Goal: Task Accomplishment & Management: Manage account settings

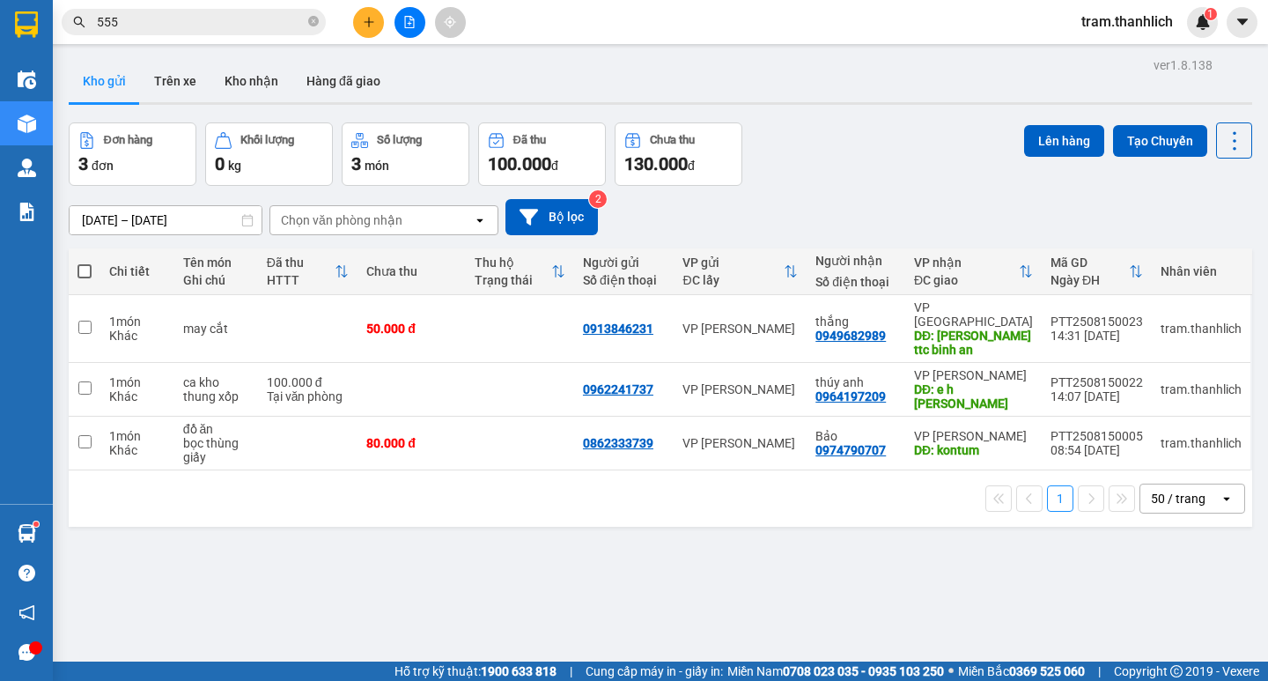
click at [370, 40] on div "Kết quả tìm kiếm ( 250 ) Bộ lọc Mã ĐH Trạng thái Món hàng Thu hộ Tổng cước Chưa…" at bounding box center [634, 22] width 1268 height 44
click at [368, 33] on button at bounding box center [368, 22] width 31 height 31
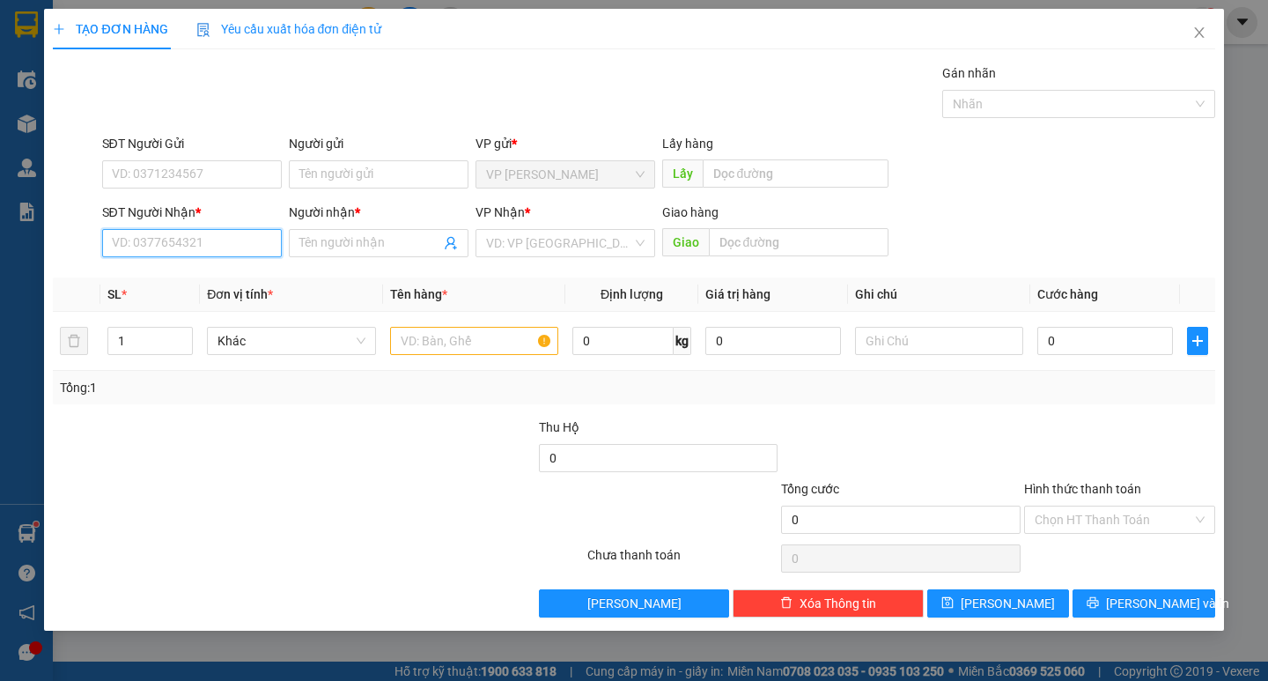
drag, startPoint x: 243, startPoint y: 232, endPoint x: 244, endPoint y: 246, distance: 14.1
click at [244, 235] on input "SĐT Người Nhận *" at bounding box center [192, 243] width 180 height 28
click at [244, 246] on input "SĐT Người Nhận *" at bounding box center [192, 243] width 180 height 28
type input "0977428024"
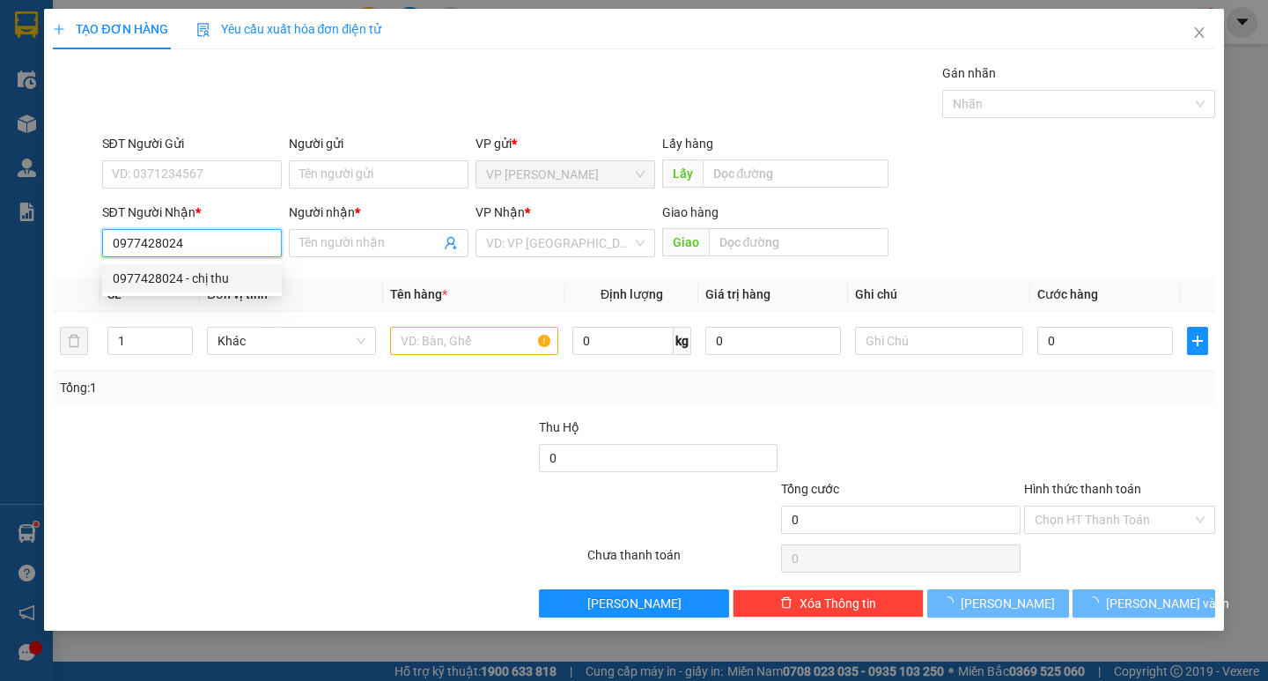
click at [224, 274] on div "0977428024 - chị thu" at bounding box center [192, 278] width 158 height 19
type input "chị thu"
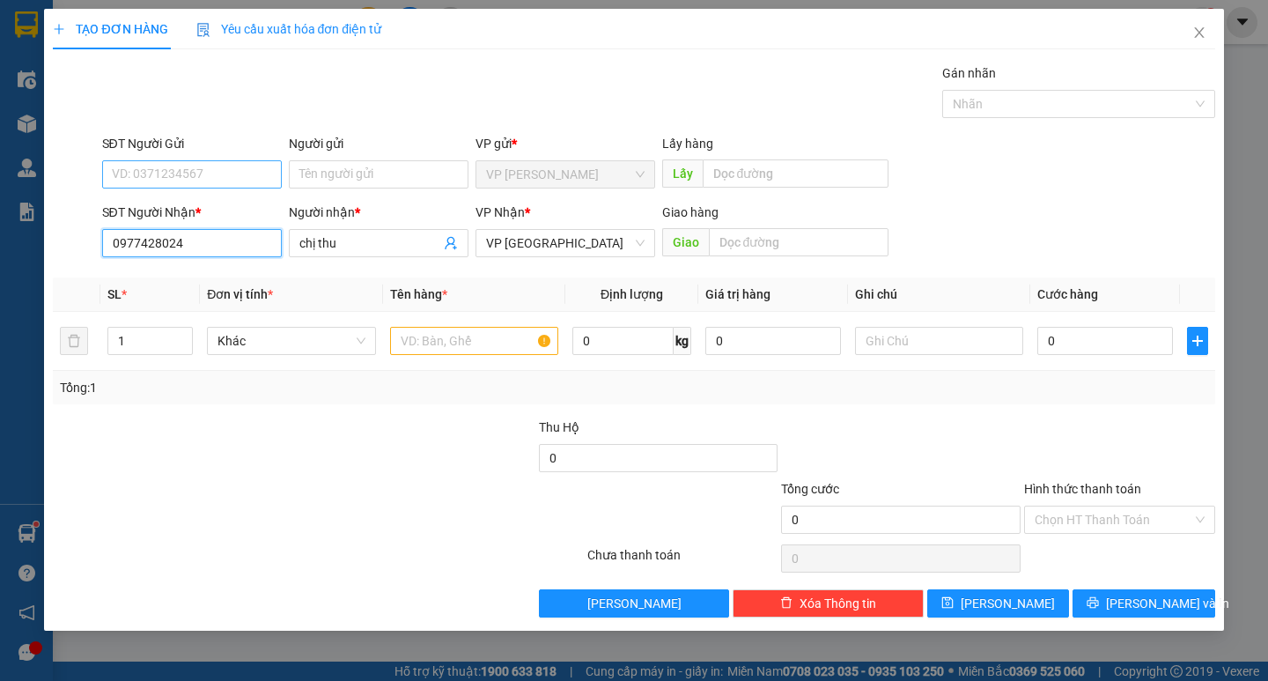
type input "0977428024"
click at [207, 176] on input "SĐT Người Gửi" at bounding box center [192, 174] width 180 height 28
click at [195, 210] on div "0988378949" at bounding box center [192, 209] width 158 height 19
type input "0988378949"
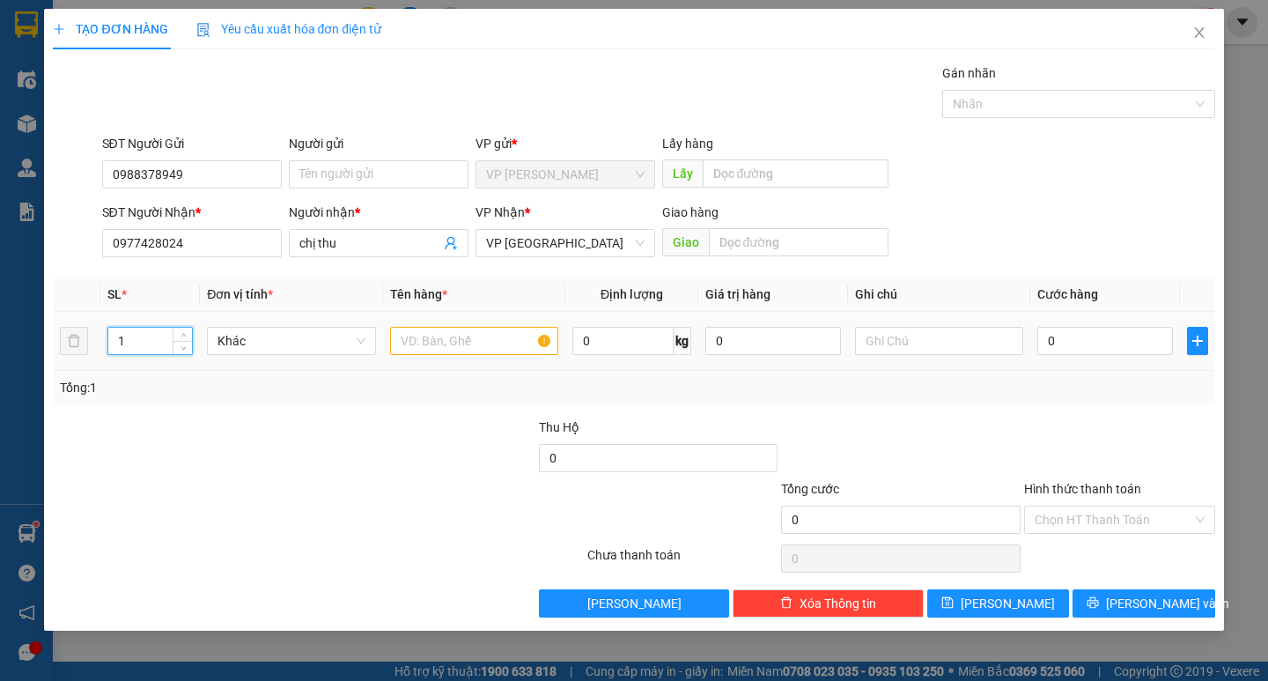
click at [150, 342] on input "1" at bounding box center [150, 341] width 84 height 26
type input "10"
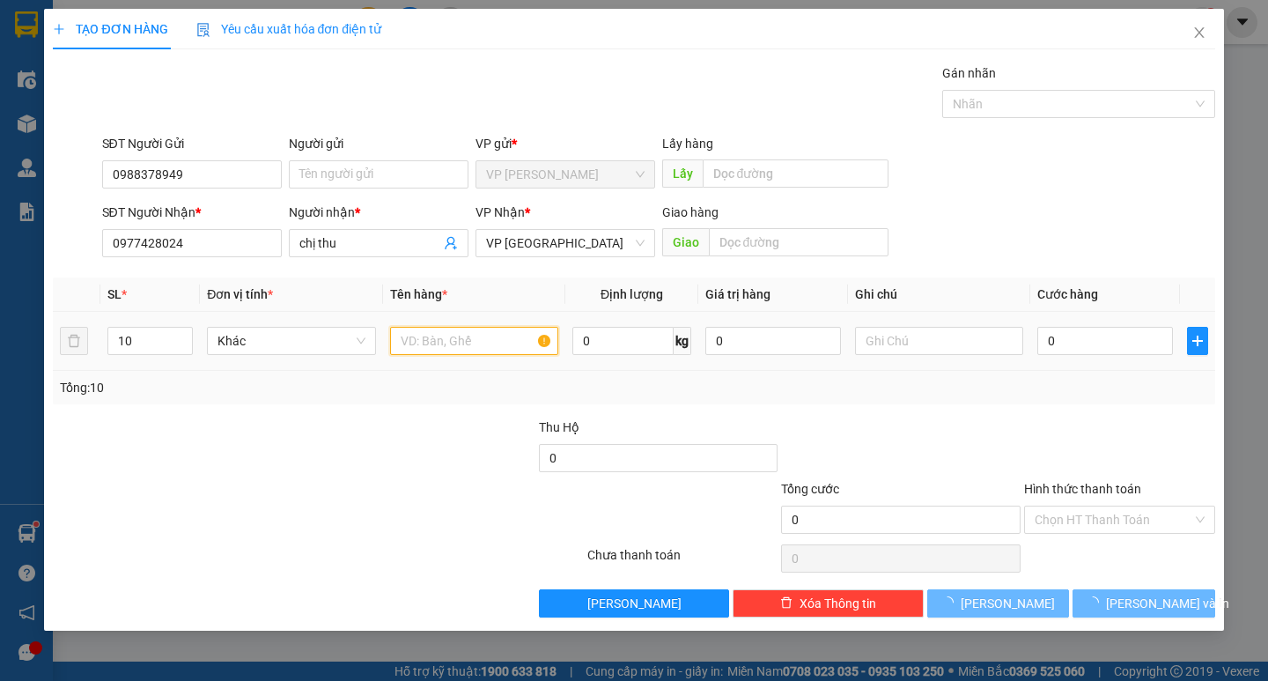
click at [443, 342] on input "text" at bounding box center [474, 341] width 168 height 28
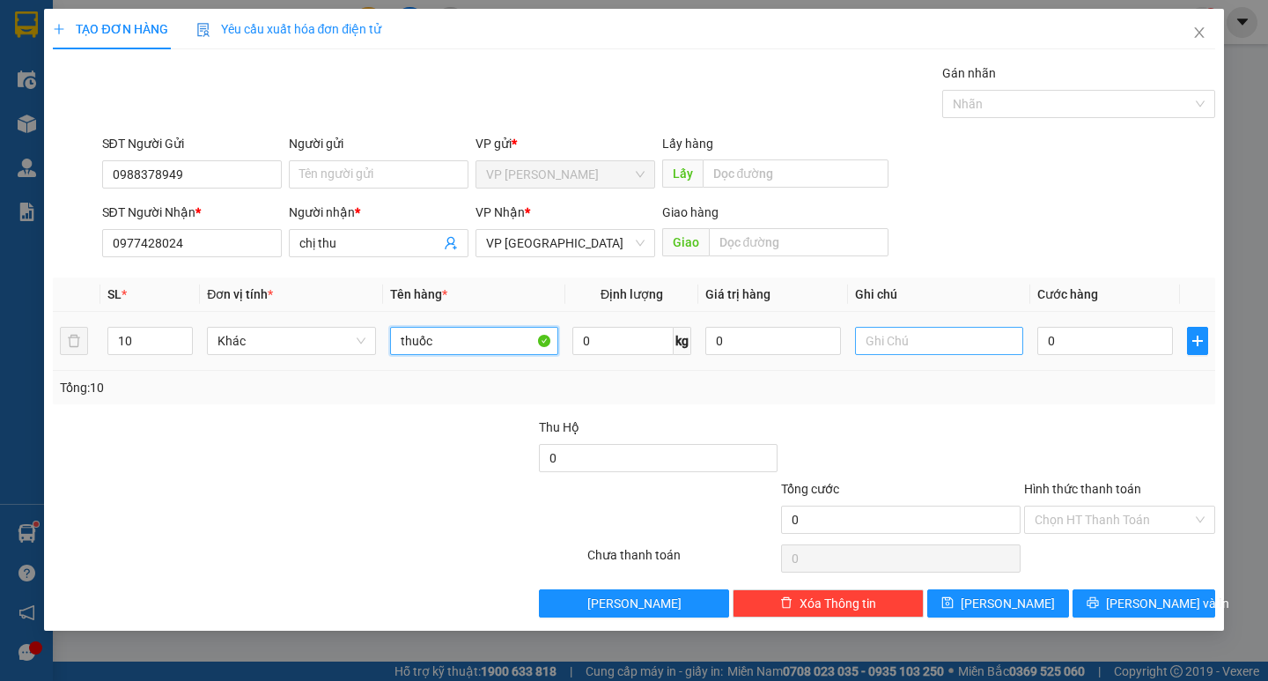
type input "thuốc"
click at [887, 333] on input "text" at bounding box center [939, 341] width 168 height 28
type input "thung giấy"
click at [1081, 337] on input "0" at bounding box center [1105, 341] width 136 height 28
type input "3"
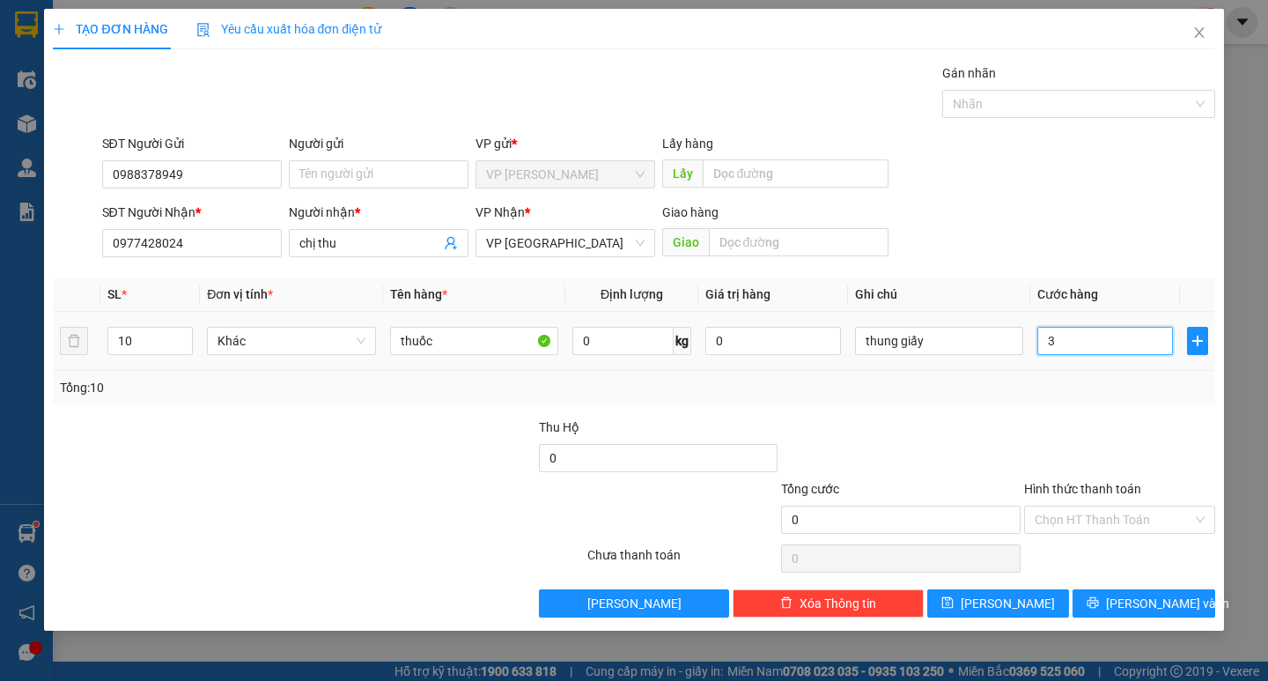
type input "3"
type input "30"
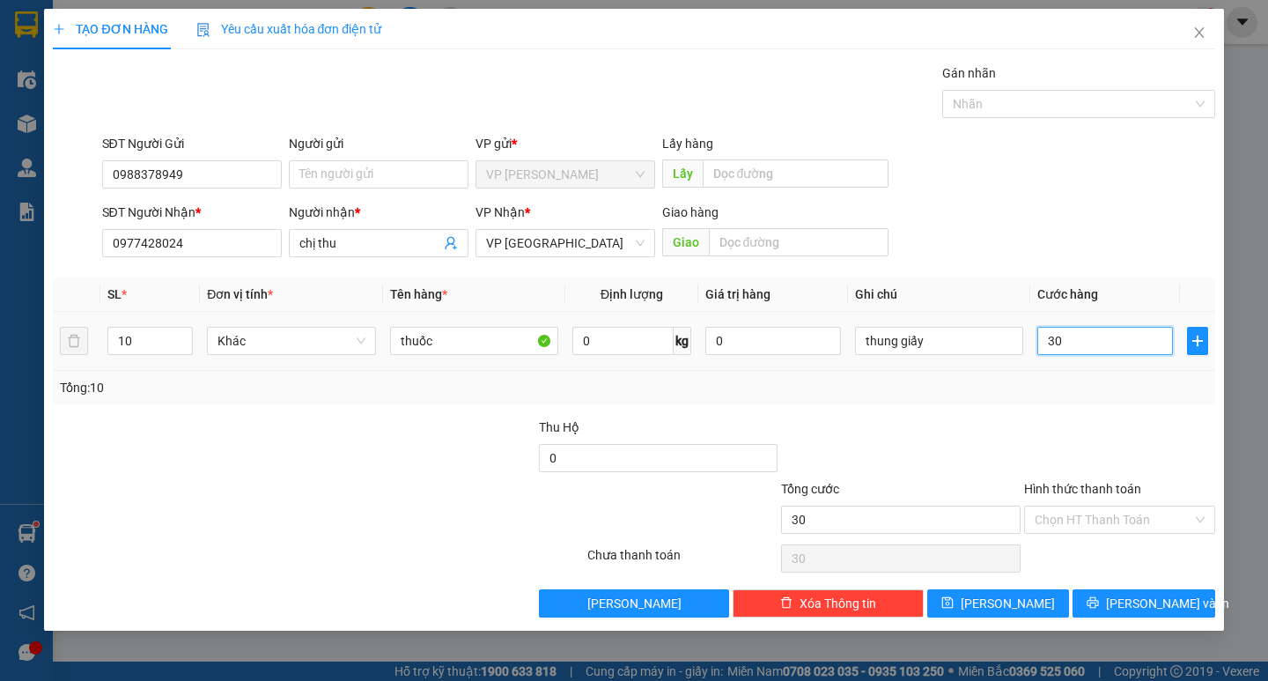
type input "300"
type input "3.000"
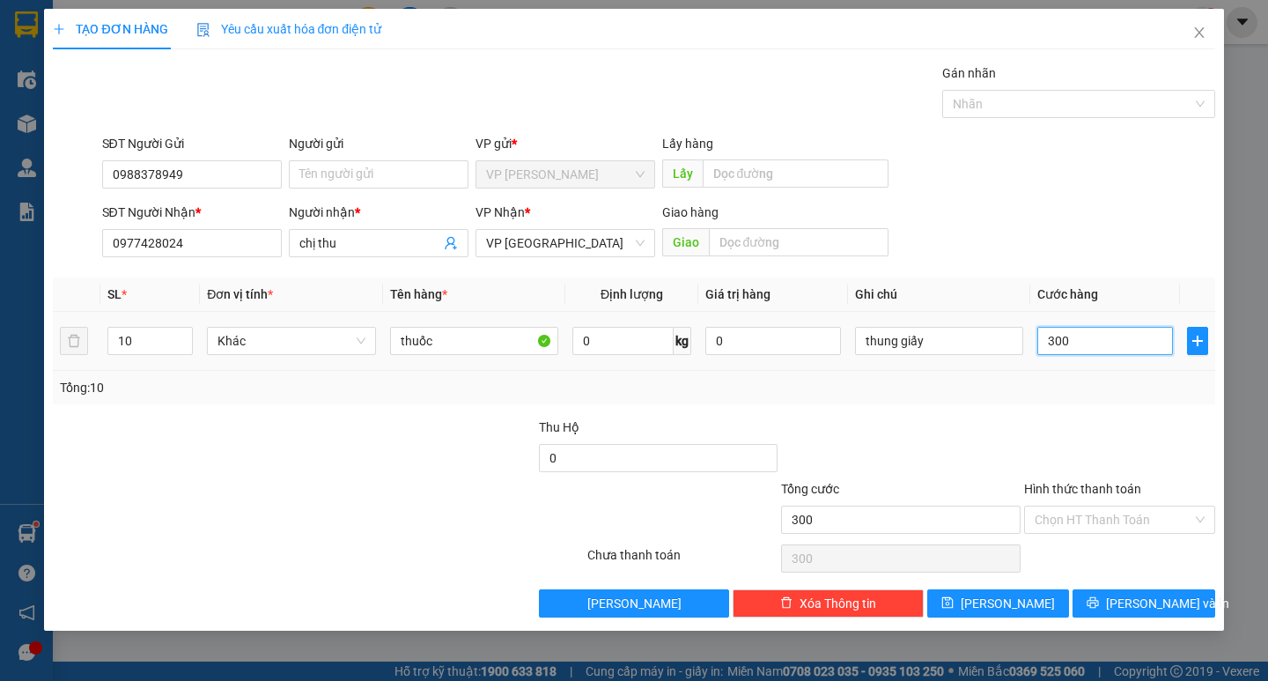
type input "3.000"
type input "30.000"
type input "300.000"
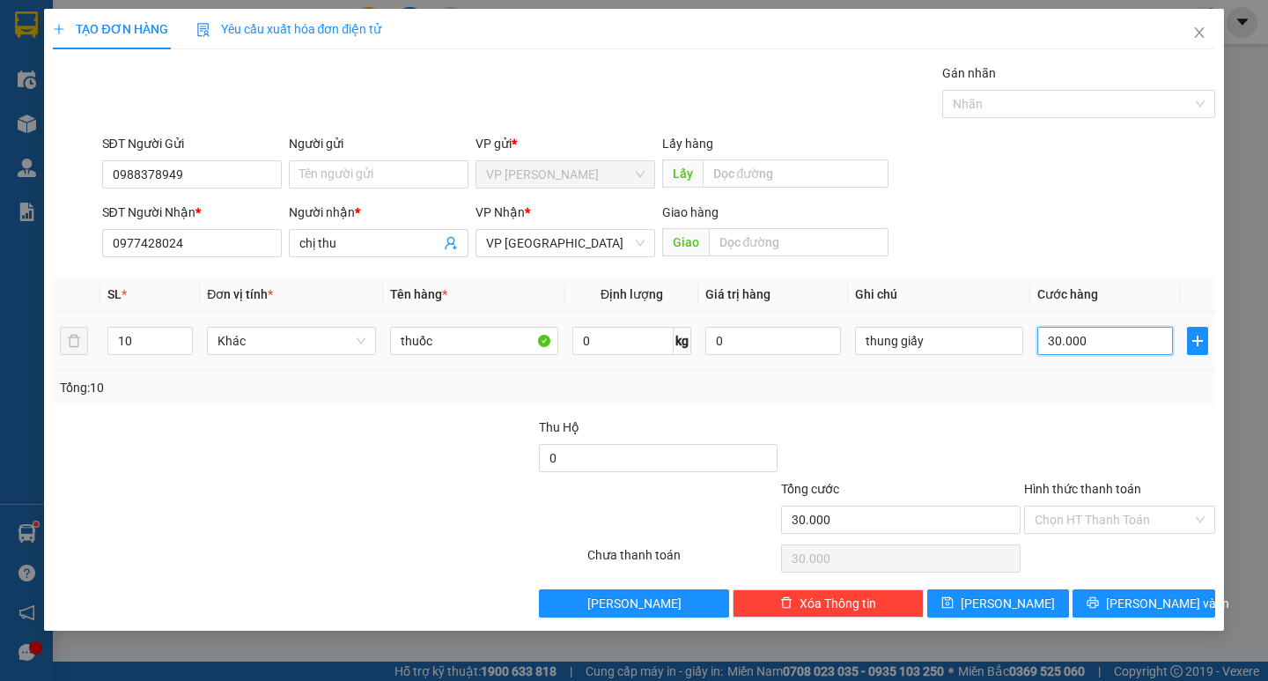
type input "300.000"
click at [1131, 586] on div "Transit Pickup Surcharge Ids Transit Deliver Surcharge Ids Transit Deliver Surc…" at bounding box center [633, 340] width 1161 height 554
click at [1136, 599] on span "[PERSON_NAME] và In" at bounding box center [1167, 602] width 123 height 19
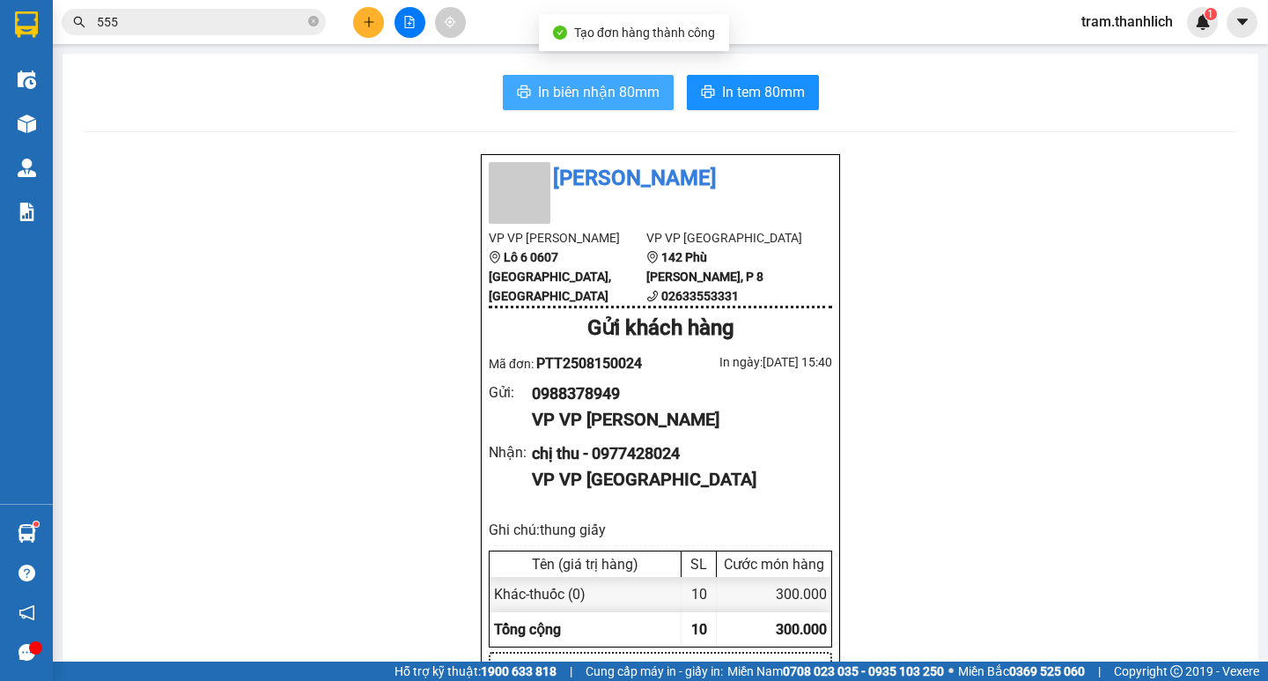
click at [649, 98] on span "In biên nhận 80mm" at bounding box center [598, 92] width 121 height 22
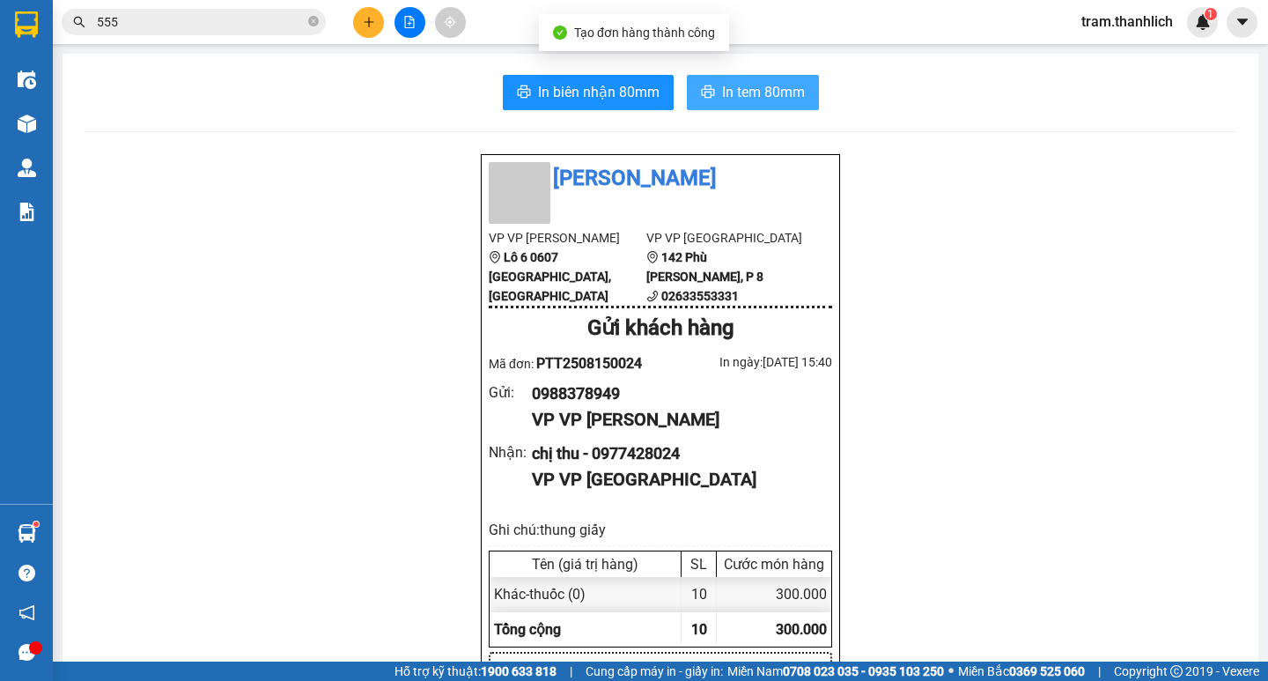
click at [722, 101] on span "In tem 80mm" at bounding box center [763, 92] width 83 height 22
click at [355, 27] on button at bounding box center [368, 22] width 31 height 31
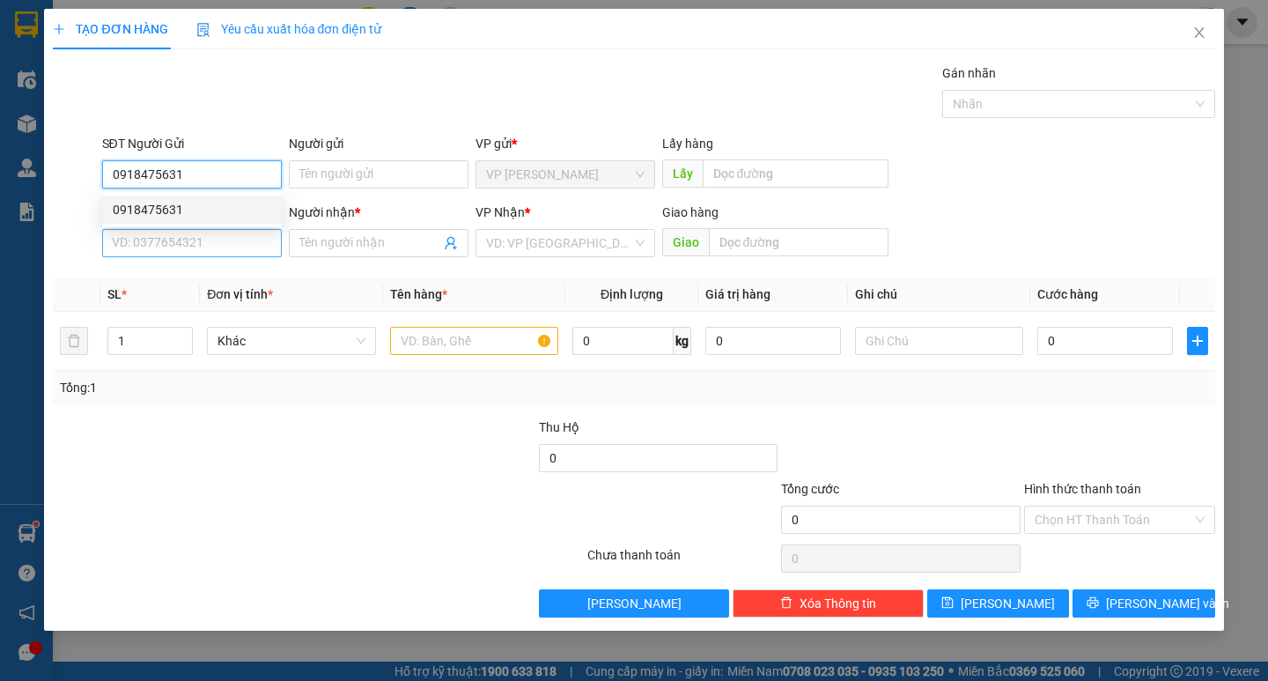
type input "0918475631"
click at [233, 248] on input "SĐT Người Nhận *" at bounding box center [192, 243] width 180 height 28
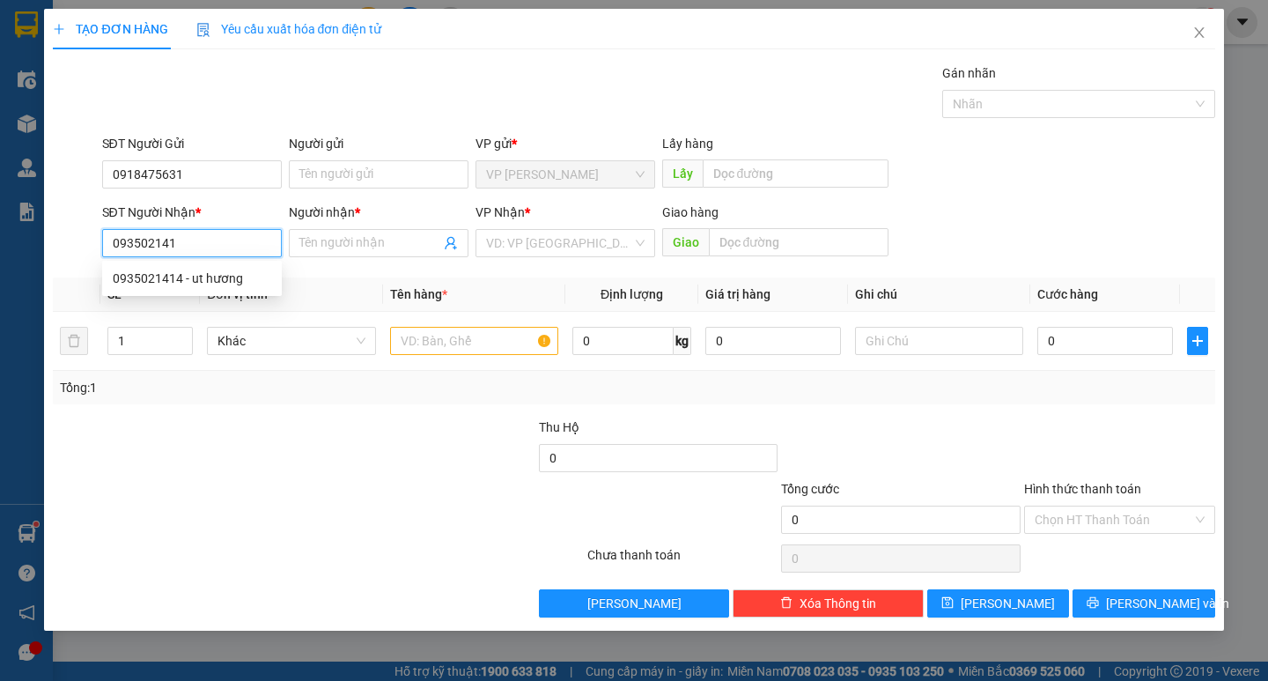
type input "0935021414"
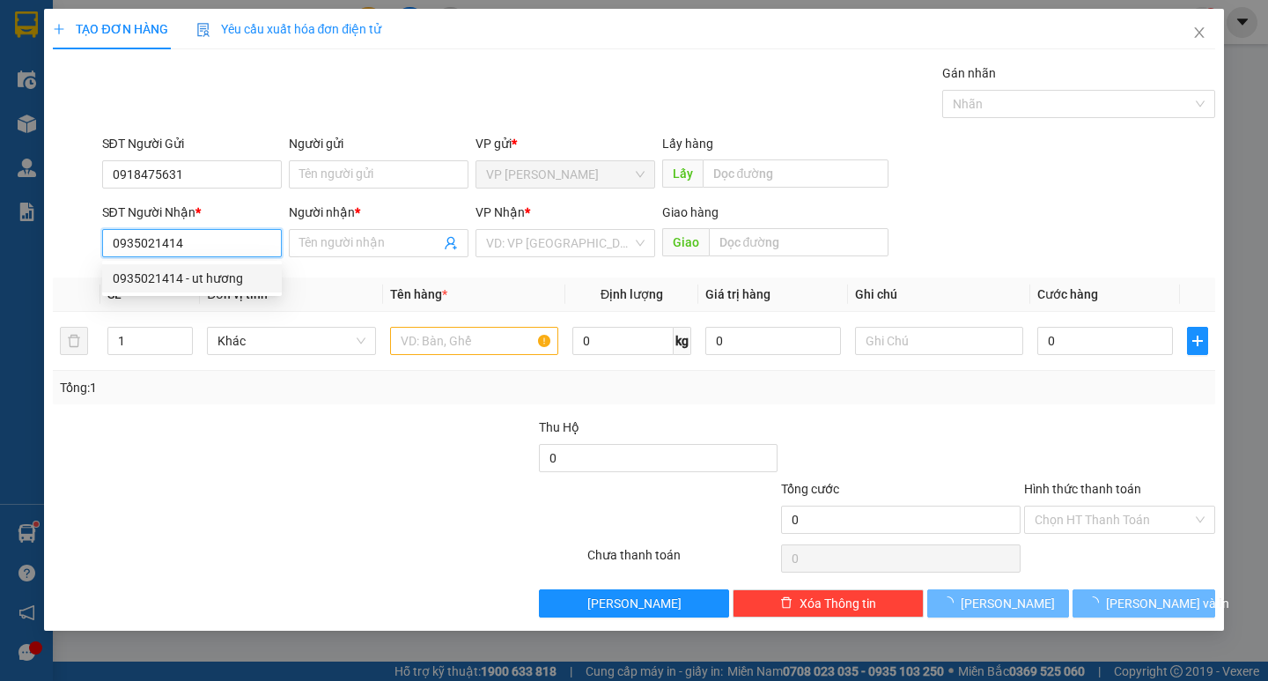
click at [219, 273] on div "0935021414 - ut hương" at bounding box center [192, 278] width 158 height 19
type input "ut hương"
type input "[PERSON_NAME]"
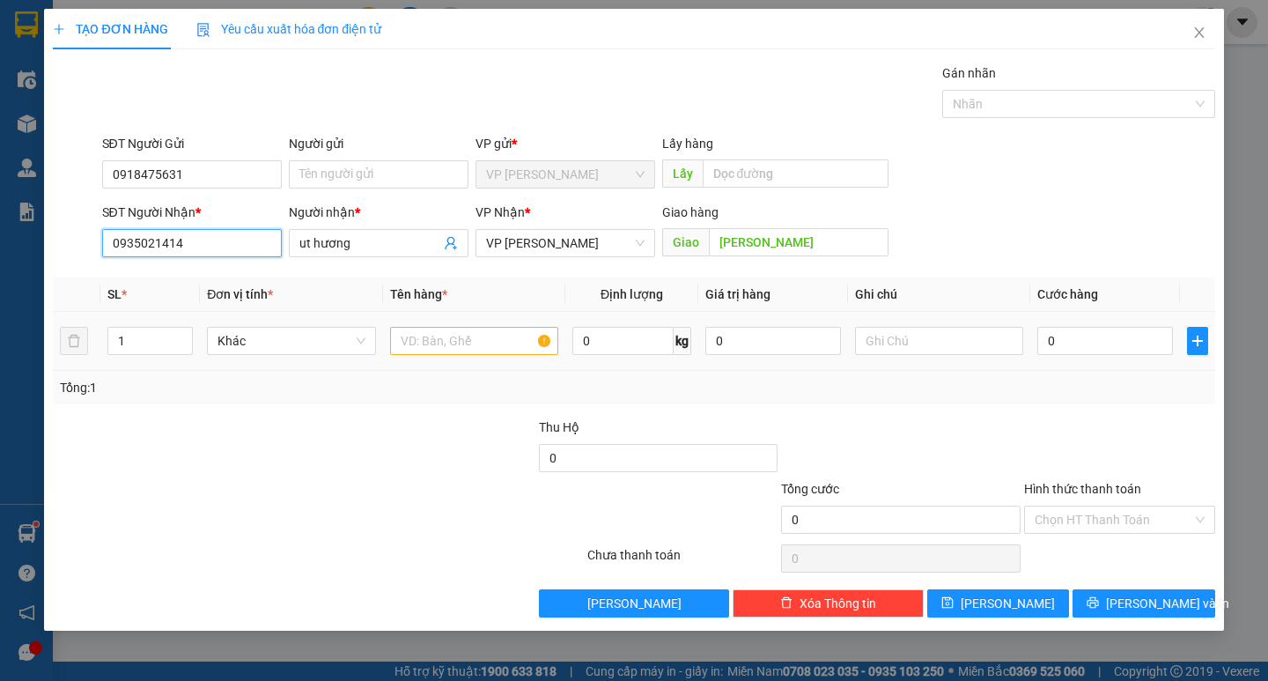
type input "0935021414"
click at [522, 343] on input "text" at bounding box center [474, 341] width 168 height 28
type input "hs"
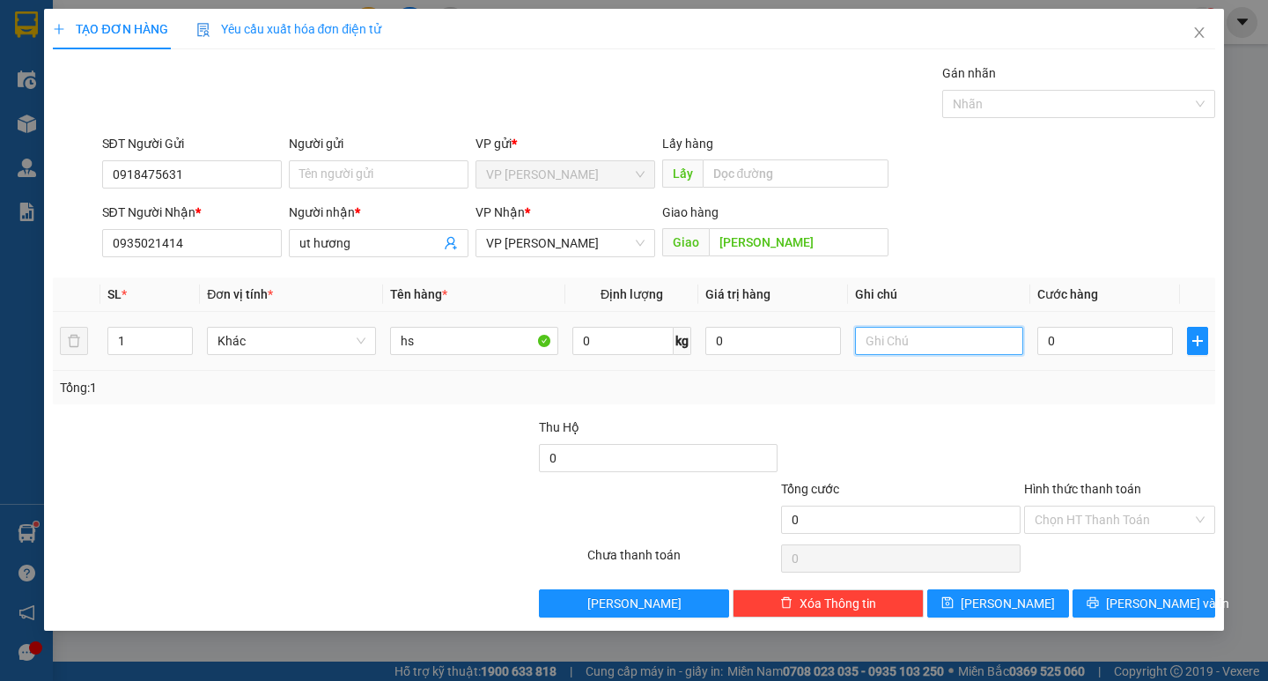
click at [893, 342] on input "text" at bounding box center [939, 341] width 168 height 28
type input "thung xốp"
click at [1117, 331] on input "0" at bounding box center [1105, 341] width 136 height 28
type input "1"
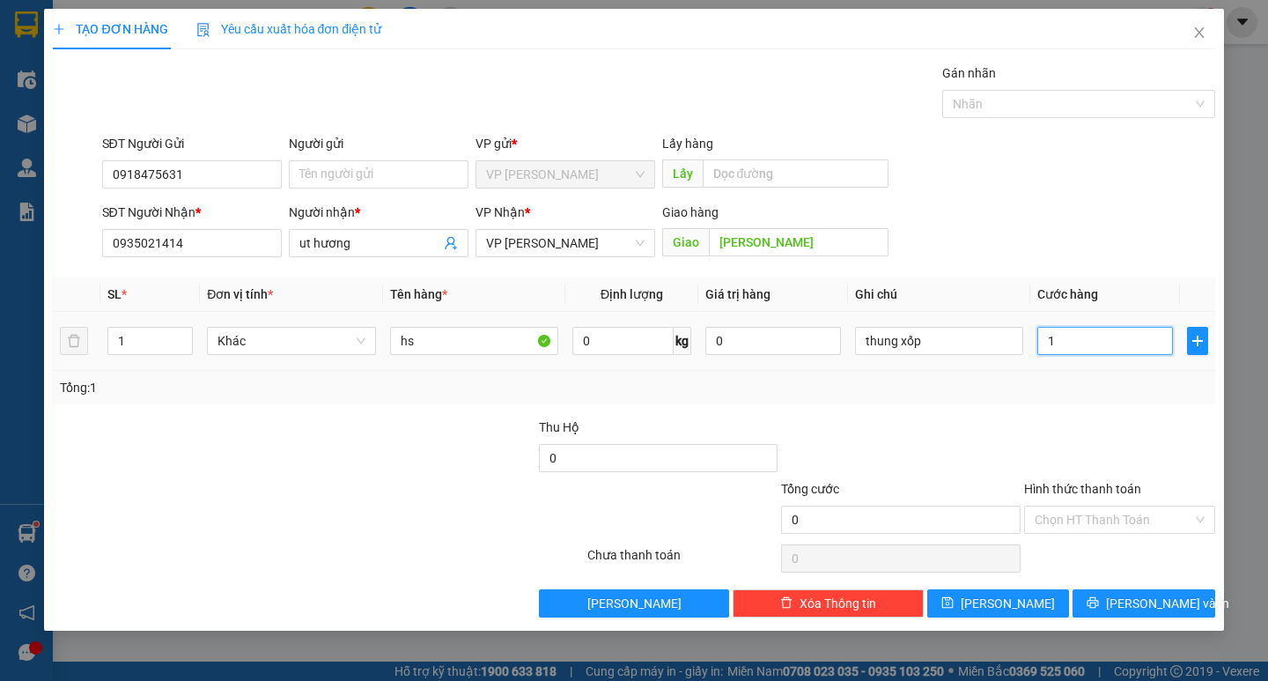
type input "1"
type input "10"
type input "100"
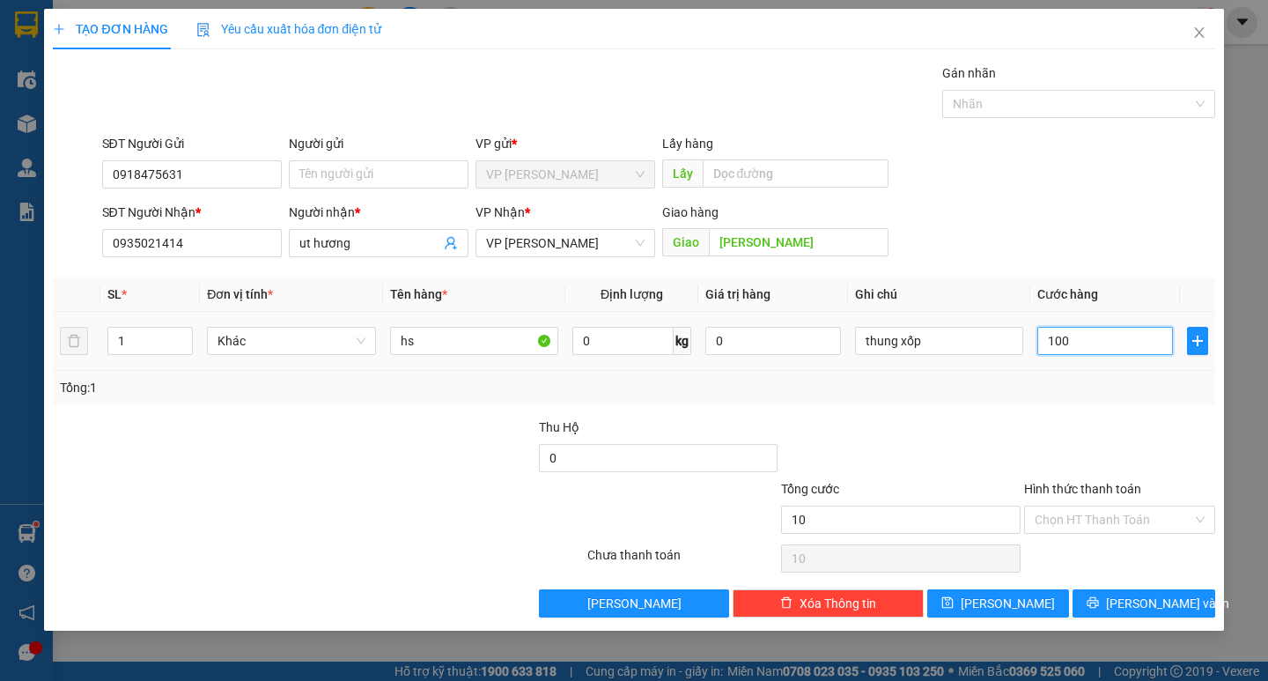
type input "100"
type input "1.000"
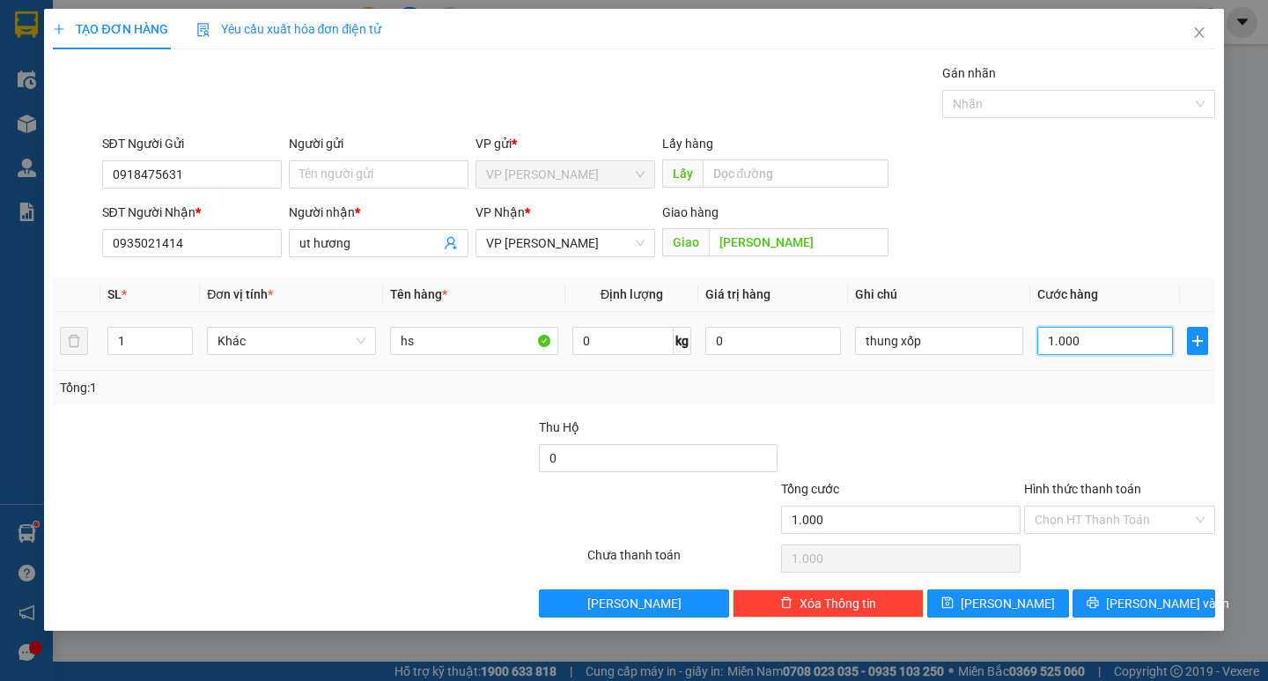
type input "10.000"
type input "100.000"
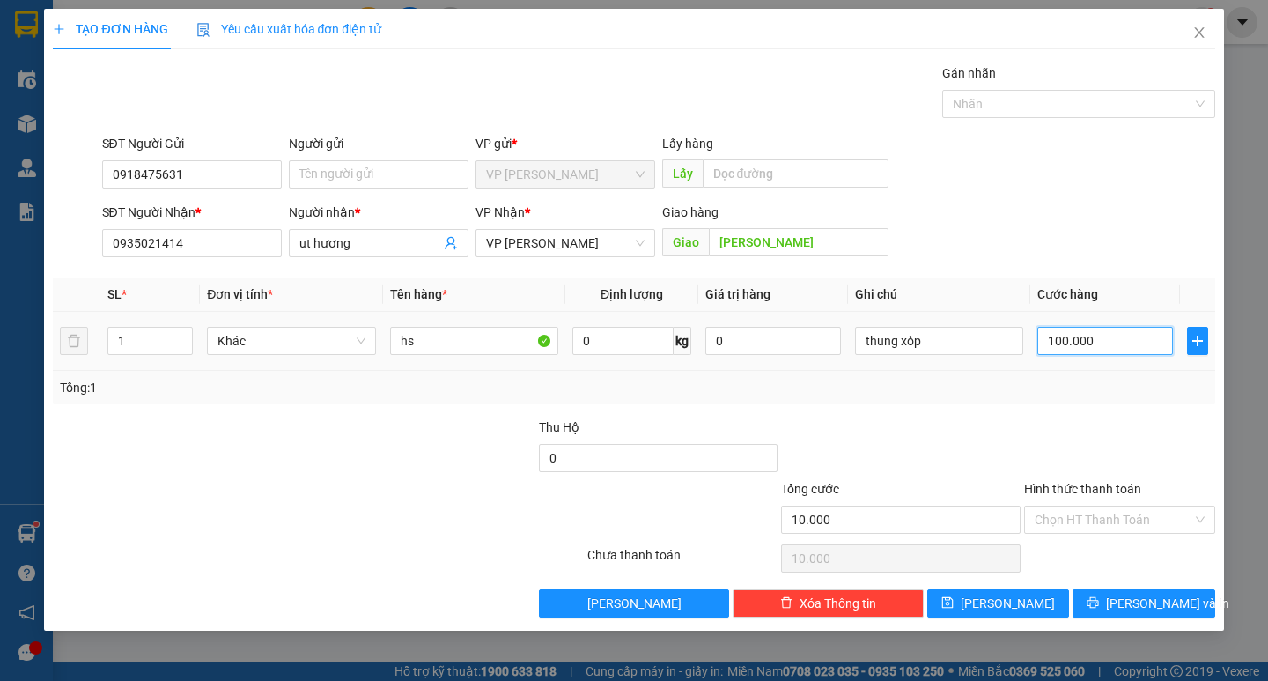
type input "100.000"
click at [1091, 516] on input "Hình thức thanh toán" at bounding box center [1113, 519] width 158 height 26
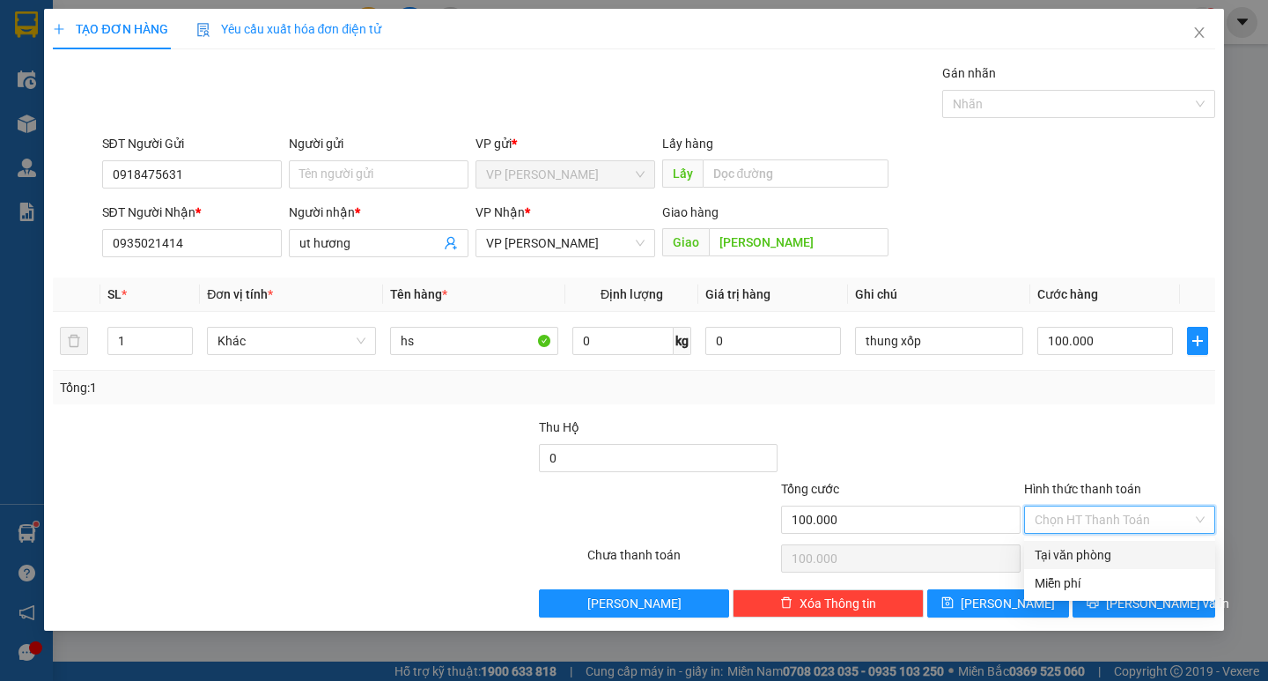
click at [1089, 541] on div "Tại văn phòng" at bounding box center [1119, 555] width 191 height 28
type input "0"
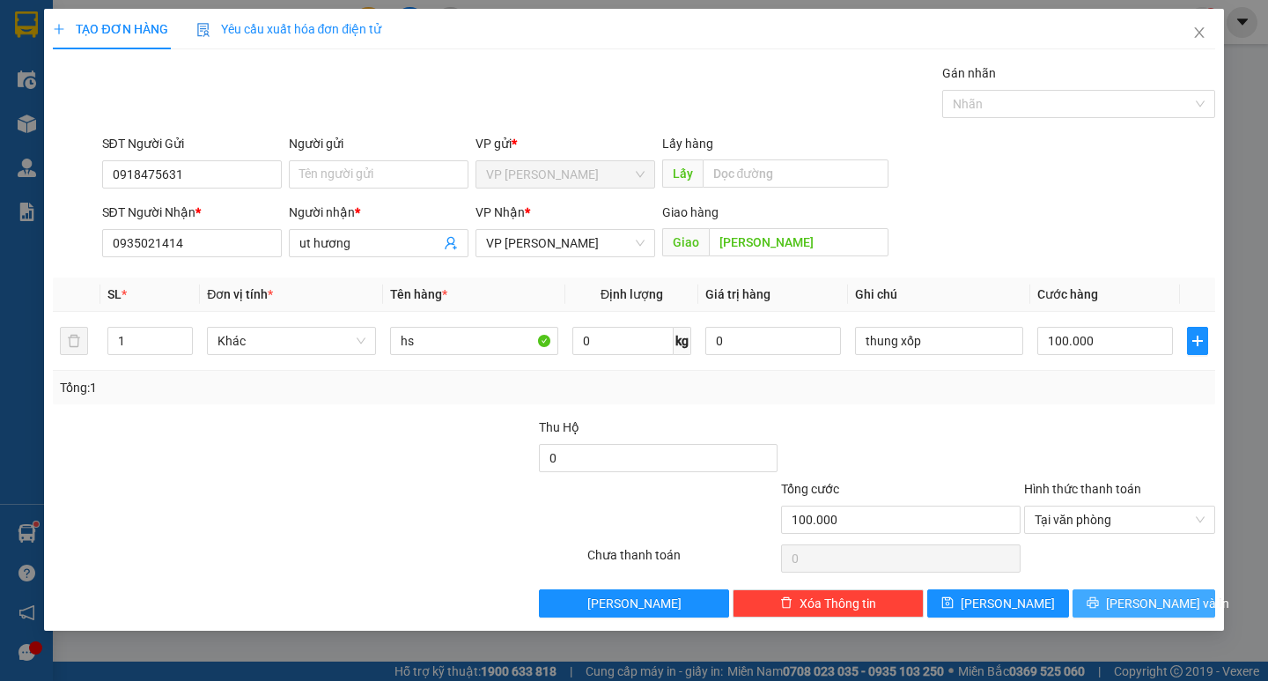
click at [1103, 593] on button "[PERSON_NAME] và In" at bounding box center [1143, 603] width 142 height 28
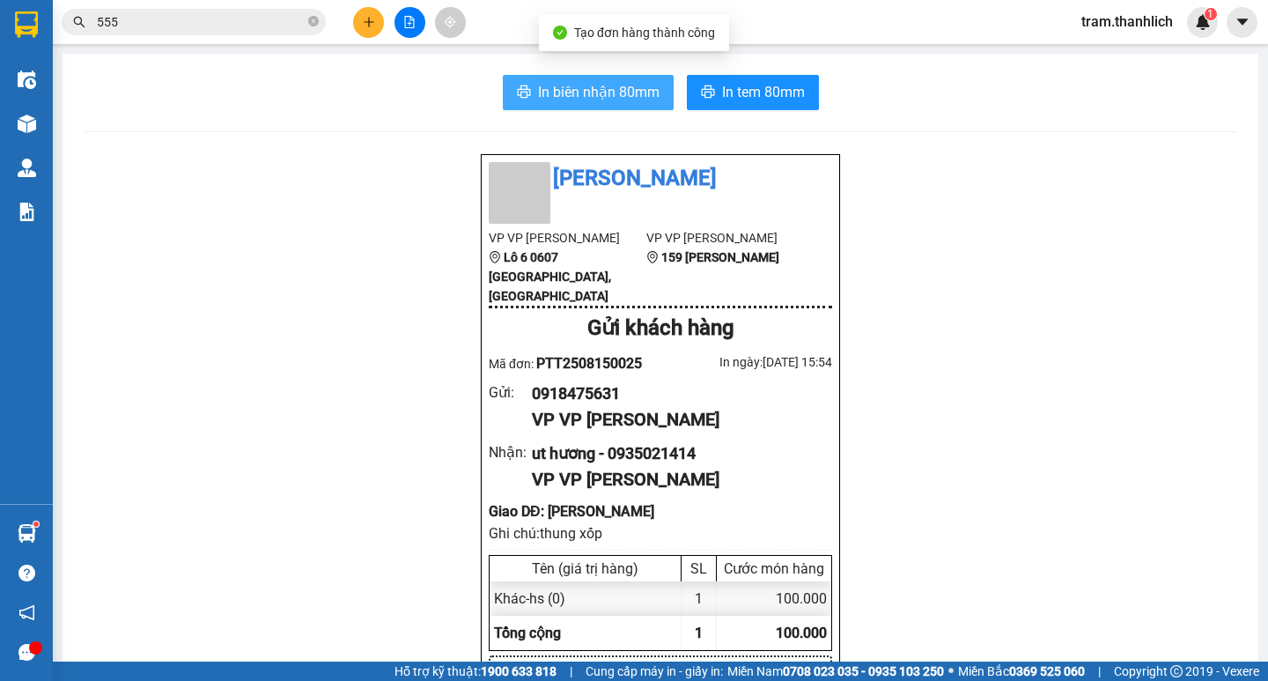
click at [631, 91] on span "In biên nhận 80mm" at bounding box center [598, 92] width 121 height 22
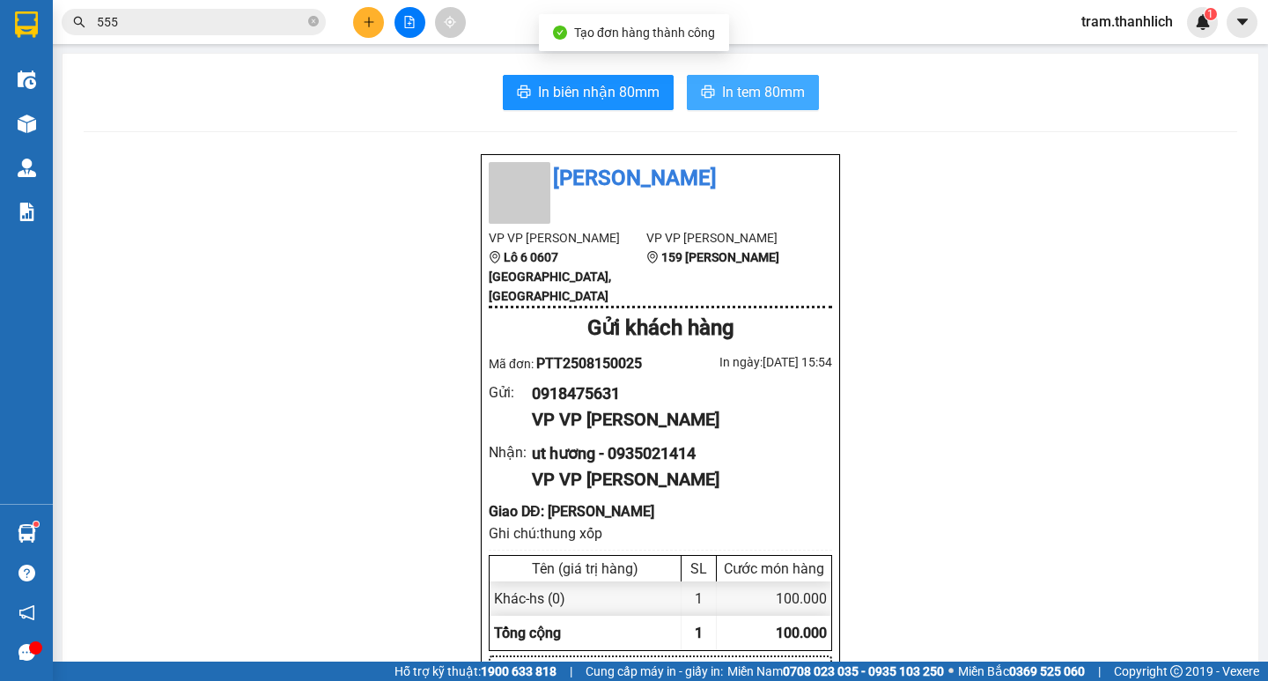
click at [769, 102] on span "In tem 80mm" at bounding box center [763, 92] width 83 height 22
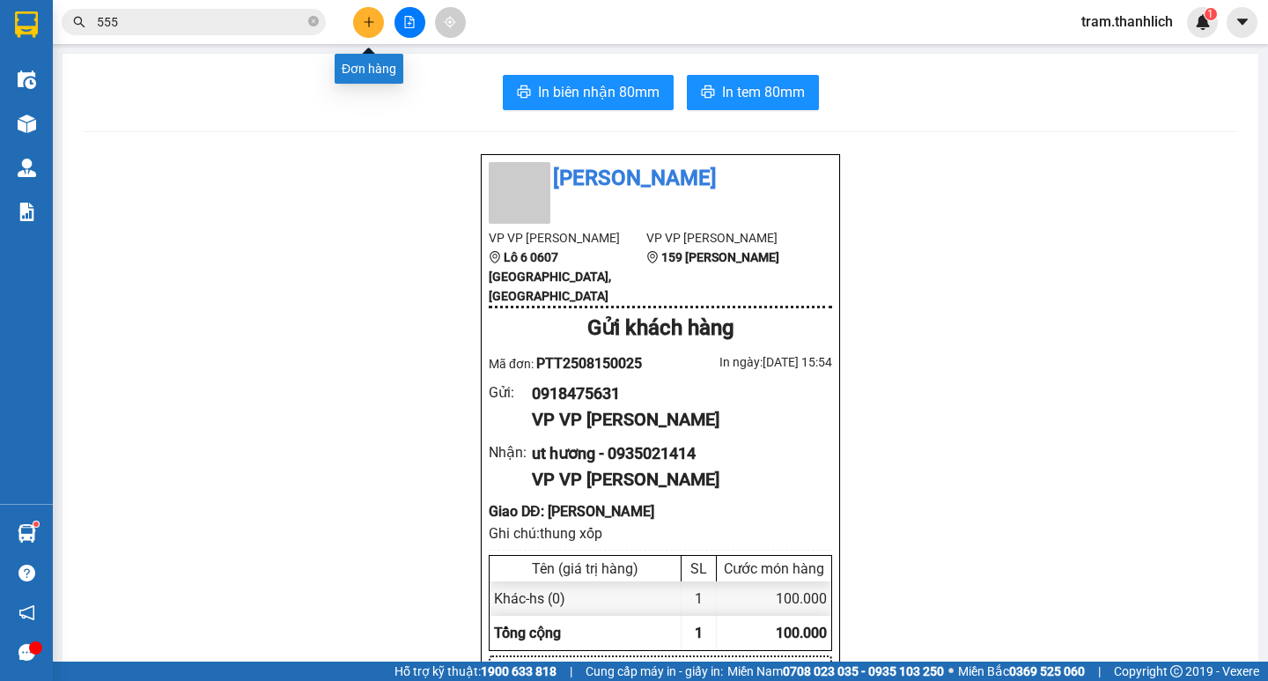
click at [368, 8] on button at bounding box center [368, 22] width 31 height 31
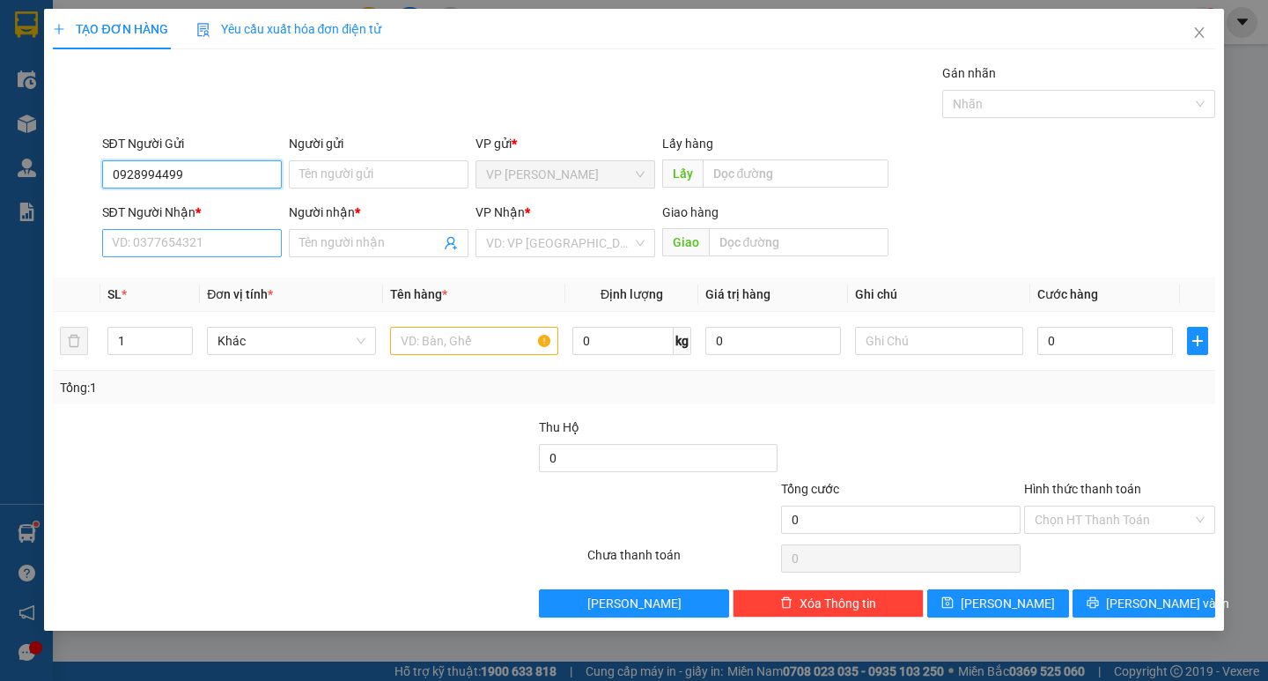
type input "0928994499"
click at [186, 244] on input "SĐT Người Nhận *" at bounding box center [192, 243] width 180 height 28
type input "0914795999"
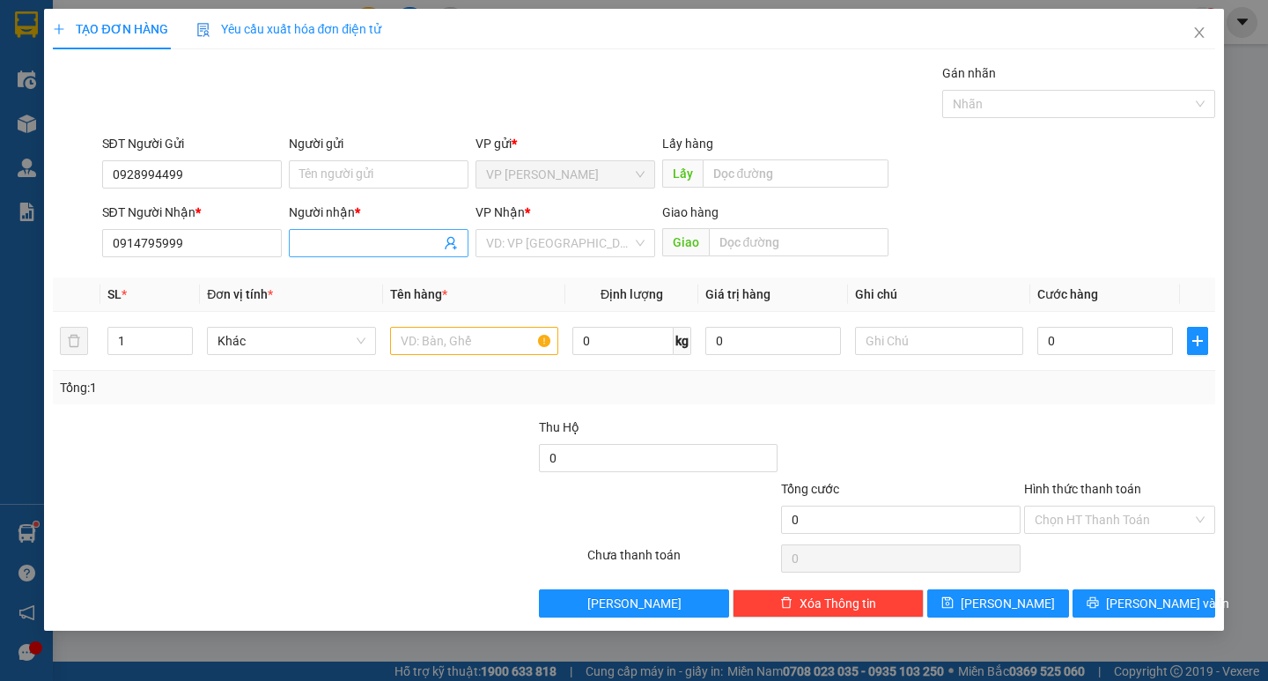
click at [387, 244] on input "Người nhận *" at bounding box center [369, 242] width 141 height 19
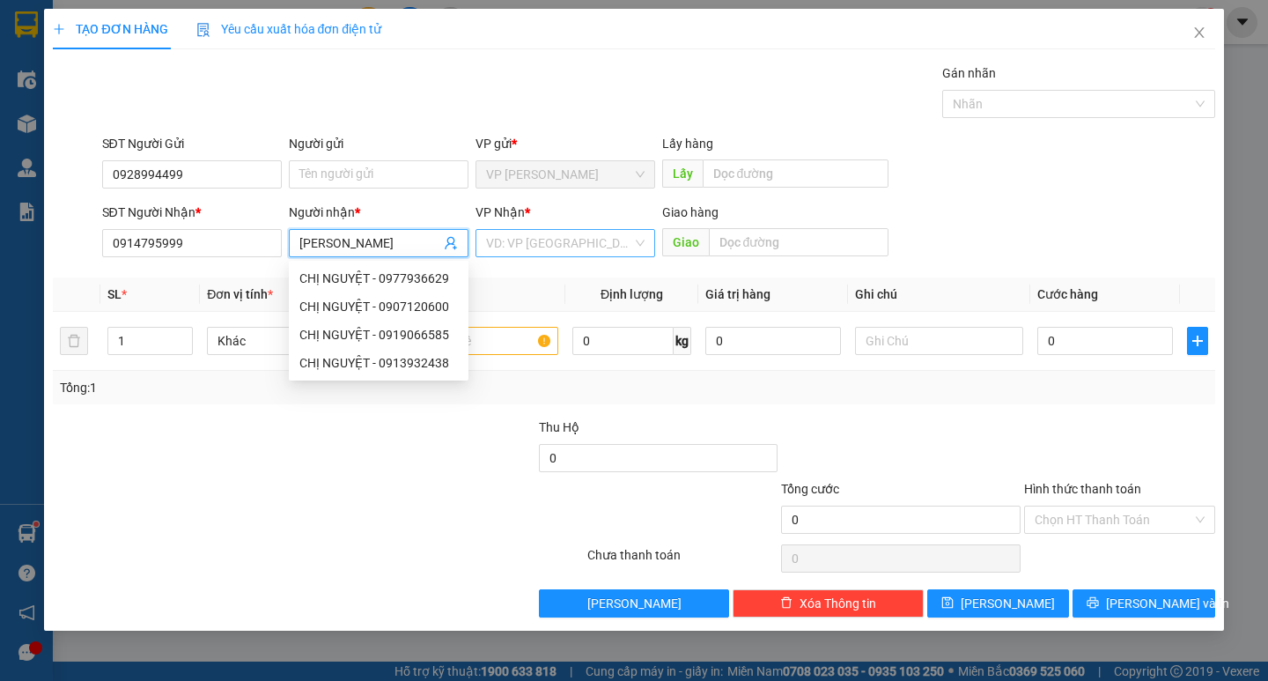
type input "[PERSON_NAME]"
click at [534, 246] on input "search" at bounding box center [559, 243] width 146 height 26
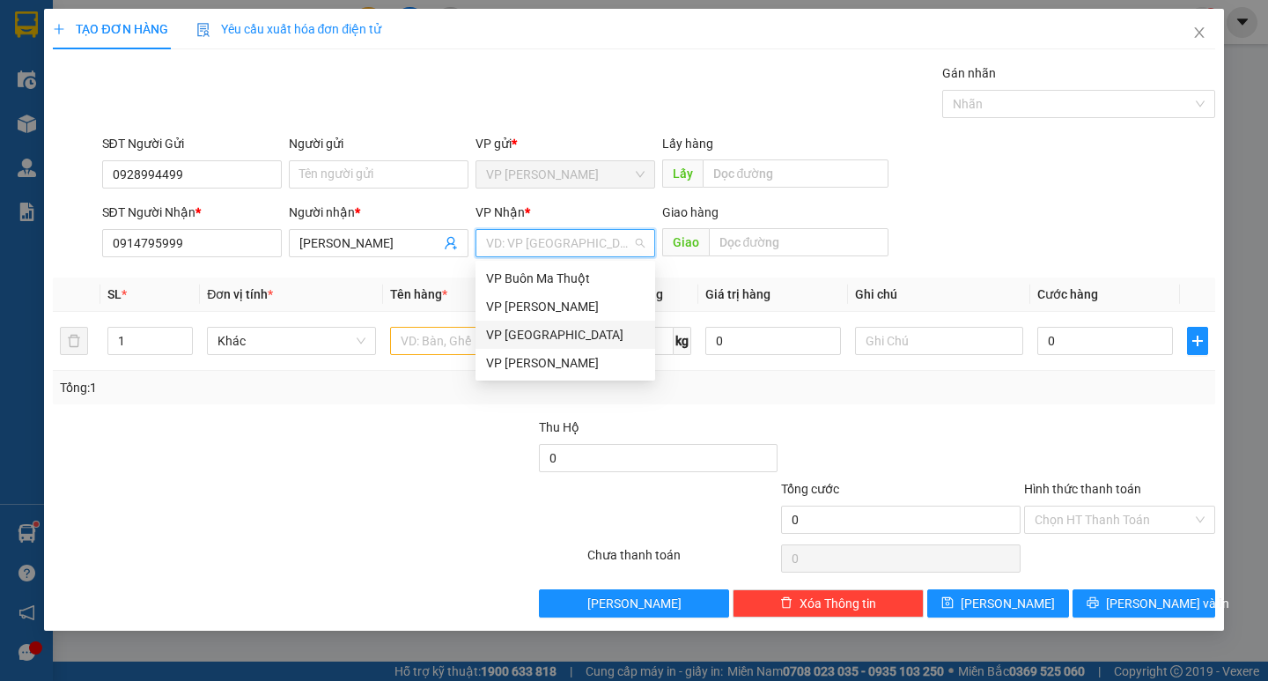
click at [553, 333] on div "VP [GEOGRAPHIC_DATA]" at bounding box center [565, 334] width 158 height 19
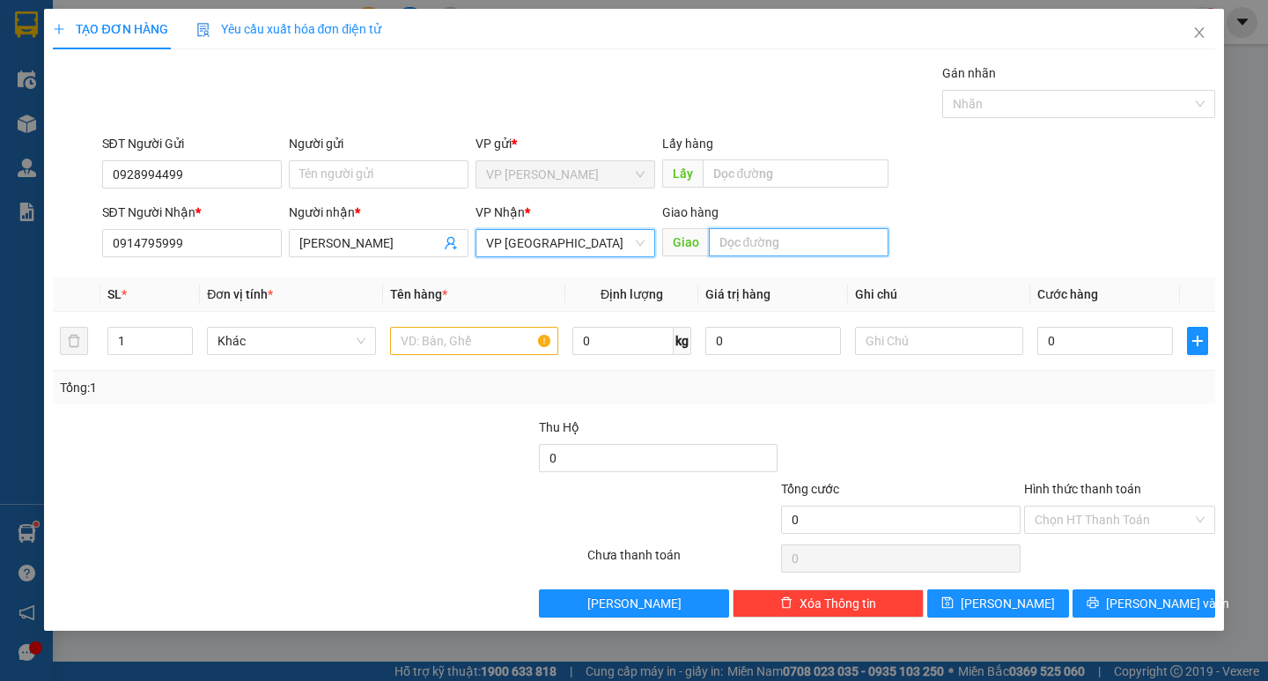
click at [726, 253] on input "text" at bounding box center [799, 242] width 180 height 28
type input "36a [PERSON_NAME]"
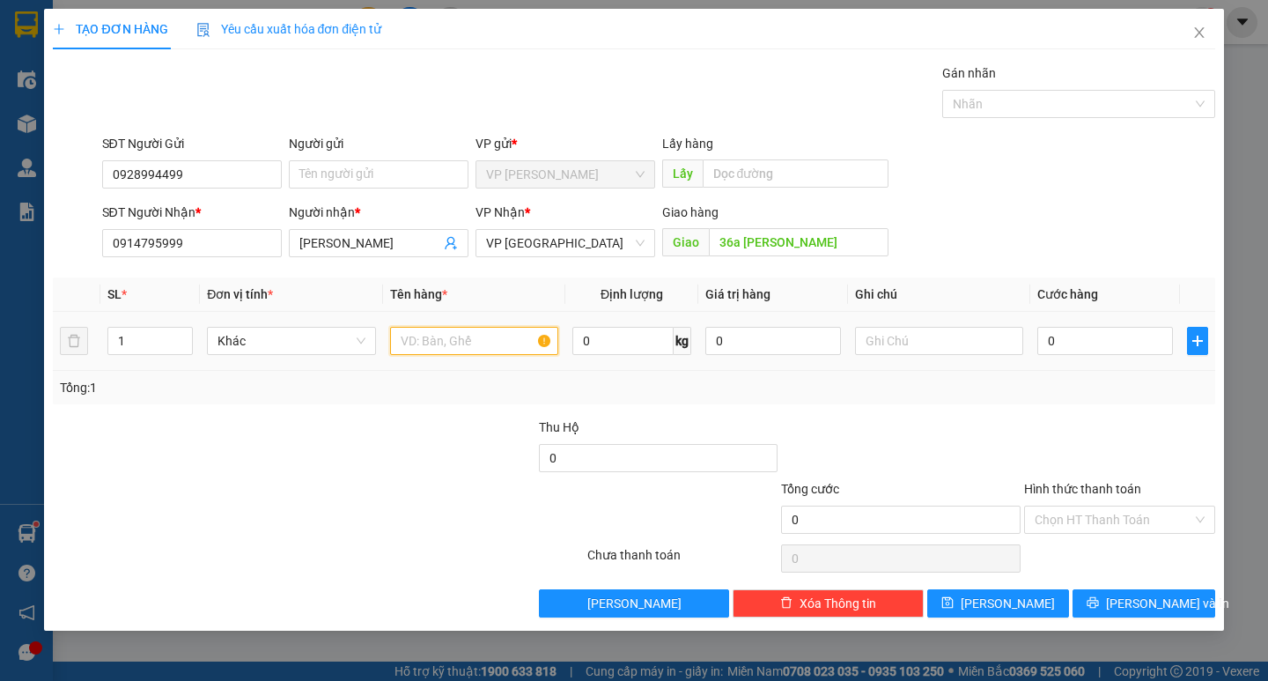
click at [422, 344] on input "text" at bounding box center [474, 341] width 168 height 28
type input "gạo"
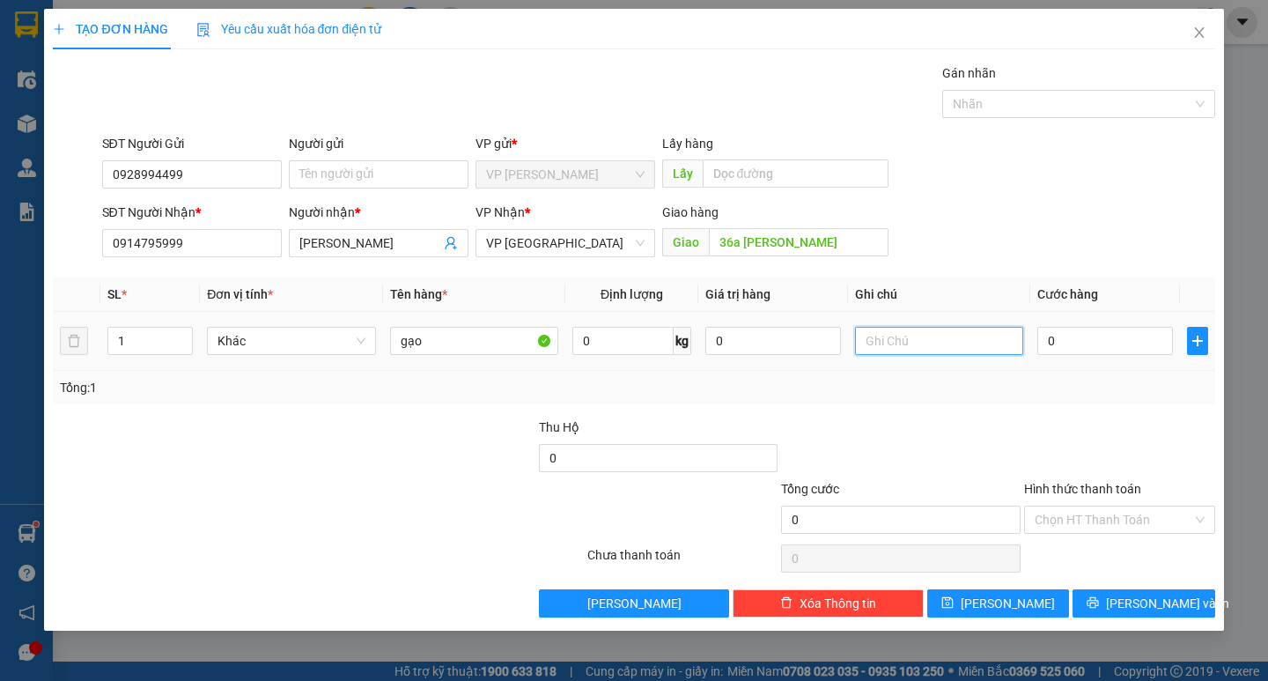
click at [954, 335] on input "text" at bounding box center [939, 341] width 168 height 28
type input "n"
type input "bao trắng"
click at [149, 340] on input "1" at bounding box center [150, 341] width 84 height 26
type input "2"
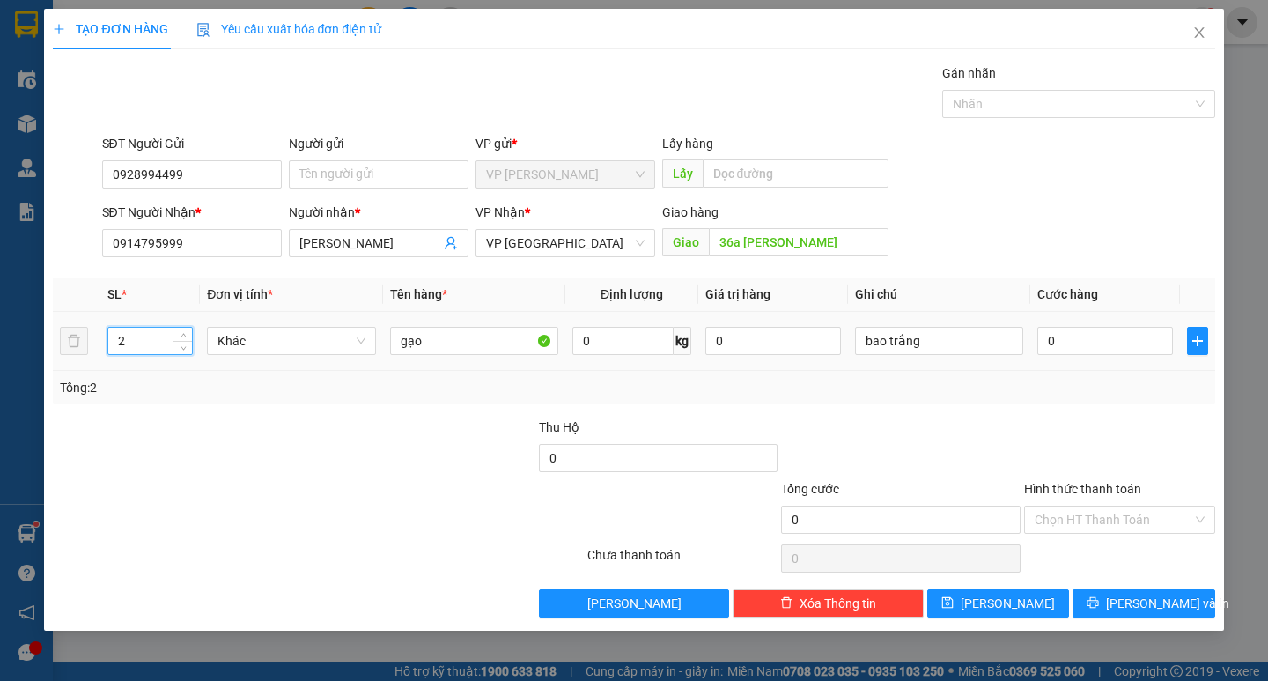
click at [1091, 359] on td "0" at bounding box center [1105, 341] width 150 height 59
click at [1076, 357] on div "0" at bounding box center [1105, 340] width 136 height 35
click at [1079, 334] on input "0" at bounding box center [1105, 341] width 136 height 28
type input "14"
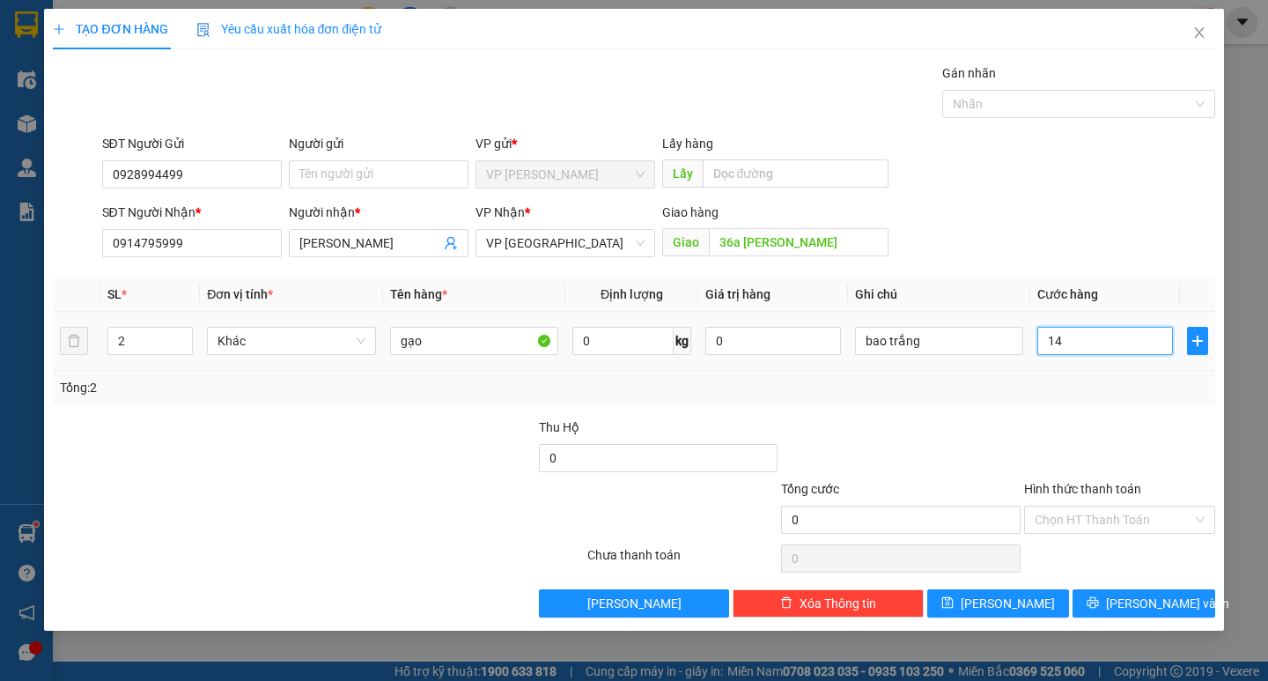
type input "14"
type input "143"
type input "14"
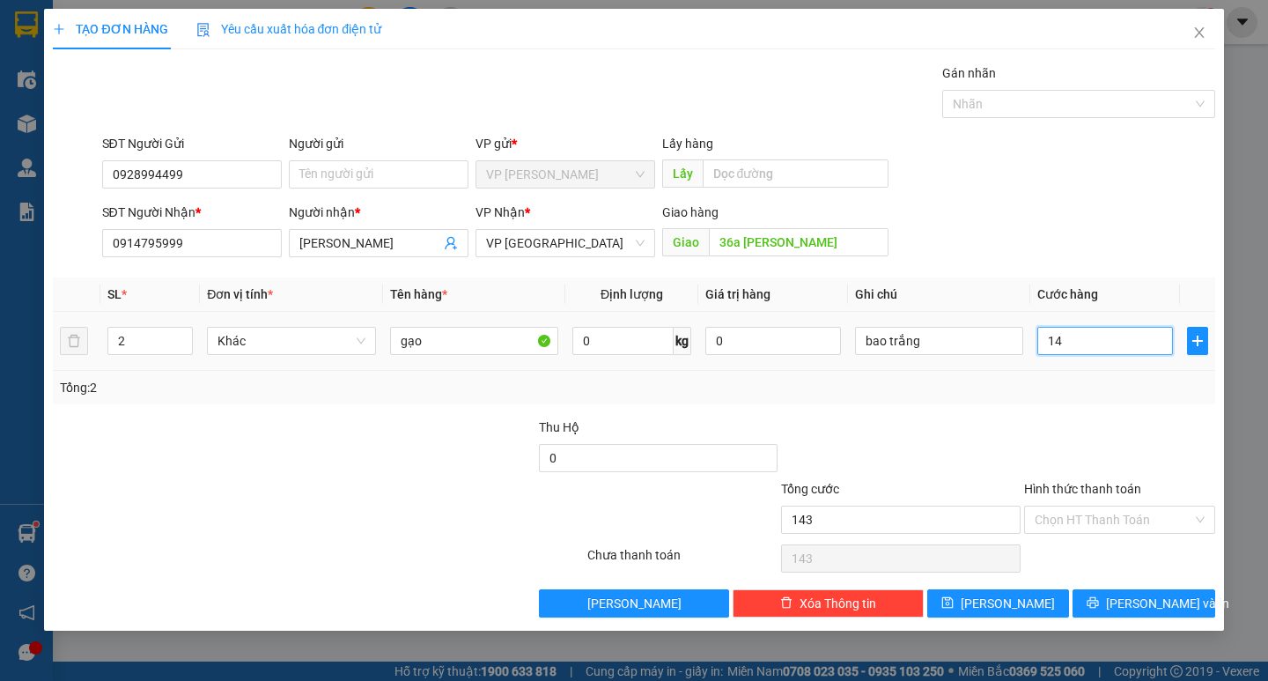
type input "14"
type input "1"
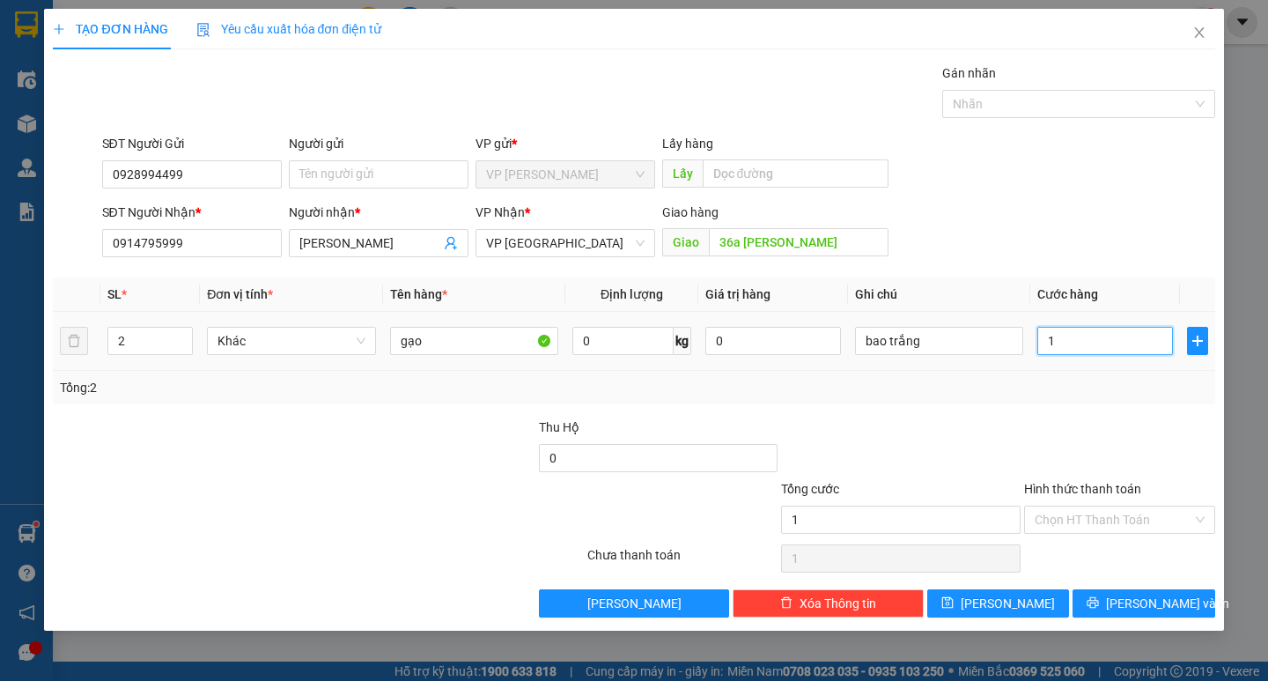
type input "13"
type input "130"
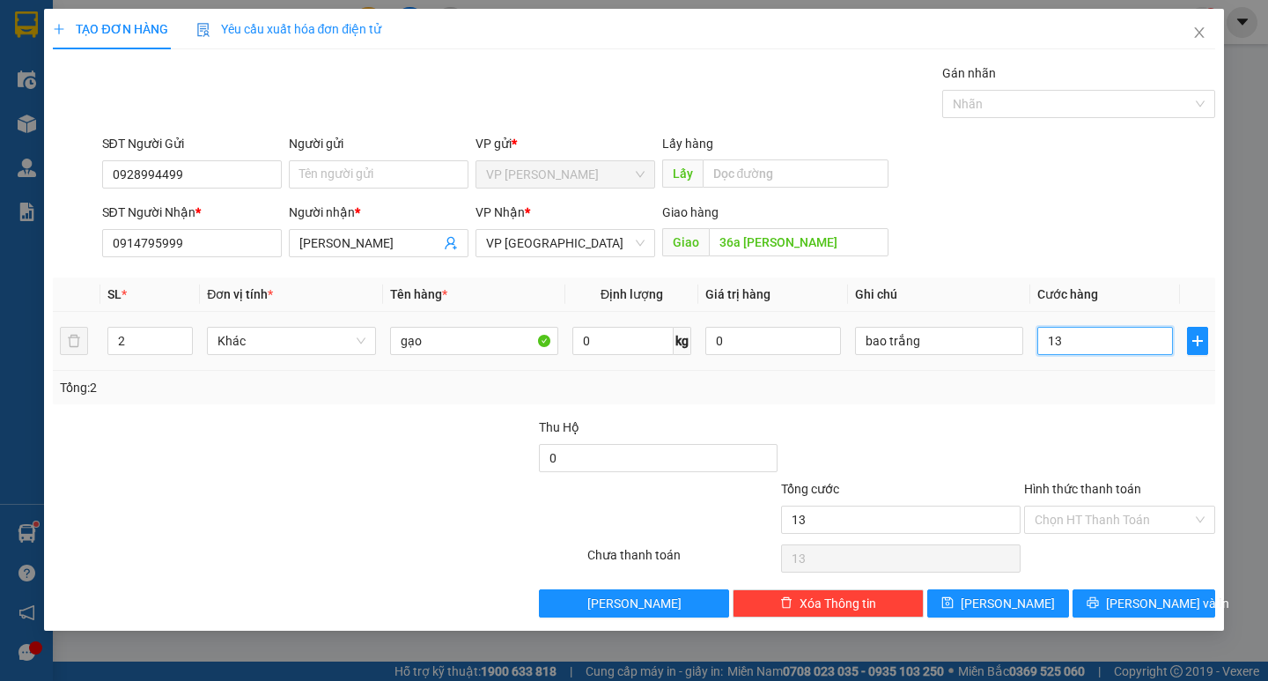
type input "130"
type input "1.300"
type input "13.000"
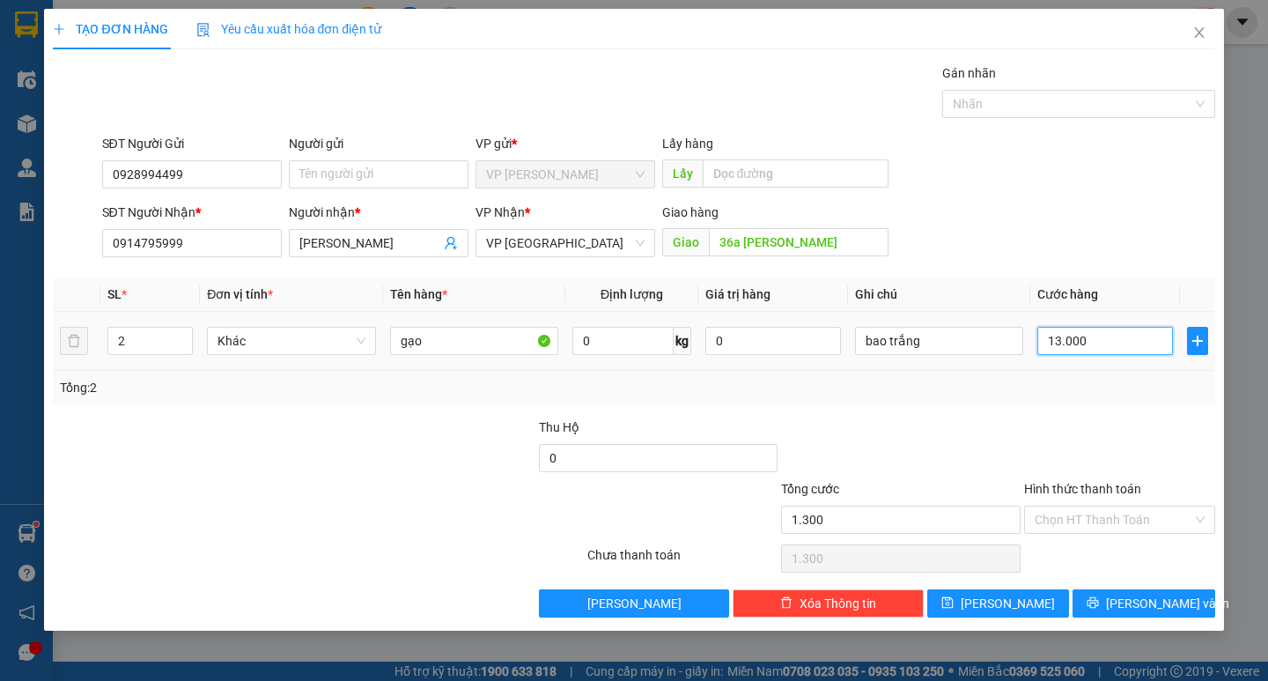
type input "13.000"
type input "130.000"
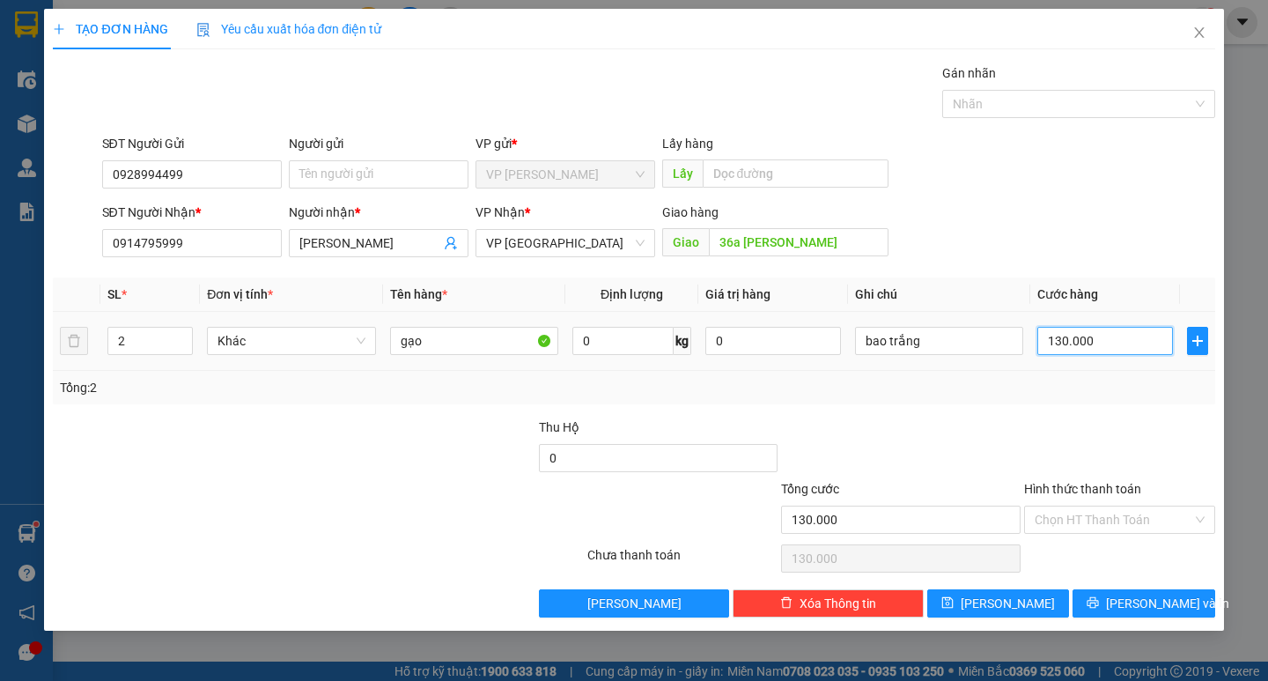
type input "13.000"
type input "1.300"
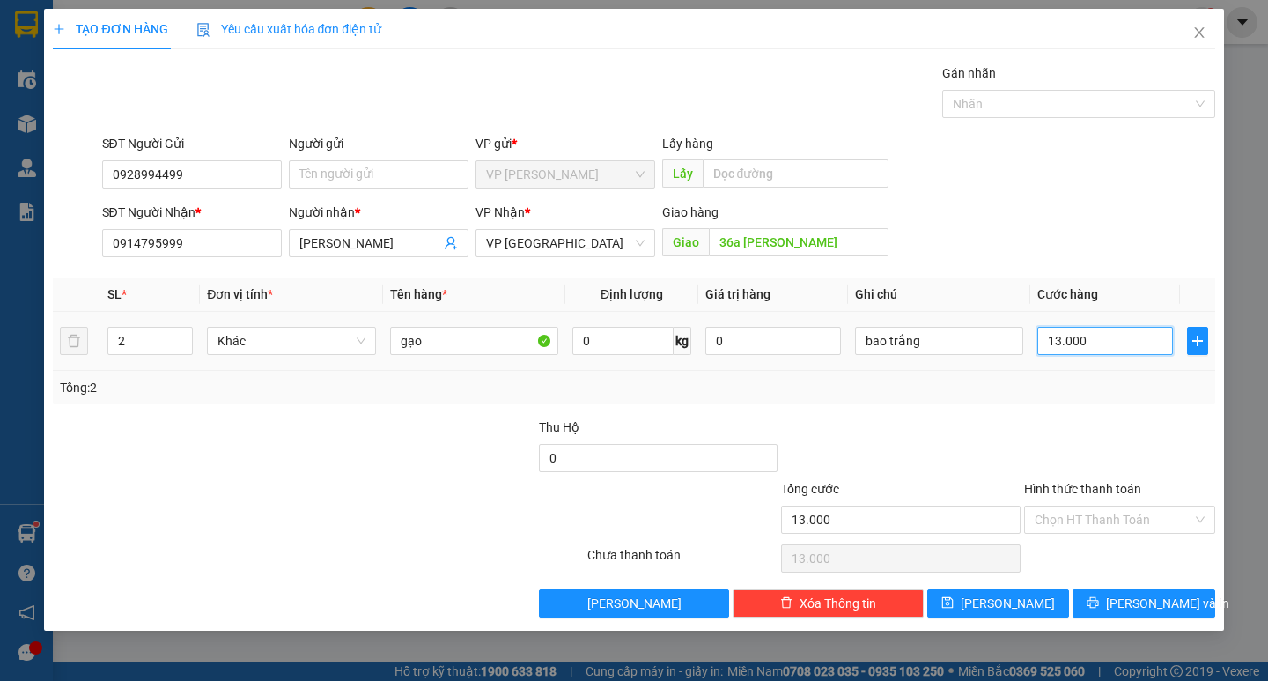
type input "1.300"
type input "130"
type input "13"
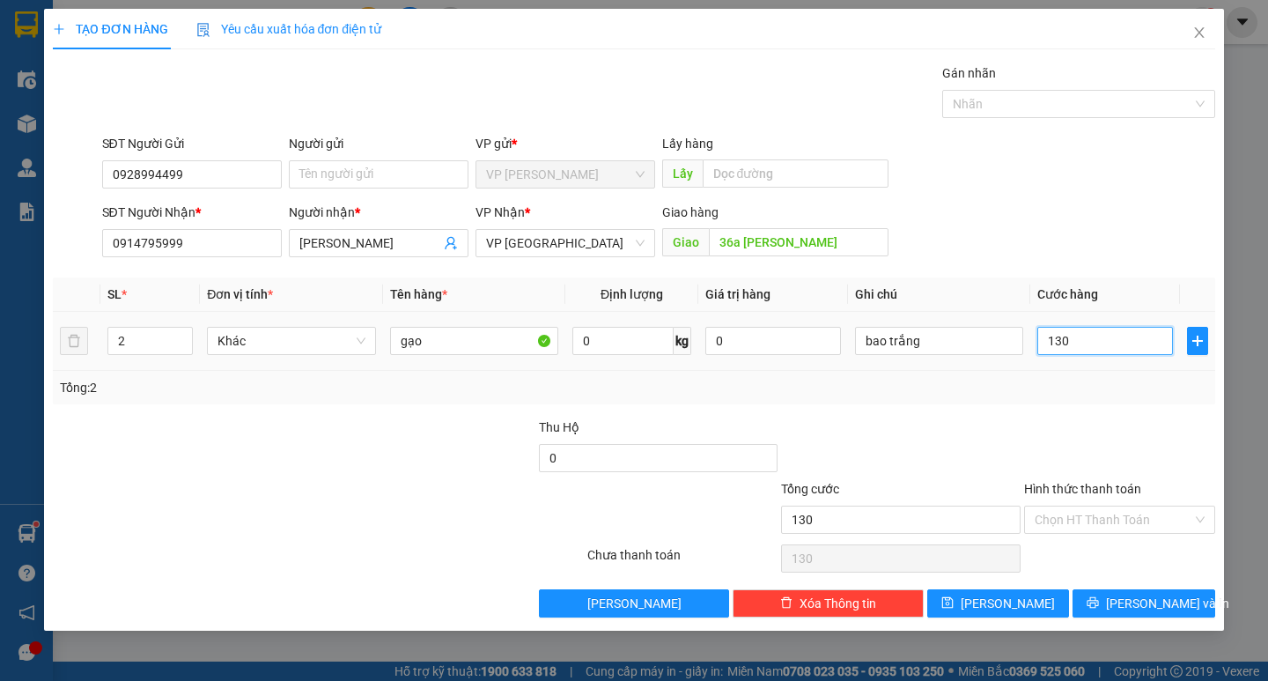
type input "13"
type input "1"
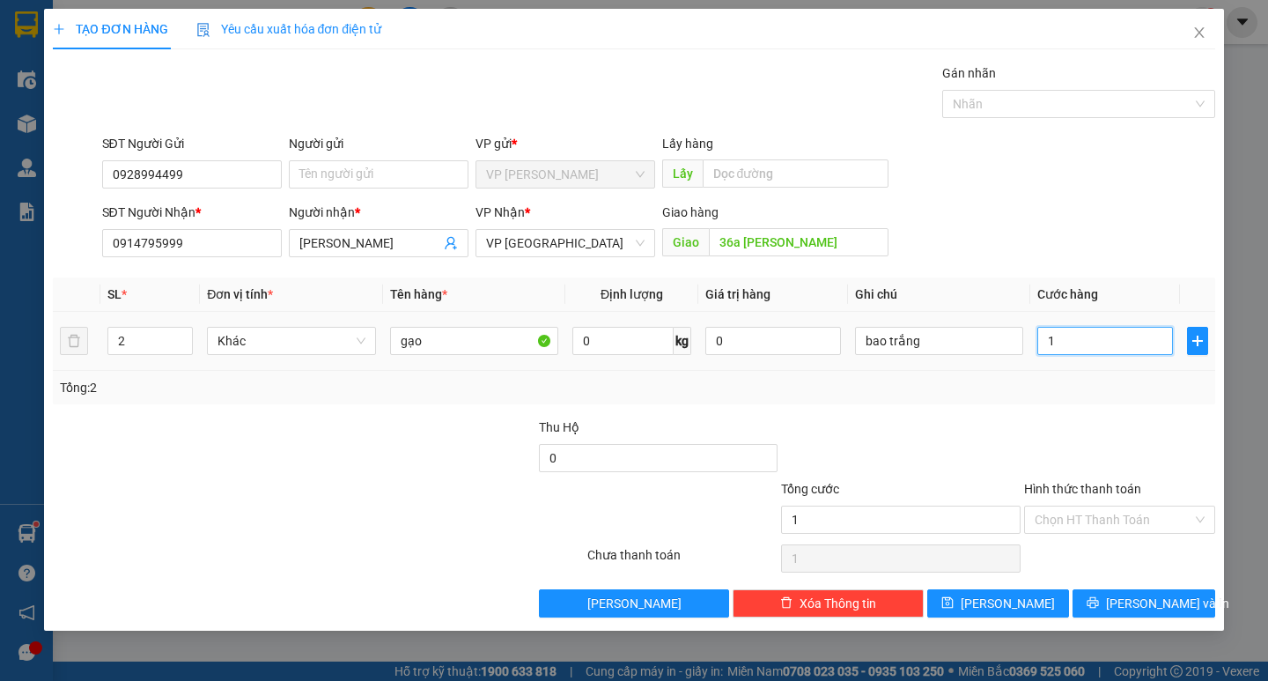
type input "0"
type input "02"
type input "2"
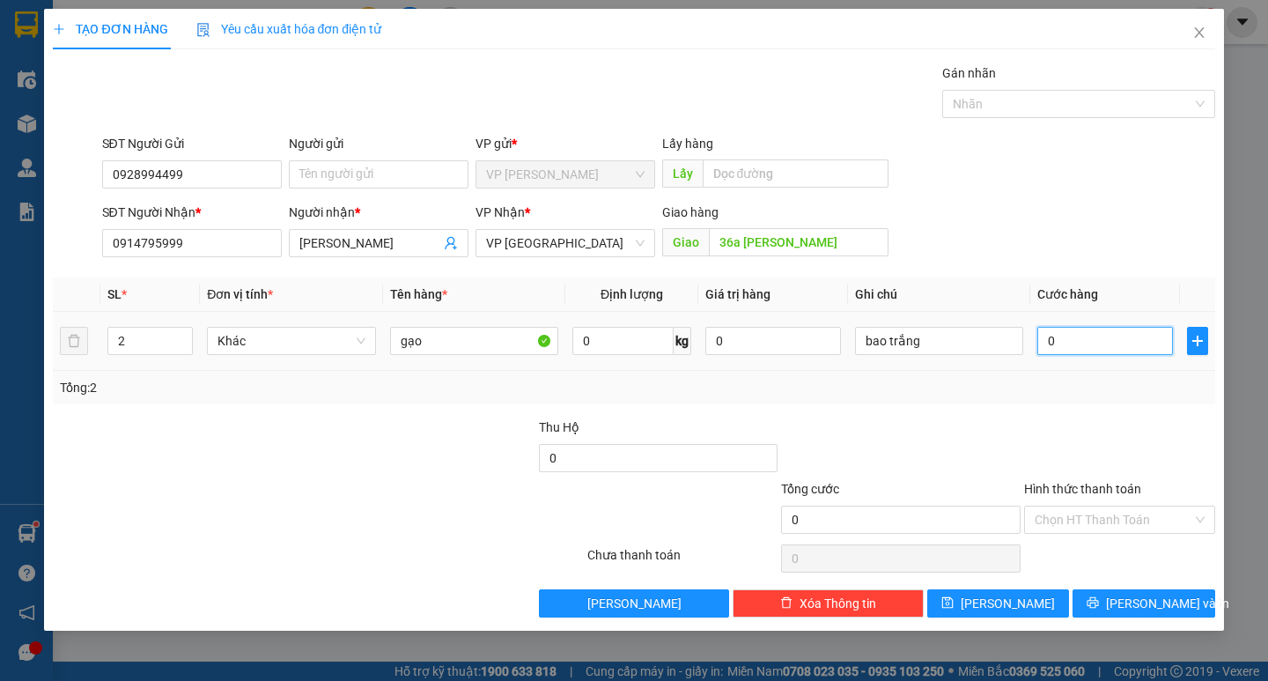
type input "2"
type input "020"
type input "20"
type input "0.200"
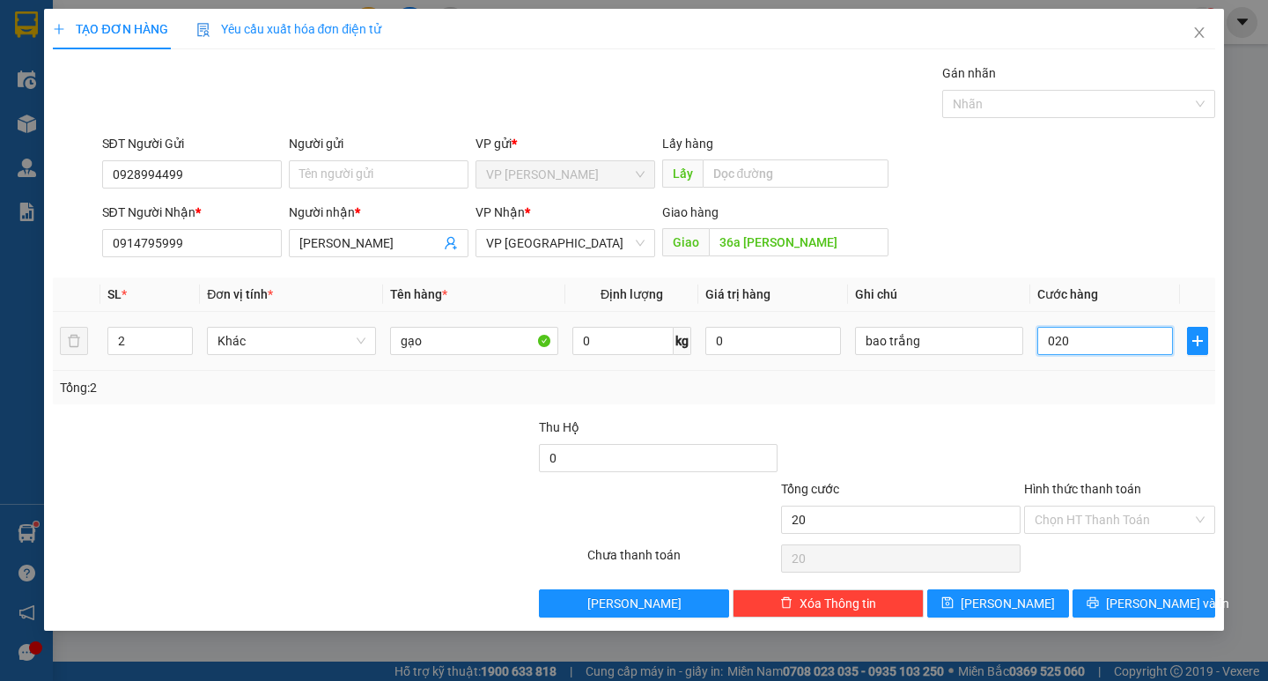
type input "200"
type input "02.000"
type input "2.000"
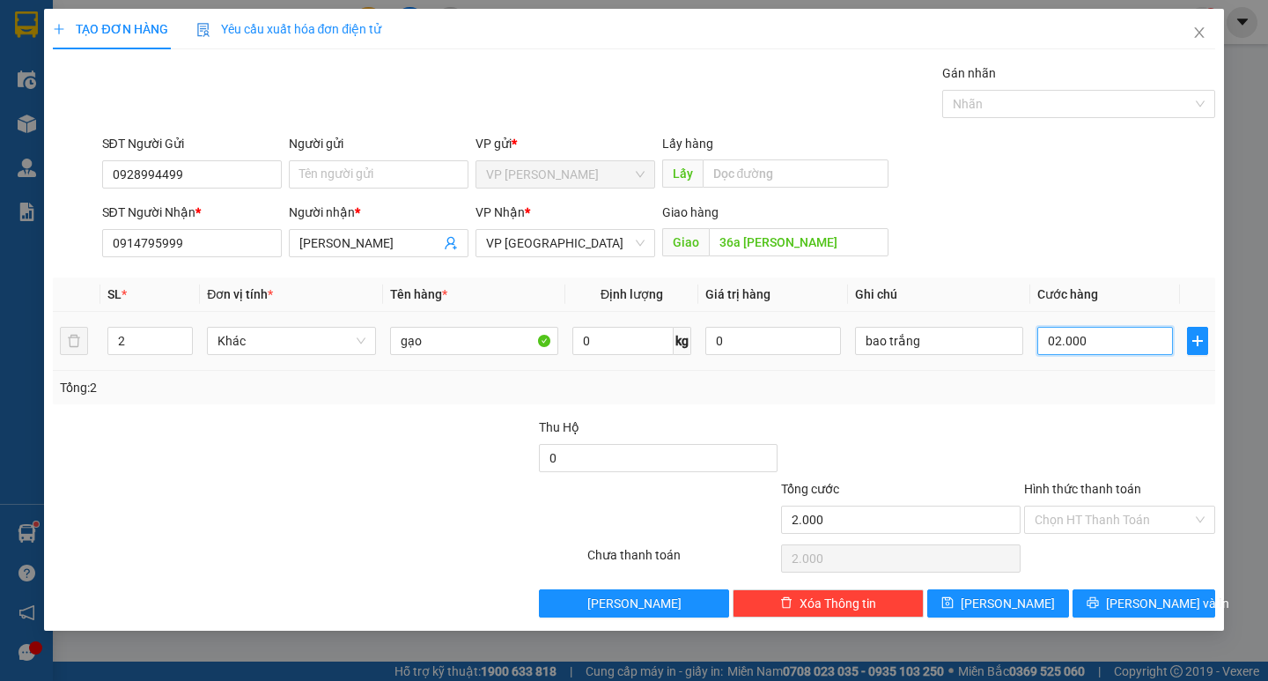
type input "020.000"
type input "20.000"
type input "0.200.000"
type input "200.000"
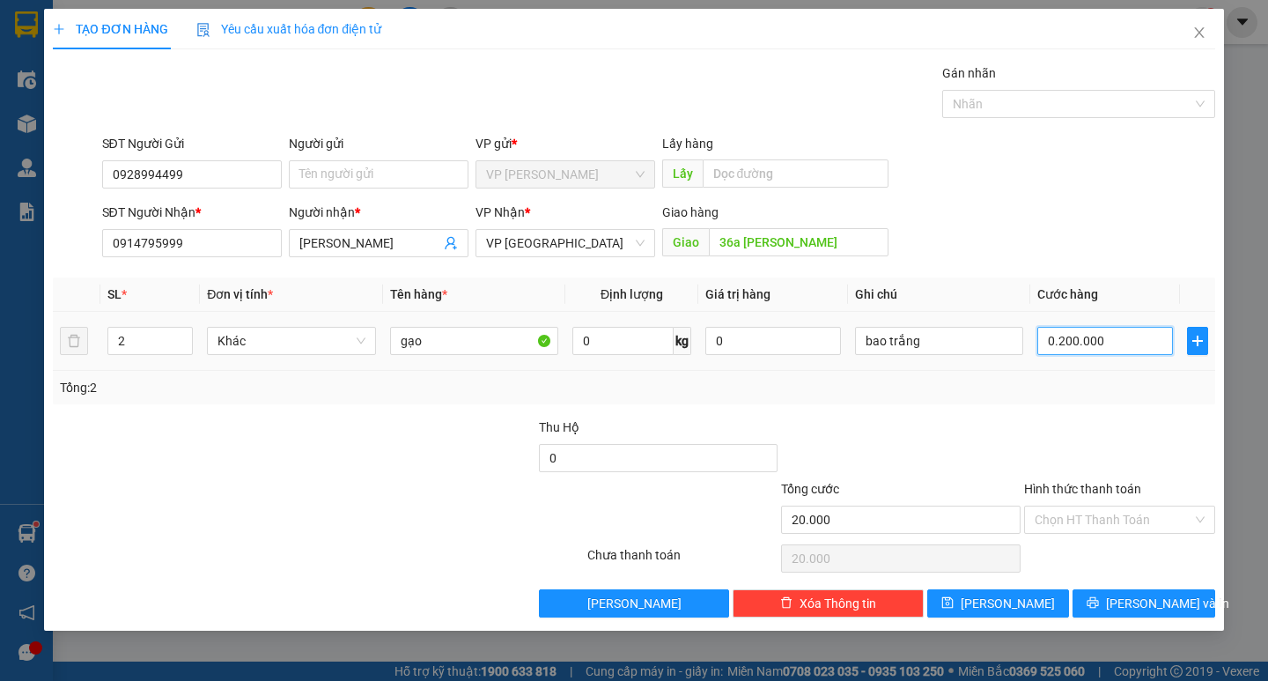
type input "200.000"
click at [1093, 519] on input "Hình thức thanh toán" at bounding box center [1113, 519] width 158 height 26
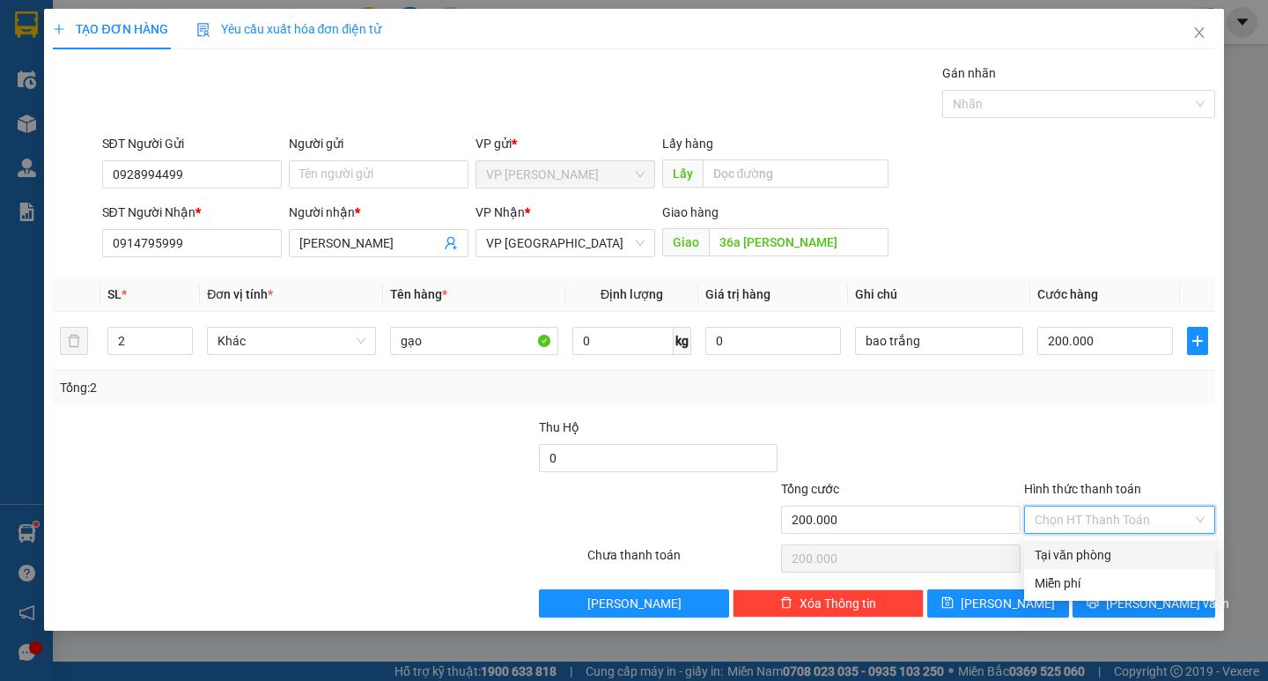
click at [1096, 552] on div "Tại văn phòng" at bounding box center [1119, 554] width 170 height 19
type input "0"
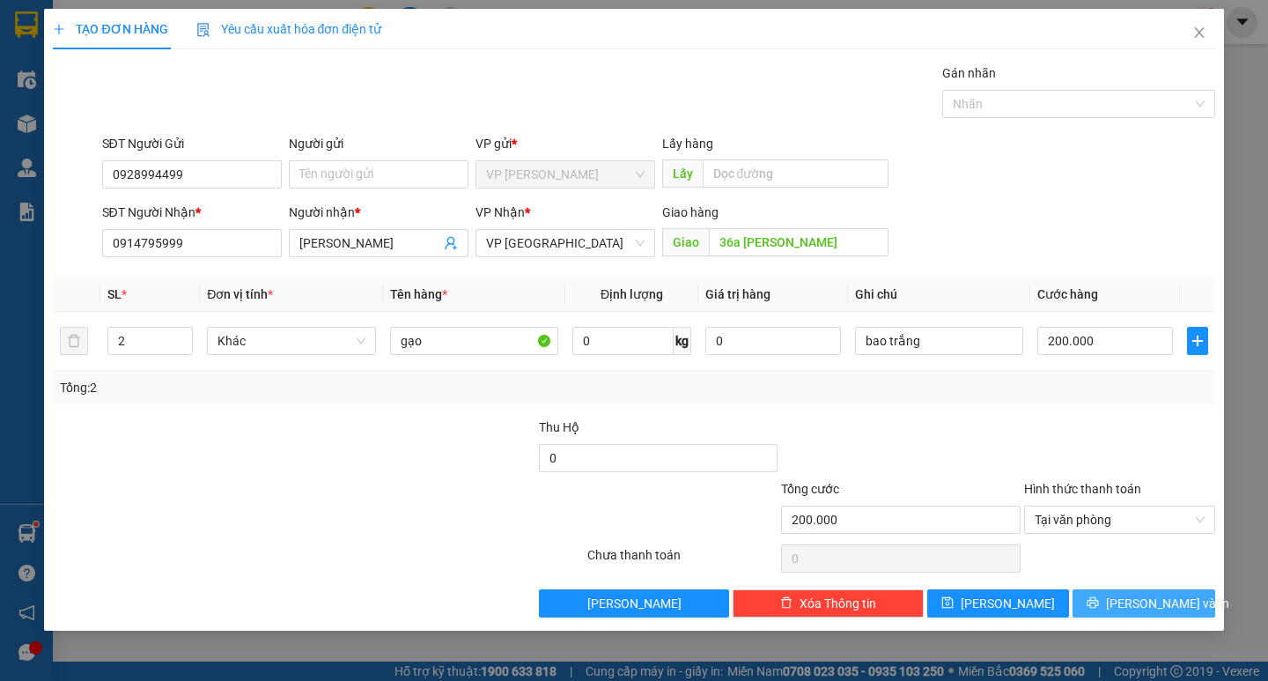
click at [1150, 593] on span "[PERSON_NAME] và In" at bounding box center [1167, 602] width 123 height 19
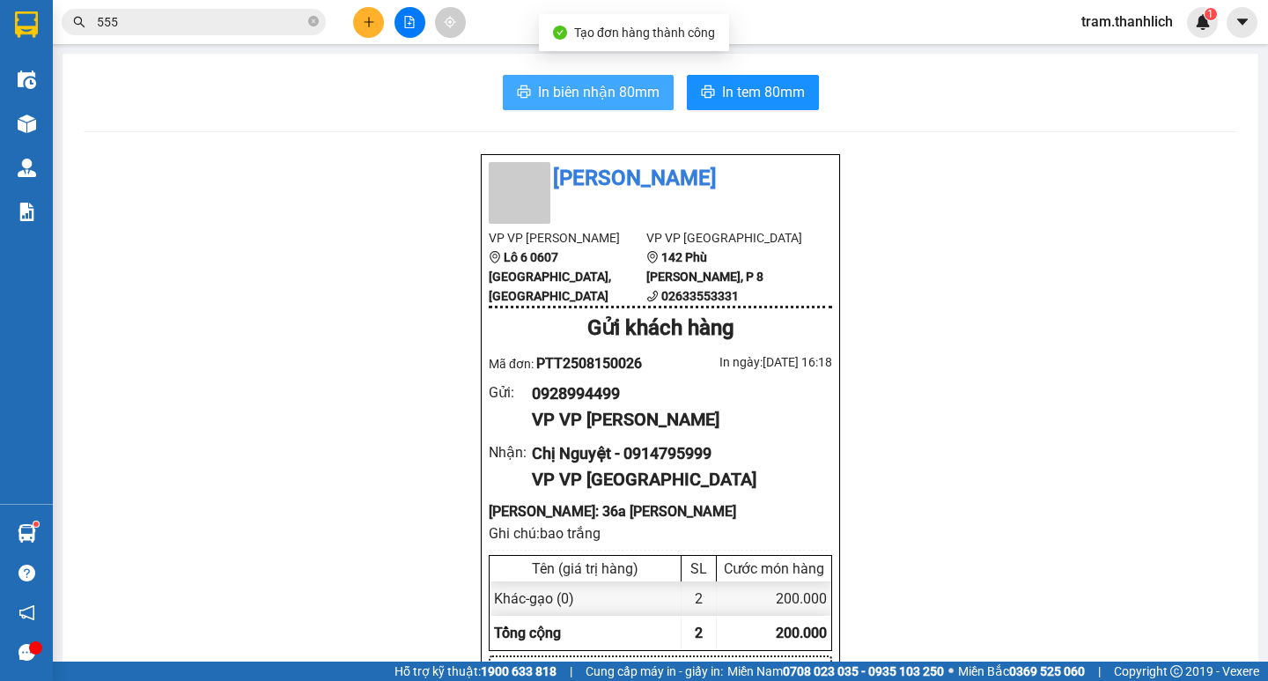
click at [635, 83] on span "In biên nhận 80mm" at bounding box center [598, 92] width 121 height 22
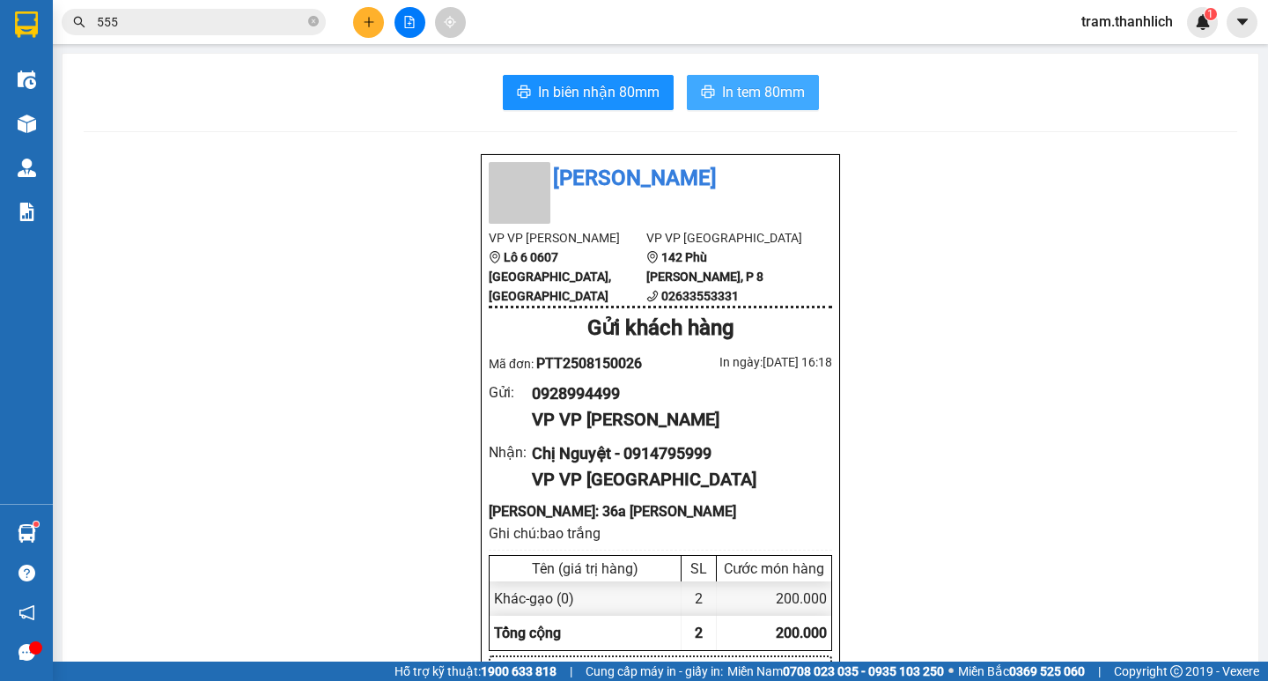
click at [748, 82] on span "In tem 80mm" at bounding box center [763, 92] width 83 height 22
click at [372, 34] on button at bounding box center [368, 22] width 31 height 31
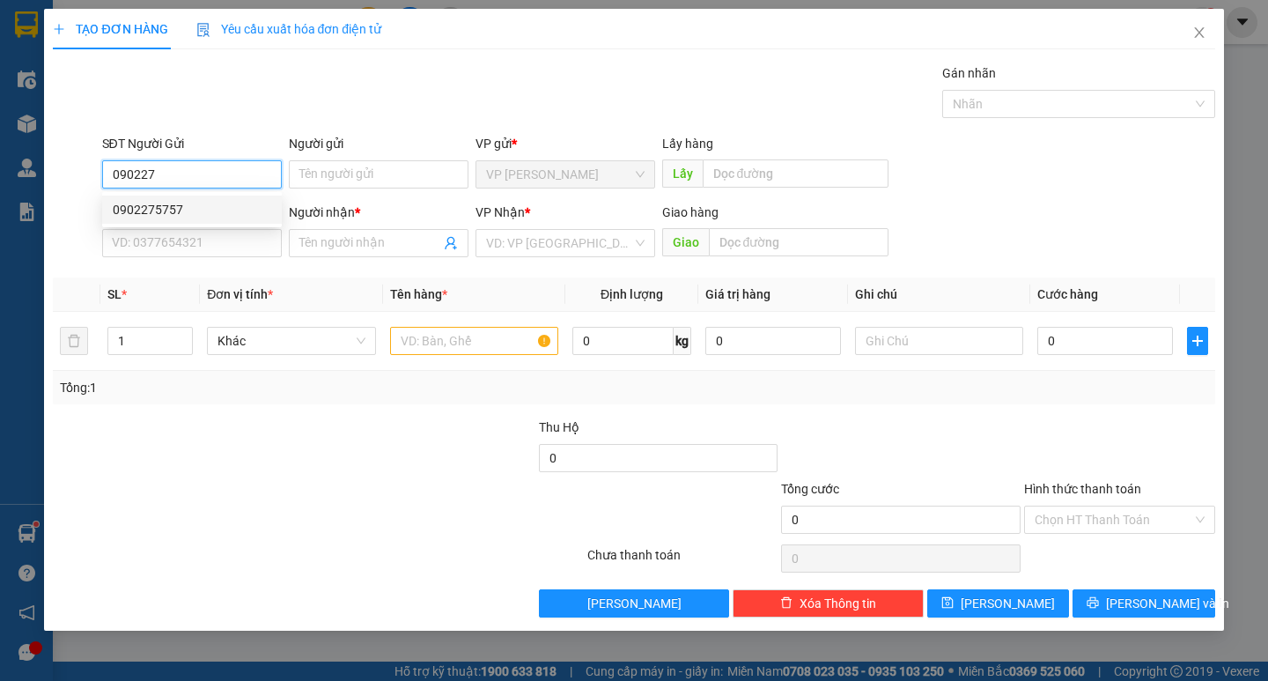
click at [182, 211] on div "0902275757" at bounding box center [192, 209] width 158 height 19
type input "0902275757"
type input "0987271449"
type input "[PERSON_NAME]"
type input "BUÔN MA THUỘT"
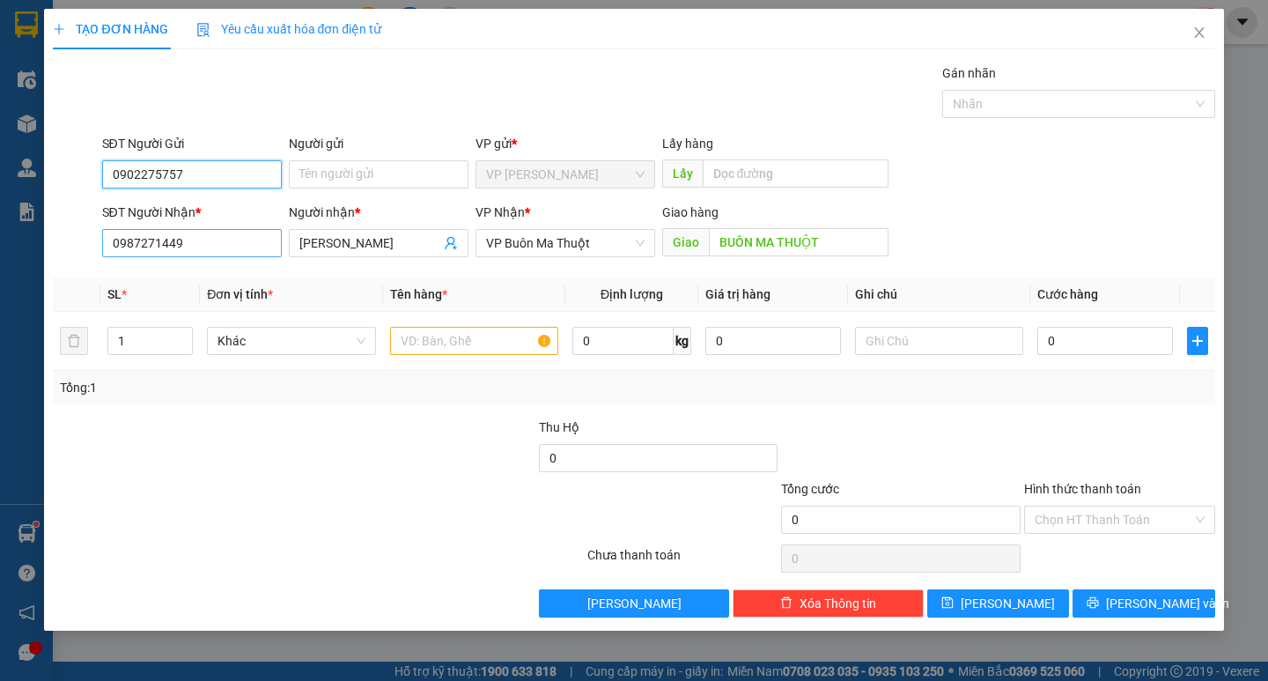
type input "0902275757"
click at [223, 239] on input "0987271449" at bounding box center [192, 243] width 180 height 28
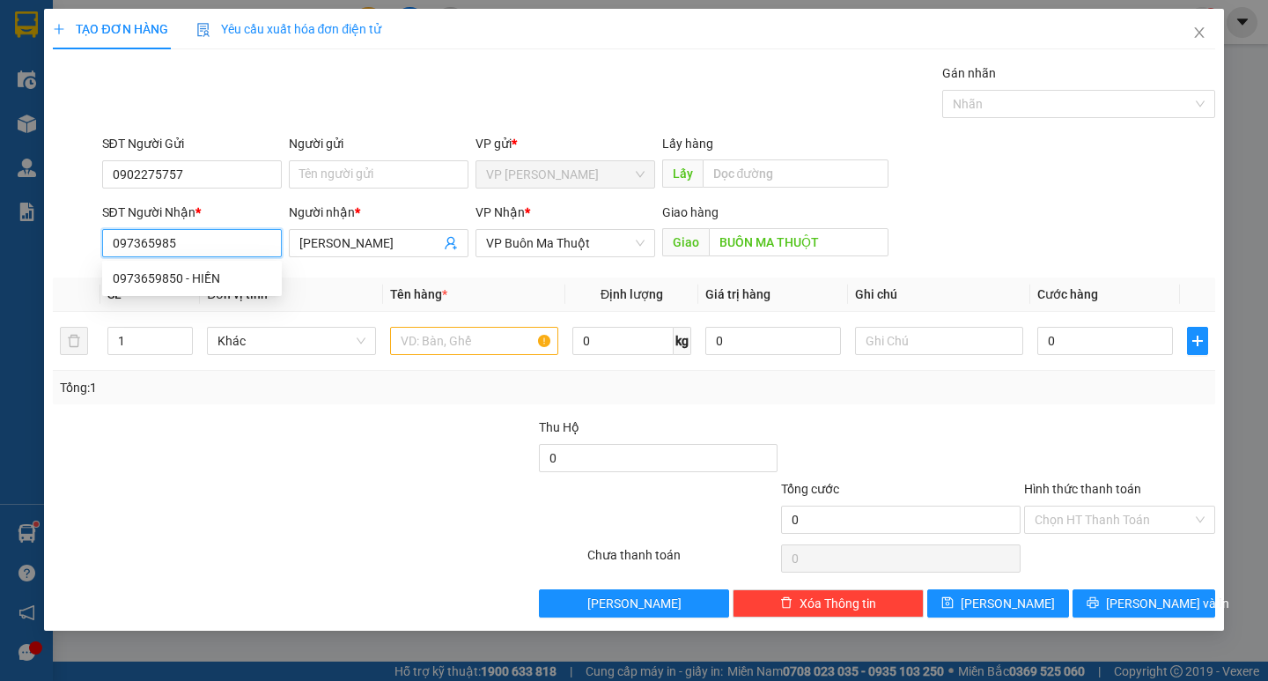
type input "0973659850"
click at [157, 278] on div "0973659850 - HIỀN" at bounding box center [192, 278] width 158 height 19
type input "HIỀN"
type input "[PERSON_NAME]"
type input "0973659850"
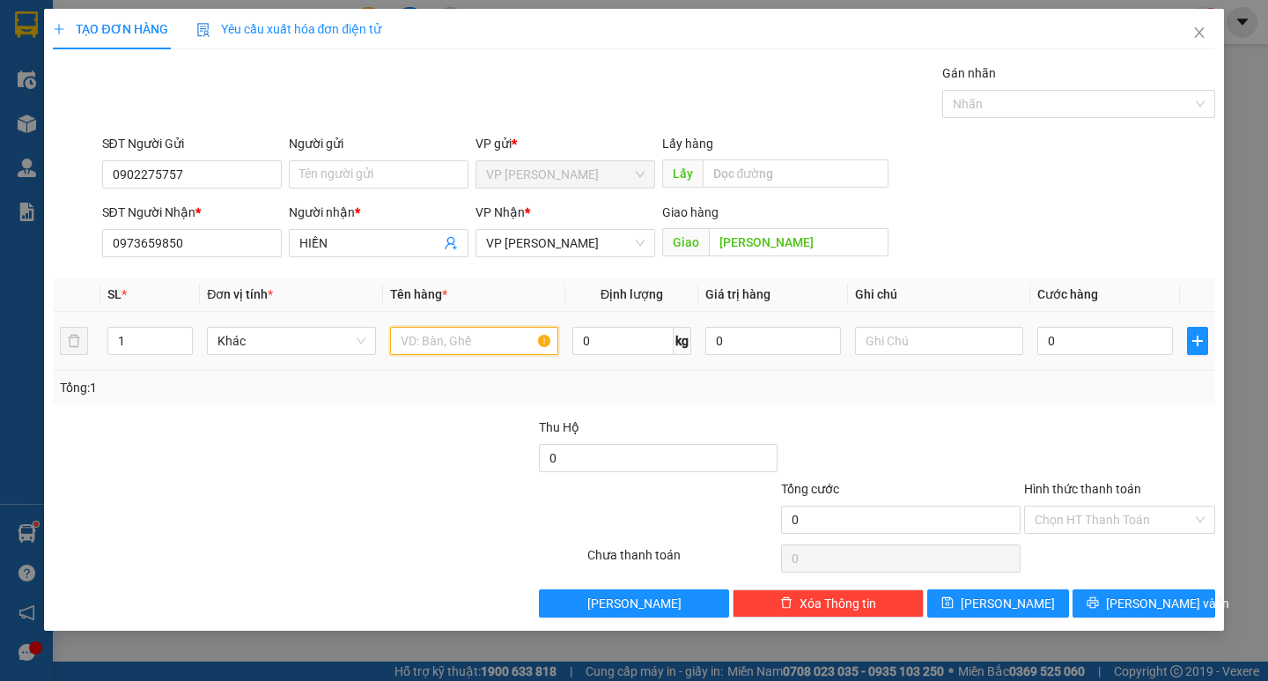
click at [453, 339] on input "text" at bounding box center [474, 341] width 168 height 28
type input "thuốc"
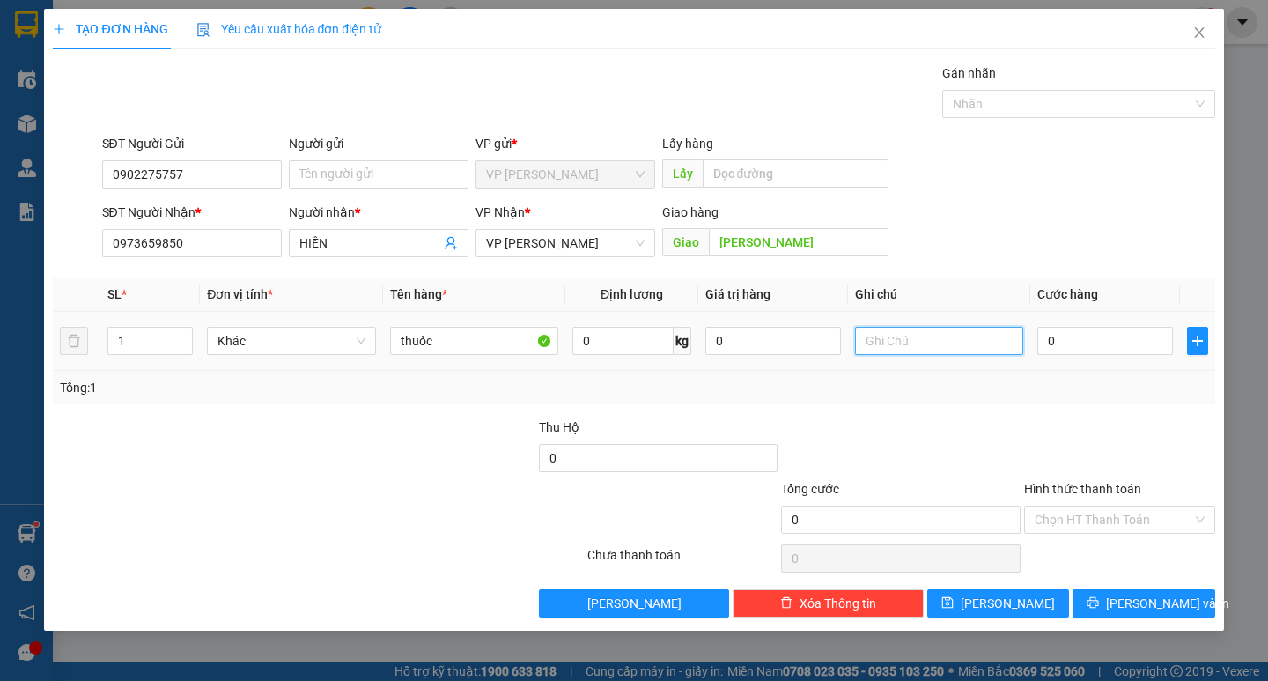
click at [971, 343] on input "text" at bounding box center [939, 341] width 168 height 28
type input "thung giấy"
click at [1062, 336] on input "0" at bounding box center [1105, 341] width 136 height 28
type input "4"
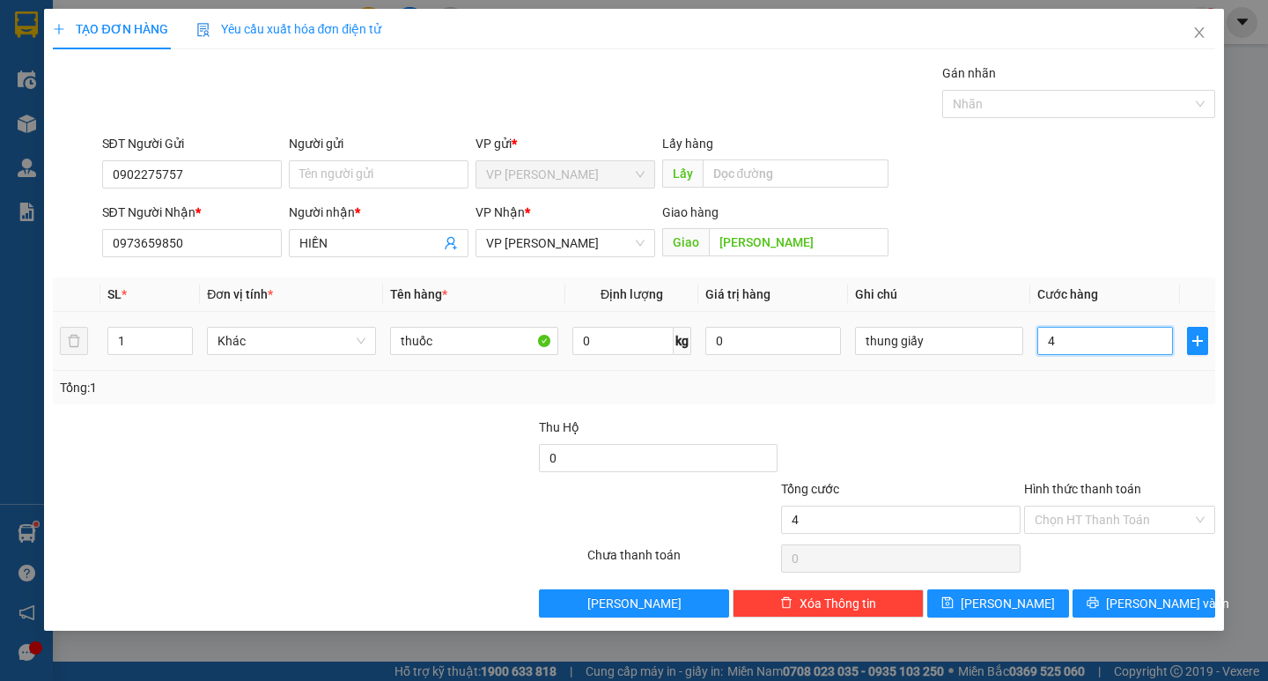
type input "4"
type input "40"
type input "400"
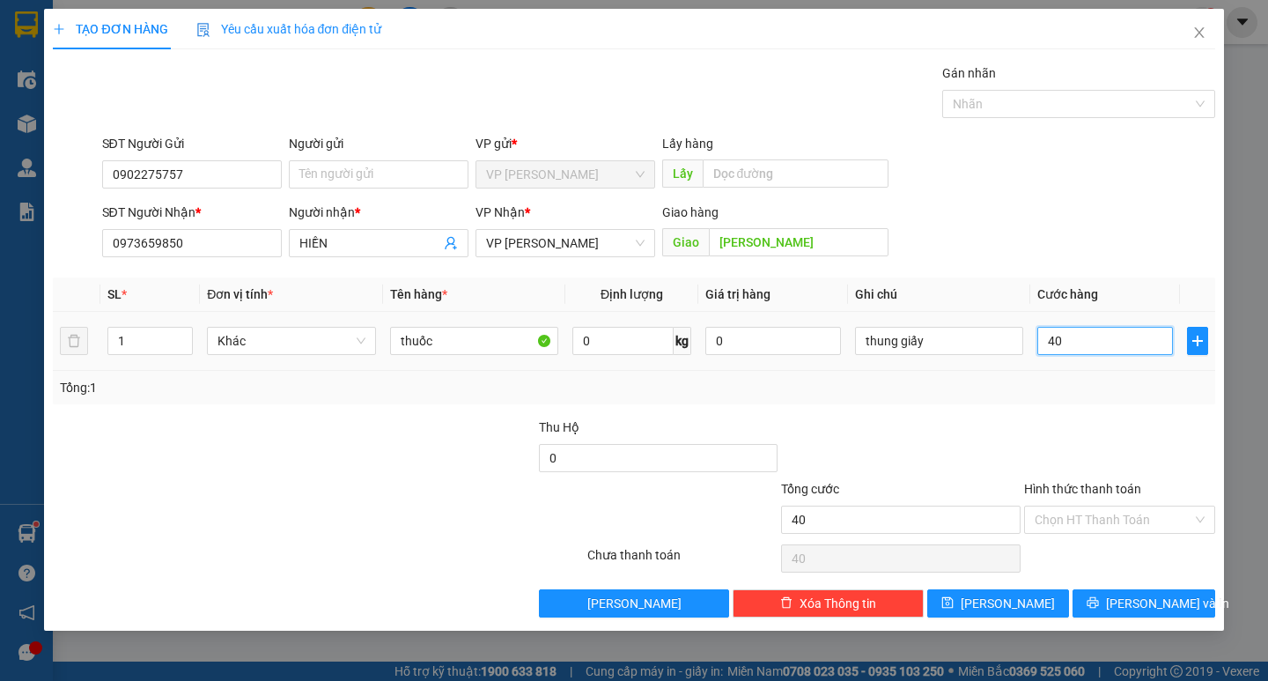
type input "400"
type input "4.000"
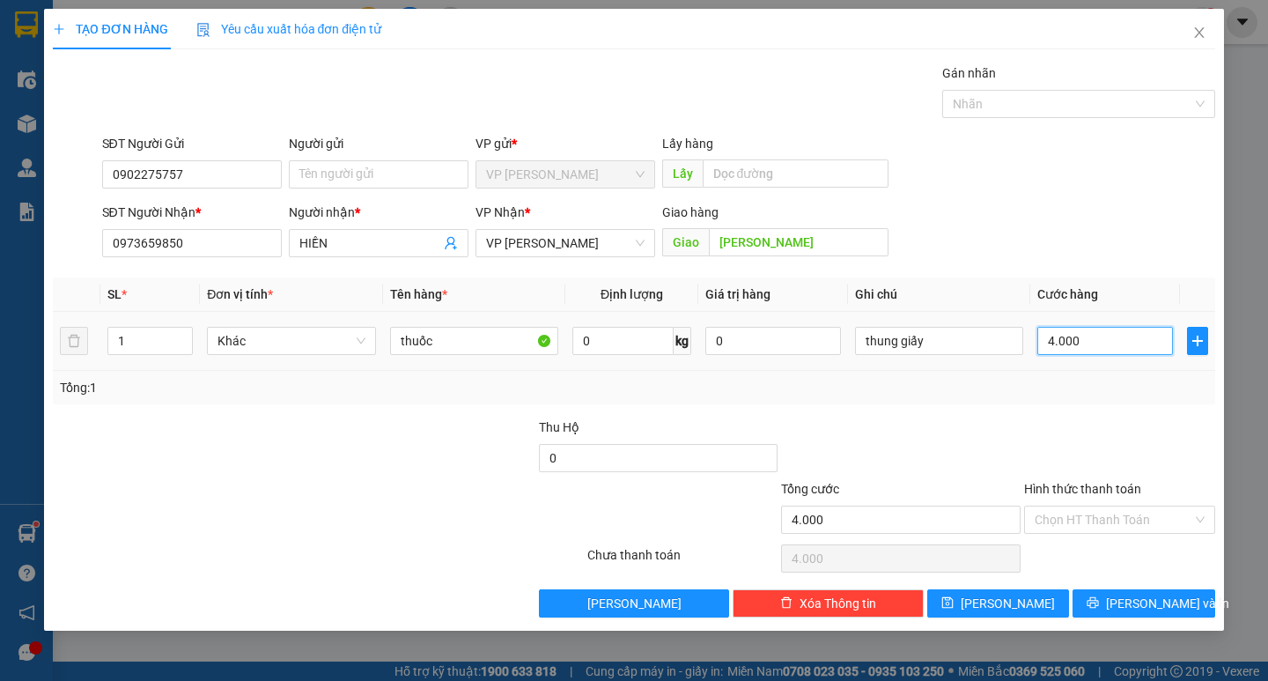
type input "40.000"
drag, startPoint x: 1086, startPoint y: 498, endPoint x: 1089, endPoint y: 510, distance: 12.0
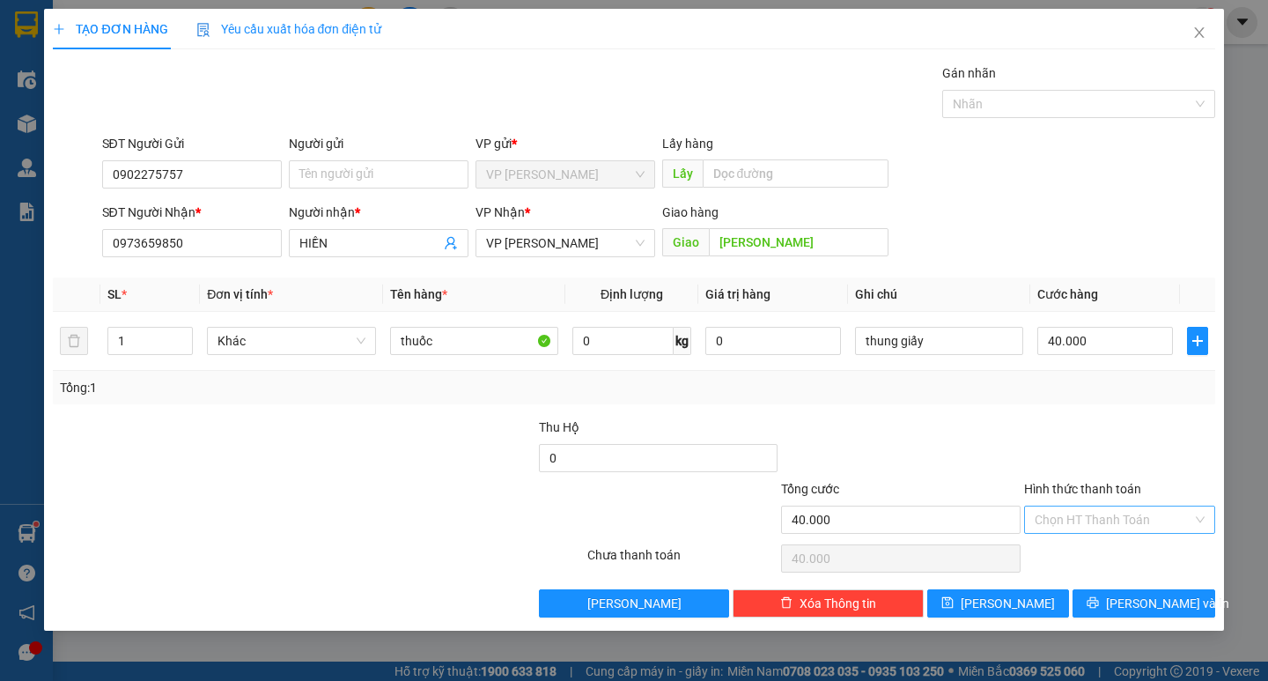
click at [1086, 502] on div "Hình thức thanh toán" at bounding box center [1119, 492] width 191 height 26
drag, startPoint x: 1089, startPoint y: 510, endPoint x: 1093, endPoint y: 534, distance: 24.0
click at [1089, 511] on input "Hình thức thanh toán" at bounding box center [1113, 519] width 158 height 26
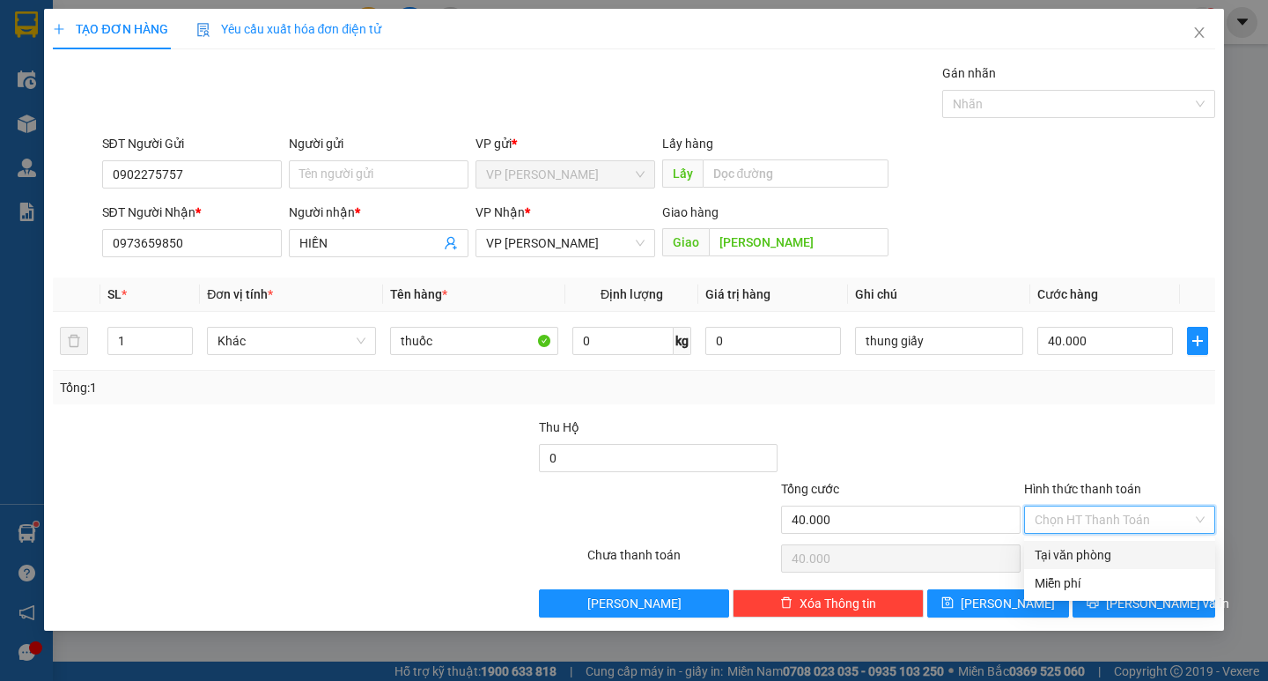
drag, startPoint x: 1093, startPoint y: 549, endPoint x: 1096, endPoint y: 560, distance: 12.0
click at [1093, 552] on div "Tại văn phòng" at bounding box center [1119, 554] width 170 height 19
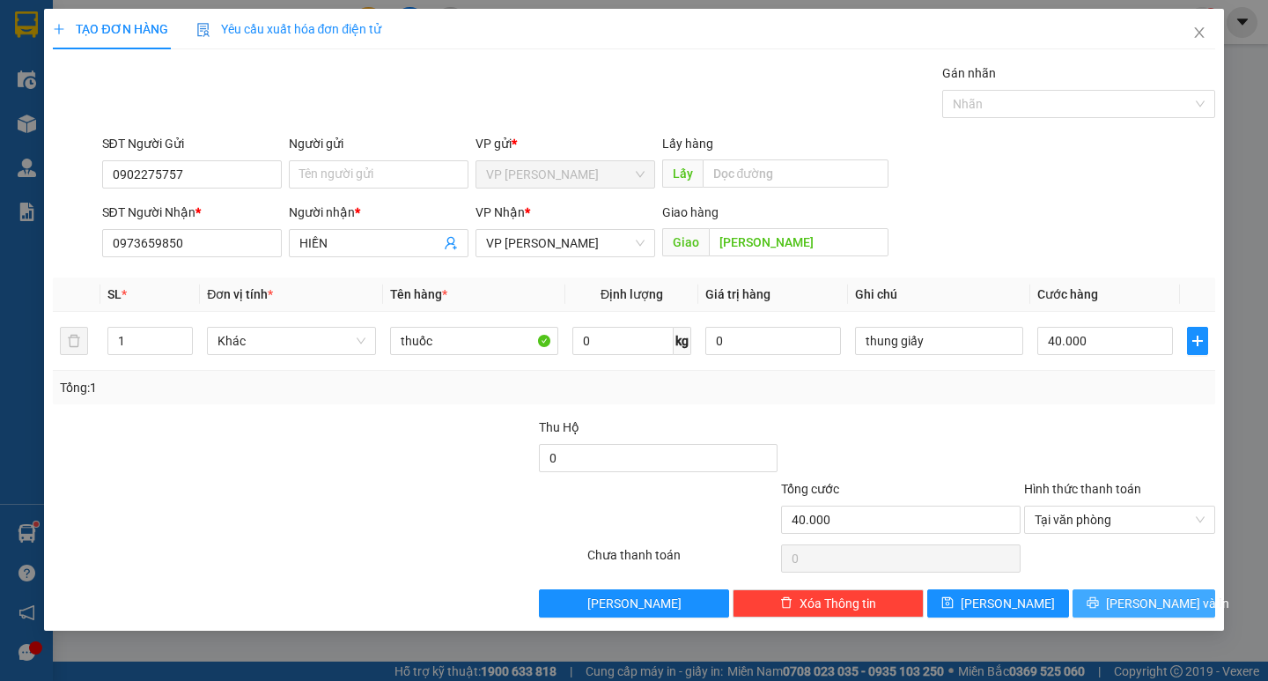
click at [1109, 590] on button "[PERSON_NAME] và In" at bounding box center [1143, 603] width 142 height 28
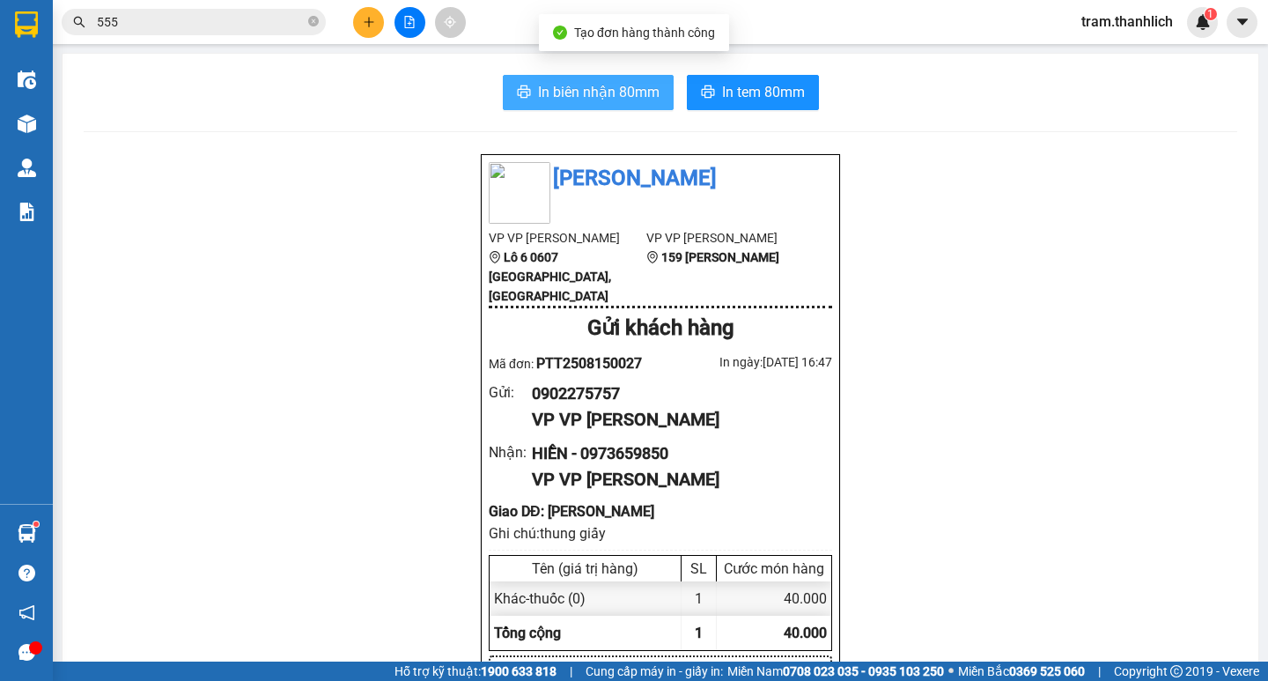
click at [558, 92] on span "In biên nhận 80mm" at bounding box center [598, 92] width 121 height 22
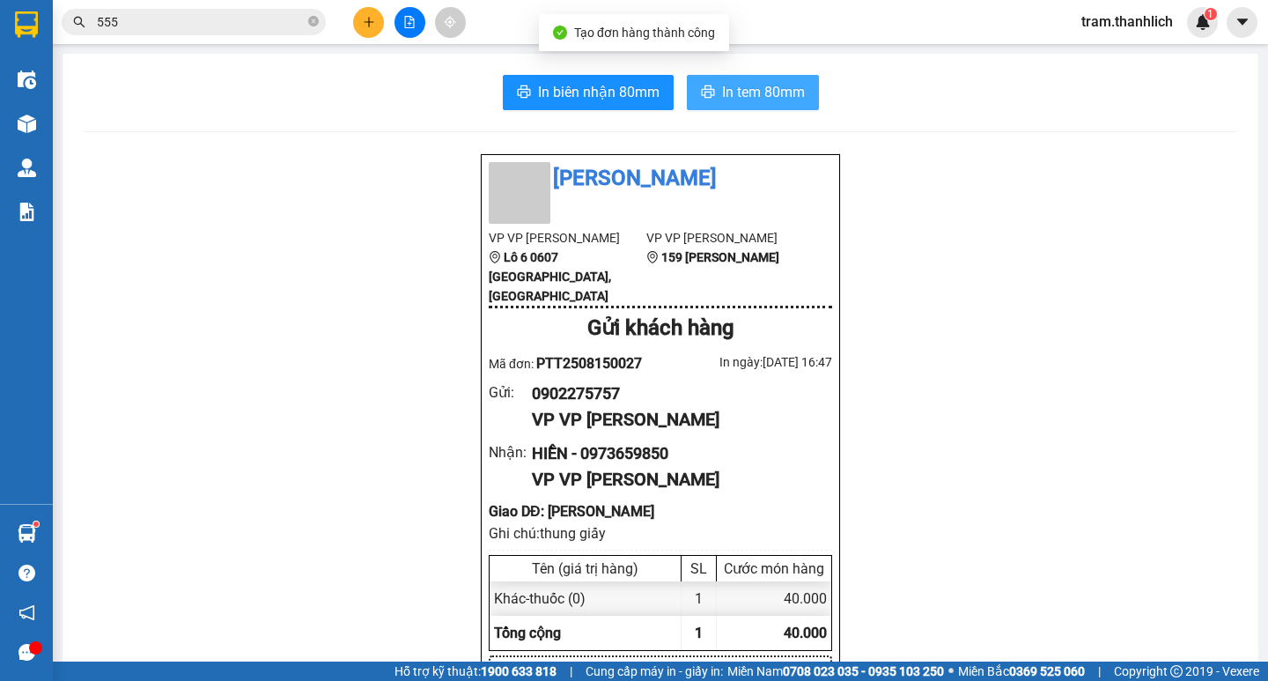
click at [804, 106] on button "In tem 80mm" at bounding box center [753, 92] width 132 height 35
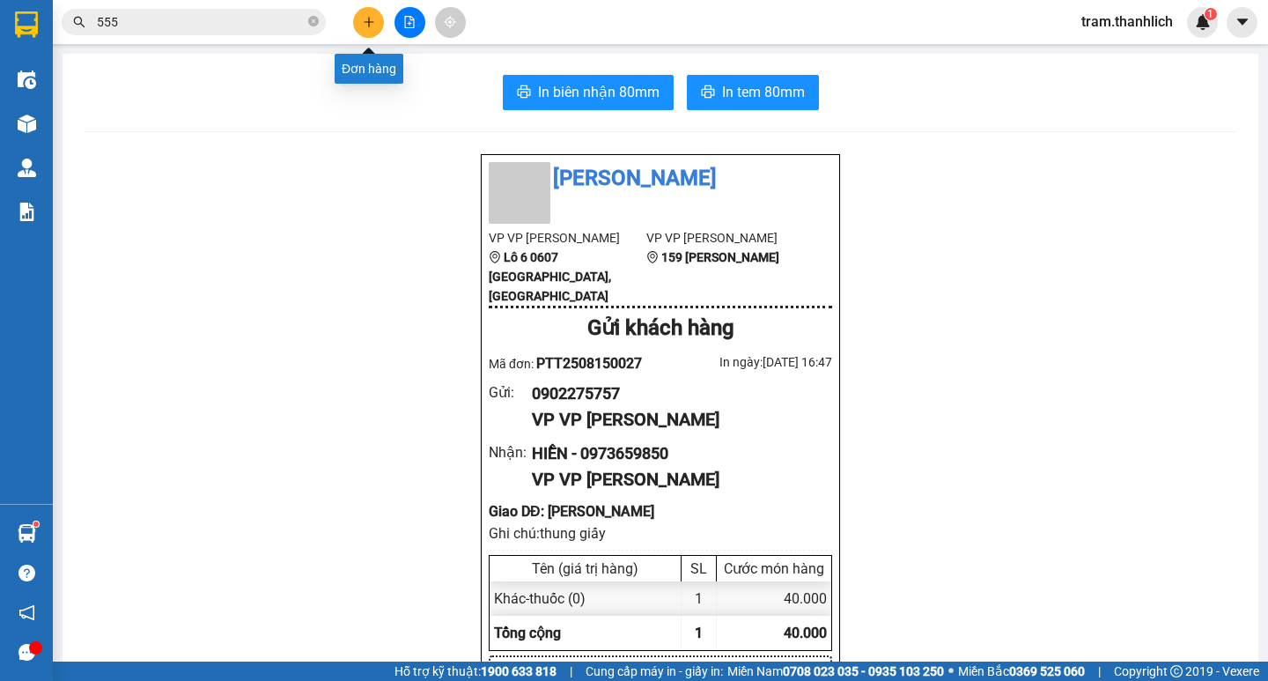
click at [365, 20] on icon "plus" at bounding box center [369, 22] width 12 height 12
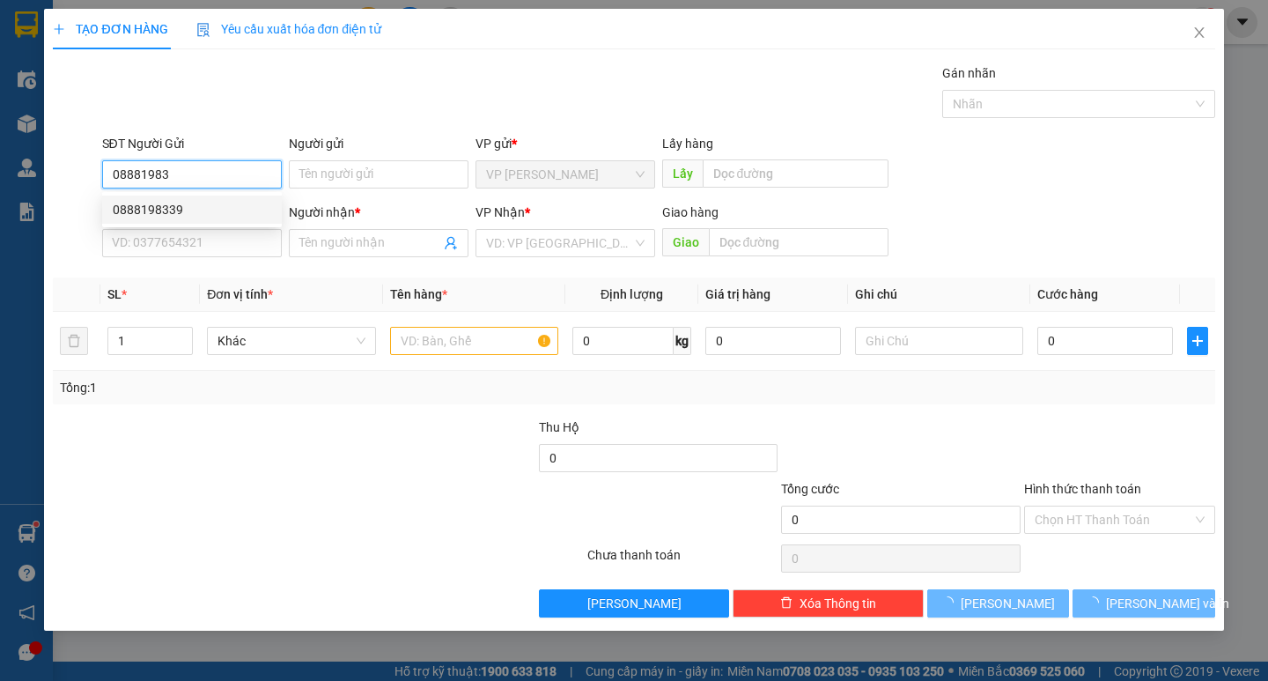
click at [211, 201] on div "0888198339" at bounding box center [192, 209] width 158 height 19
type input "0888198339"
type input "0936022133"
type input "CTY SONG PHƯƠNG - CCCD: 026189011941"
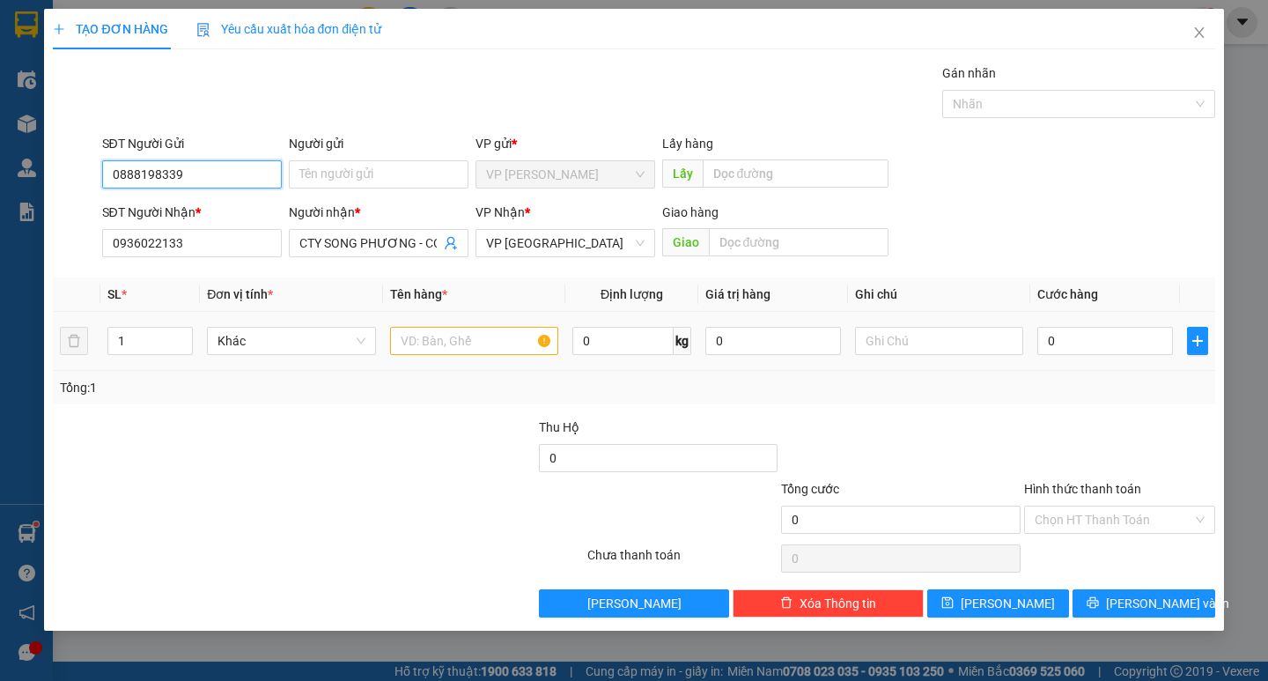
type input "0888198339"
click at [457, 335] on input "text" at bounding box center [474, 341] width 168 height 28
type input "linh kiện"
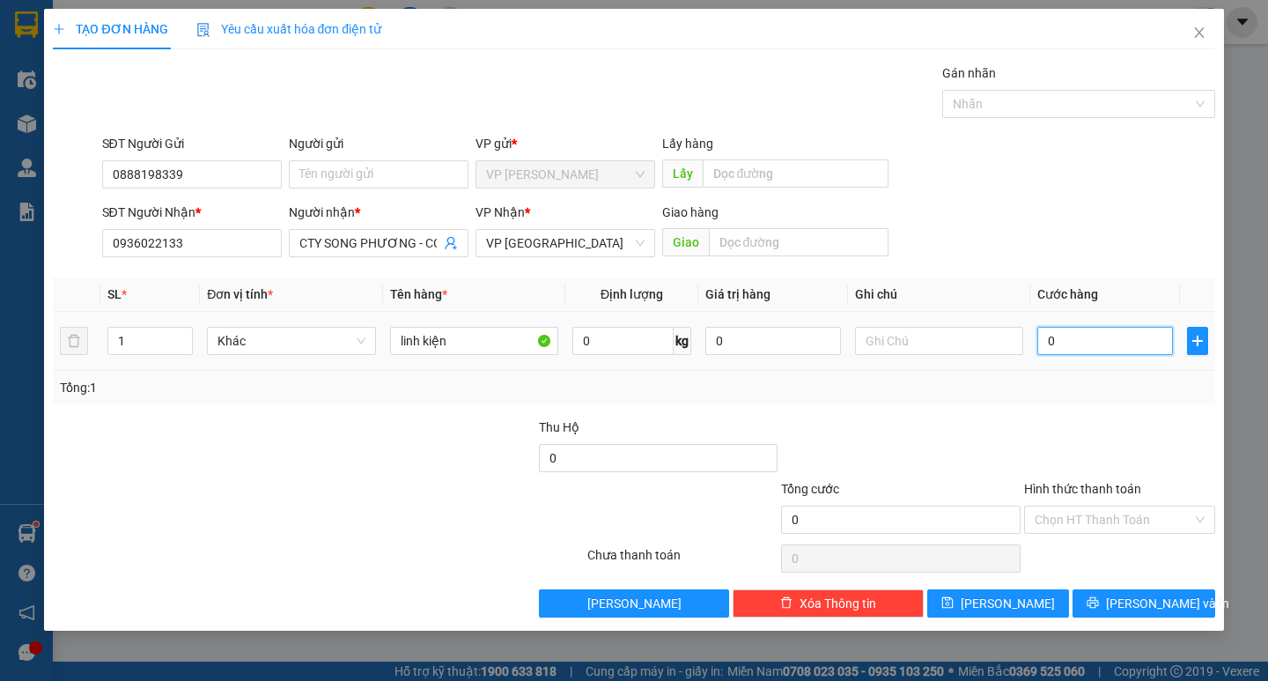
click at [1056, 342] on input "0" at bounding box center [1105, 341] width 136 height 28
type input "3"
type input "30"
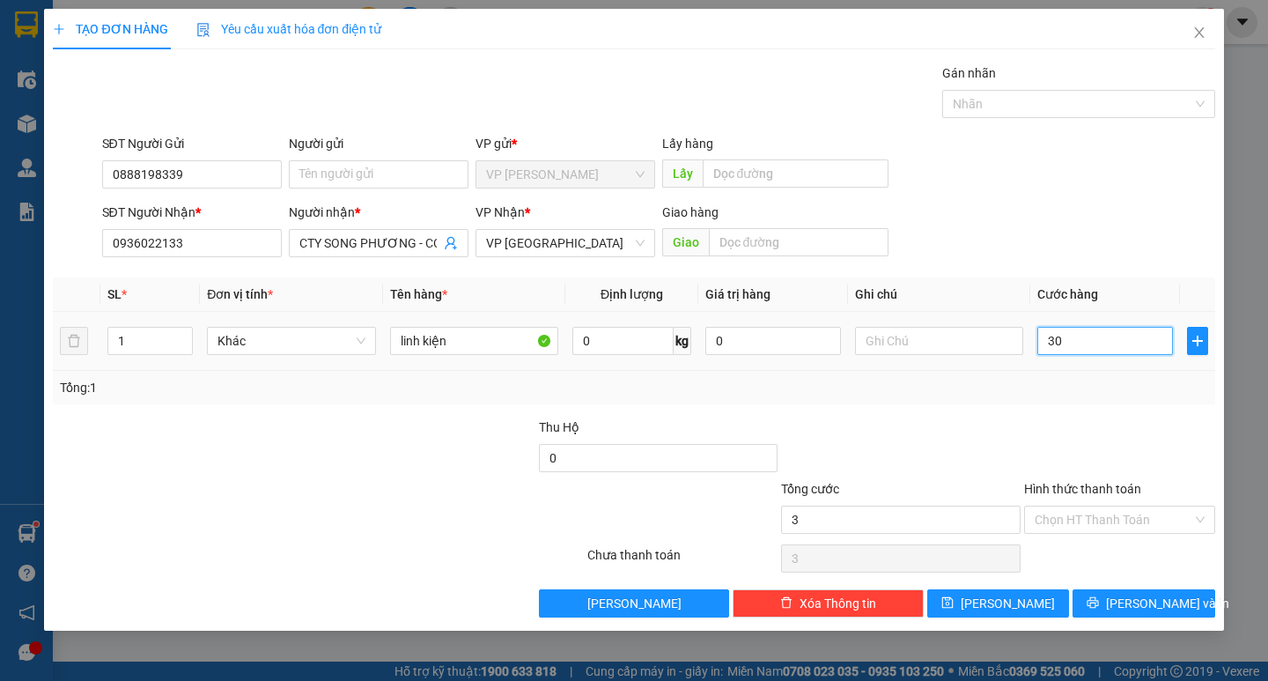
type input "30"
type input "300"
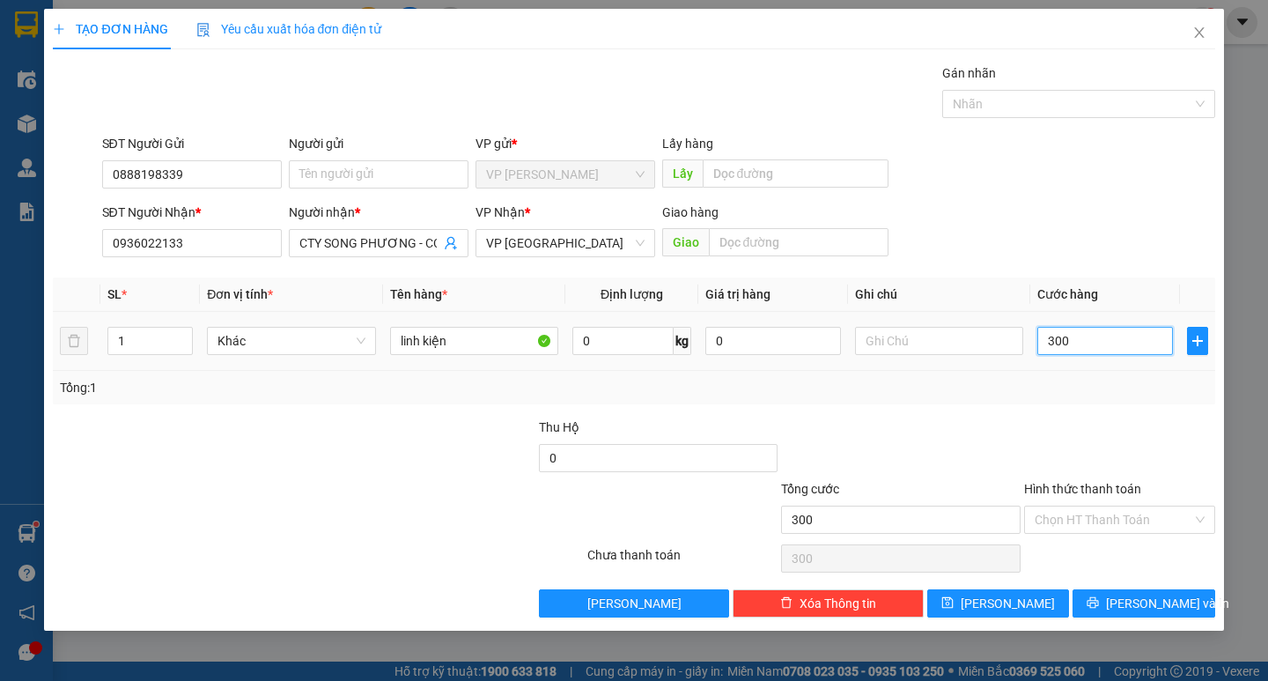
type input "3.000"
type input "30.000"
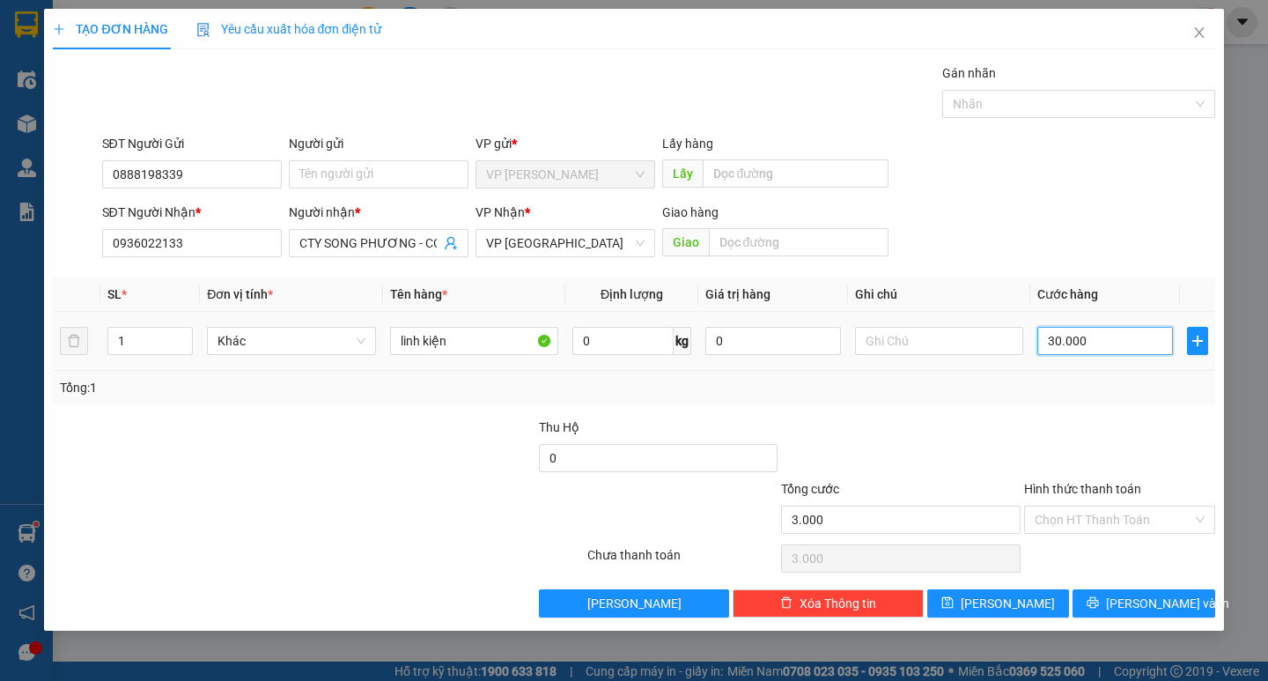
type input "30.000"
click at [1099, 603] on icon "printer" at bounding box center [1092, 602] width 12 height 12
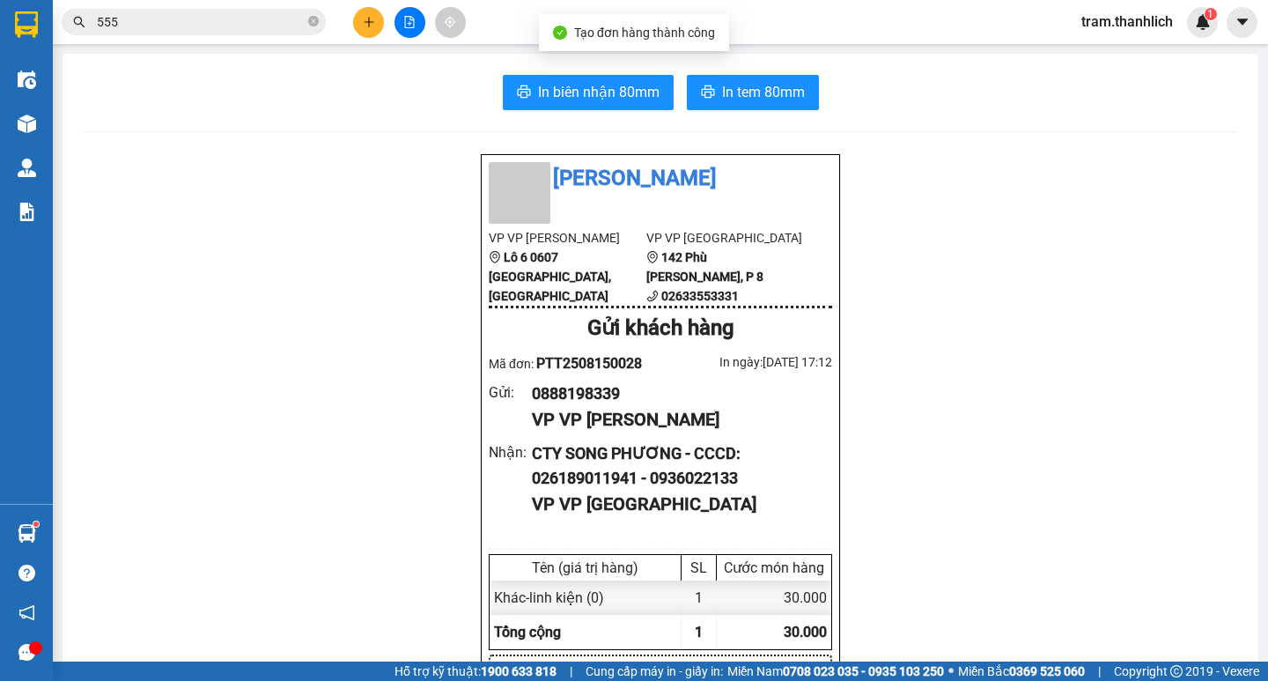
click at [636, 81] on span "In biên nhận 80mm" at bounding box center [598, 92] width 121 height 22
click at [750, 78] on button "In tem 80mm" at bounding box center [753, 92] width 132 height 35
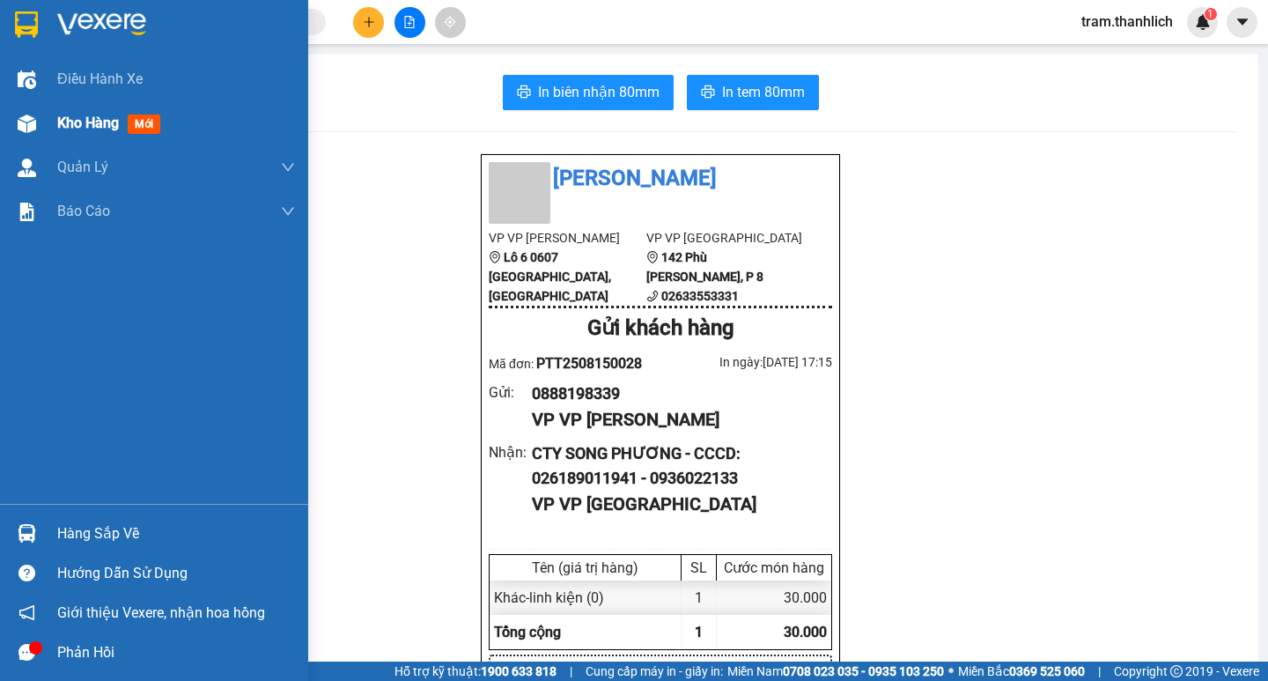
drag, startPoint x: 44, startPoint y: 124, endPoint x: 80, endPoint y: 125, distance: 36.1
click at [46, 123] on div "Kho hàng mới" at bounding box center [154, 123] width 308 height 44
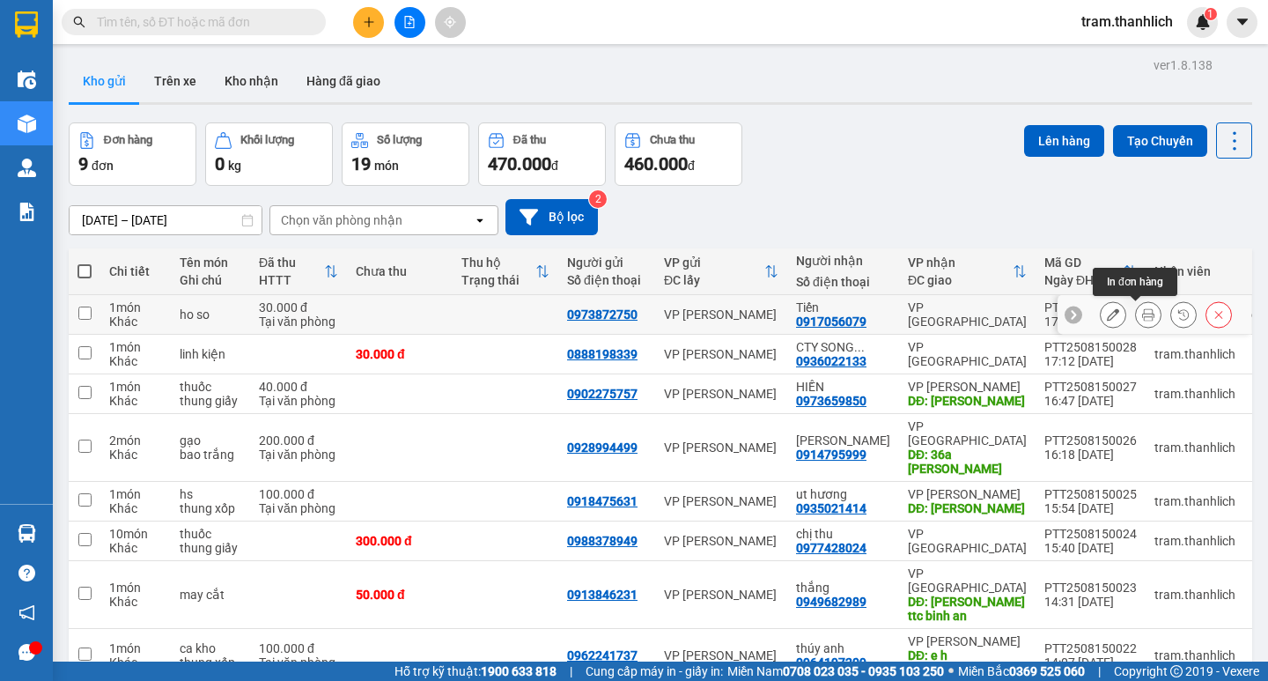
click at [1142, 312] on icon at bounding box center [1148, 314] width 12 height 12
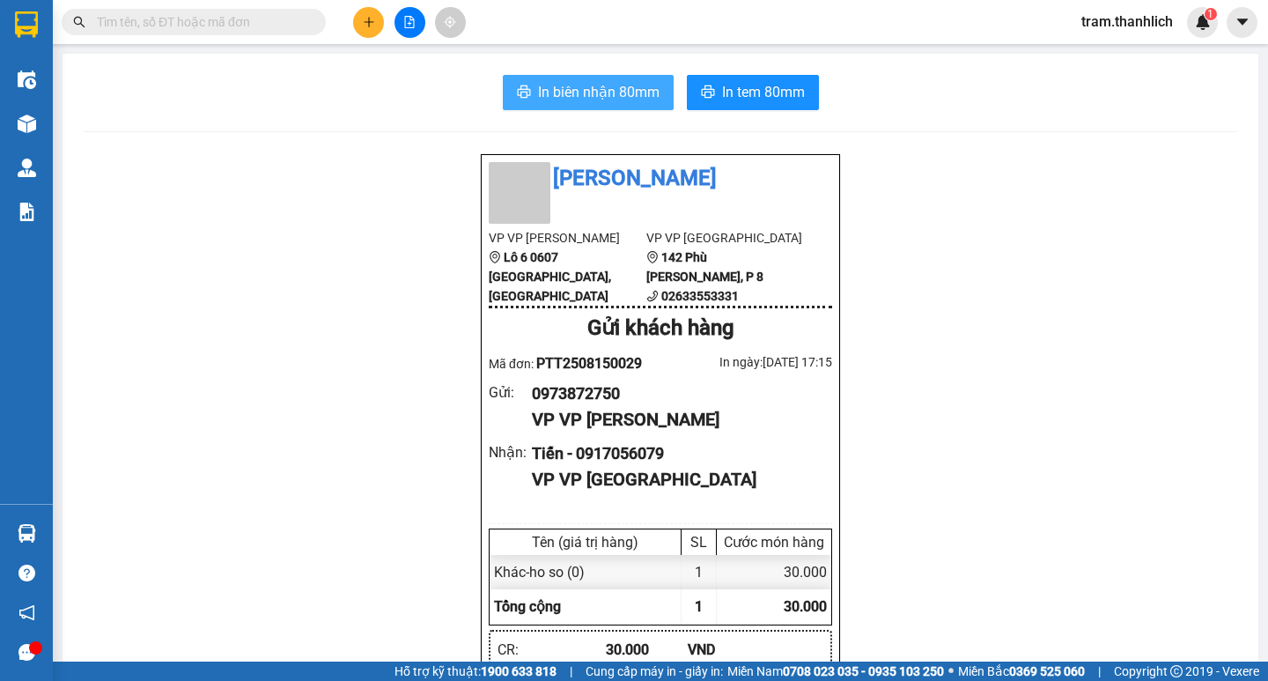
click at [622, 104] on button "In biên nhận 80mm" at bounding box center [588, 92] width 171 height 35
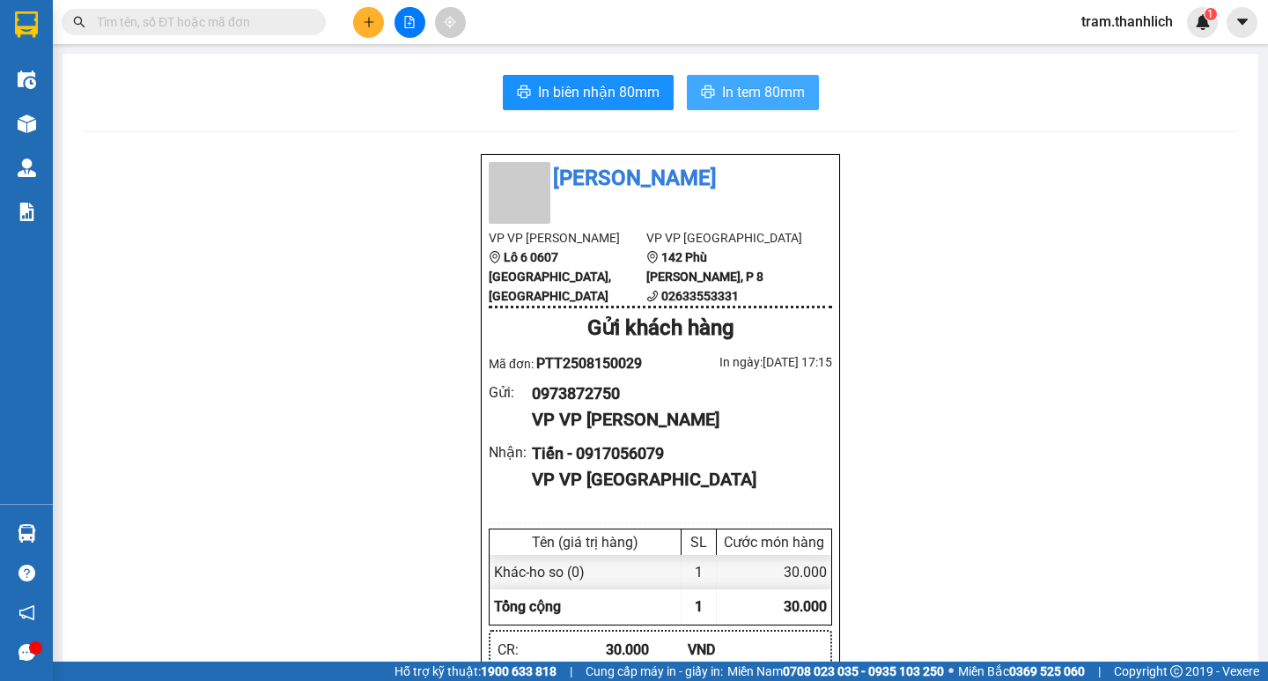
click at [727, 97] on span "In tem 80mm" at bounding box center [763, 92] width 83 height 22
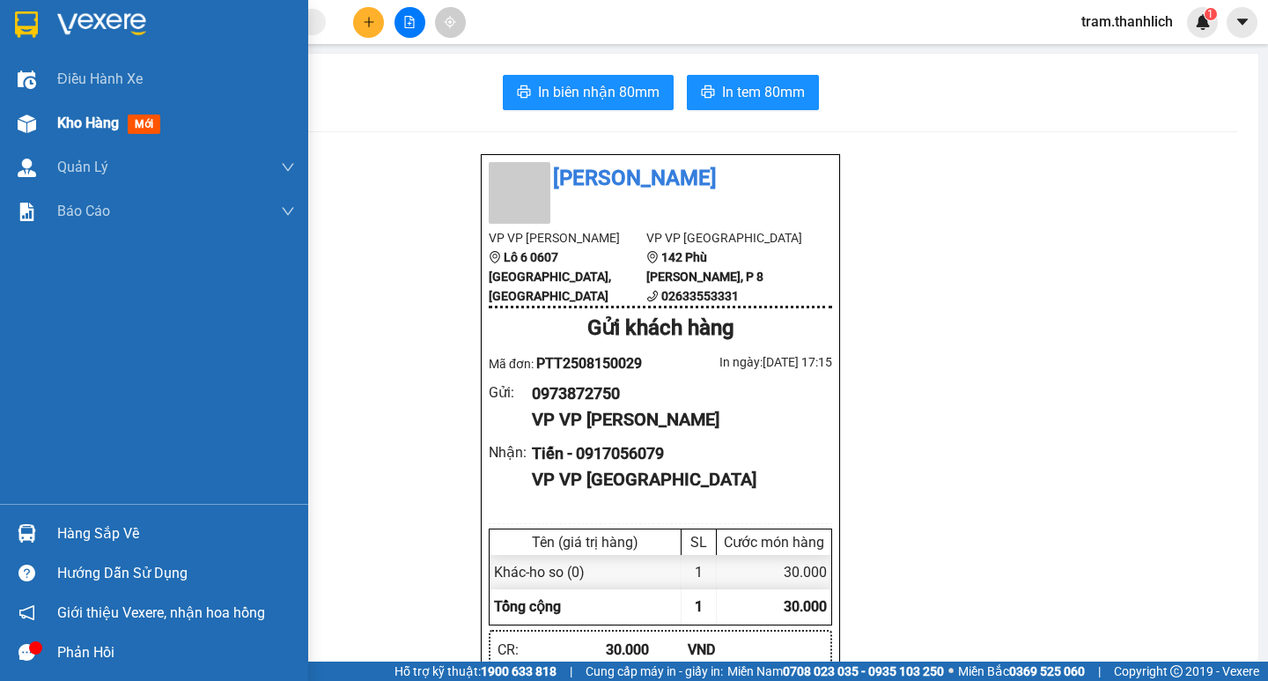
click at [27, 121] on img at bounding box center [27, 123] width 18 height 18
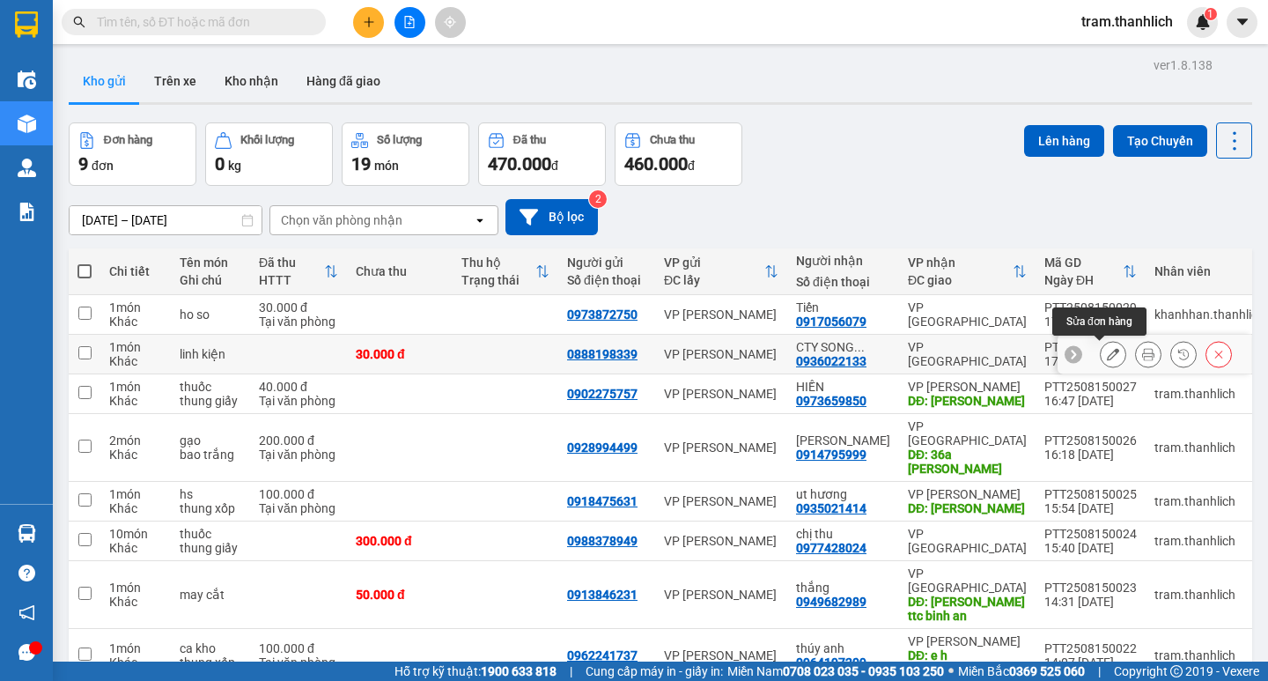
click at [1101, 361] on button at bounding box center [1113, 354] width 25 height 31
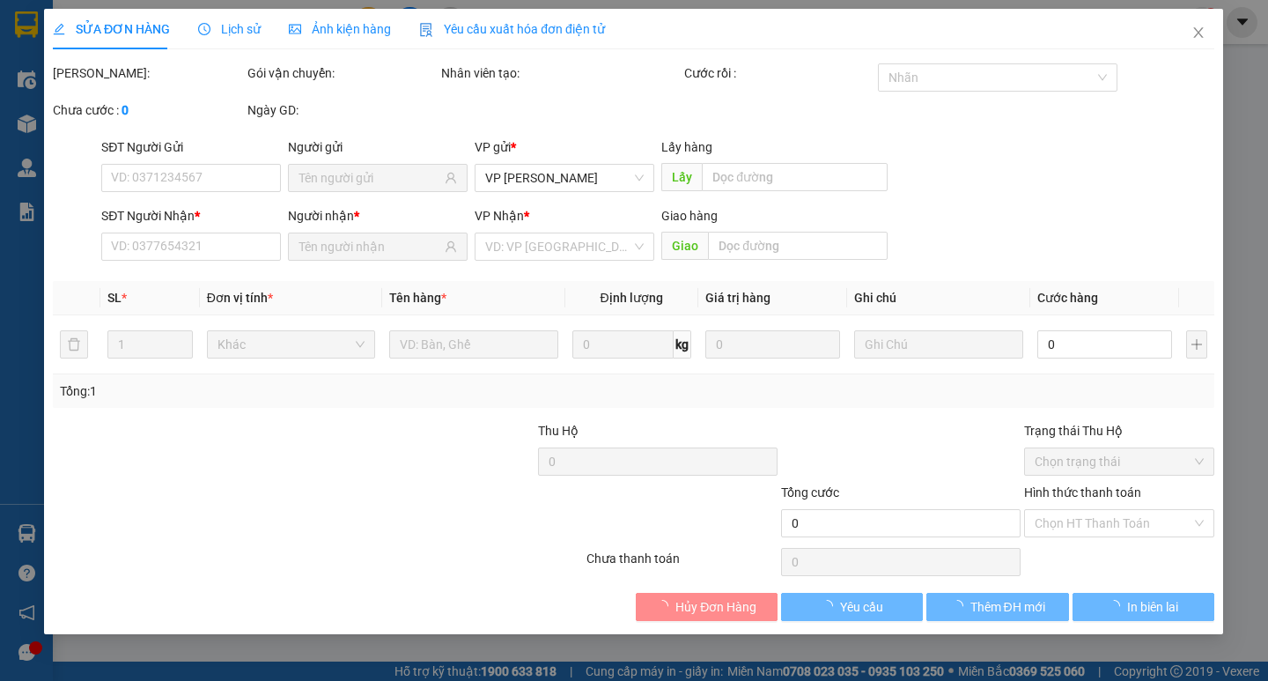
type input "0888198339"
type input "0936022133"
type input "30.000"
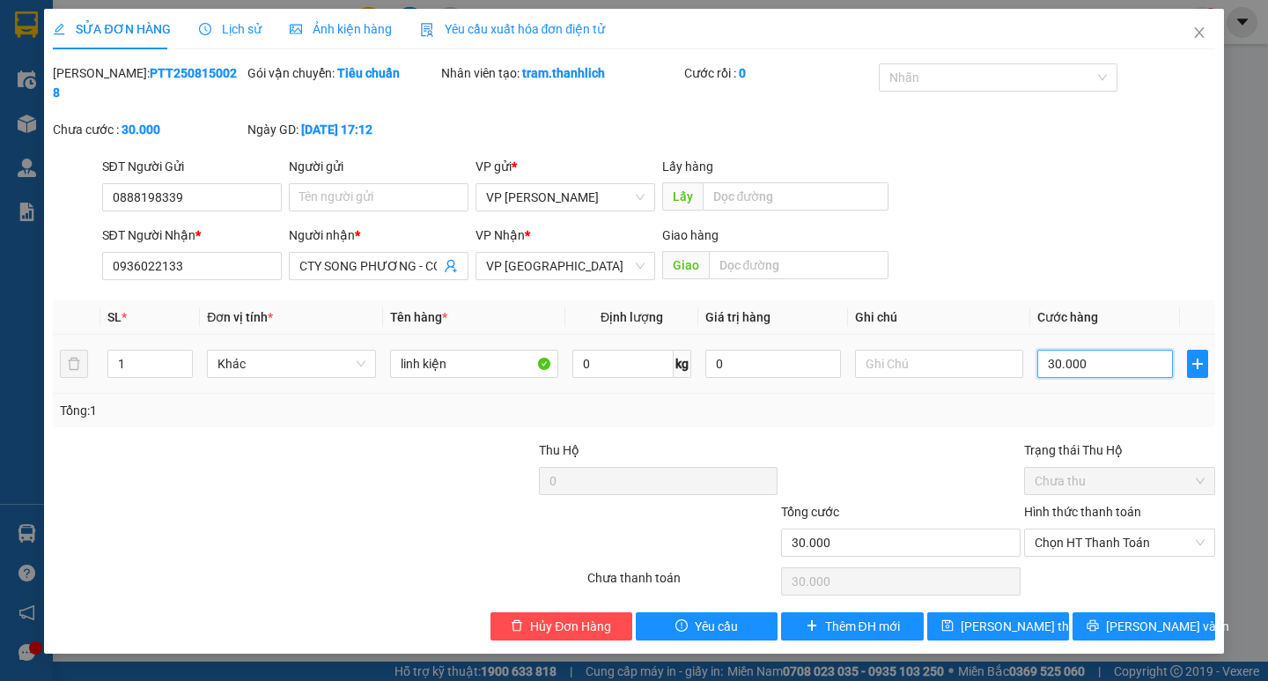
click at [1106, 351] on input "30.000" at bounding box center [1105, 364] width 136 height 28
type input "0"
type input "05"
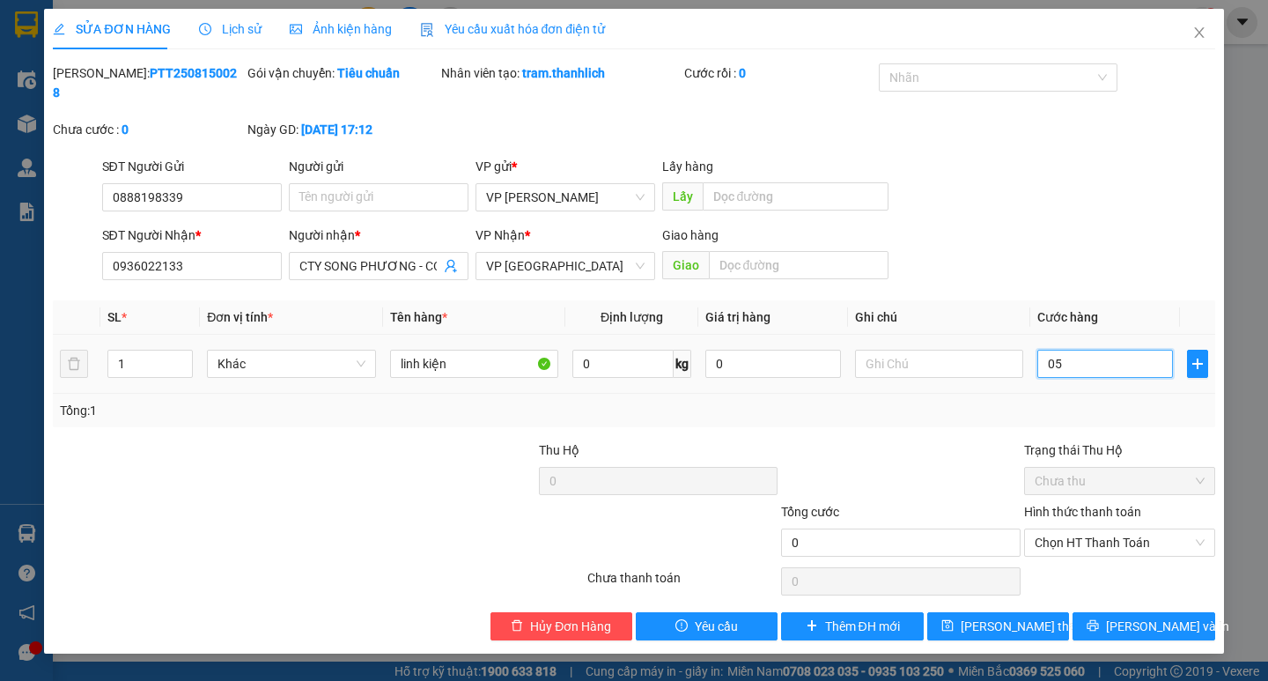
type input "5"
type input "050"
type input "50"
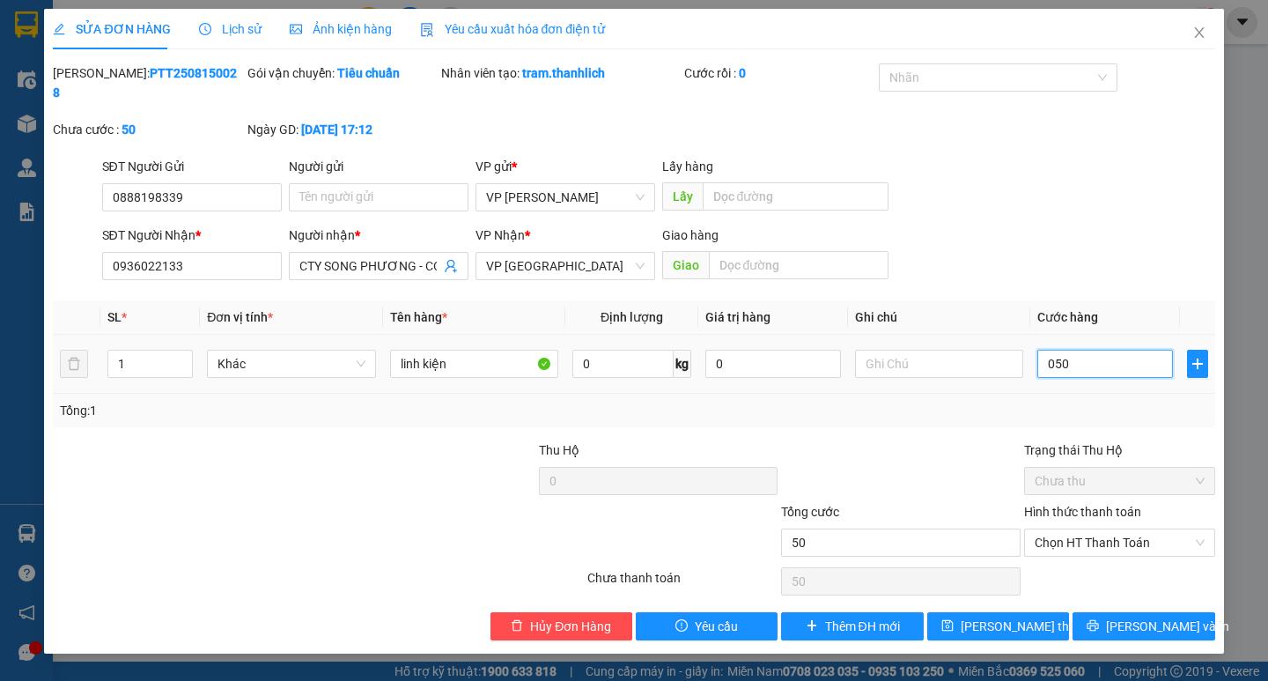
type input "0.500"
type input "500"
type input "05.000"
type input "5.000"
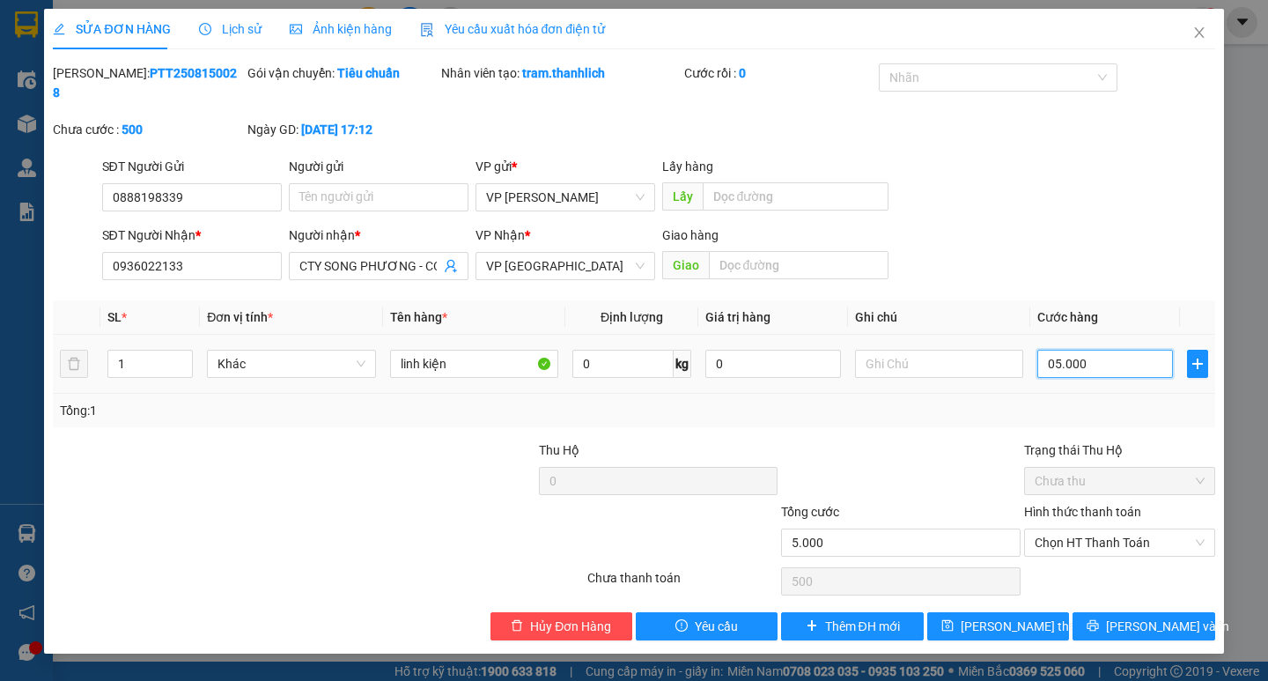
type input "5.000"
type input "050.000"
type input "50.000"
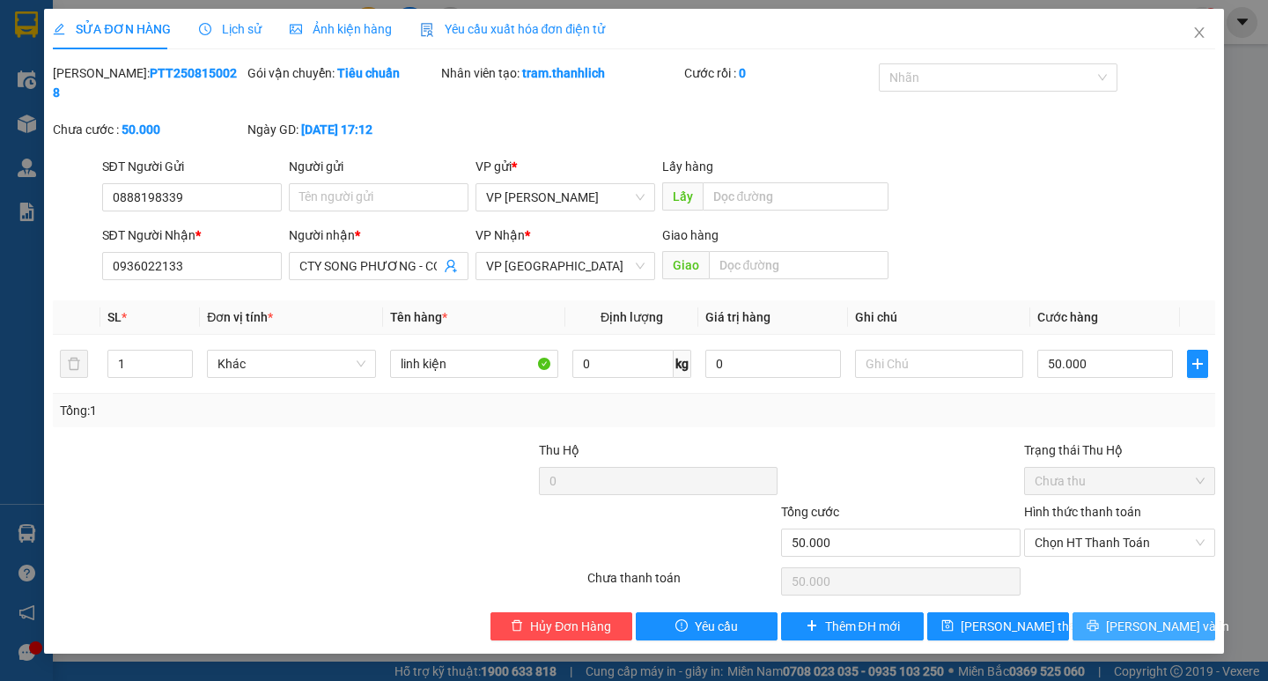
click at [1154, 616] on span "[PERSON_NAME] và In" at bounding box center [1167, 625] width 123 height 19
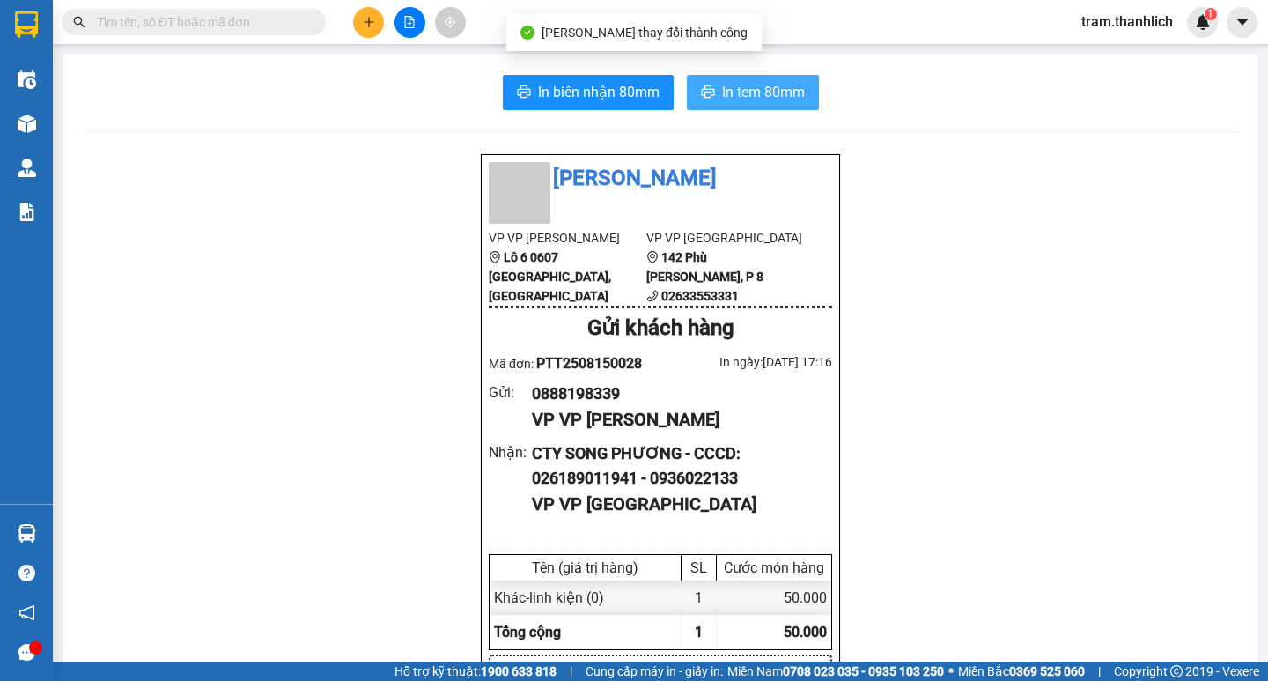
click at [744, 94] on span "In tem 80mm" at bounding box center [763, 92] width 83 height 22
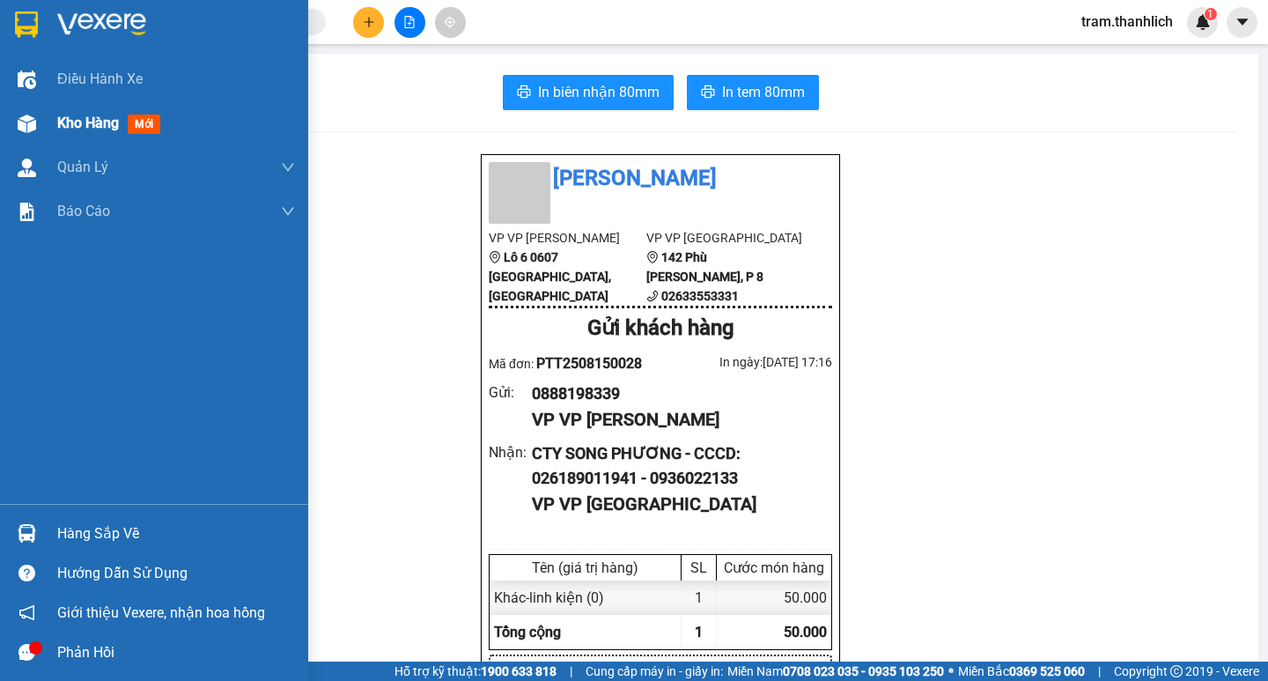
click at [37, 126] on div at bounding box center [26, 123] width 31 height 31
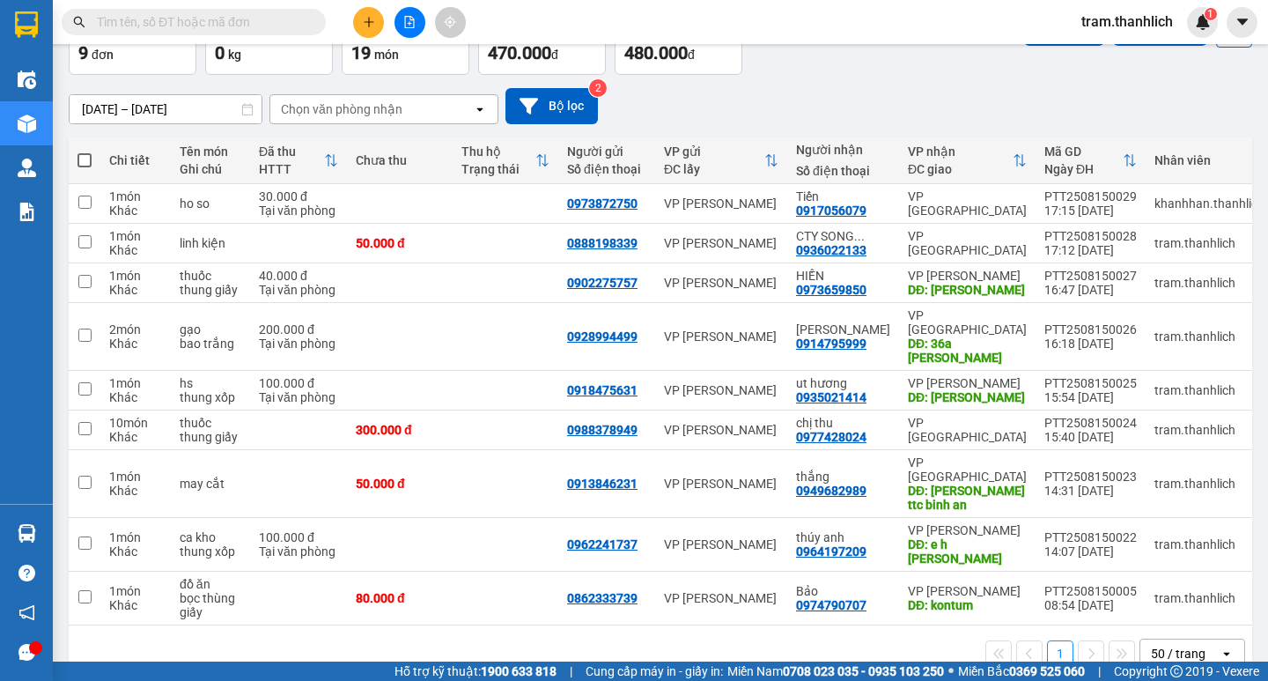
scroll to position [112, 0]
click at [366, 25] on icon "plus" at bounding box center [369, 22] width 12 height 12
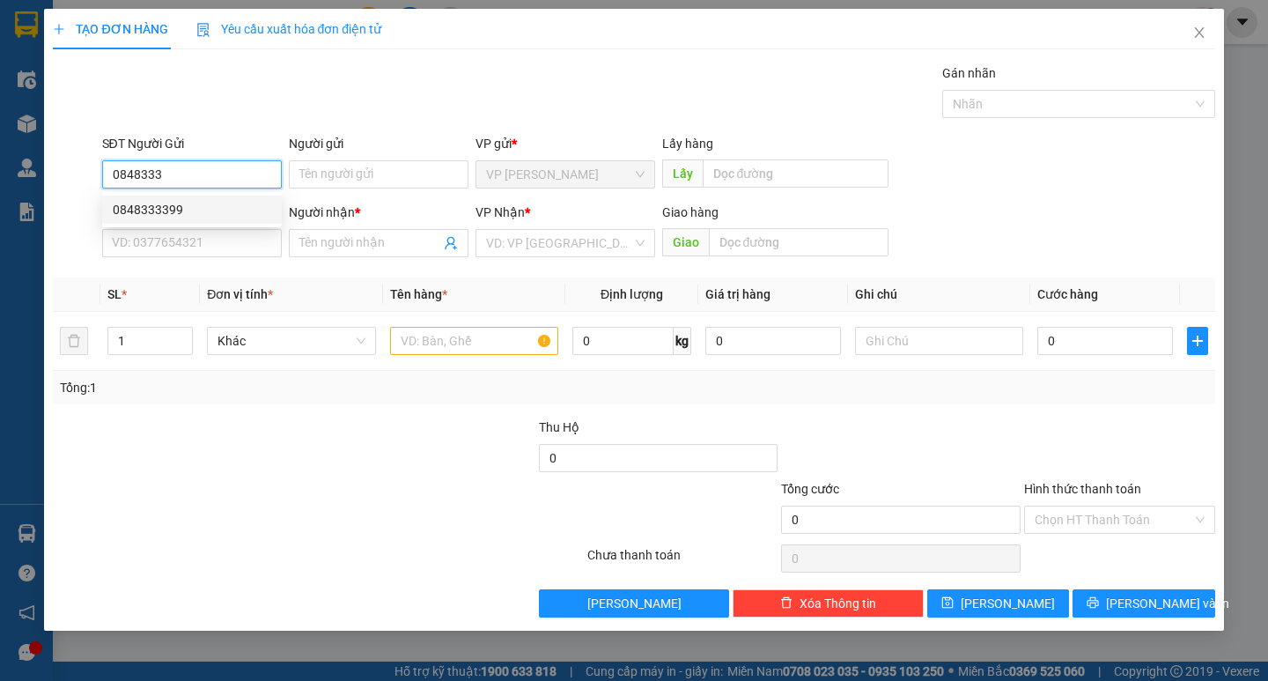
click at [210, 206] on div "0848333399" at bounding box center [192, 209] width 158 height 19
type input "0848333399"
type input "0935466879"
type input "a duy"
type input "kon tum"
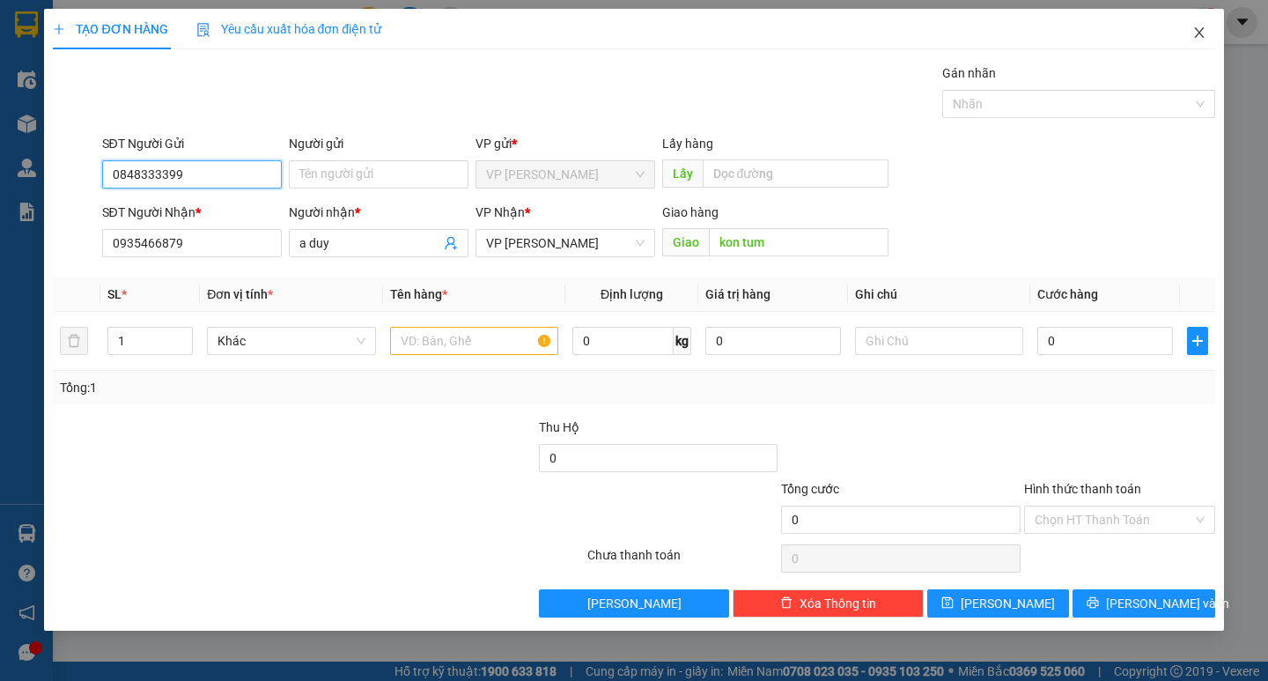
type input "0848333399"
click at [1194, 26] on span "Close" at bounding box center [1198, 33] width 49 height 49
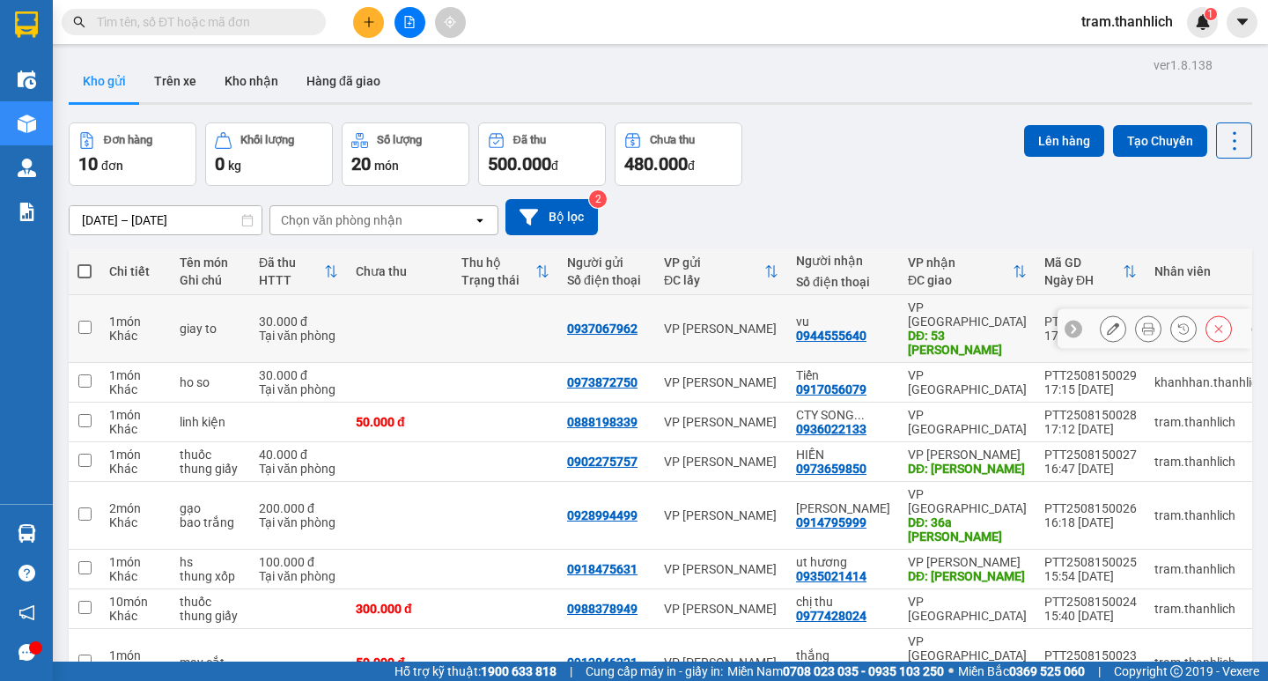
drag, startPoint x: 1120, startPoint y: 315, endPoint x: 1132, endPoint y: 314, distance: 12.4
click at [1123, 315] on div at bounding box center [1166, 328] width 132 height 26
click at [1142, 322] on icon at bounding box center [1148, 328] width 12 height 12
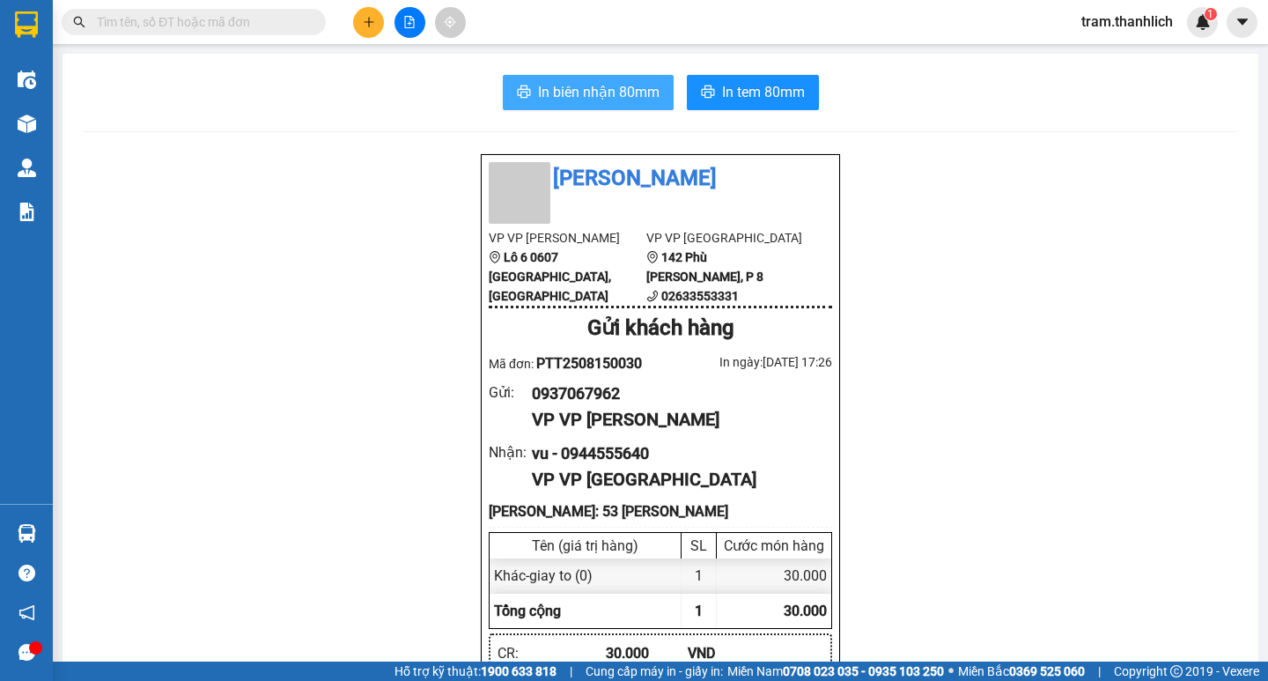
click at [585, 85] on span "In biên nhận 80mm" at bounding box center [598, 92] width 121 height 22
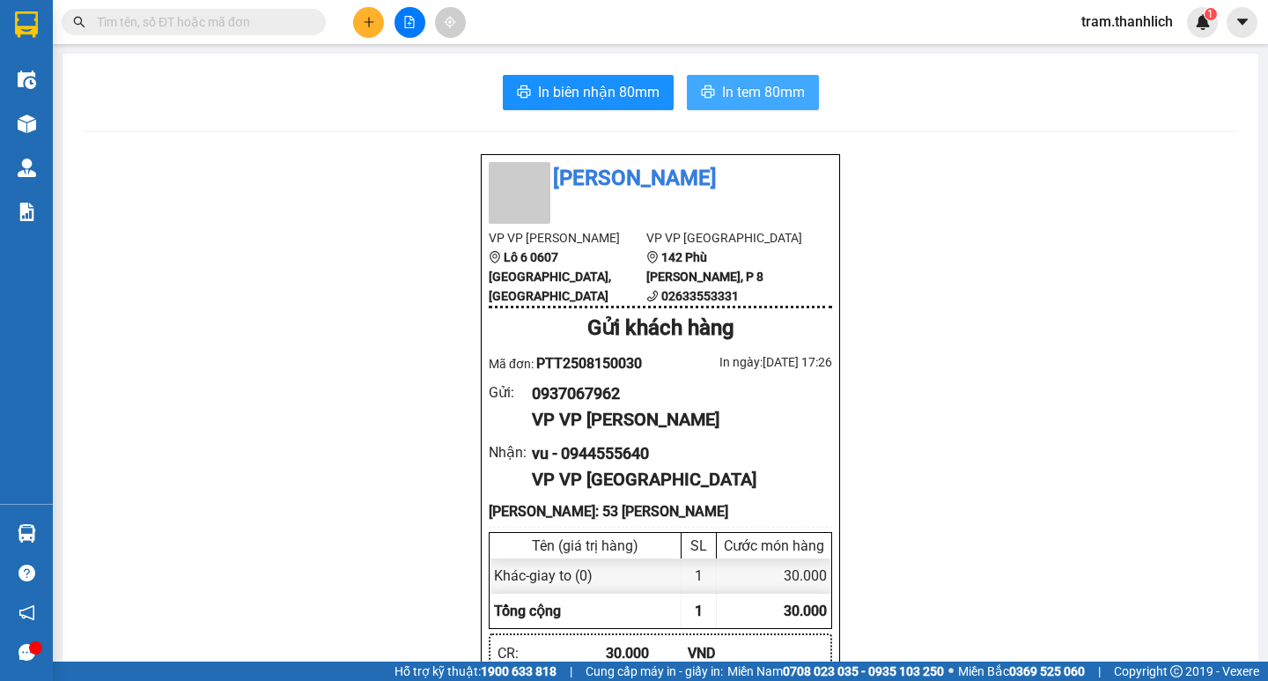
click at [767, 92] on span "In tem 80mm" at bounding box center [763, 92] width 83 height 22
click at [360, 14] on button at bounding box center [368, 22] width 31 height 31
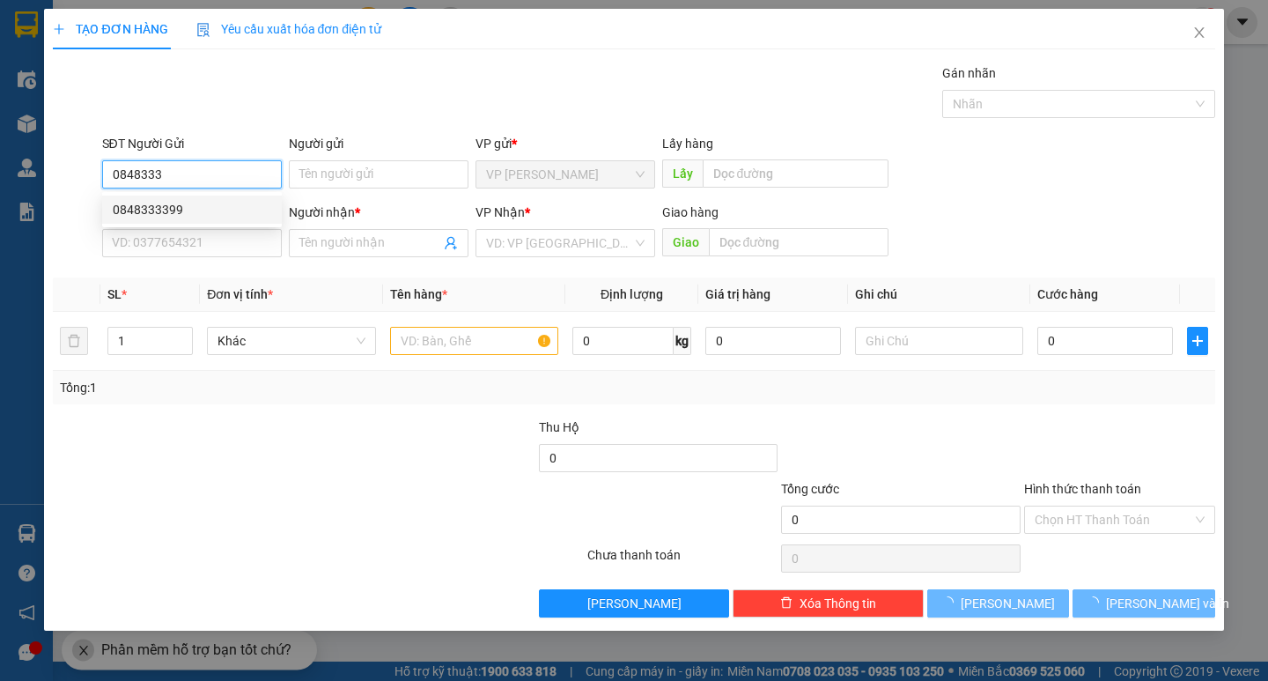
click at [216, 207] on div "0848333399" at bounding box center [192, 209] width 158 height 19
type input "0848333399"
type input "0905104768"
type input "anh hào"
type input "dak lak"
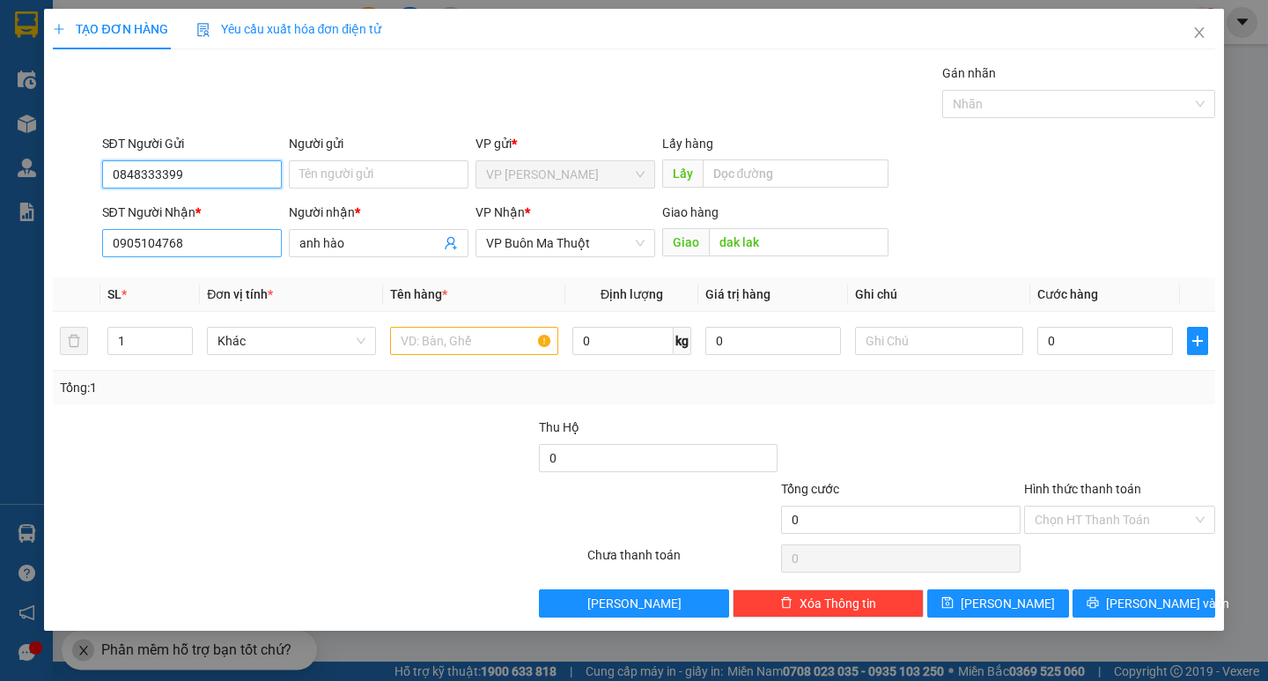
type input "0848333399"
click at [215, 242] on input "0905104768" at bounding box center [192, 243] width 180 height 28
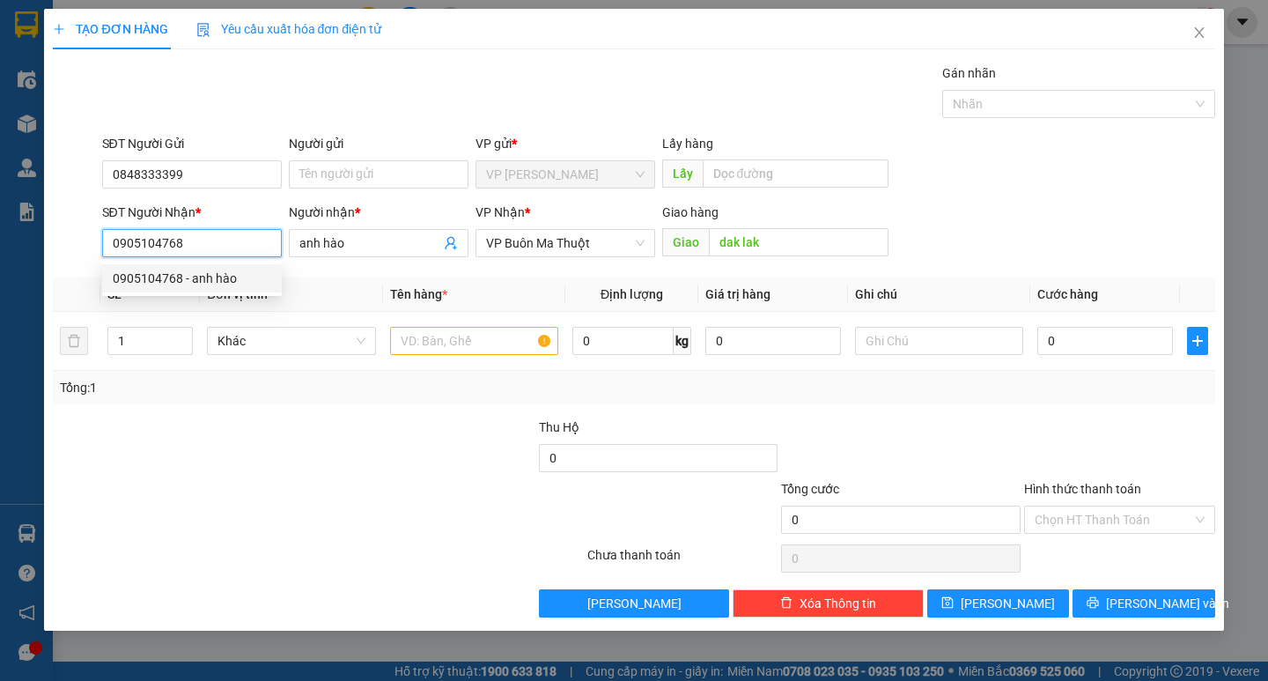
click at [208, 274] on div "0905104768 - anh hào" at bounding box center [192, 278] width 158 height 19
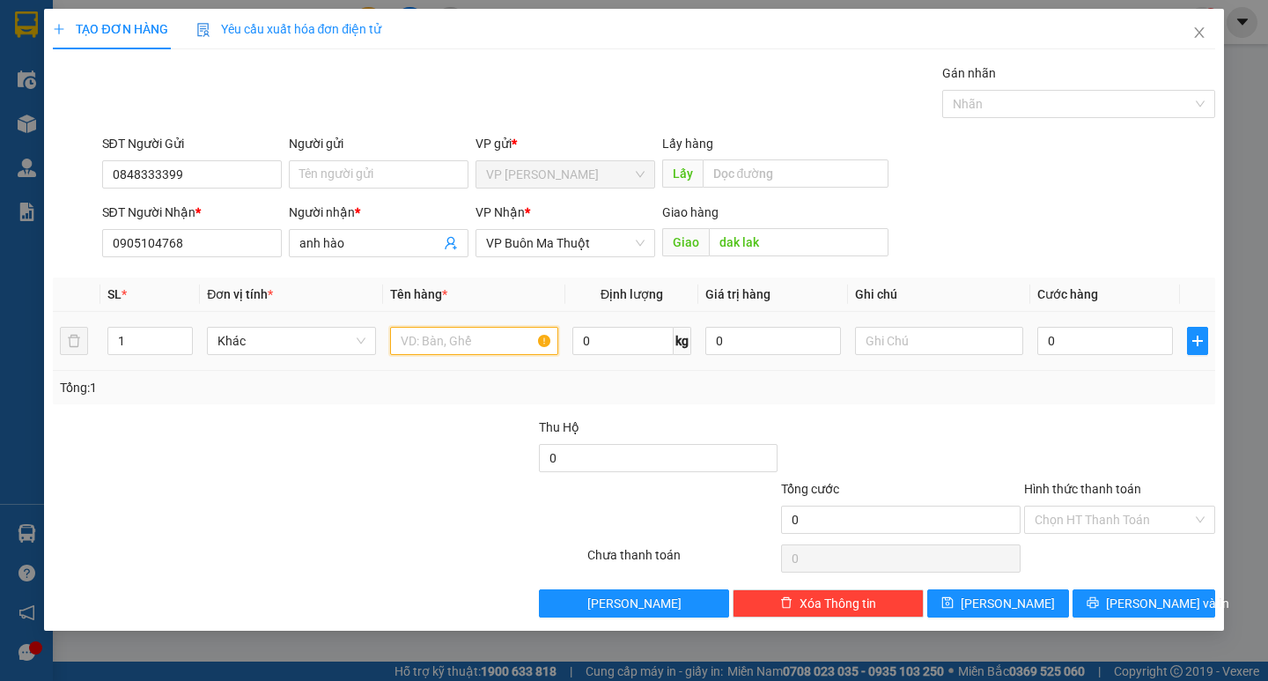
click at [448, 340] on input "text" at bounding box center [474, 341] width 168 height 28
type input "d"
type input "đồ xe"
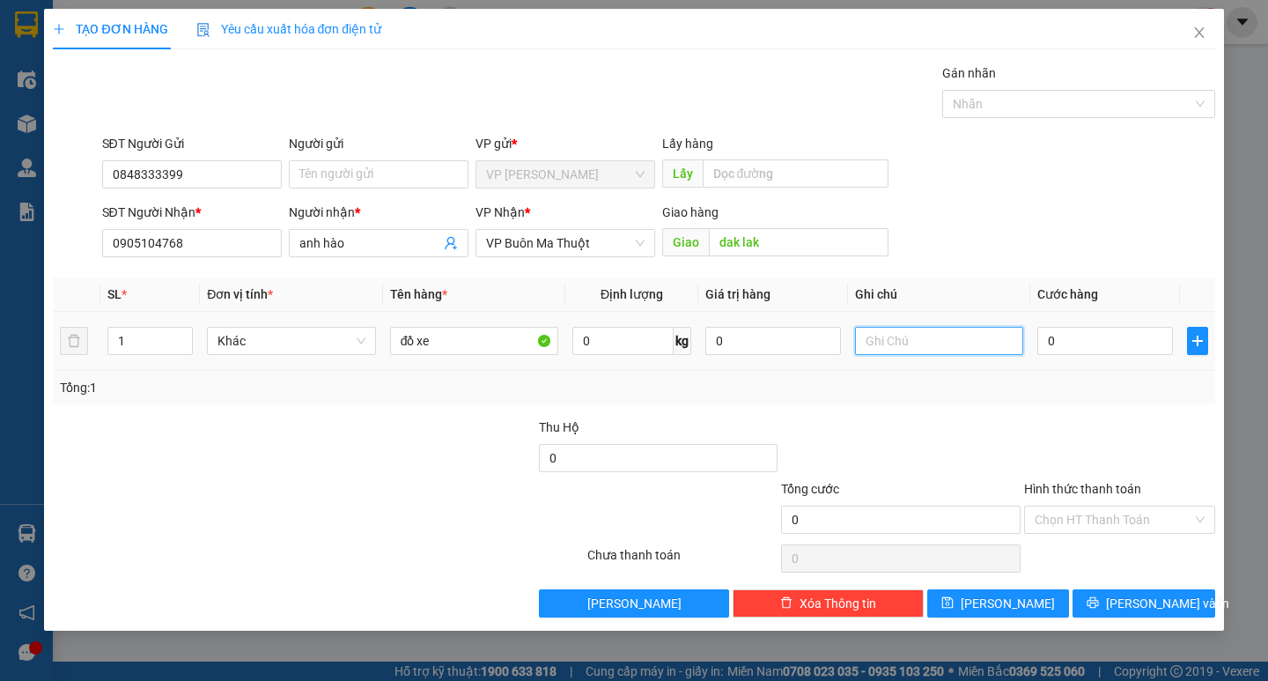
click at [926, 350] on input "text" at bounding box center [939, 341] width 168 height 28
type input "thùng giấy"
click at [166, 337] on input "1" at bounding box center [150, 341] width 84 height 26
type input "3"
click at [1111, 350] on input "0" at bounding box center [1105, 341] width 136 height 28
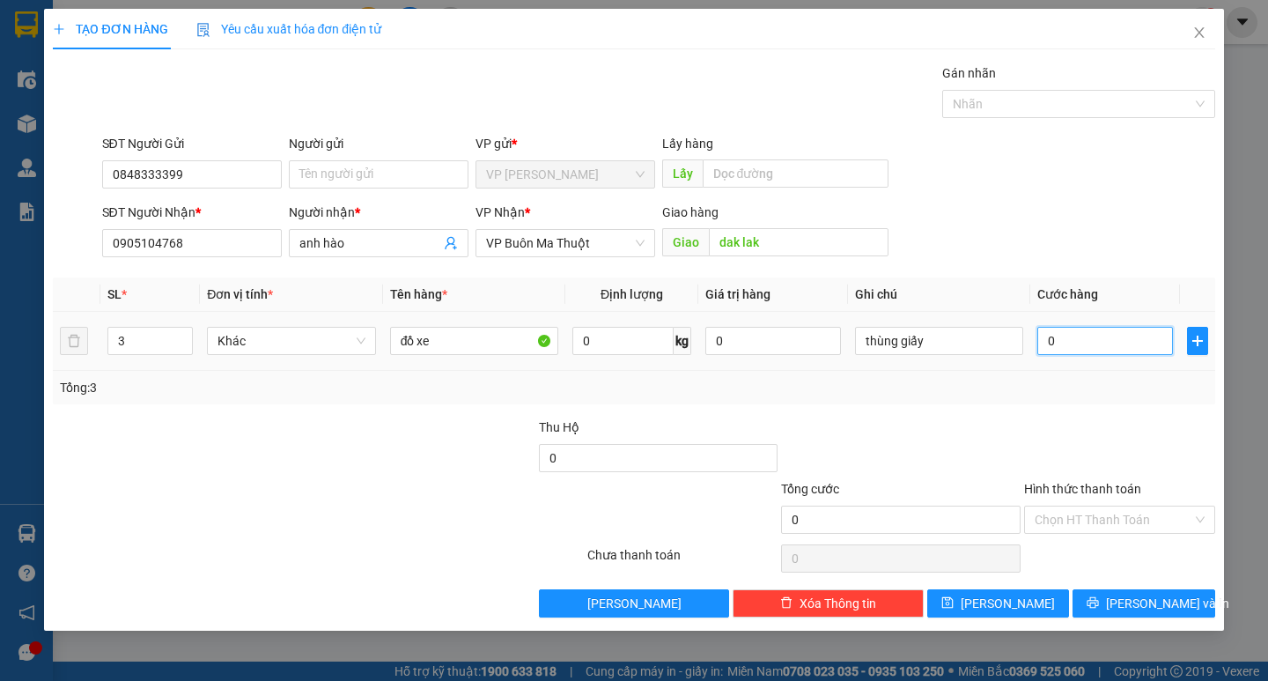
type input "1"
type input "15"
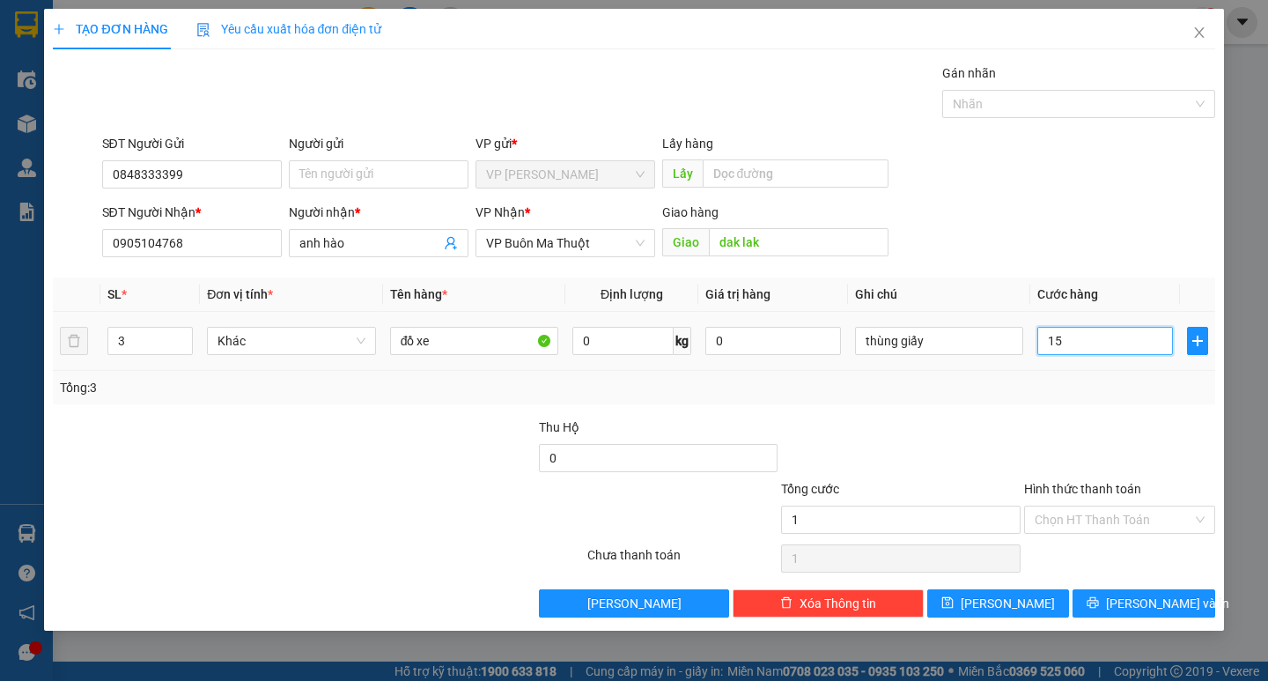
type input "15"
type input "150"
type input "1.500"
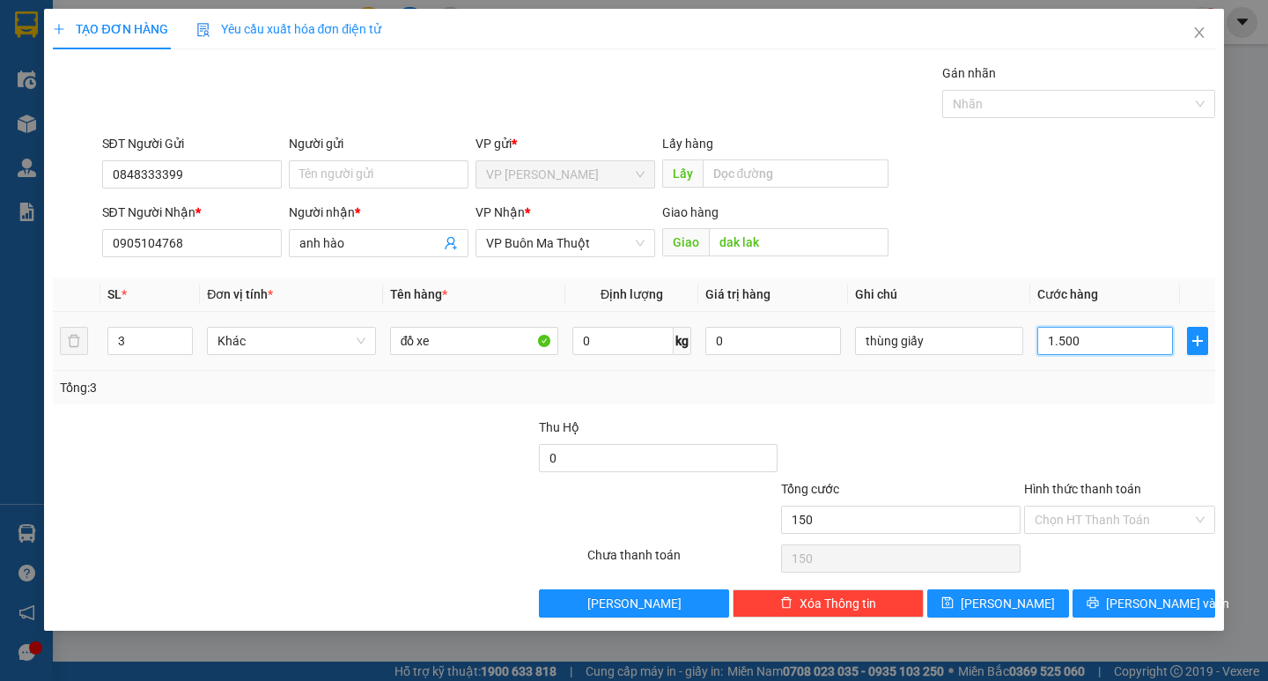
type input "1.500"
type input "15.000"
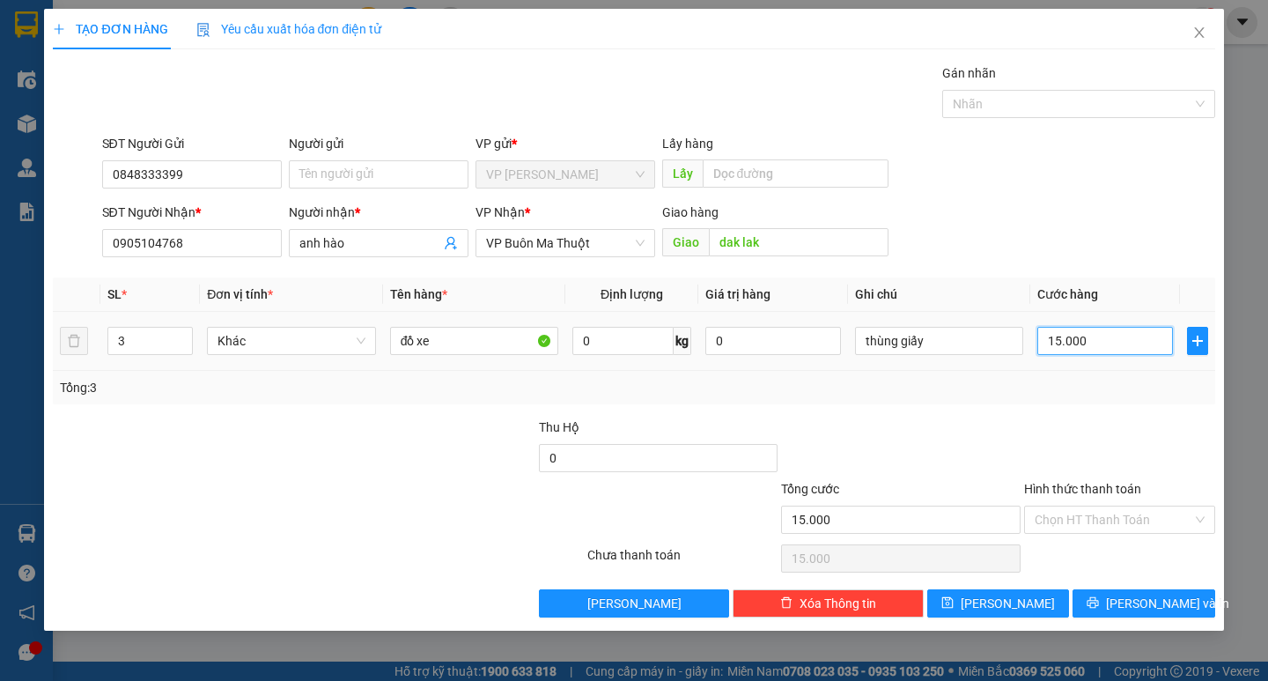
type input "150.000"
click at [1145, 602] on span "[PERSON_NAME] và In" at bounding box center [1167, 602] width 123 height 19
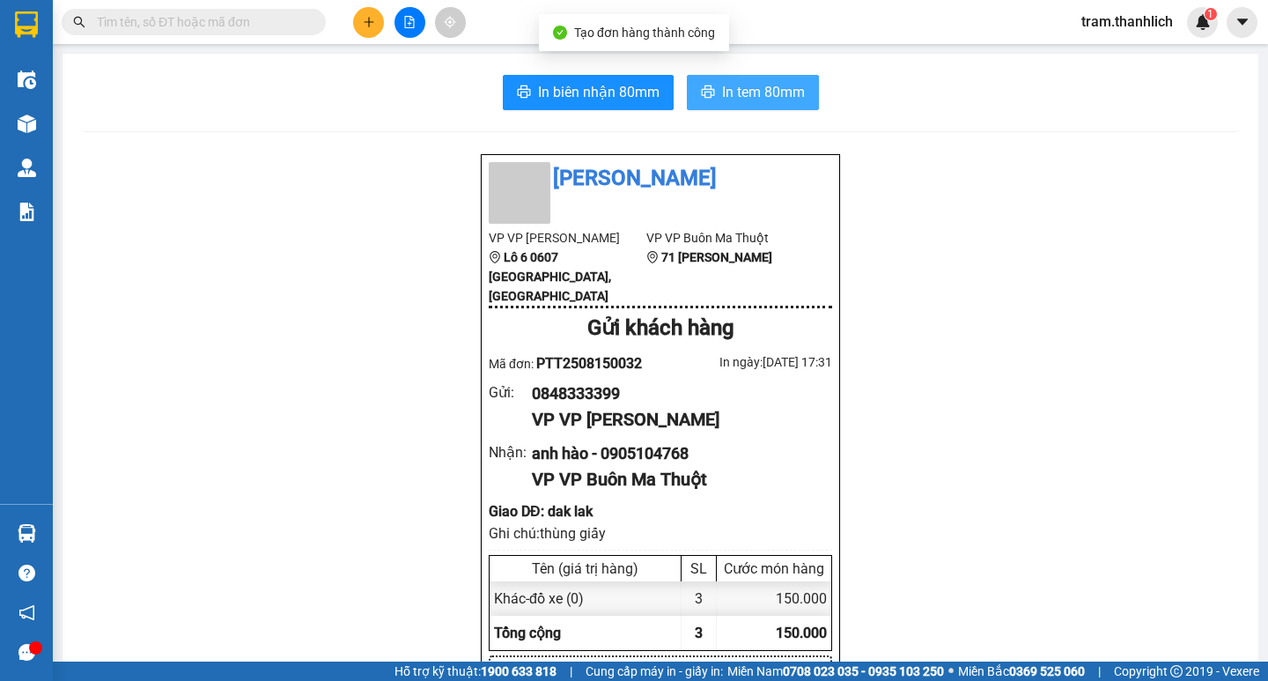
click at [780, 90] on span "In tem 80mm" at bounding box center [763, 92] width 83 height 22
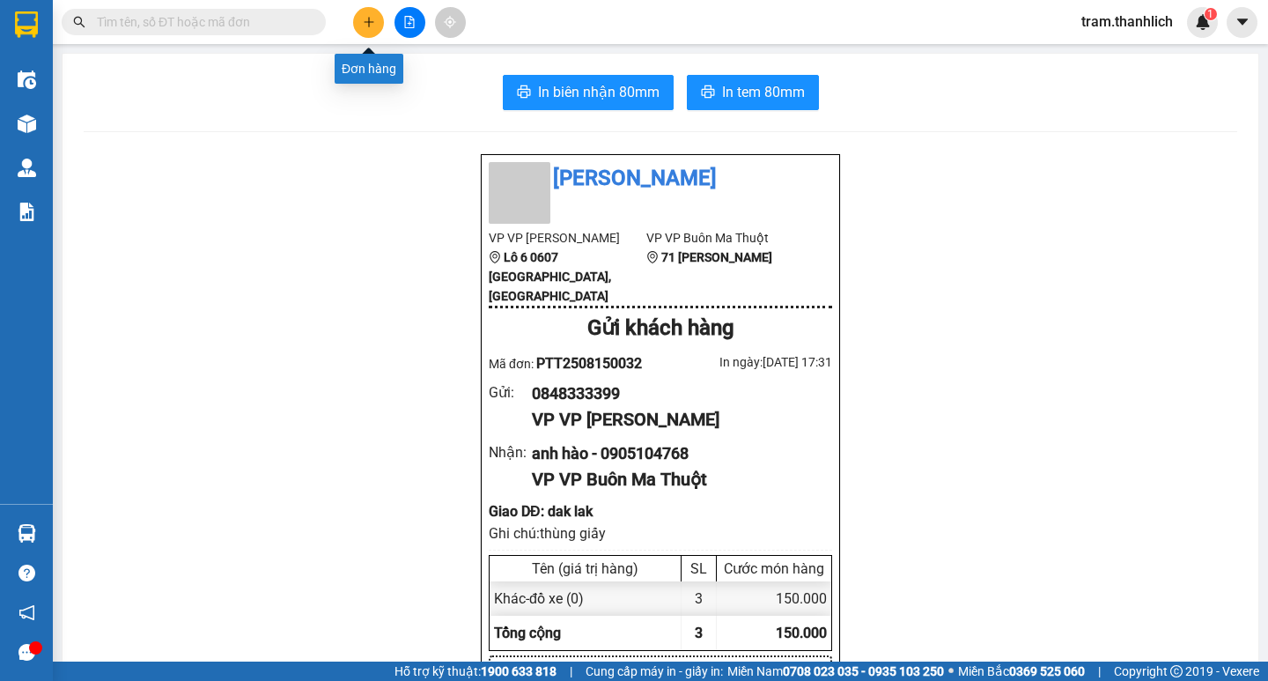
click at [367, 25] on icon "plus" at bounding box center [369, 22] width 12 height 12
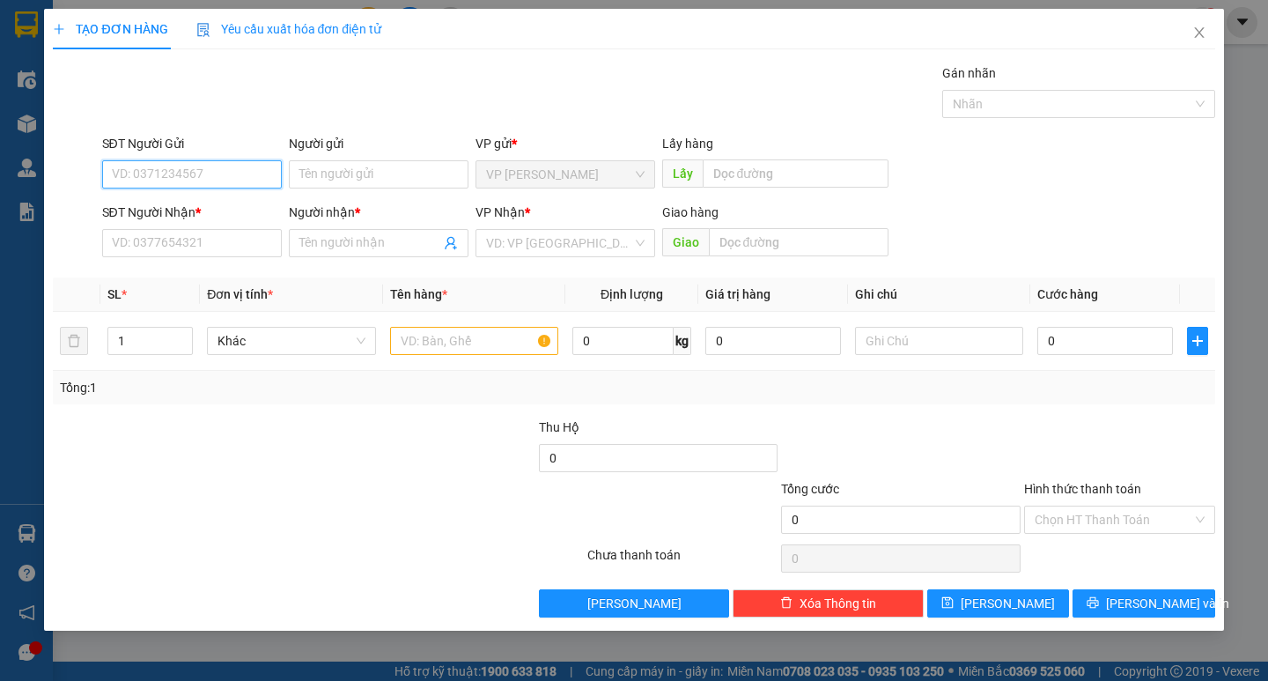
click at [190, 171] on input "SĐT Người Gửi" at bounding box center [192, 174] width 180 height 28
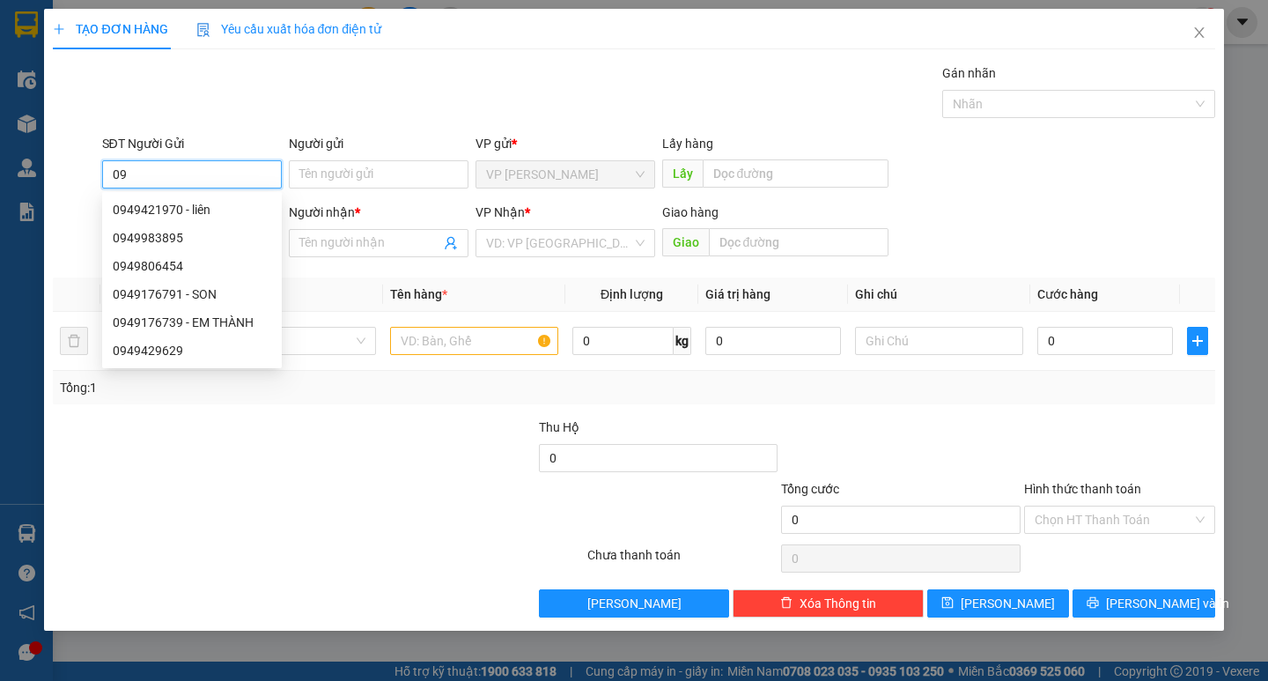
type input "0"
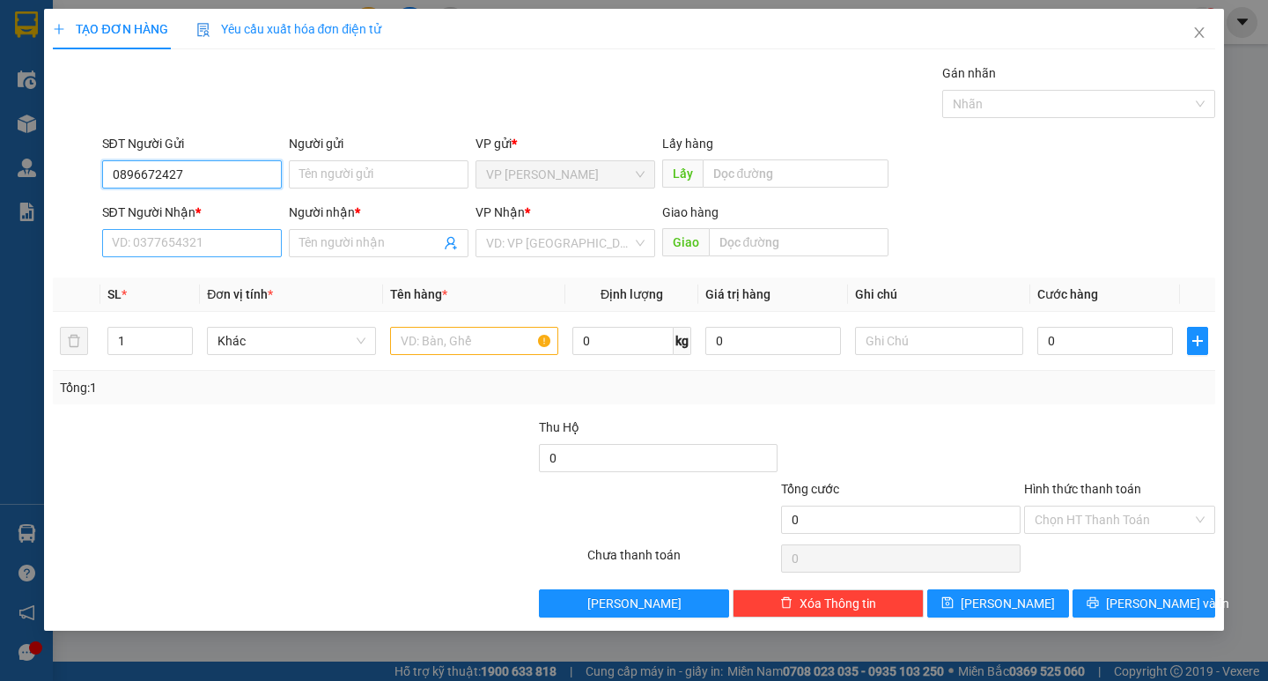
type input "0896672427"
click at [179, 247] on input "SĐT Người Nhận *" at bounding box center [192, 243] width 180 height 28
click at [206, 167] on input "0896672427" at bounding box center [192, 174] width 180 height 28
click at [196, 254] on input "SĐT Người Nhận *" at bounding box center [192, 243] width 180 height 28
type input "0949812412"
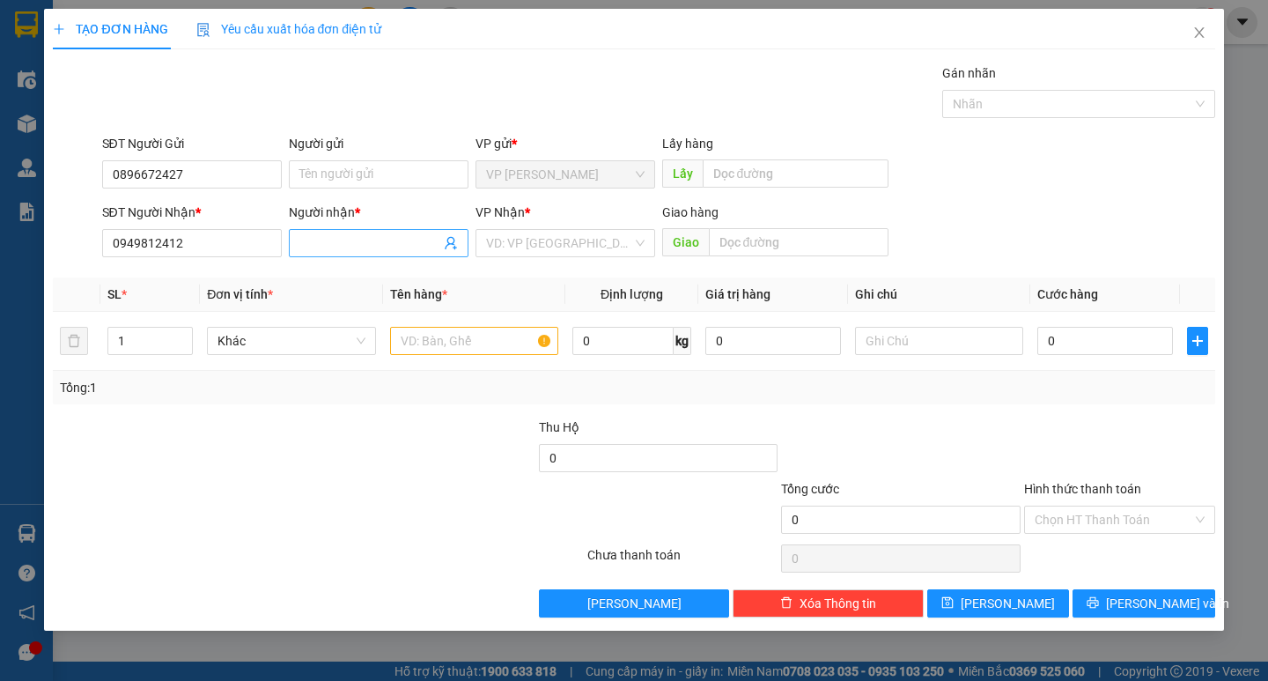
click at [350, 237] on input "Người nhận *" at bounding box center [369, 242] width 141 height 19
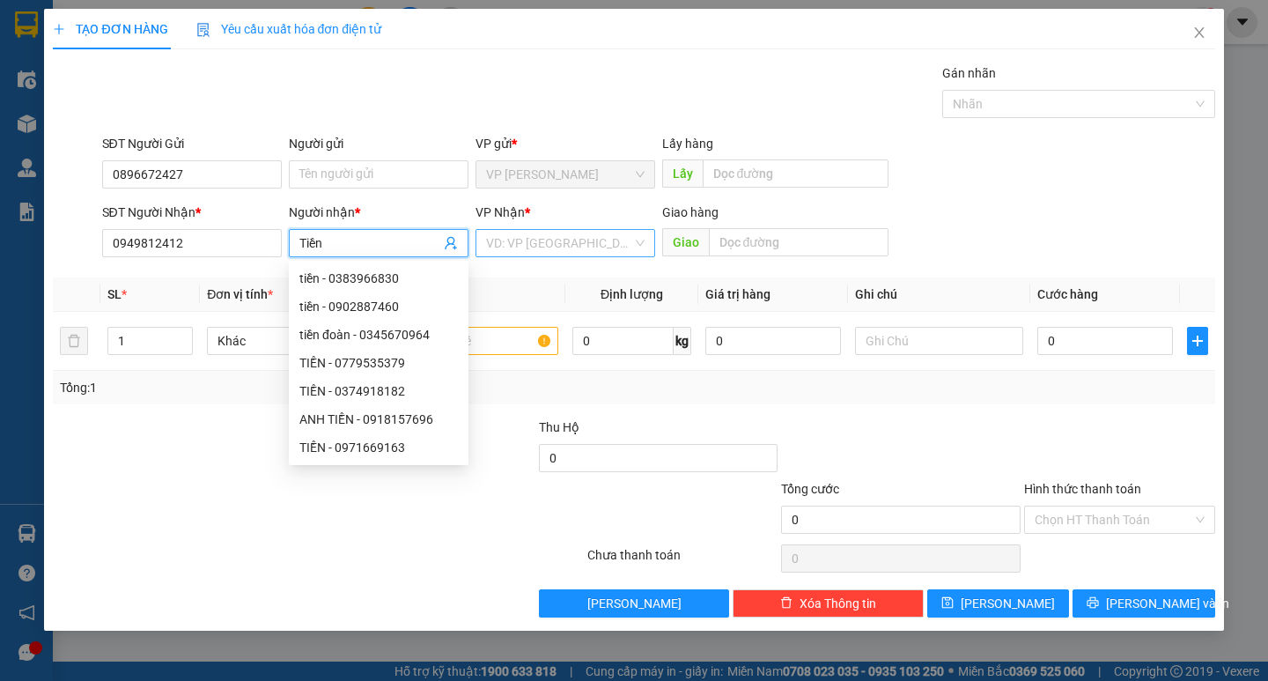
type input "Tiền"
click at [549, 247] on input "search" at bounding box center [559, 243] width 146 height 26
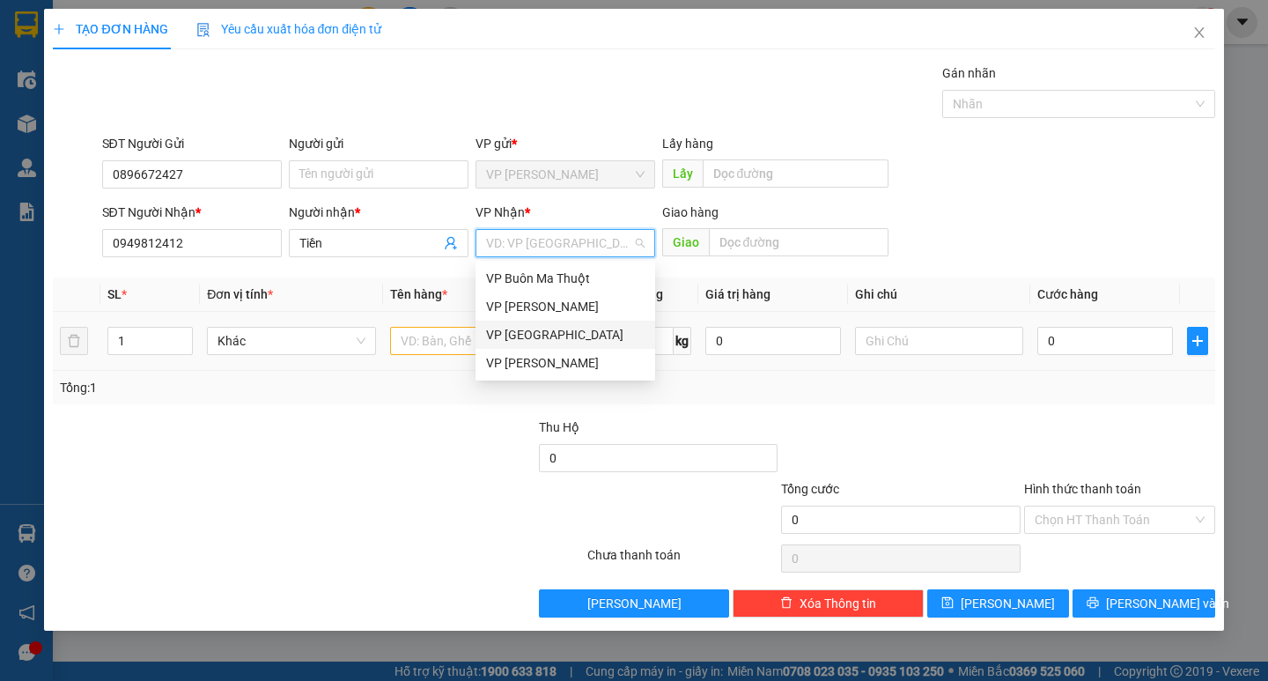
drag, startPoint x: 546, startPoint y: 333, endPoint x: 657, endPoint y: 312, distance: 112.9
click at [563, 325] on div "VP [GEOGRAPHIC_DATA]" at bounding box center [565, 334] width 158 height 19
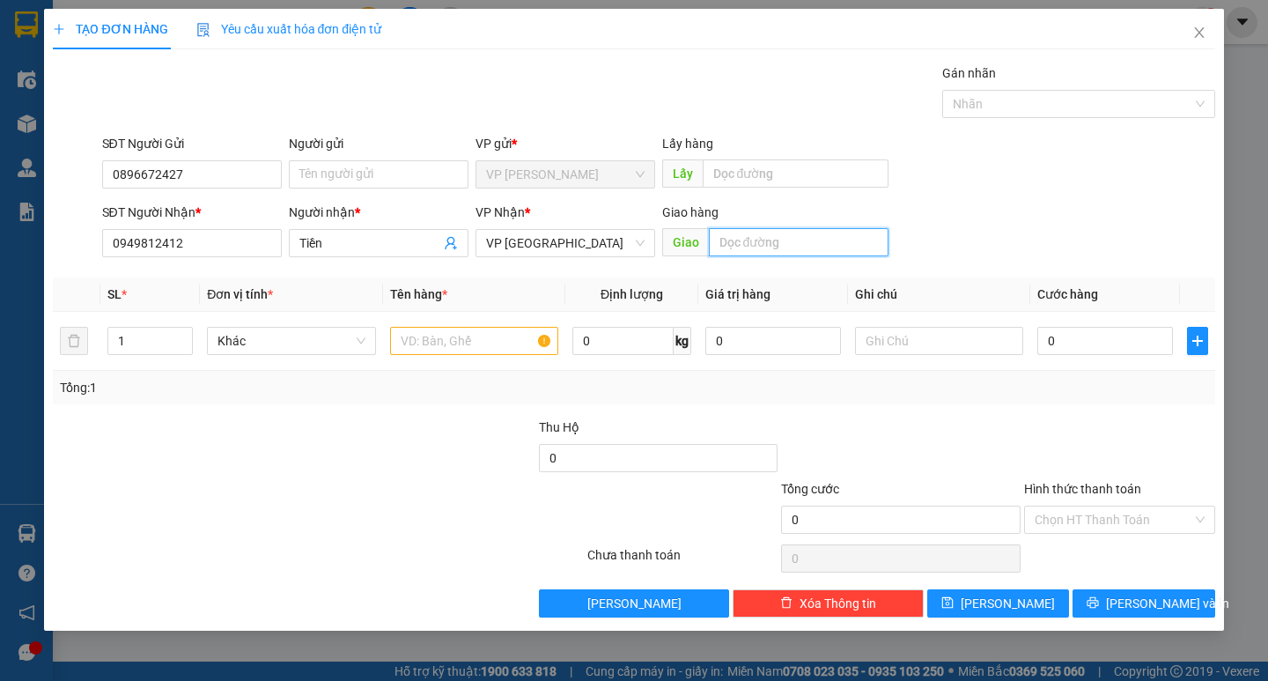
click at [806, 238] on input "text" at bounding box center [799, 242] width 180 height 28
type input "d"
type input "đức trọng"
click at [421, 343] on input "text" at bounding box center [474, 341] width 168 height 28
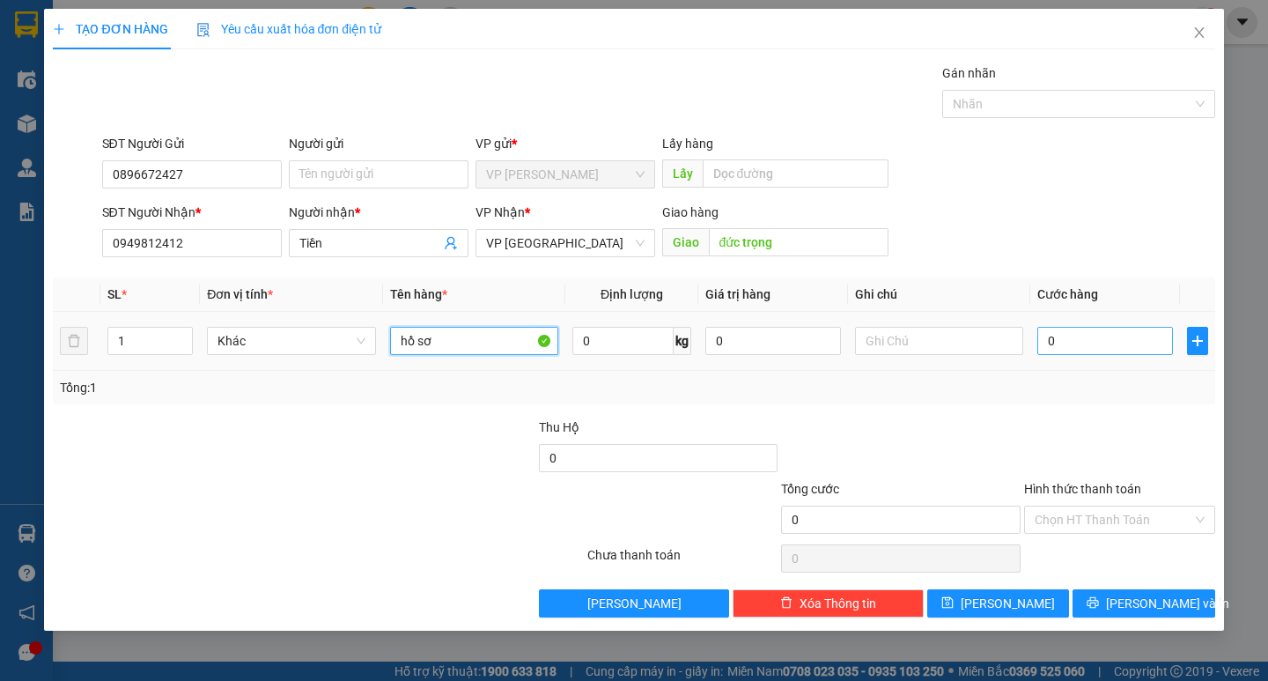
type input "hồ sơ"
click at [1127, 346] on input "0" at bounding box center [1105, 341] width 136 height 28
type input "3"
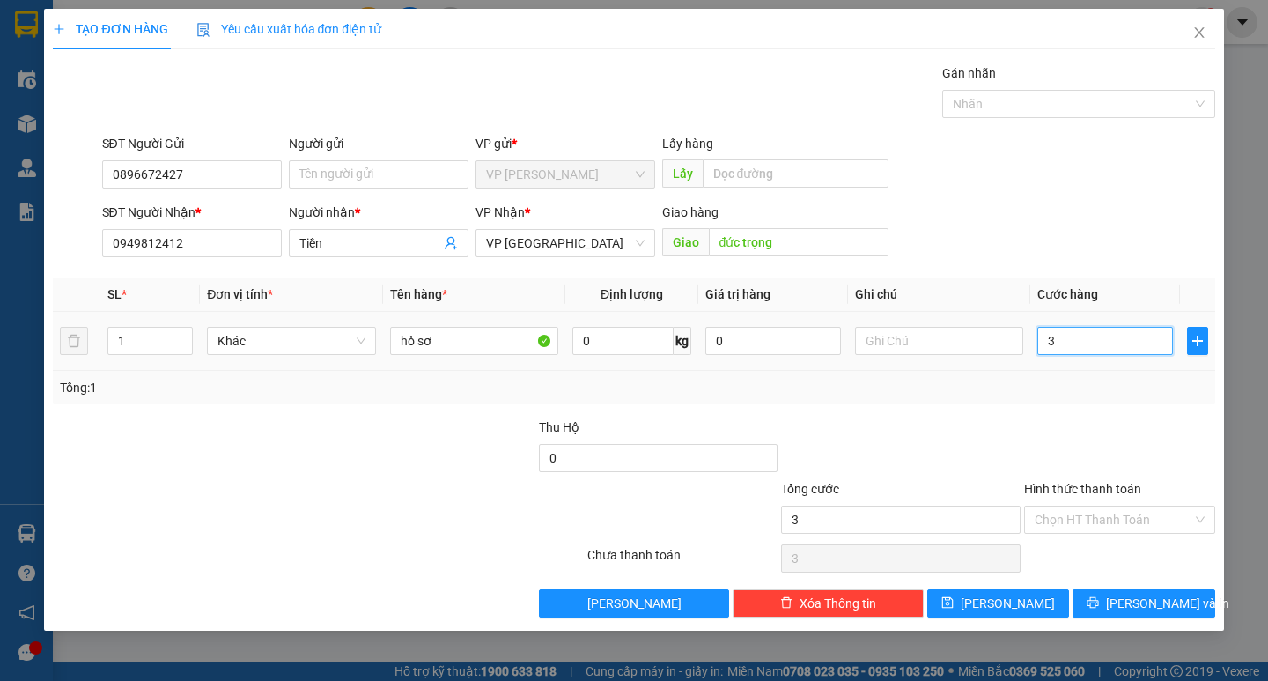
type input "30"
type input "300"
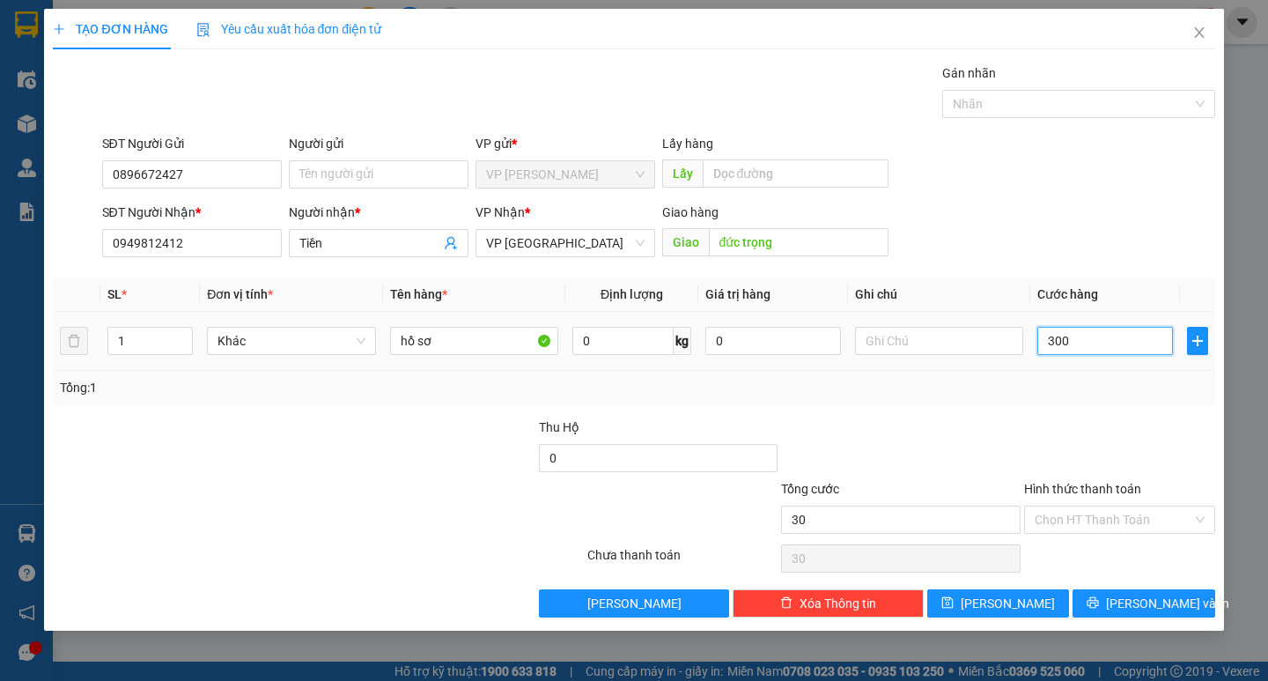
type input "300"
type input "3.000"
type input "30.000"
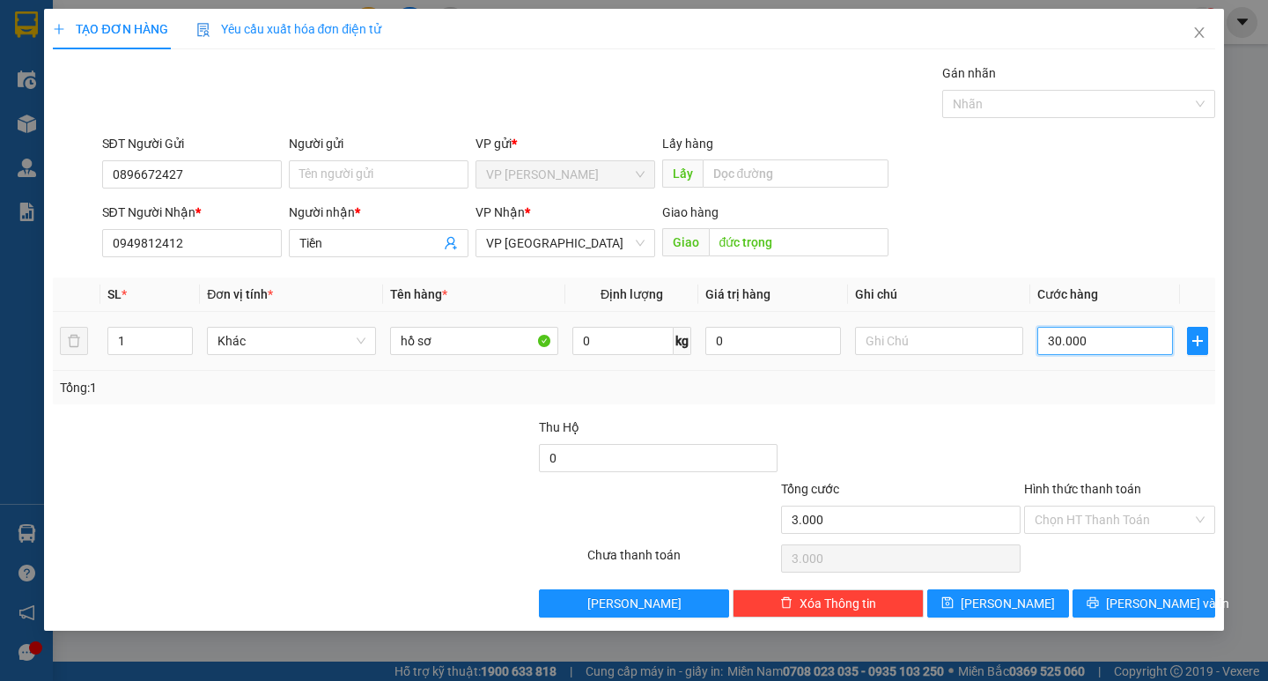
type input "30.000"
click at [1081, 518] on input "Hình thức thanh toán" at bounding box center [1113, 519] width 158 height 26
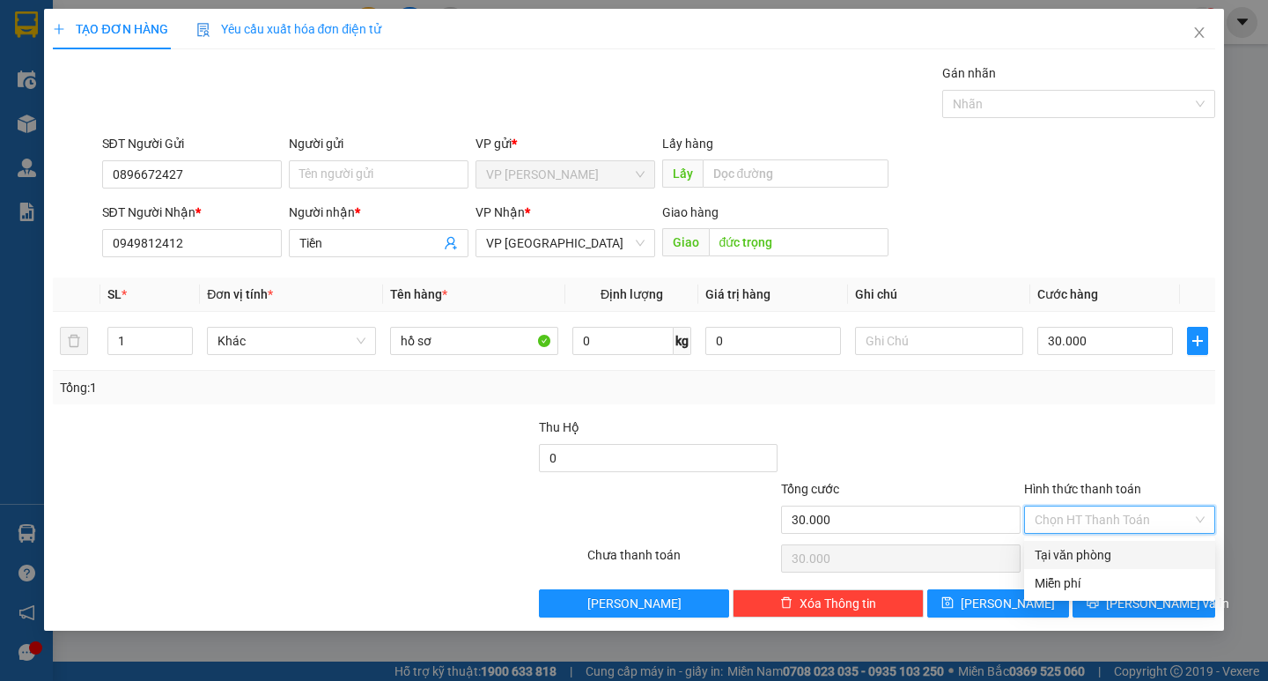
click at [1072, 549] on div "Tại văn phòng" at bounding box center [1119, 554] width 170 height 19
type input "0"
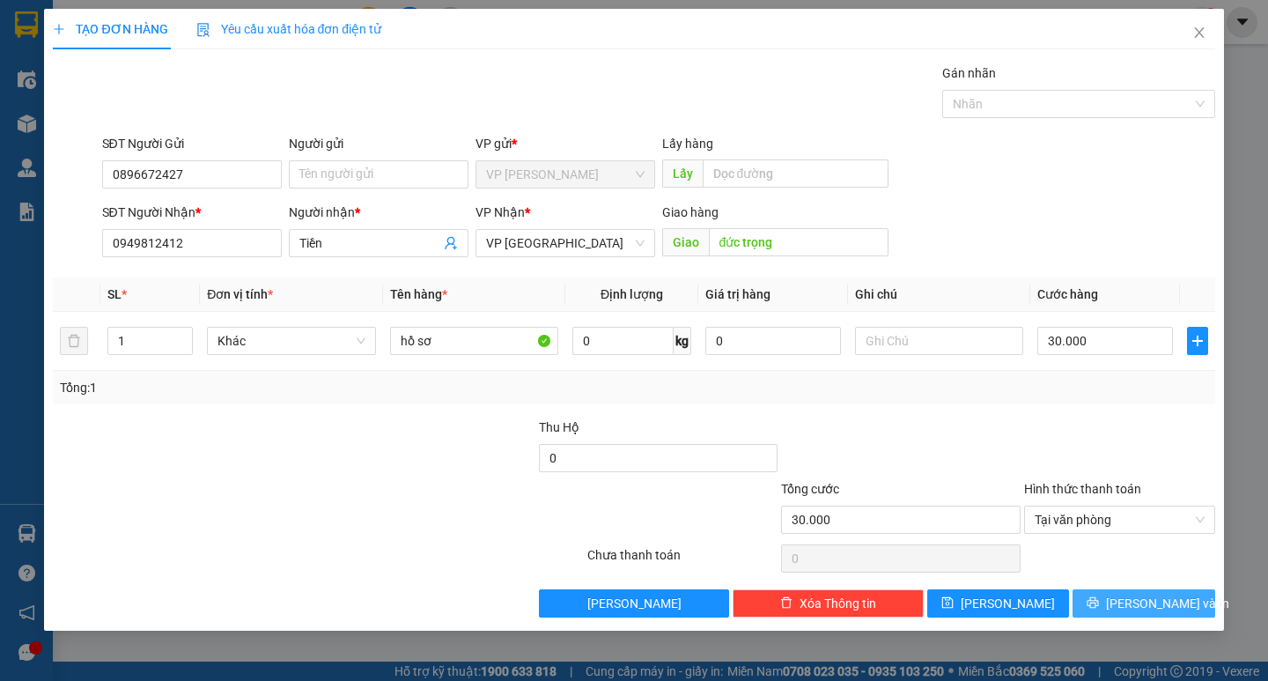
click at [1169, 599] on span "[PERSON_NAME] và In" at bounding box center [1167, 602] width 123 height 19
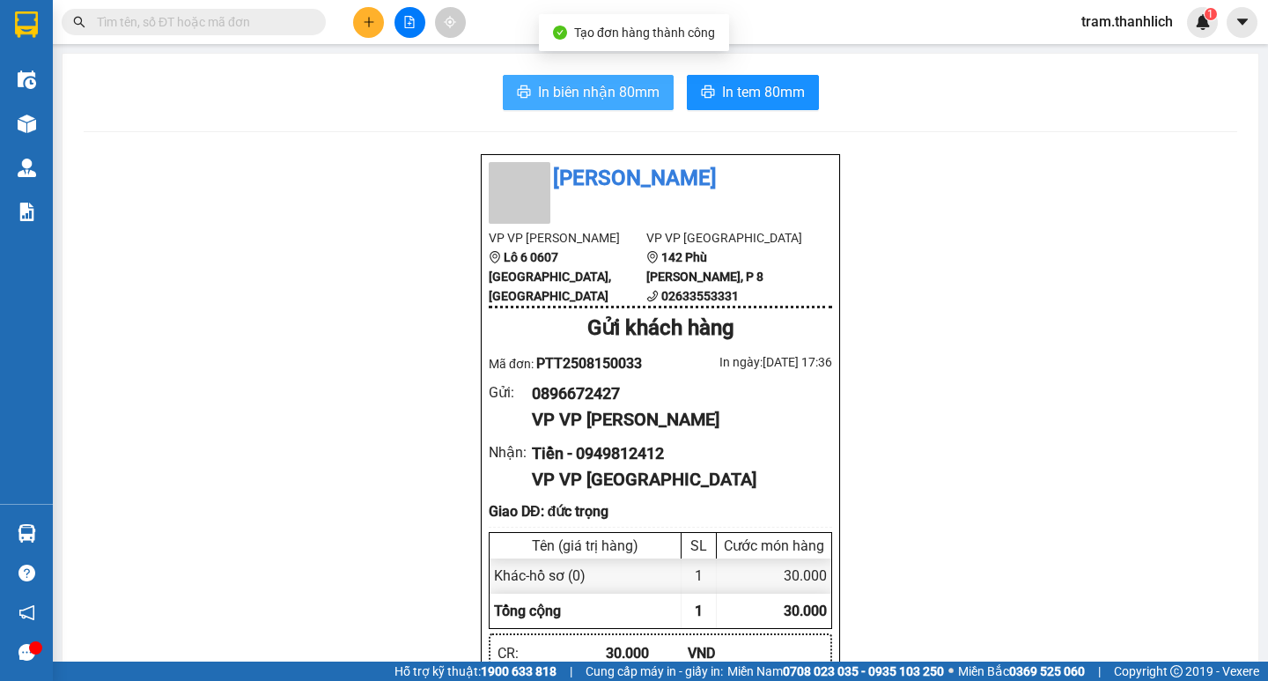
drag, startPoint x: 532, startPoint y: 88, endPoint x: 892, endPoint y: 69, distance: 360.6
click at [538, 88] on span "In biên nhận 80mm" at bounding box center [598, 92] width 121 height 22
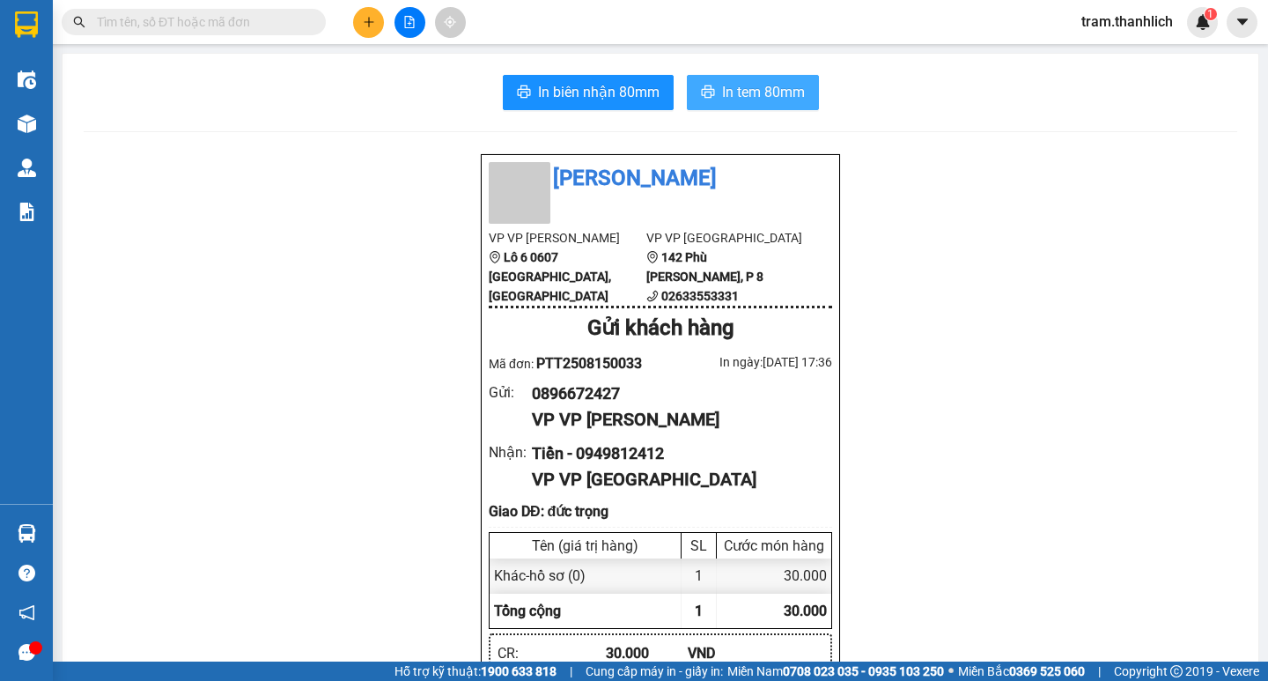
click at [767, 91] on span "In tem 80mm" at bounding box center [763, 92] width 83 height 22
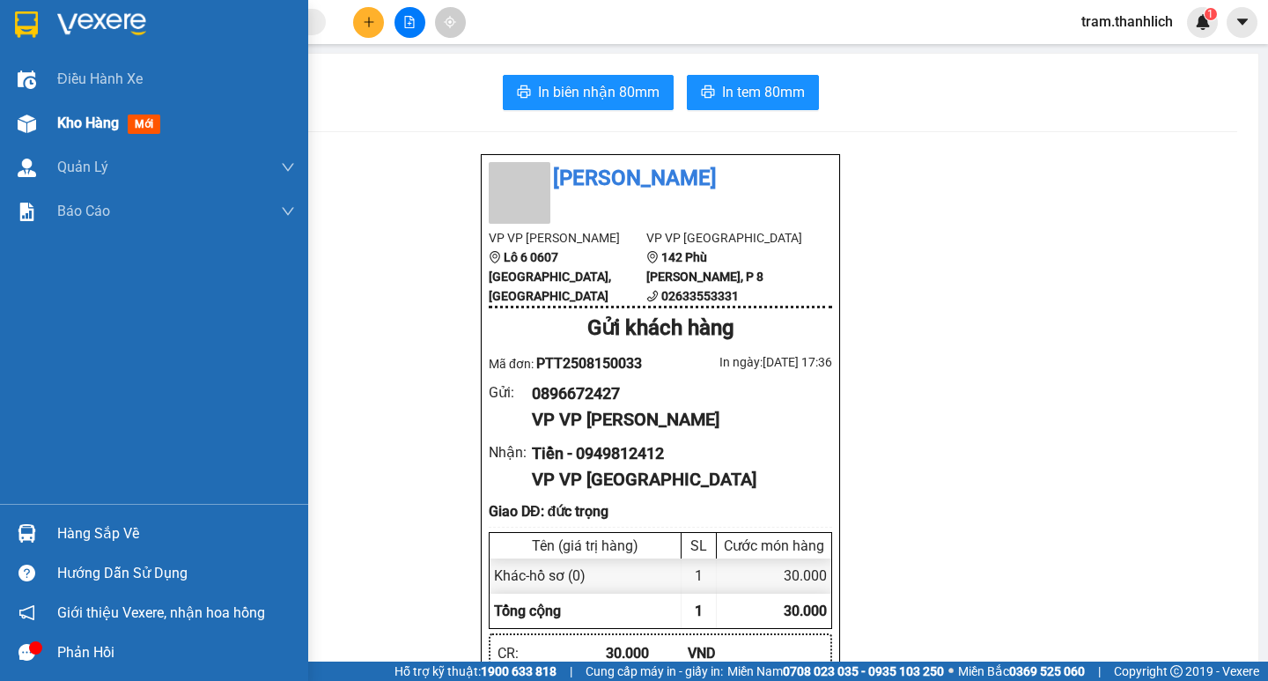
click at [33, 109] on div at bounding box center [26, 123] width 31 height 31
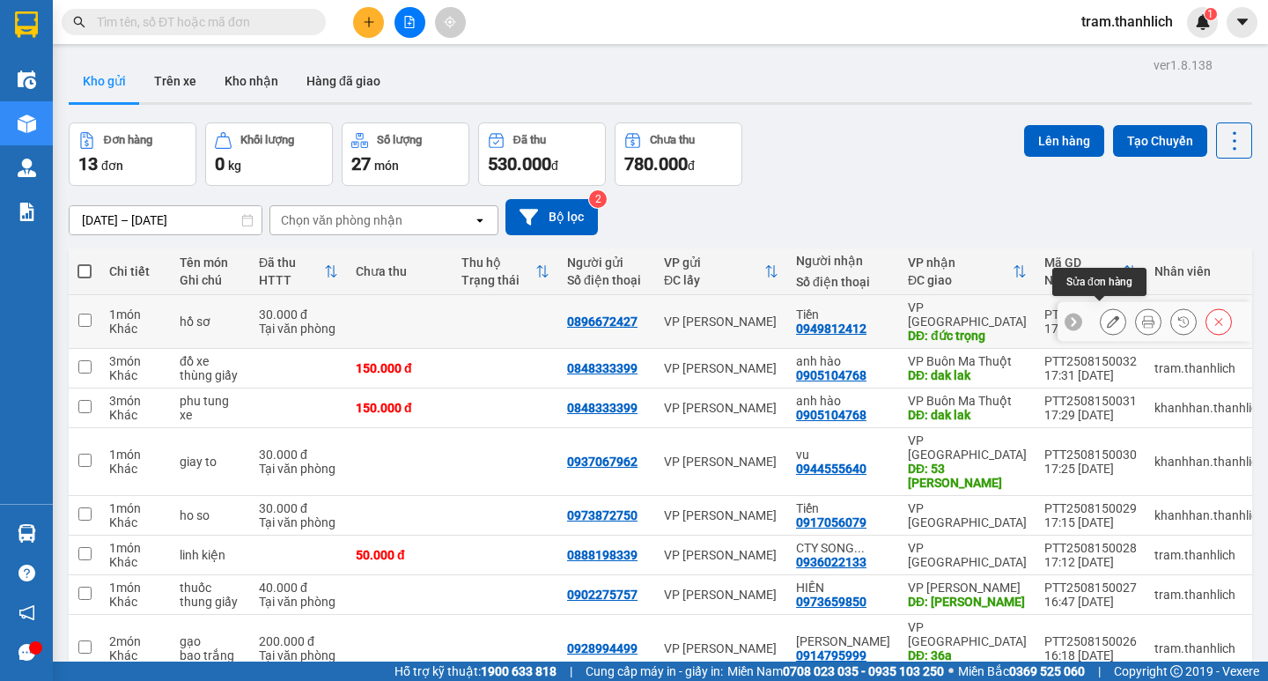
click at [1107, 315] on icon at bounding box center [1113, 321] width 12 height 12
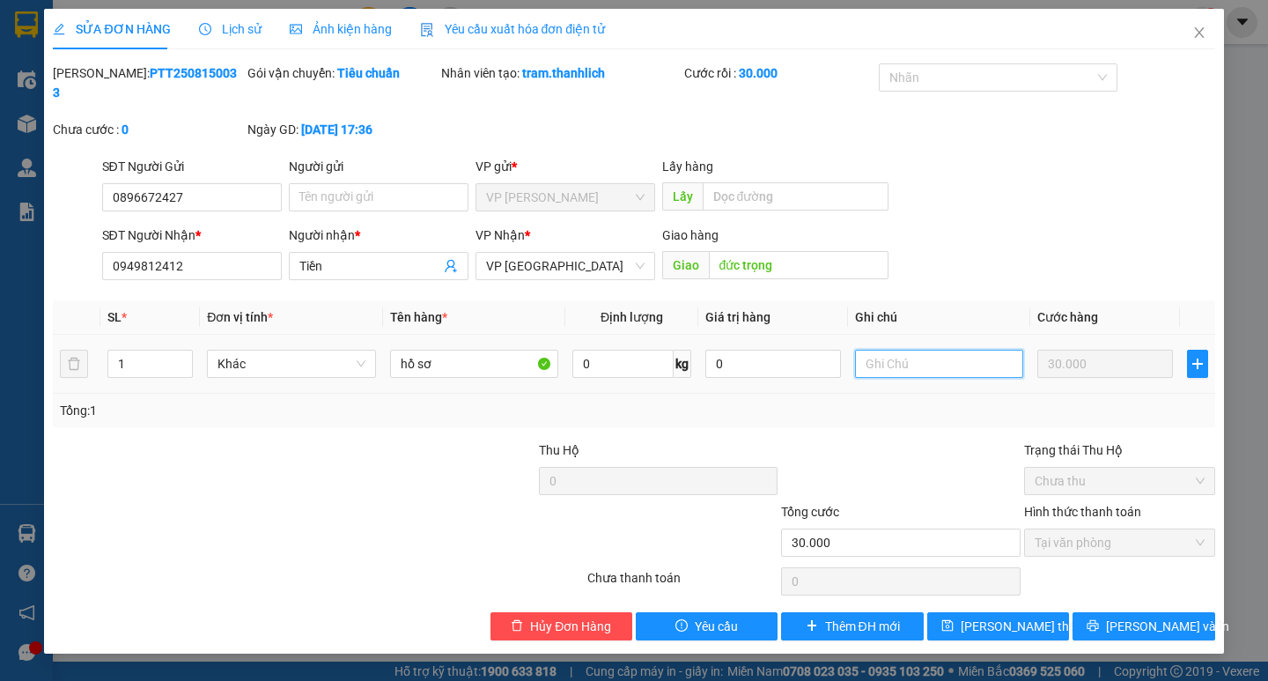
click at [900, 351] on input "text" at bounding box center [939, 364] width 168 height 28
click at [865, 350] on input "chuyến 2h00" at bounding box center [939, 364] width 168 height 28
type input "hửi chuyến 2h00"
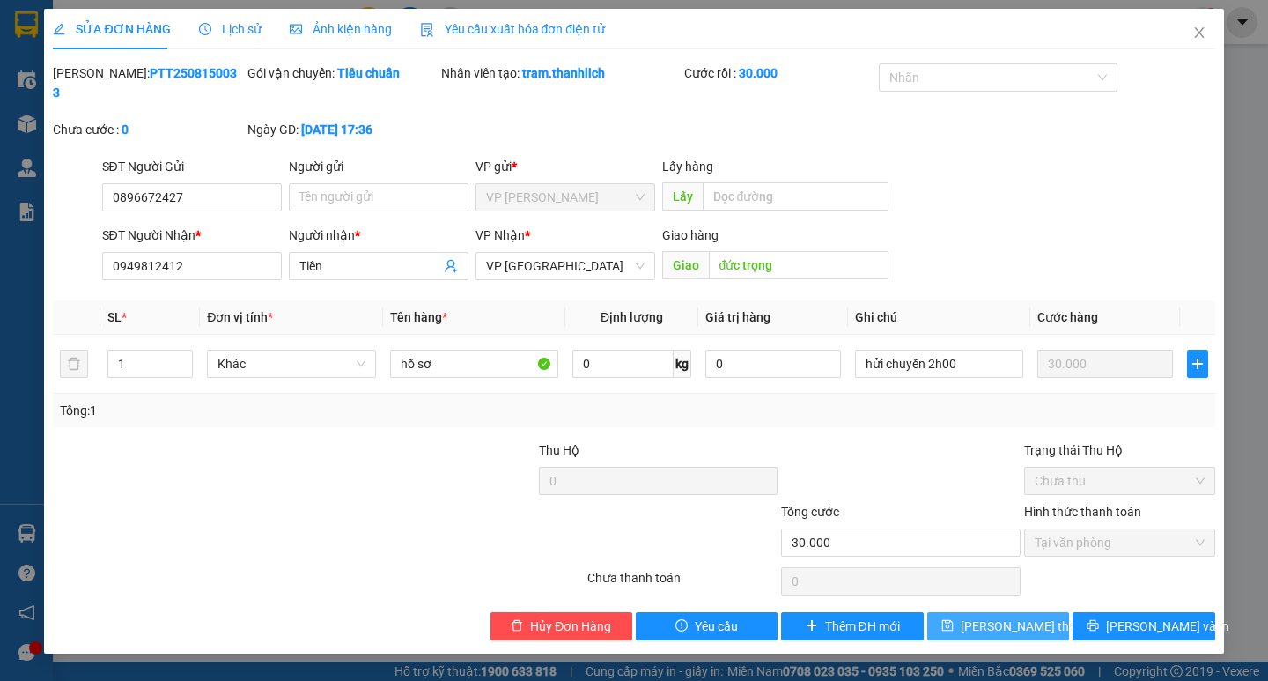
click at [1025, 616] on span "Lưu thay đổi" at bounding box center [1031, 625] width 141 height 19
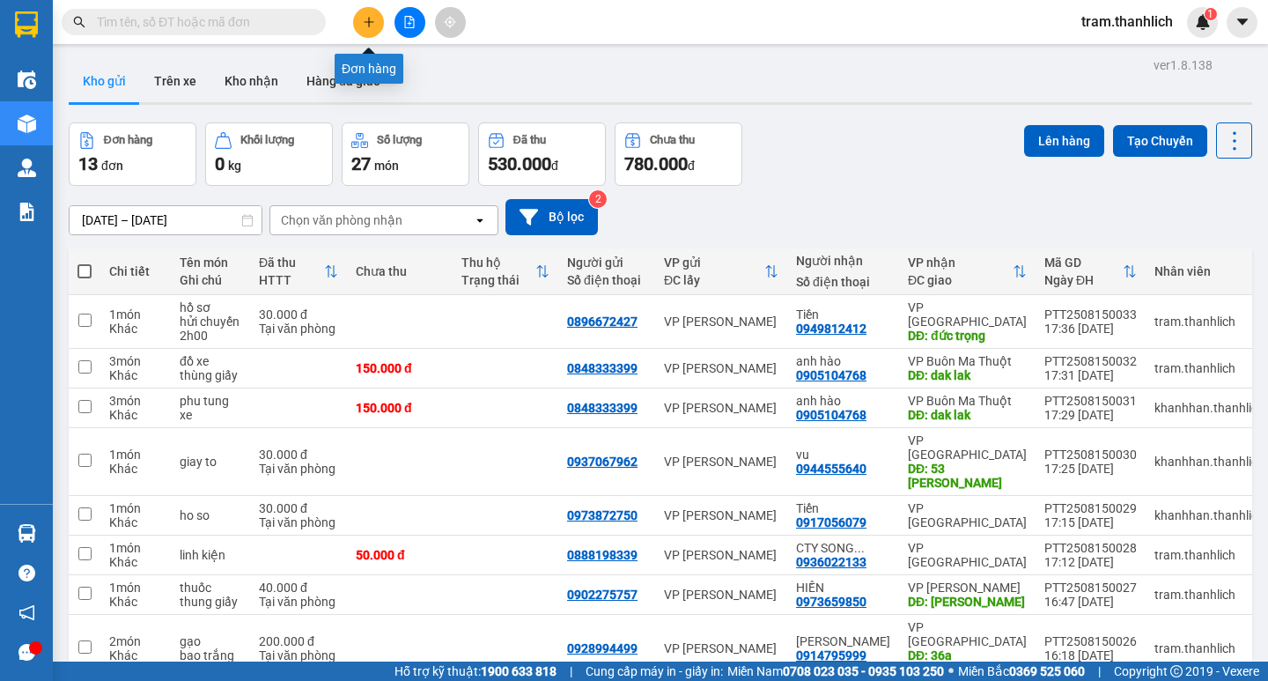
click at [370, 18] on icon "plus" at bounding box center [369, 22] width 12 height 12
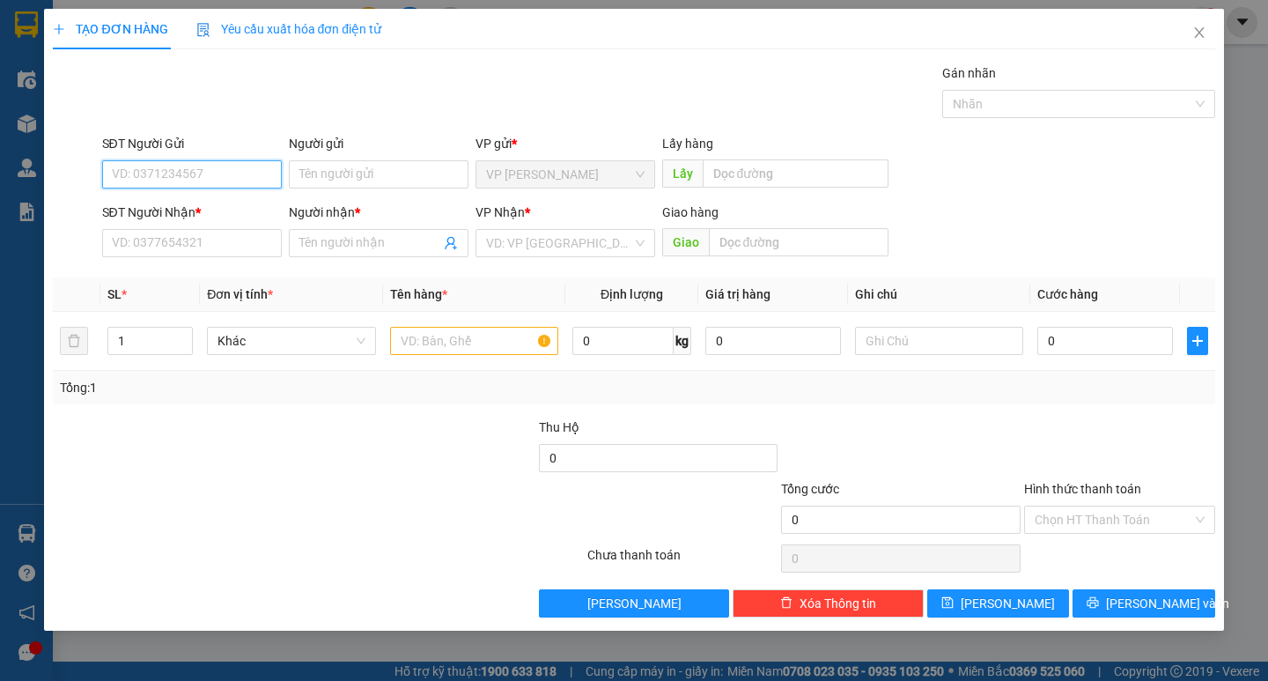
click at [231, 163] on input "SĐT Người Gửi" at bounding box center [192, 174] width 180 height 28
type input "0913330307"
click at [201, 206] on div "0913330307" at bounding box center [192, 209] width 158 height 19
type input "0962258252"
type input "CHỊ LAN"
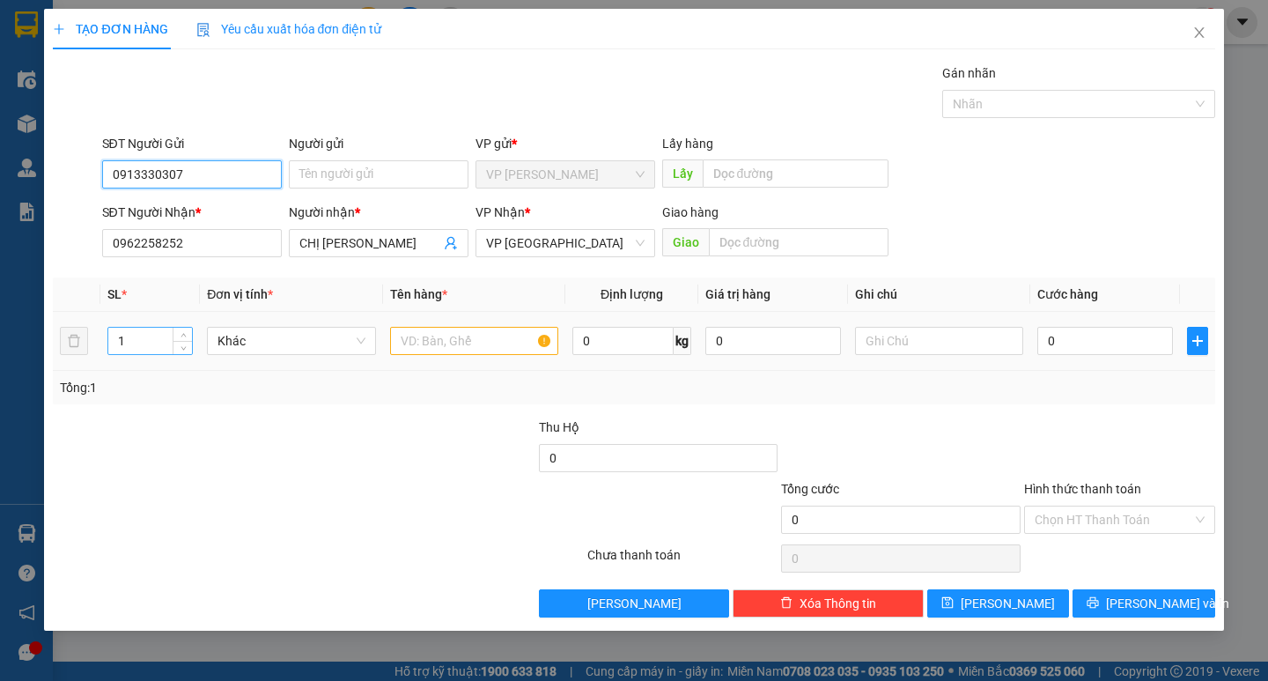
type input "0913330307"
click at [145, 341] on input "1" at bounding box center [150, 341] width 84 height 26
type input "5"
click at [416, 346] on input "text" at bounding box center [474, 341] width 168 height 28
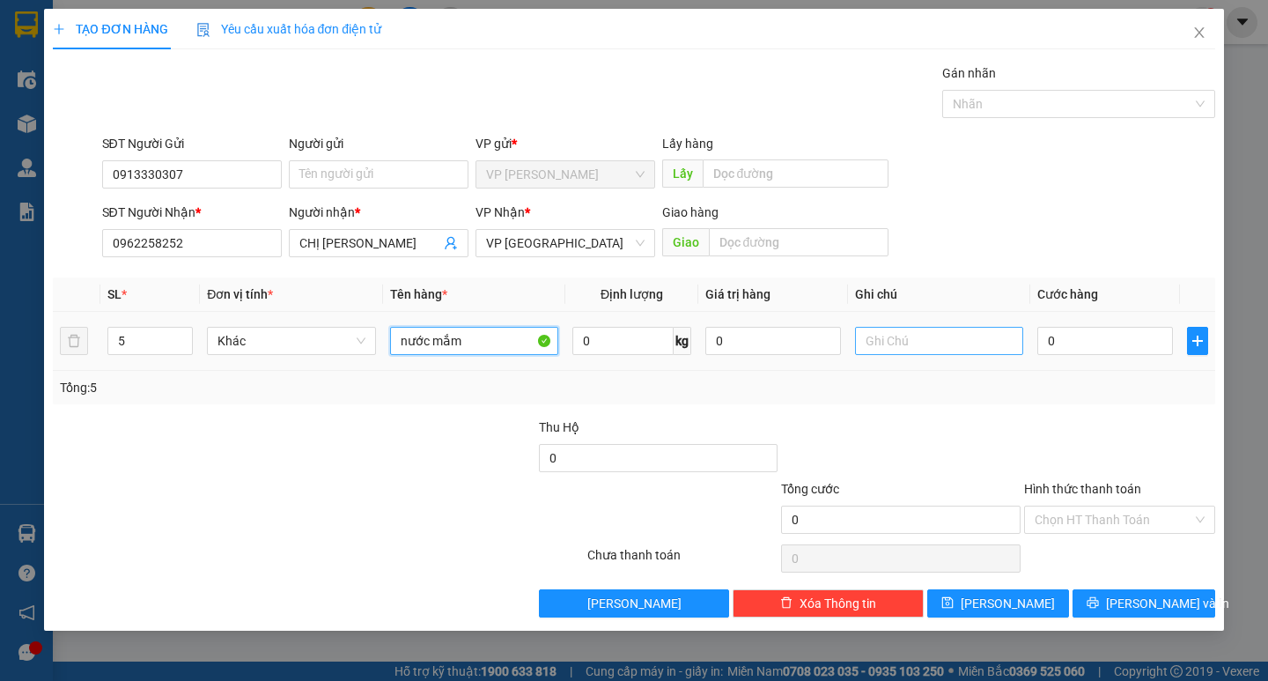
type input "nước mắm"
click at [974, 335] on input "text" at bounding box center [939, 341] width 168 height 28
type input "t"
type input "bị thùng giấy"
click at [1104, 335] on input "0" at bounding box center [1105, 341] width 136 height 28
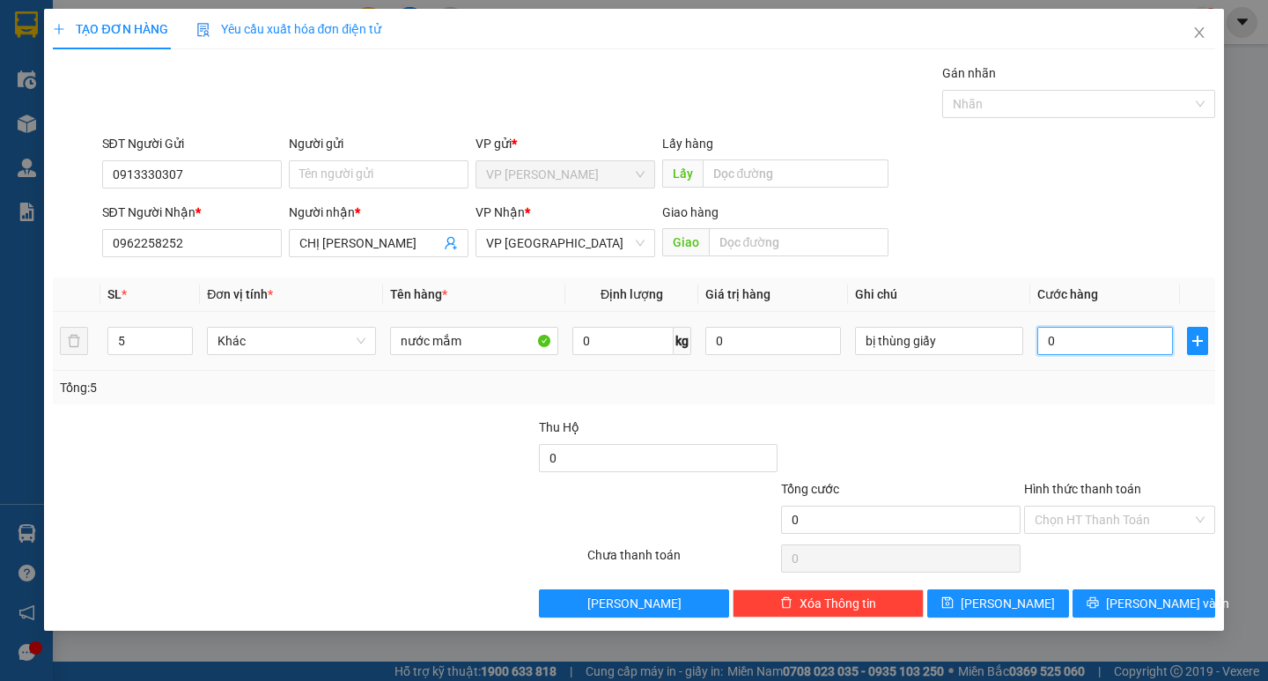
type input "7"
type input "75"
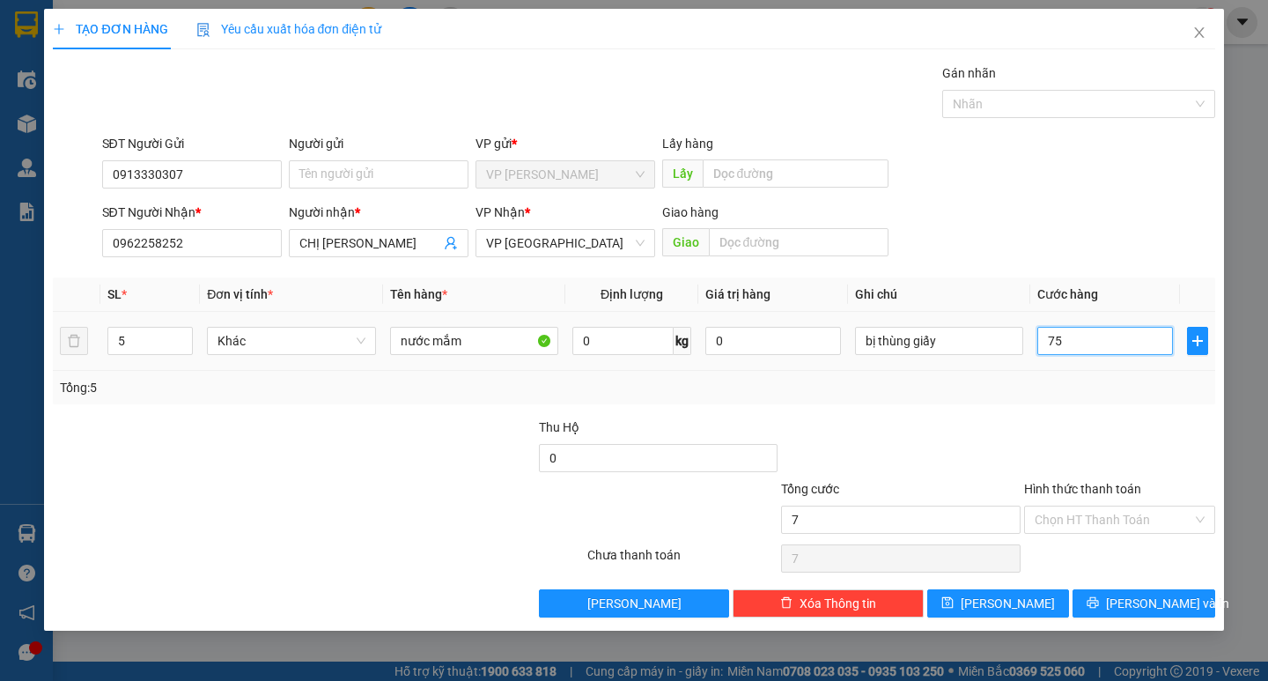
type input "75"
type input "750"
type input "7.500"
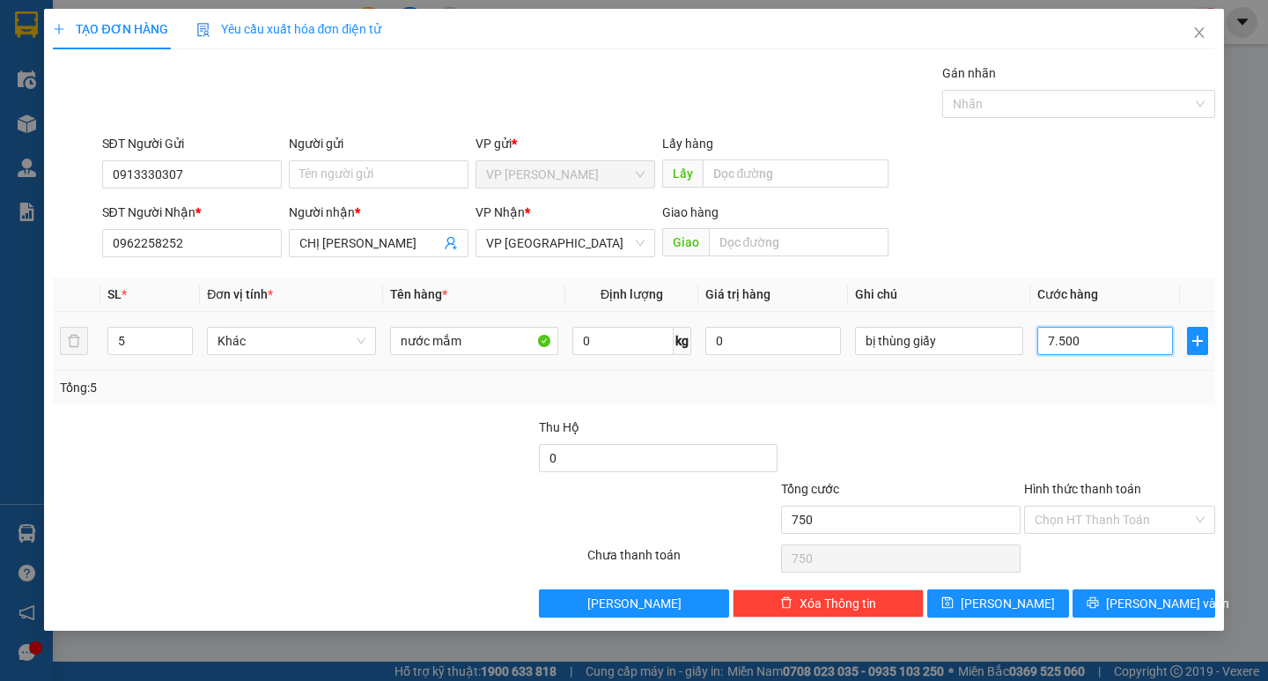
type input "7.500"
type input "75.000"
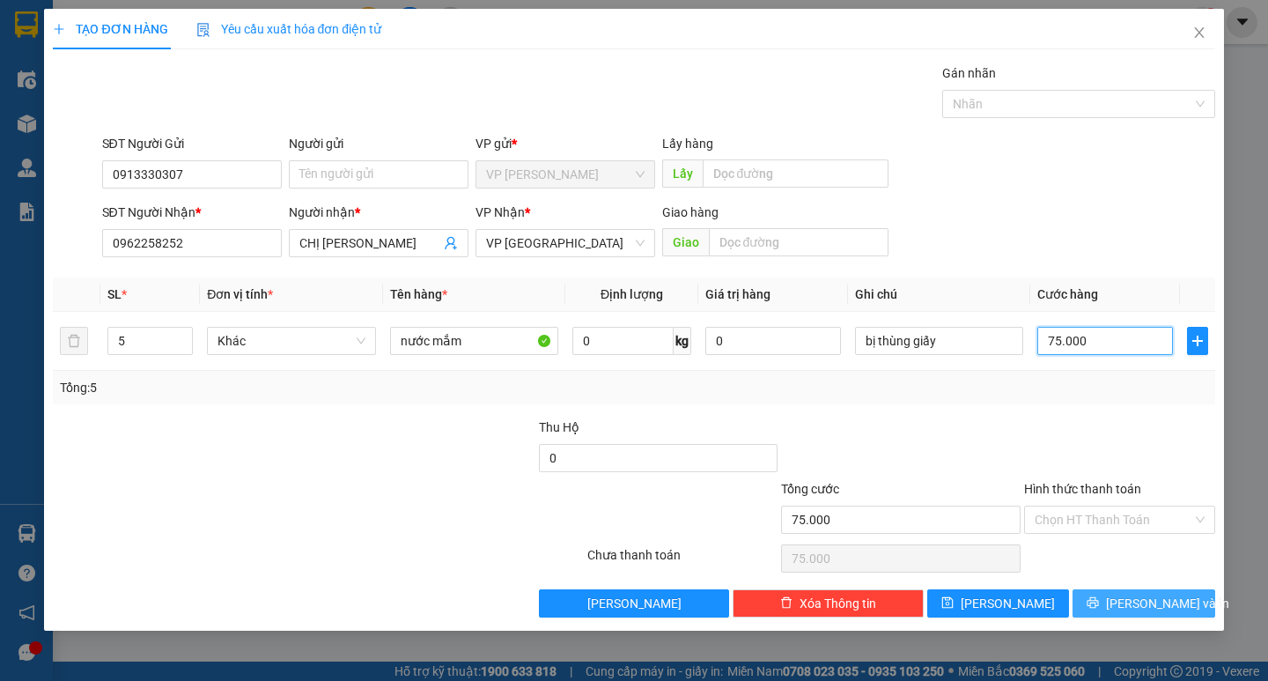
type input "75.000"
click at [1147, 600] on span "[PERSON_NAME] và In" at bounding box center [1167, 602] width 123 height 19
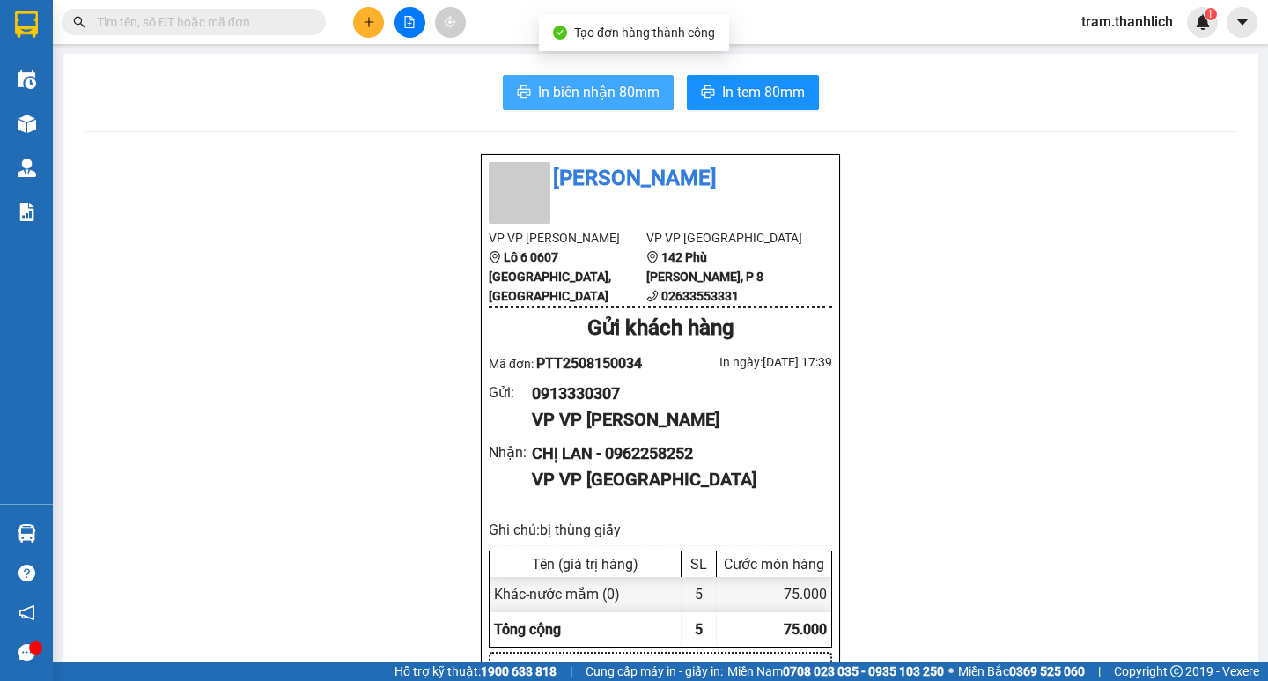
click at [584, 76] on button "In biên nhận 80mm" at bounding box center [588, 92] width 171 height 35
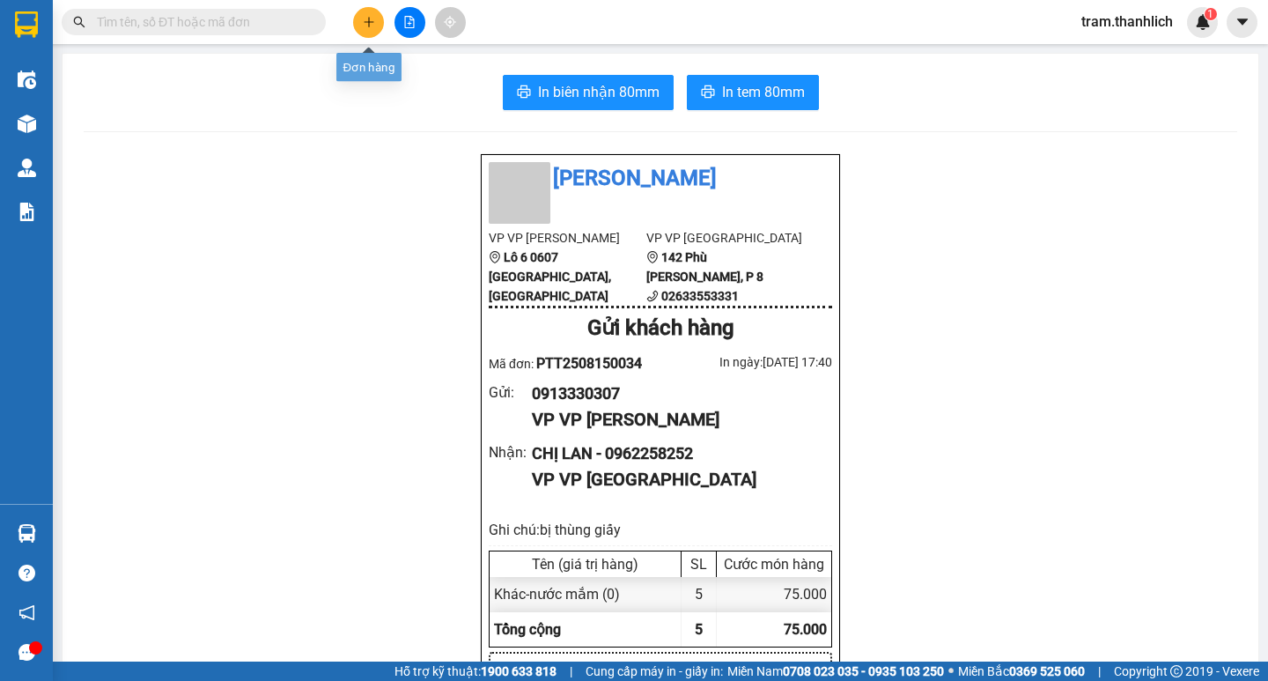
click at [357, 26] on button at bounding box center [368, 22] width 31 height 31
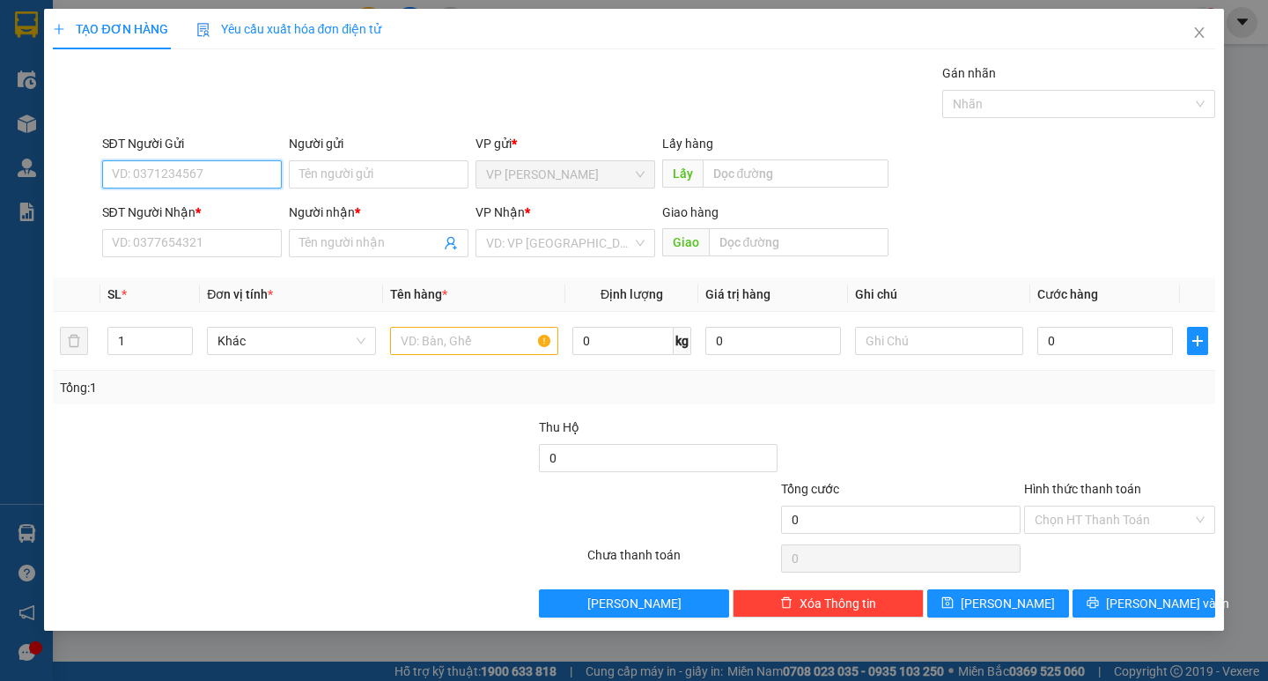
click at [229, 174] on input "SĐT Người Gửi" at bounding box center [192, 174] width 180 height 28
click at [147, 215] on div "0913330307" at bounding box center [192, 209] width 158 height 19
type input "0913330307"
type input "0962258252"
type input "CHỊ LAN"
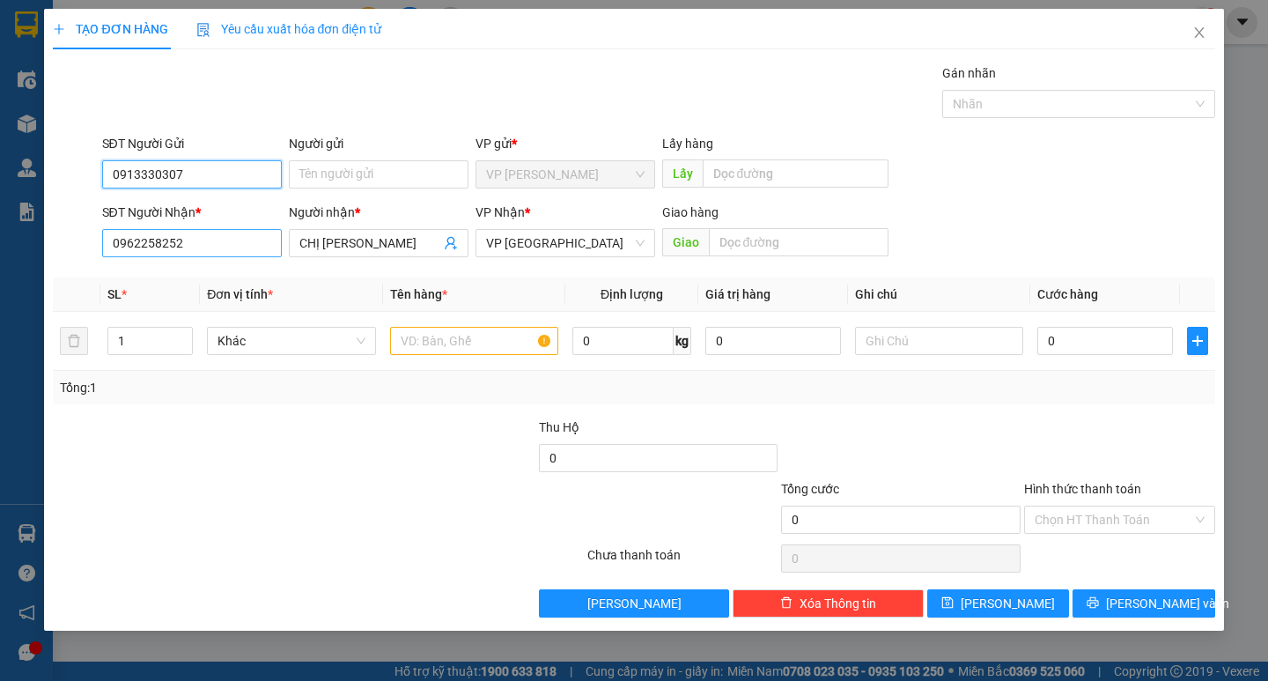
type input "0913330307"
click at [204, 244] on input "0962258252" at bounding box center [192, 243] width 180 height 28
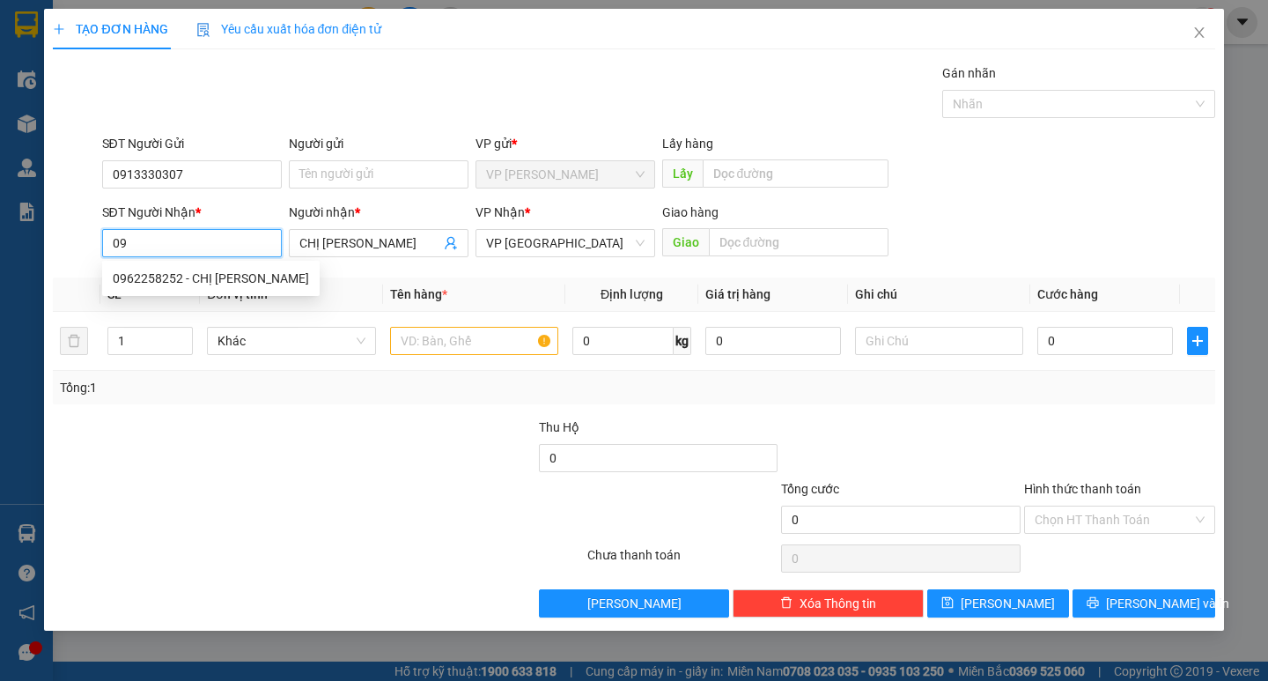
type input "0"
type input "0325532697"
click at [188, 282] on div "0325532697 - CÔ THẮNG" at bounding box center [192, 278] width 158 height 19
type input "CÔ THẮNG"
type input "0325532697"
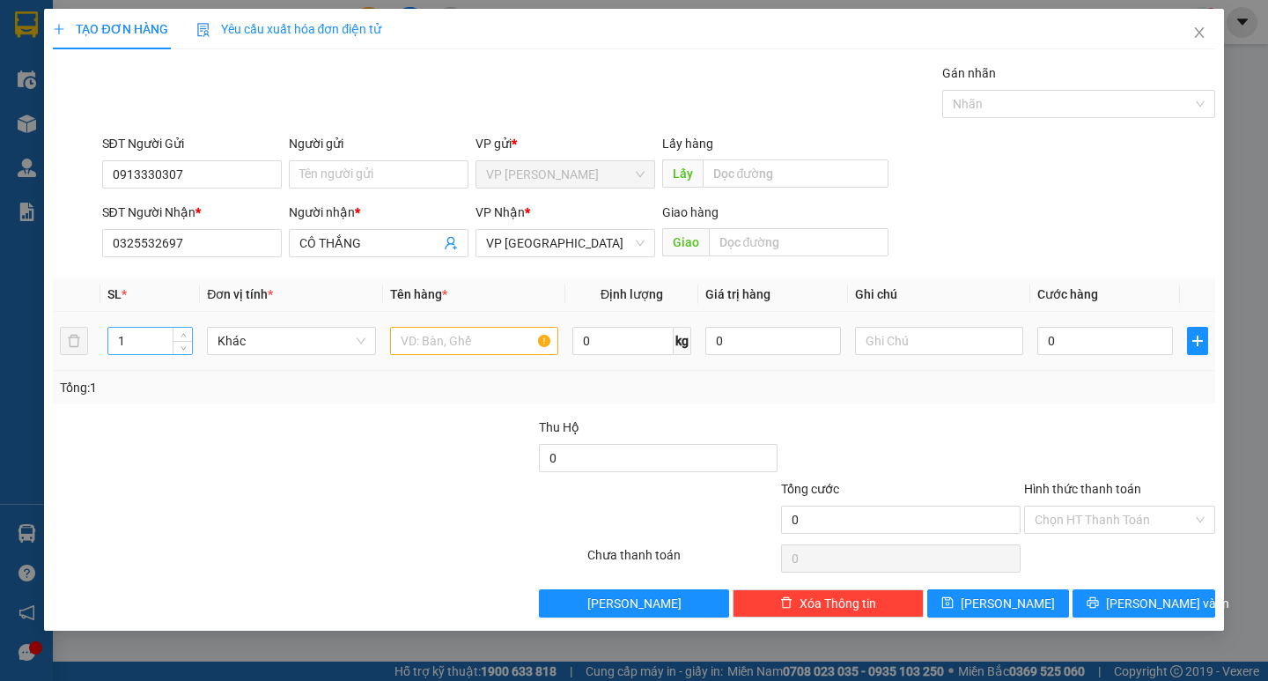
click at [137, 354] on div "1" at bounding box center [149, 341] width 85 height 28
drag, startPoint x: 129, startPoint y: 309, endPoint x: 132, endPoint y: 321, distance: 12.8
click at [131, 319] on table "SL * Đơn vị tính * Tên hàng * Định lượng Giá trị hàng Ghi chú Cước hàng 1 Khác …" at bounding box center [633, 323] width 1161 height 93
click at [135, 341] on input "1" at bounding box center [150, 341] width 84 height 26
type input "3"
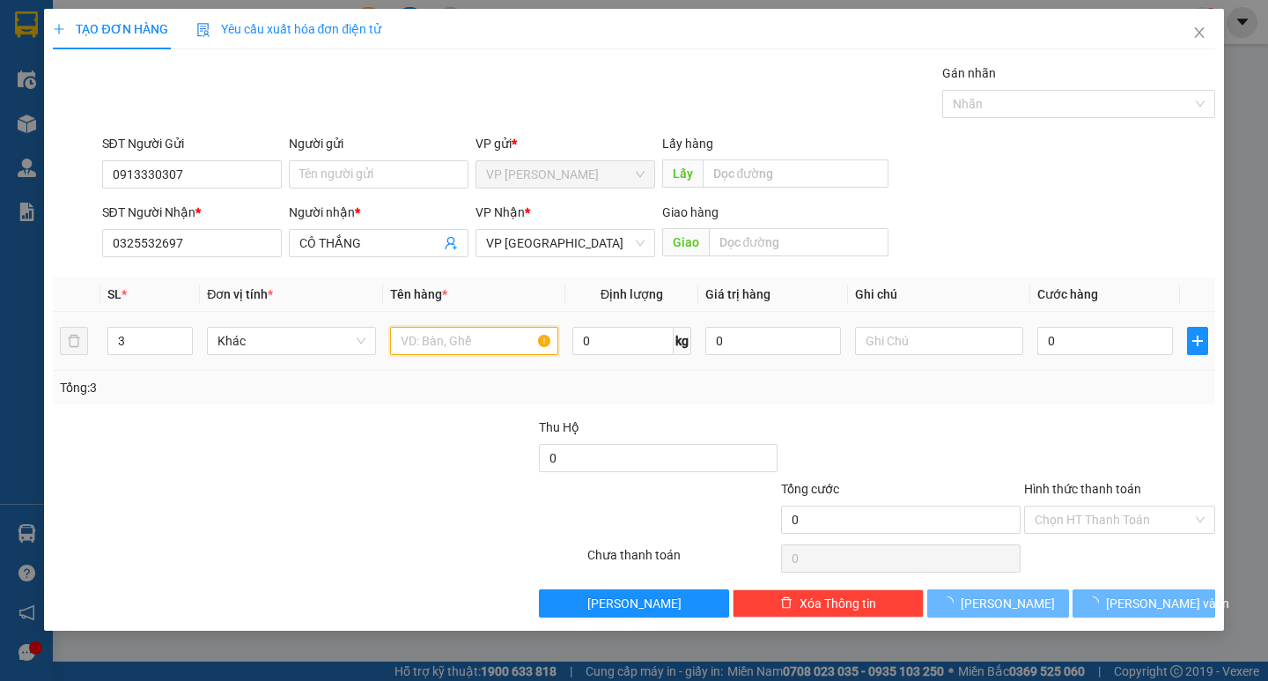
click at [508, 335] on input "text" at bounding box center [474, 341] width 168 height 28
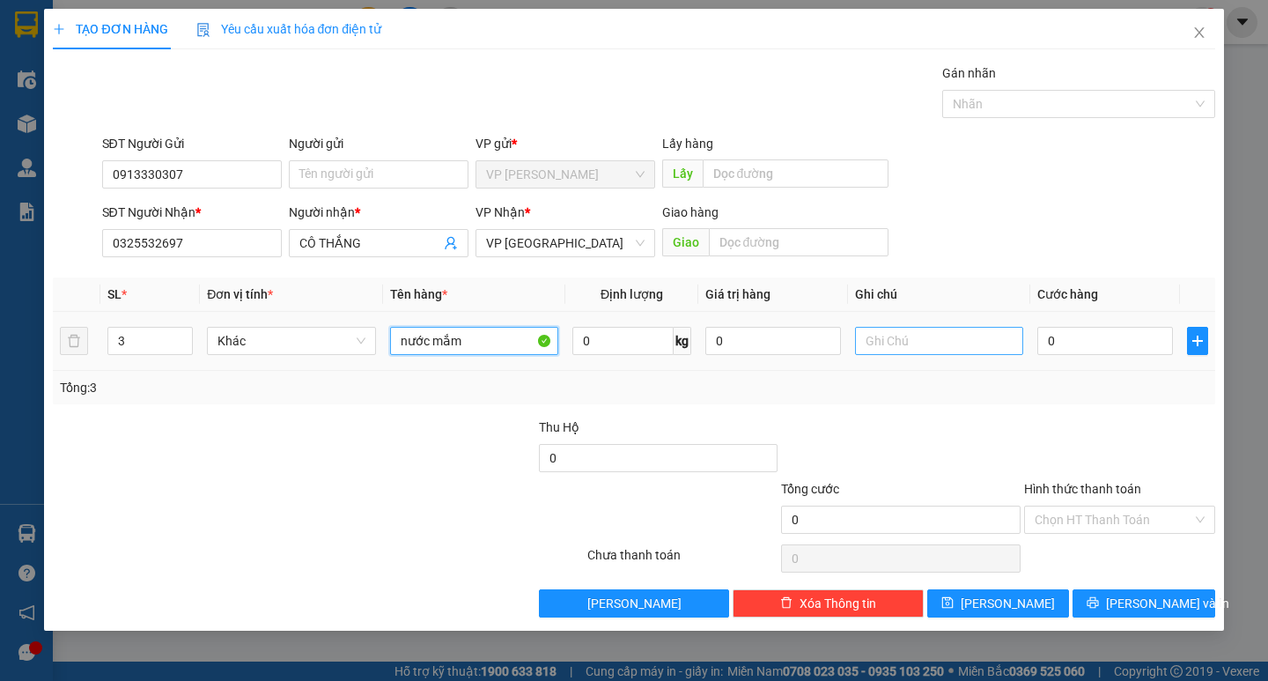
type input "nước mắm"
click at [874, 349] on input "text" at bounding box center [939, 341] width 168 height 28
type input "2 thùng giấy + 1 bị trắng"
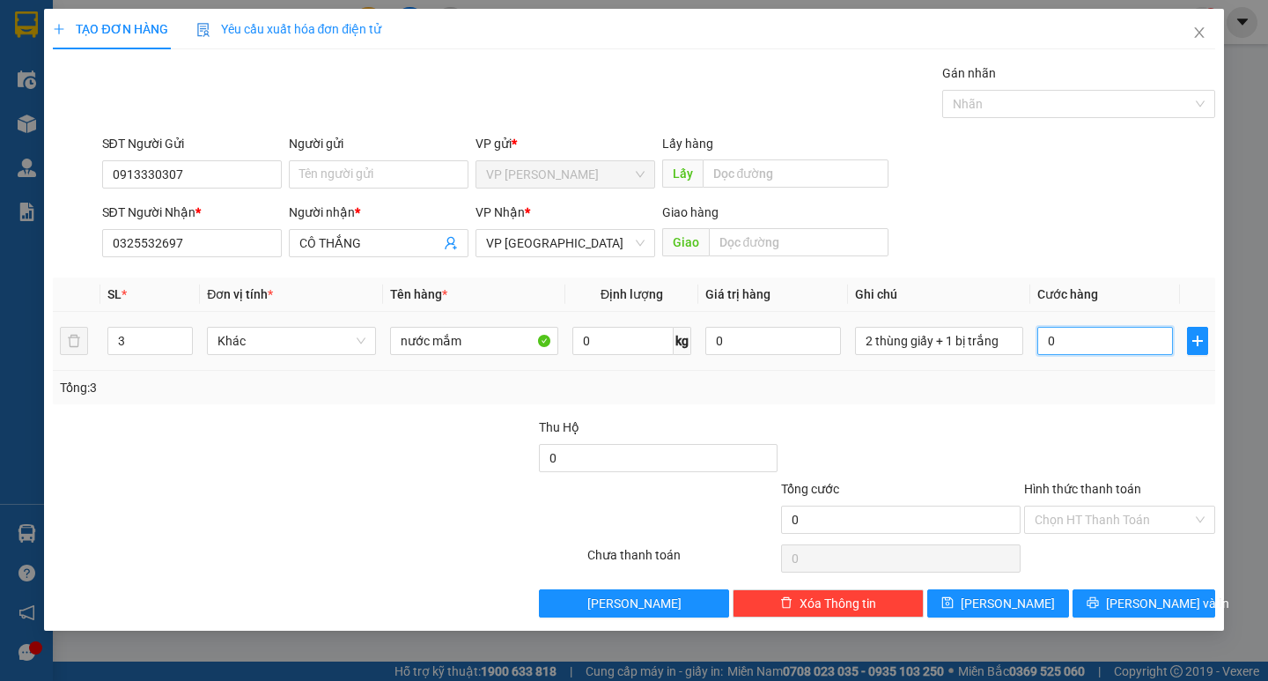
type input "7"
type input "70"
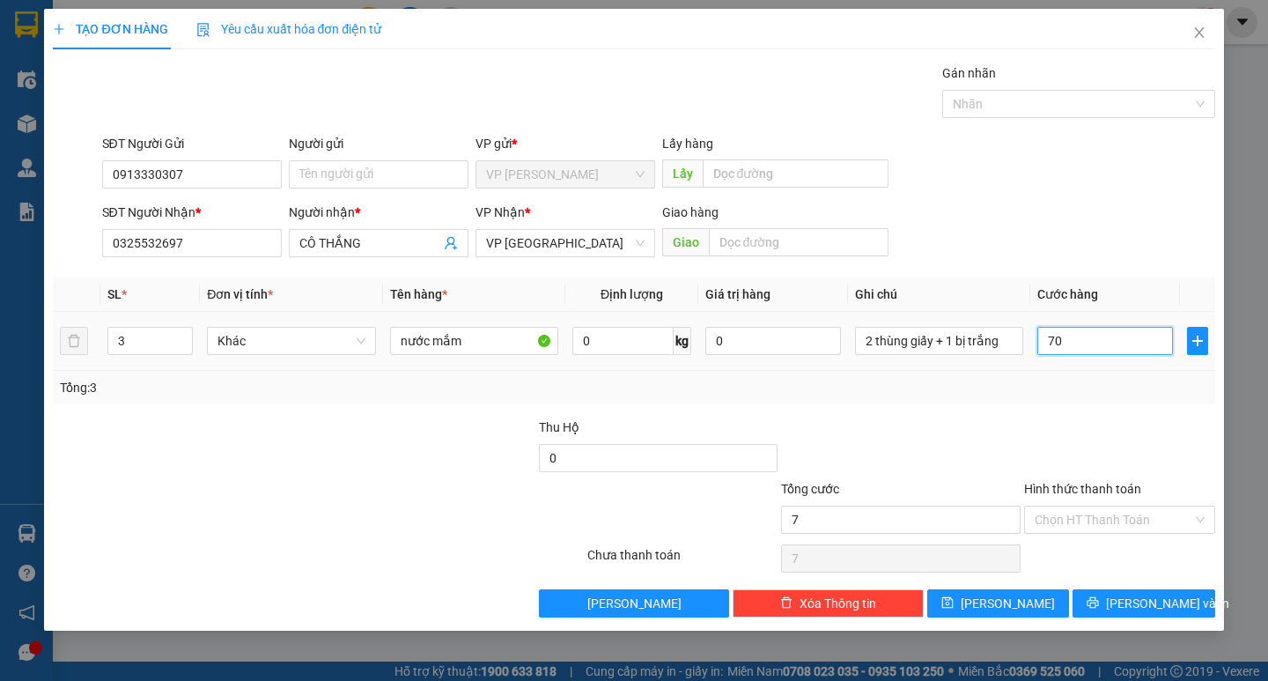
type input "70"
type input "700"
type input "7.000"
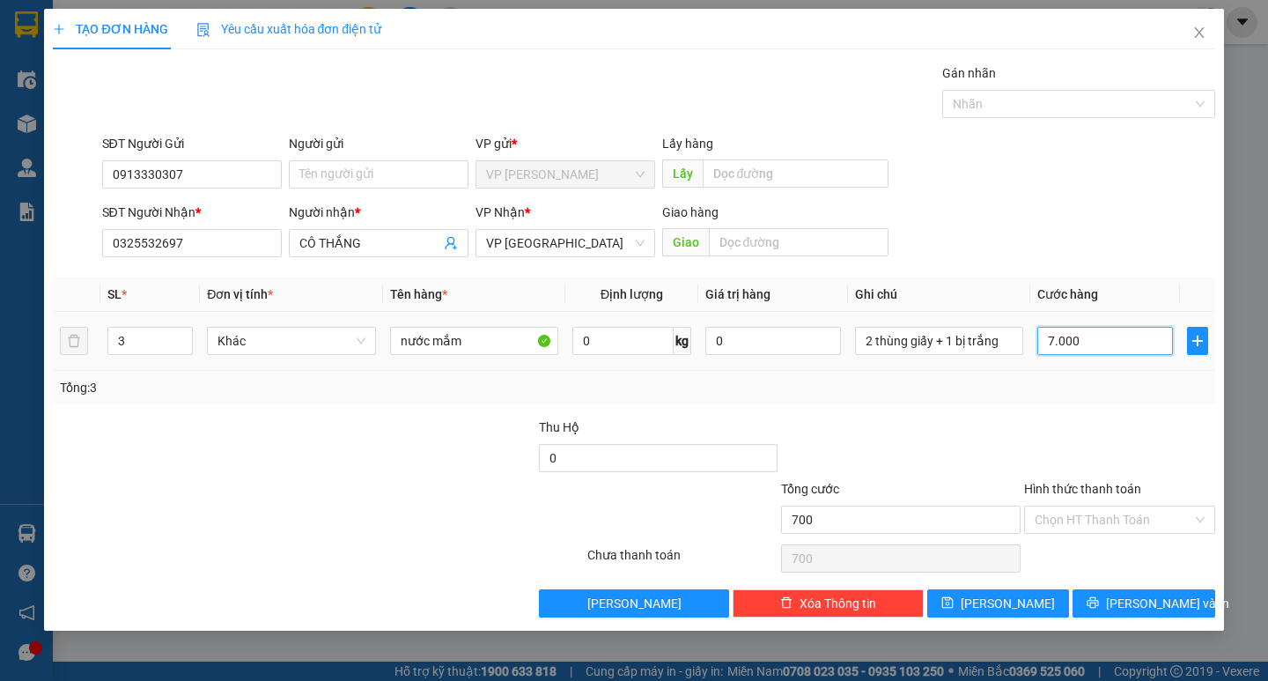
type input "7.000"
type input "70.000"
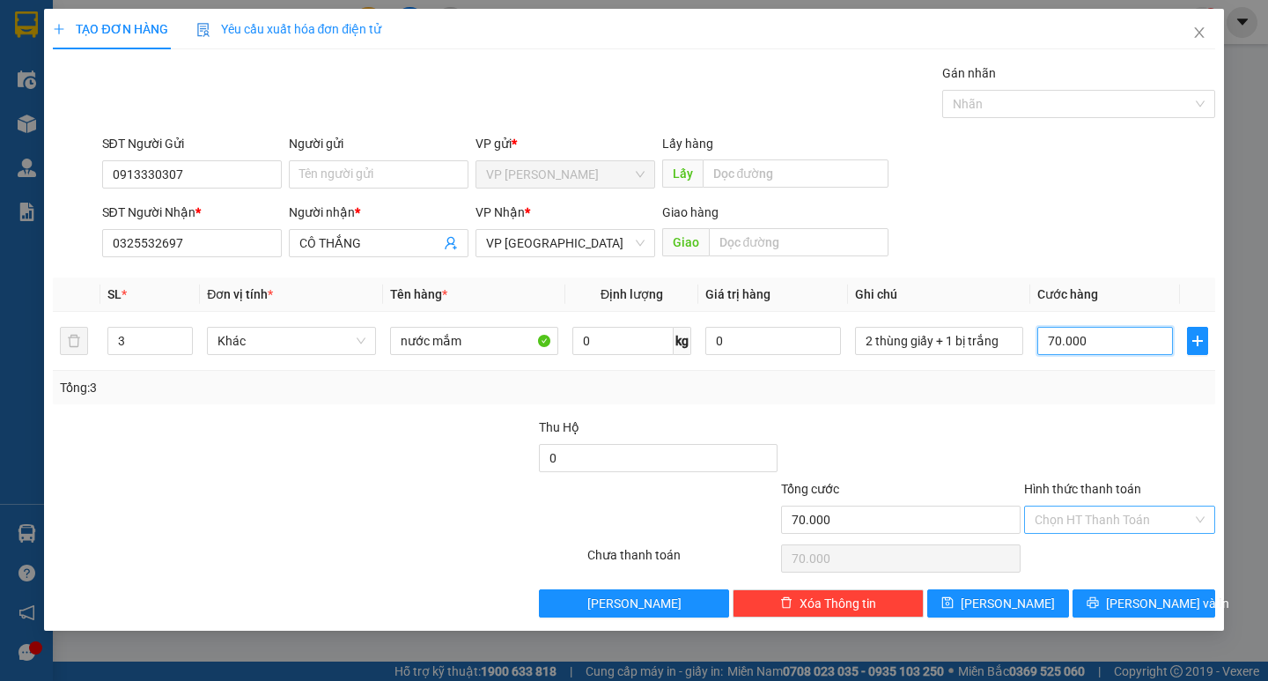
type input "70.000"
click at [1080, 518] on input "Hình thức thanh toán" at bounding box center [1113, 519] width 158 height 26
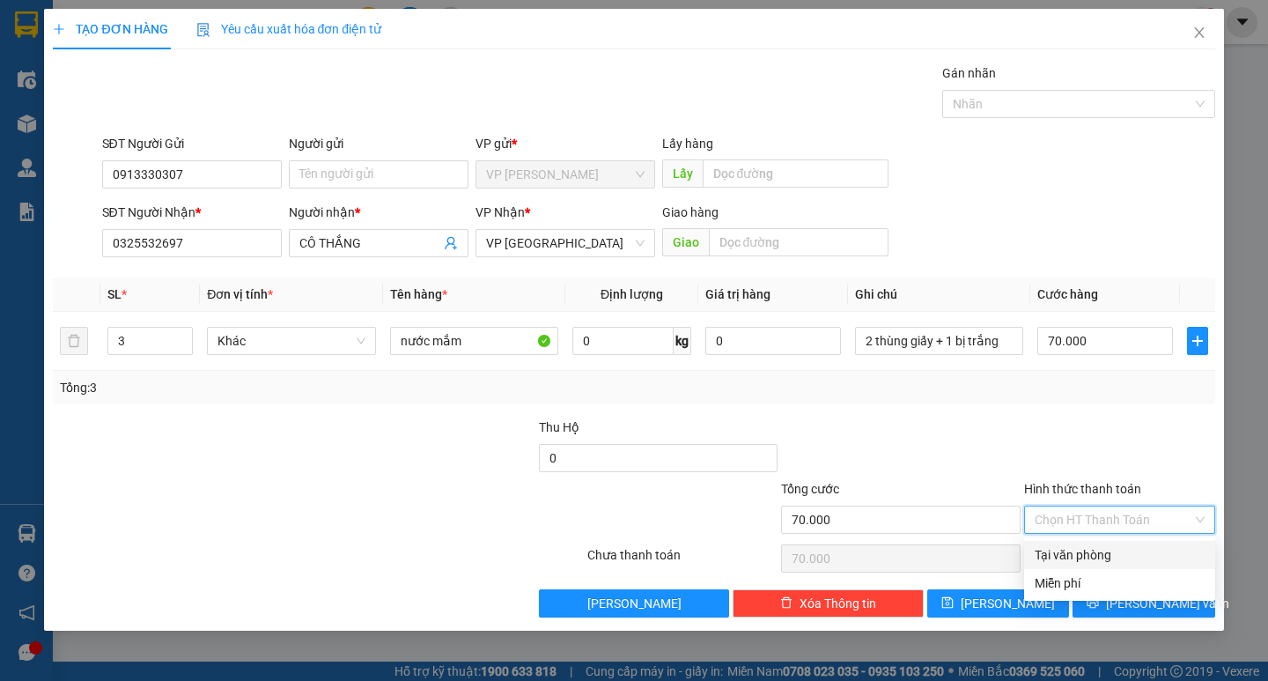
click at [1092, 550] on div "Tại văn phòng" at bounding box center [1119, 554] width 170 height 19
type input "0"
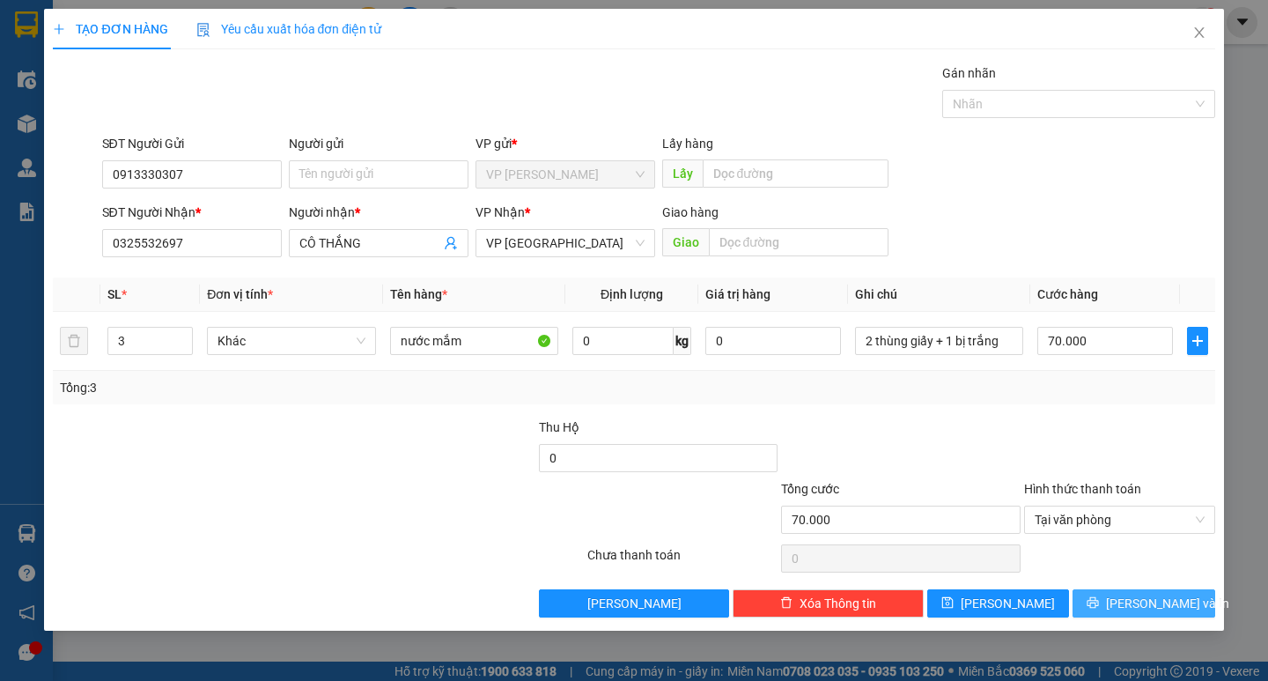
click at [1138, 603] on span "[PERSON_NAME] và In" at bounding box center [1167, 602] width 123 height 19
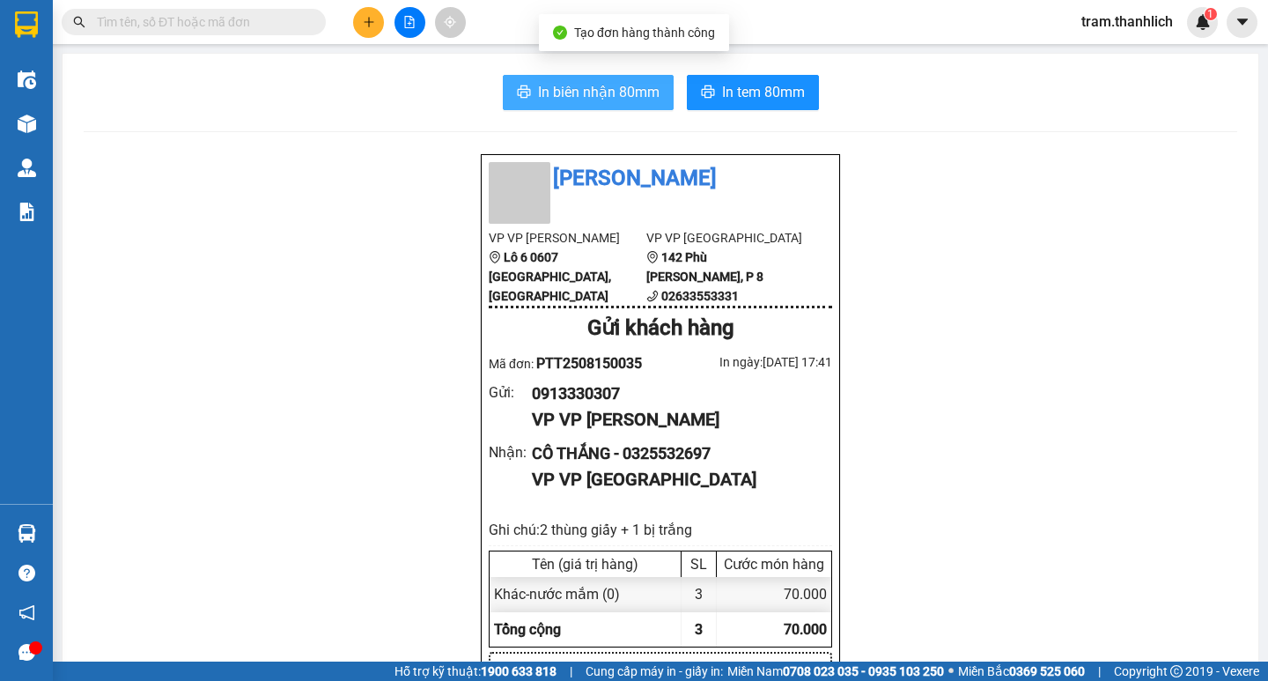
click at [575, 81] on span "In biên nhận 80mm" at bounding box center [598, 92] width 121 height 22
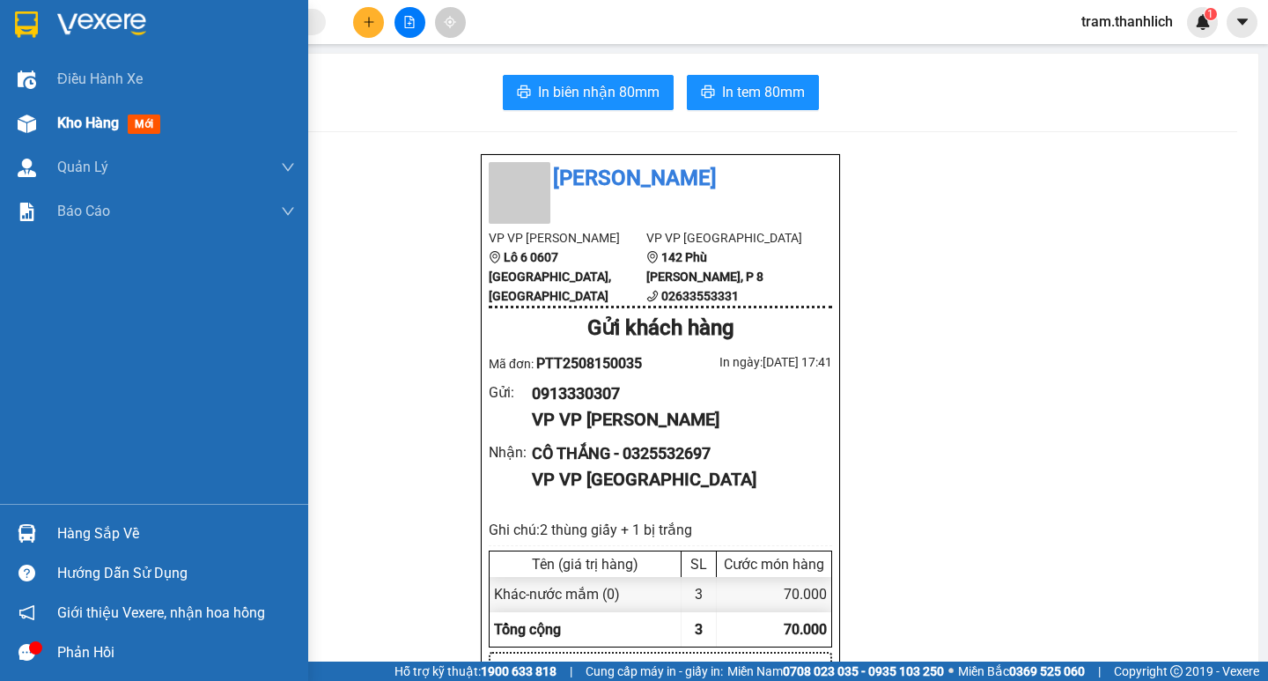
click at [33, 116] on img at bounding box center [27, 123] width 18 height 18
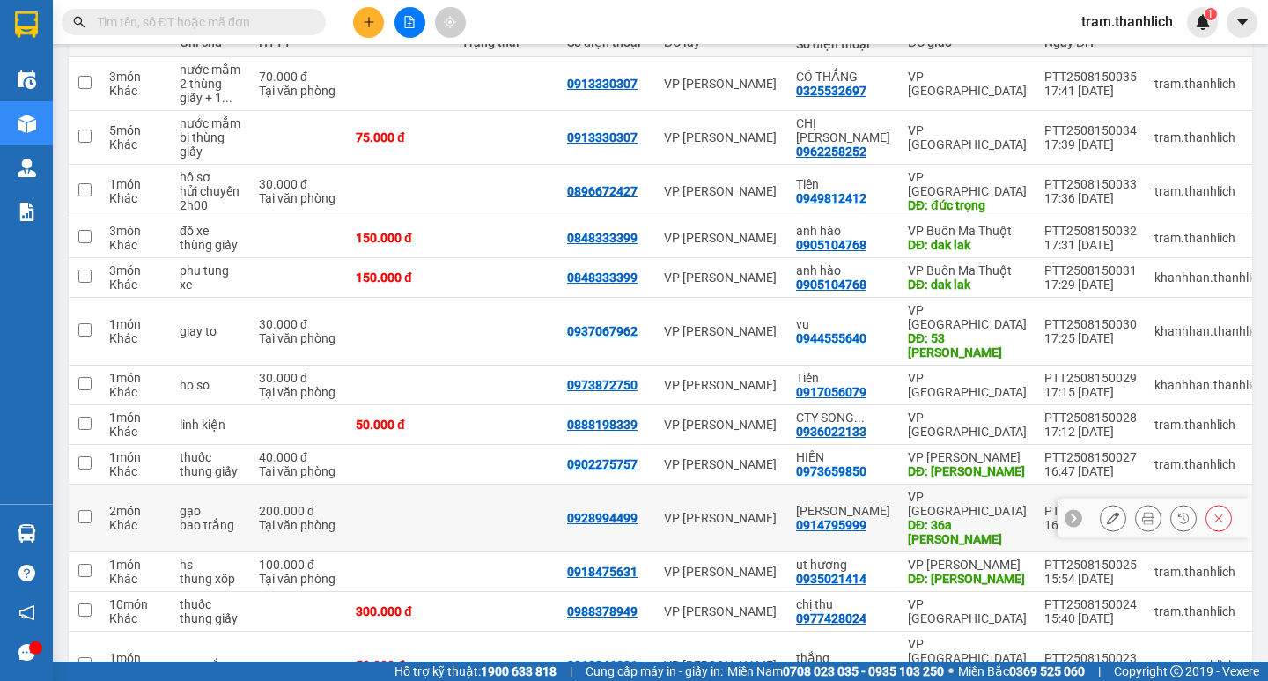
scroll to position [216, 0]
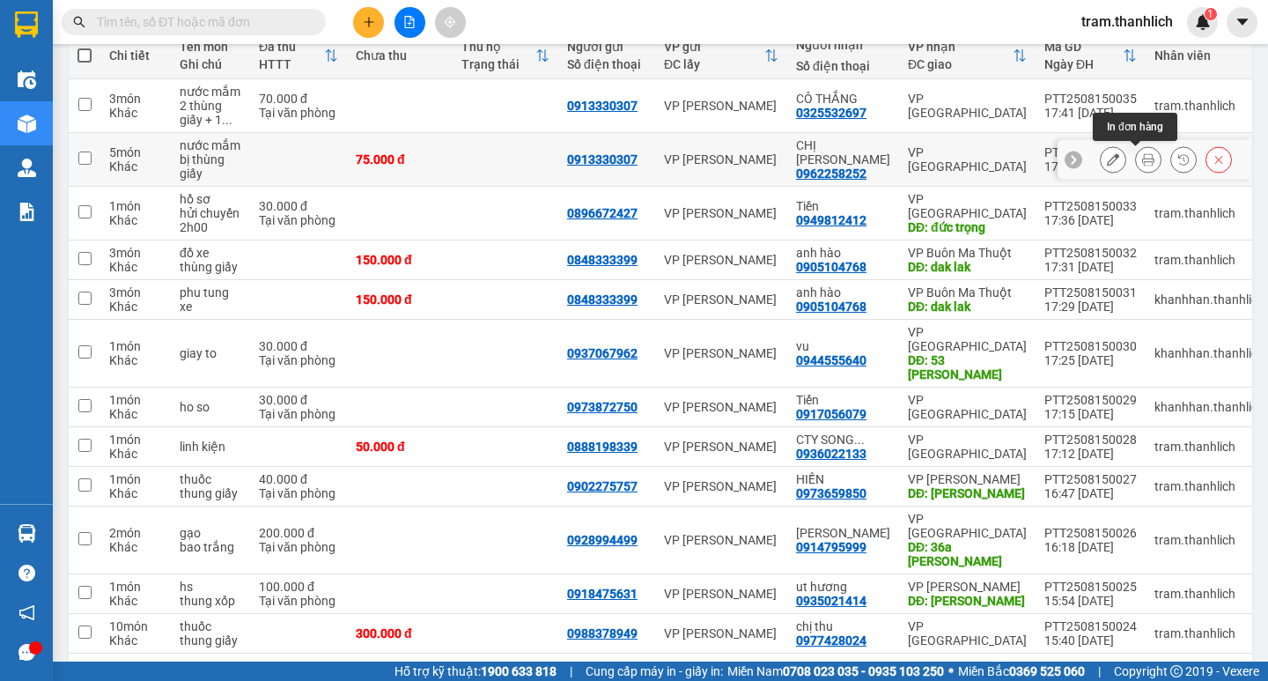
click at [1138, 169] on button at bounding box center [1148, 159] width 25 height 31
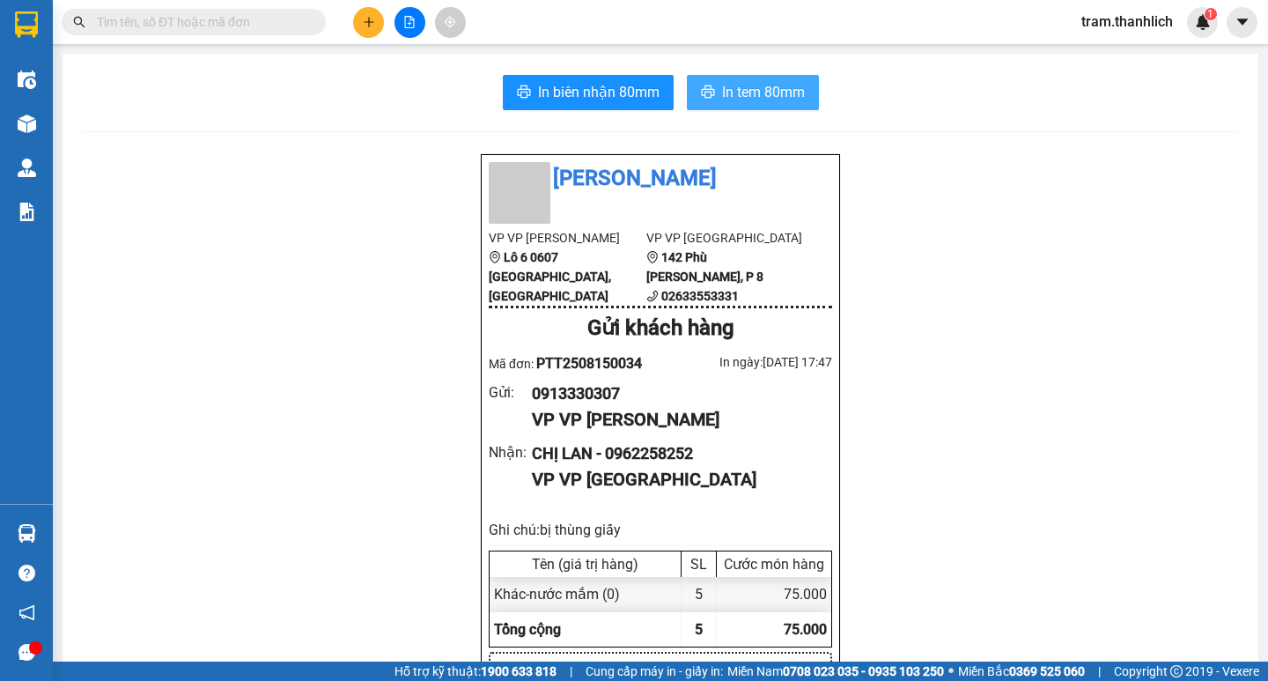
click at [733, 92] on span "In tem 80mm" at bounding box center [763, 92] width 83 height 22
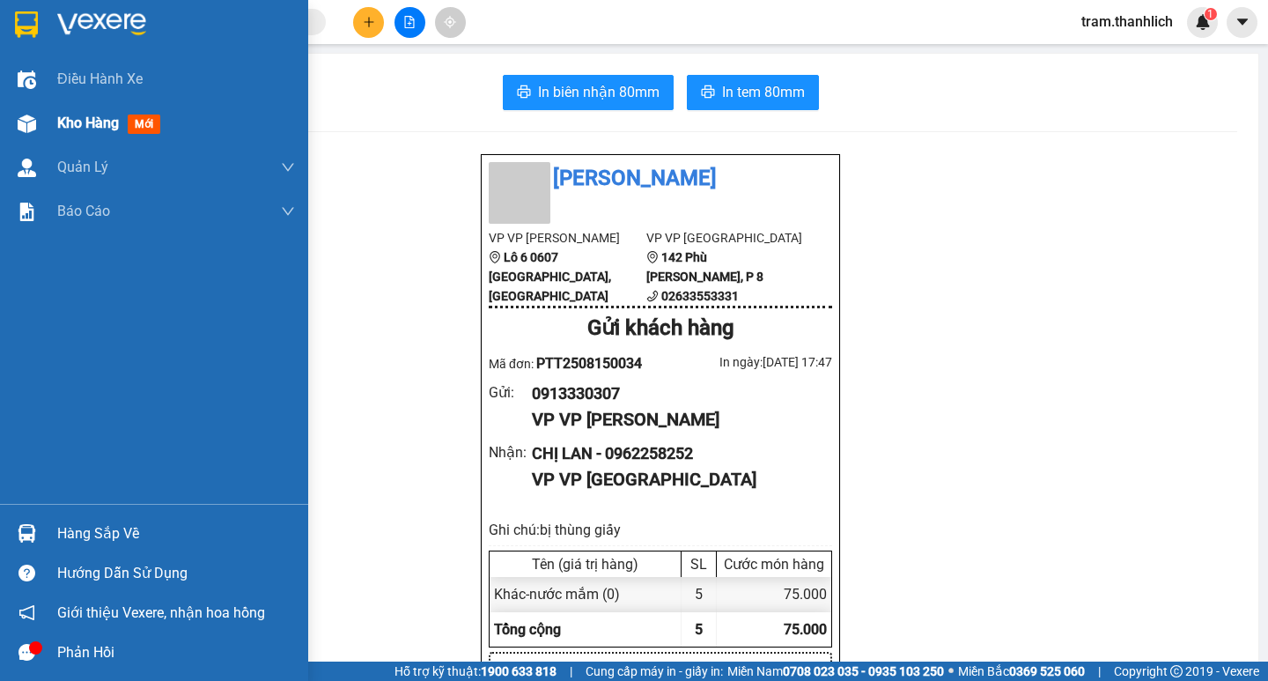
click at [60, 123] on span "Kho hàng" at bounding box center [88, 122] width 62 height 17
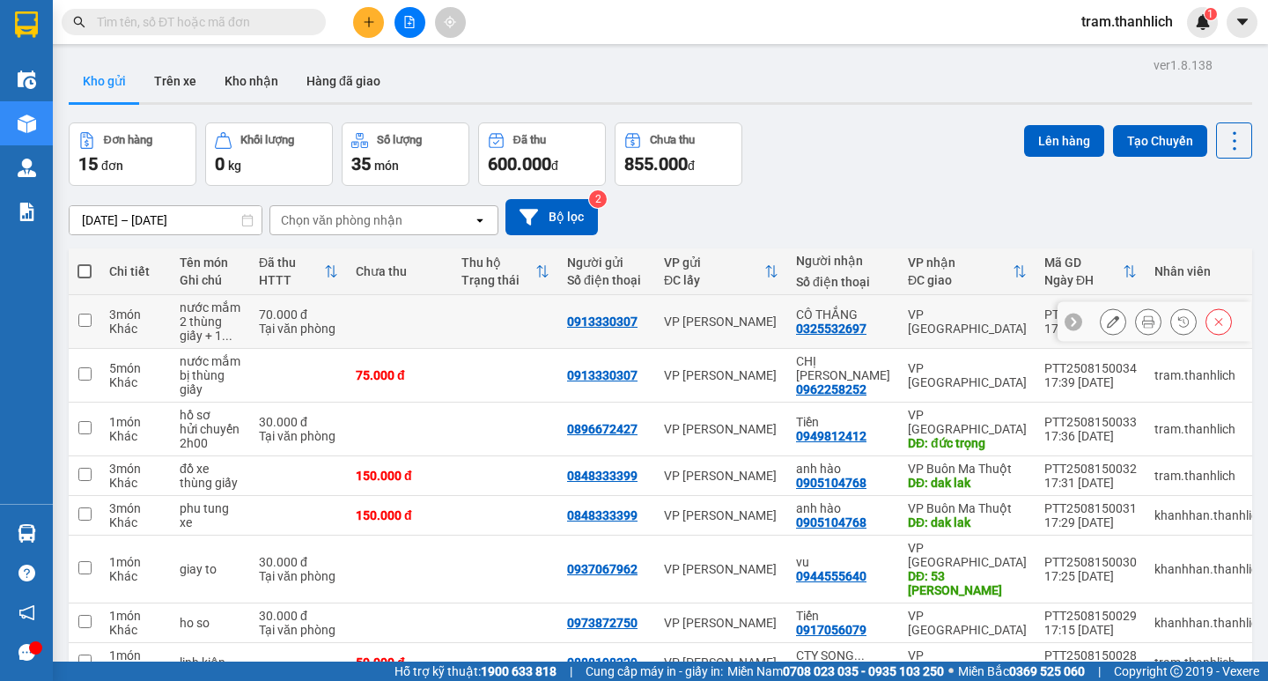
click at [1142, 320] on icon at bounding box center [1148, 321] width 12 height 12
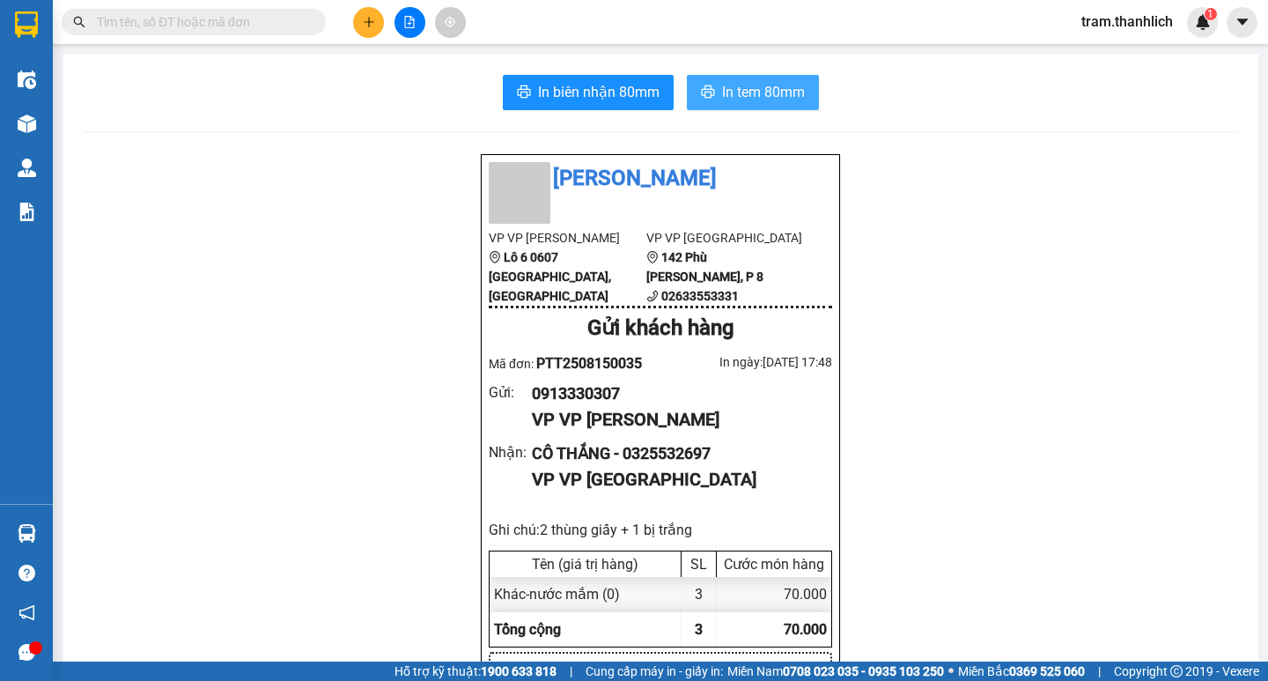
click at [750, 79] on button "In tem 80mm" at bounding box center [753, 92] width 132 height 35
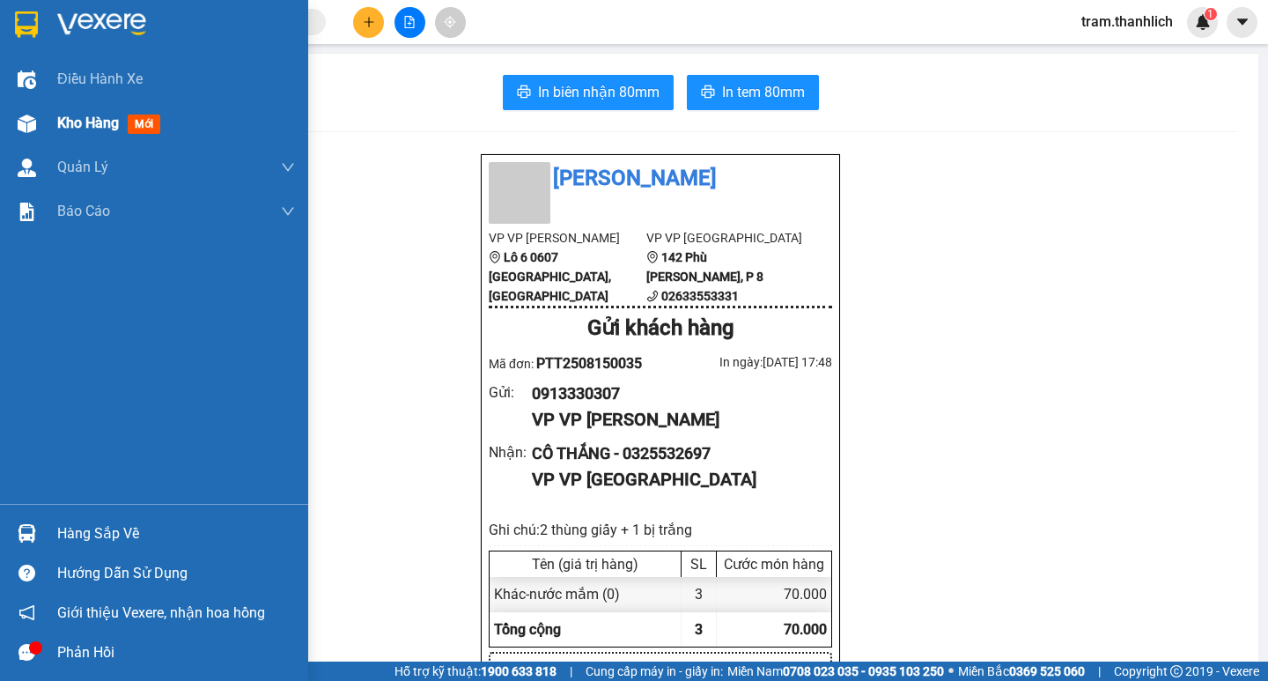
click at [38, 120] on div at bounding box center [26, 123] width 31 height 31
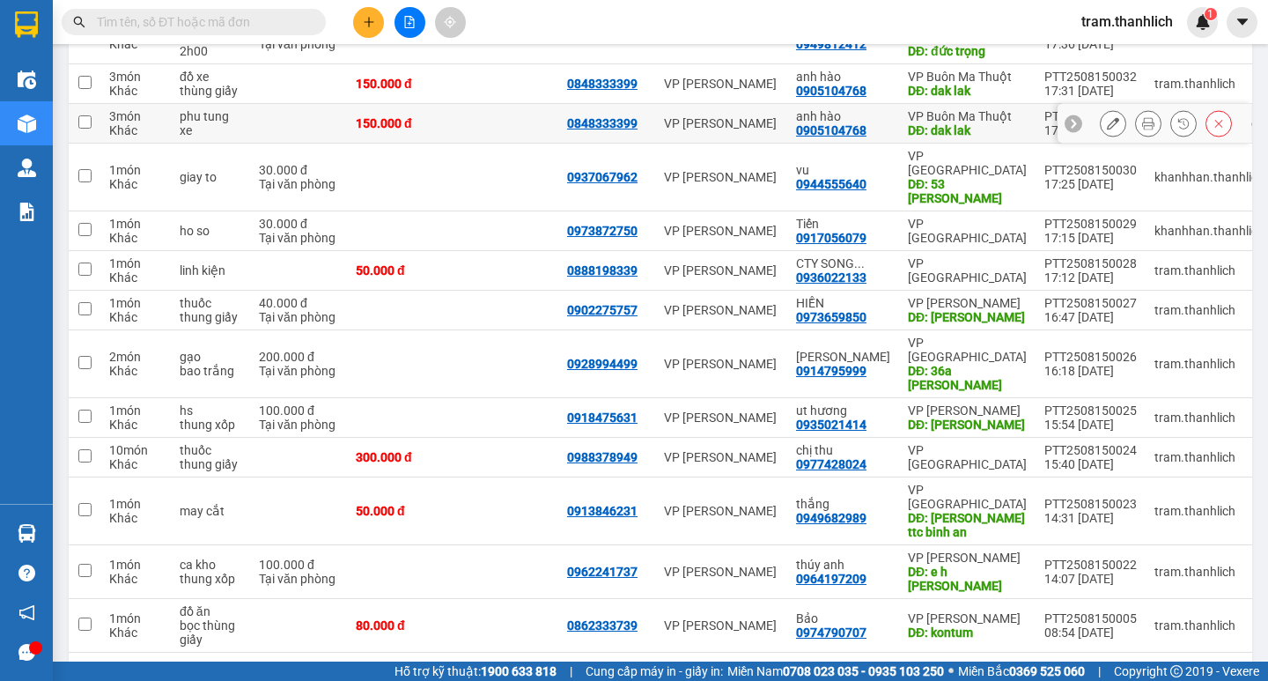
scroll to position [304, 0]
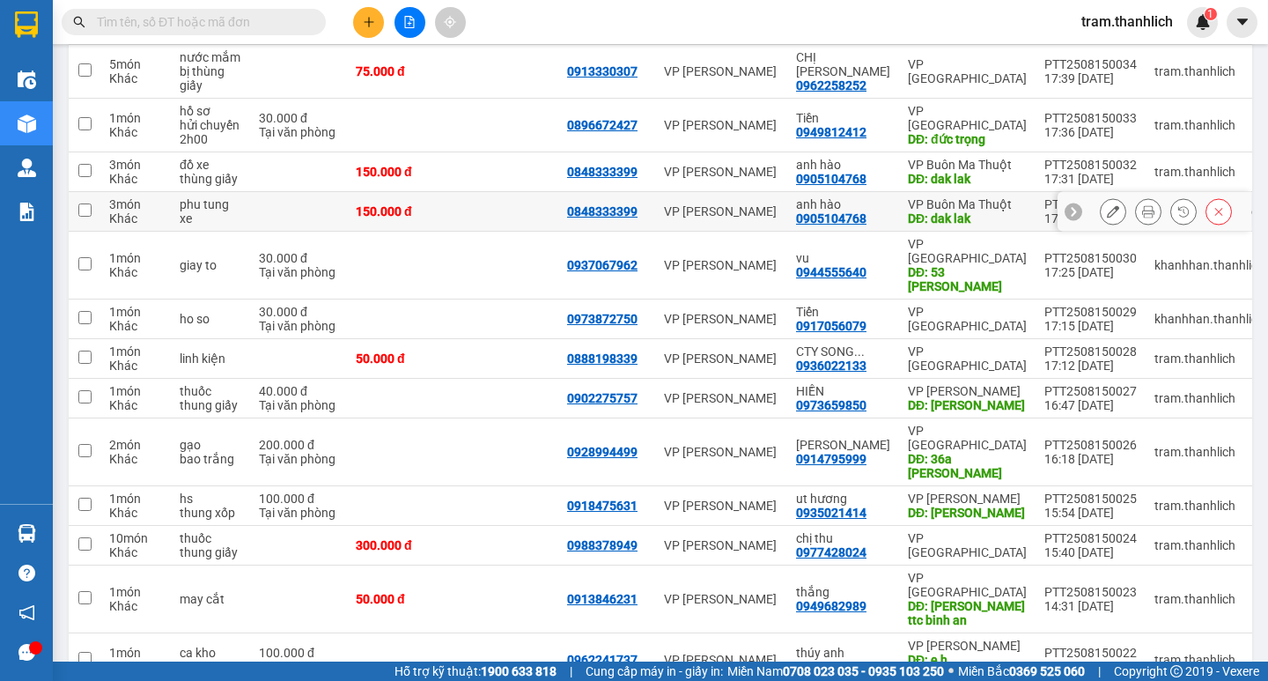
click at [1212, 208] on button at bounding box center [1218, 211] width 25 height 31
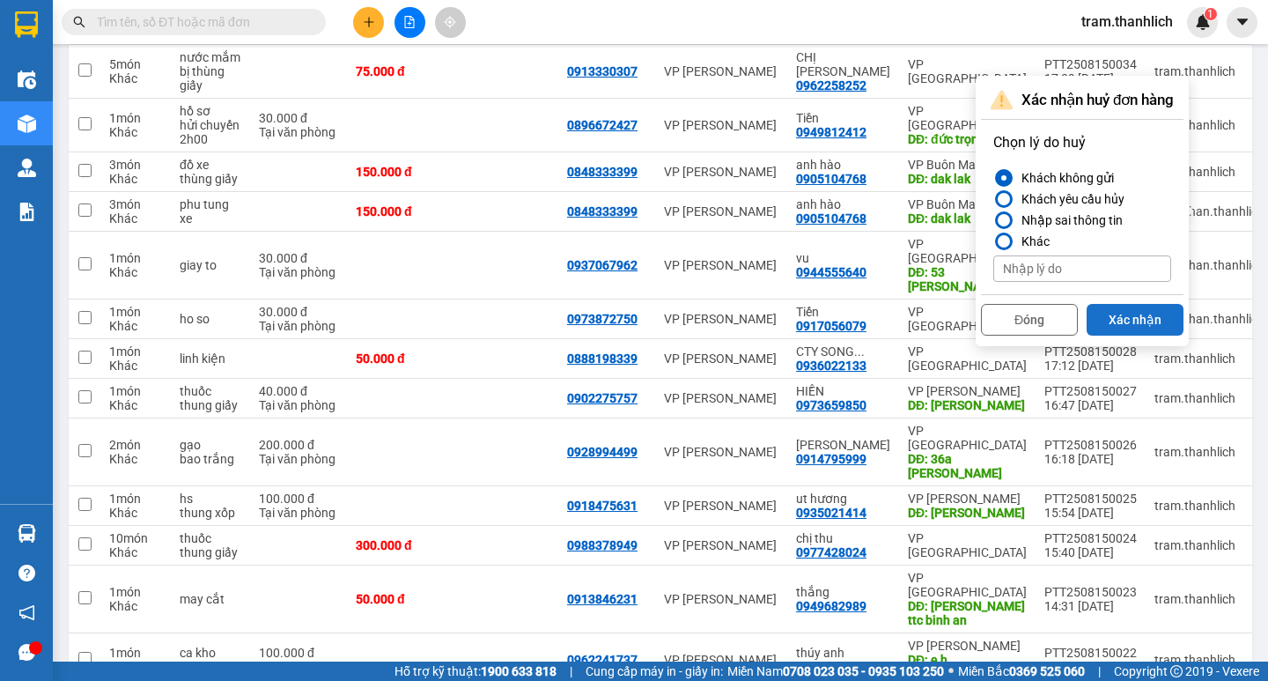
click at [1120, 313] on button "Xác nhận" at bounding box center [1134, 320] width 97 height 32
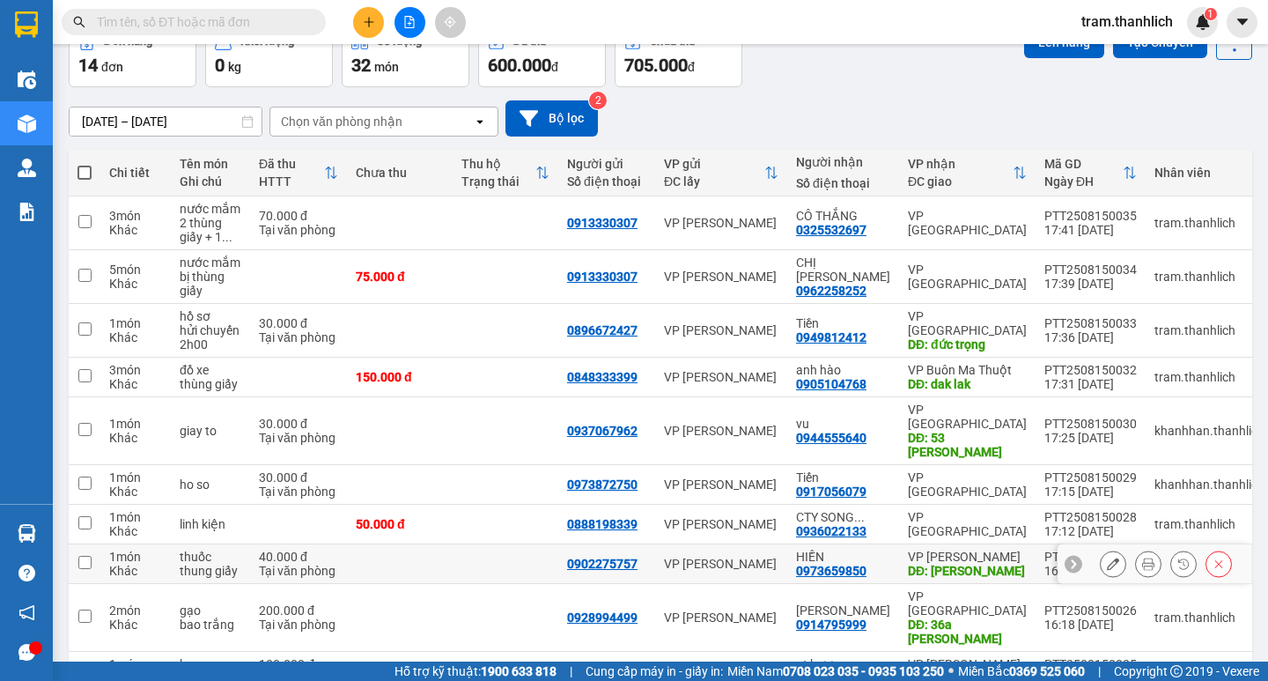
scroll to position [88, 0]
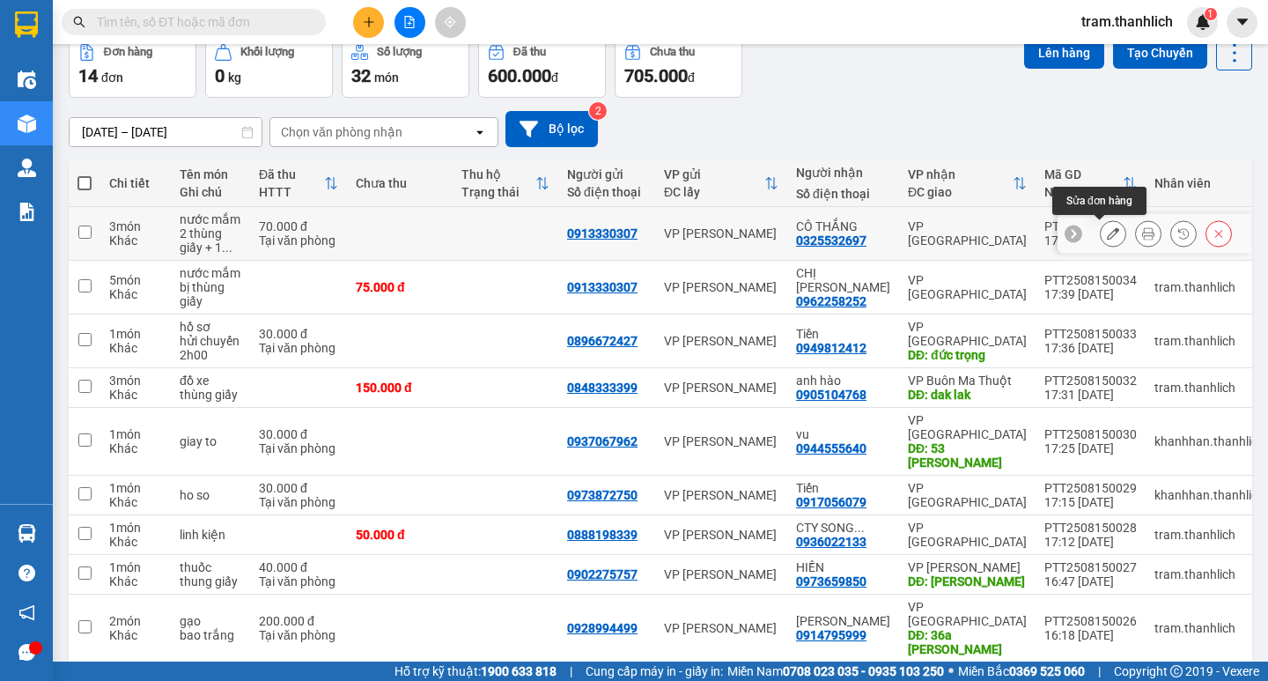
click at [1107, 234] on icon at bounding box center [1113, 233] width 12 height 12
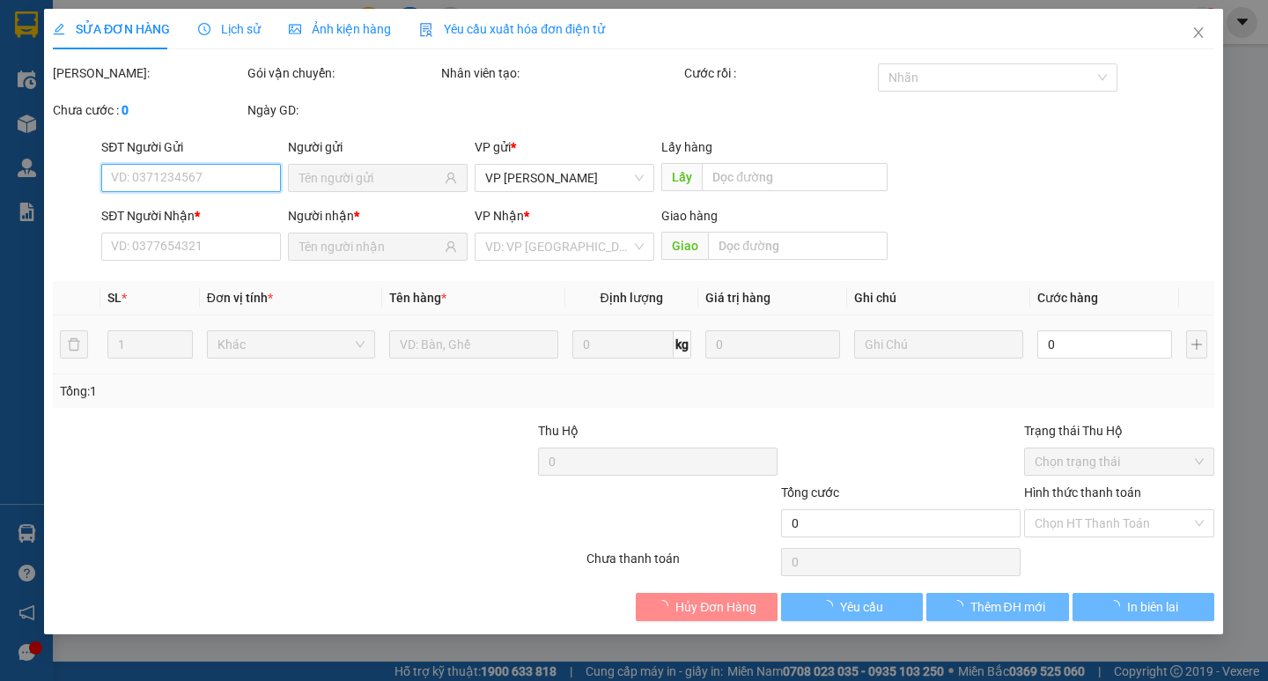
type input "0913330307"
type input "0325532697"
type input "70.000"
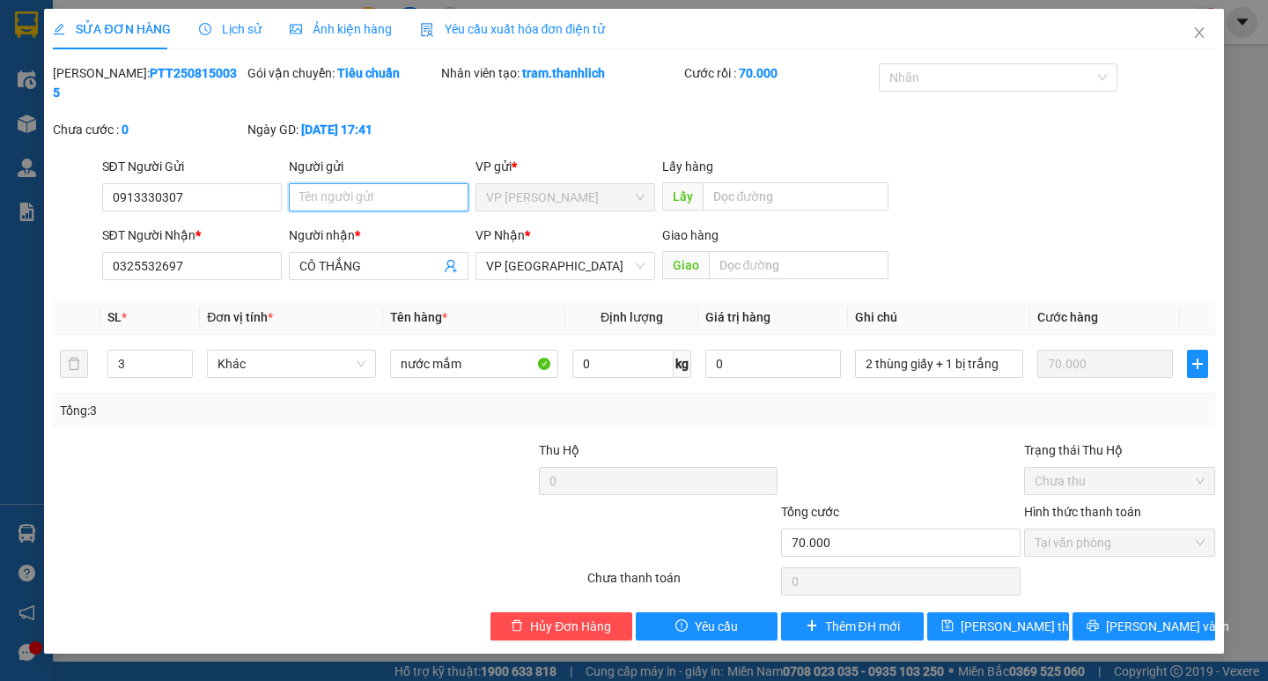
click at [390, 183] on input "Người gửi" at bounding box center [379, 197] width 180 height 28
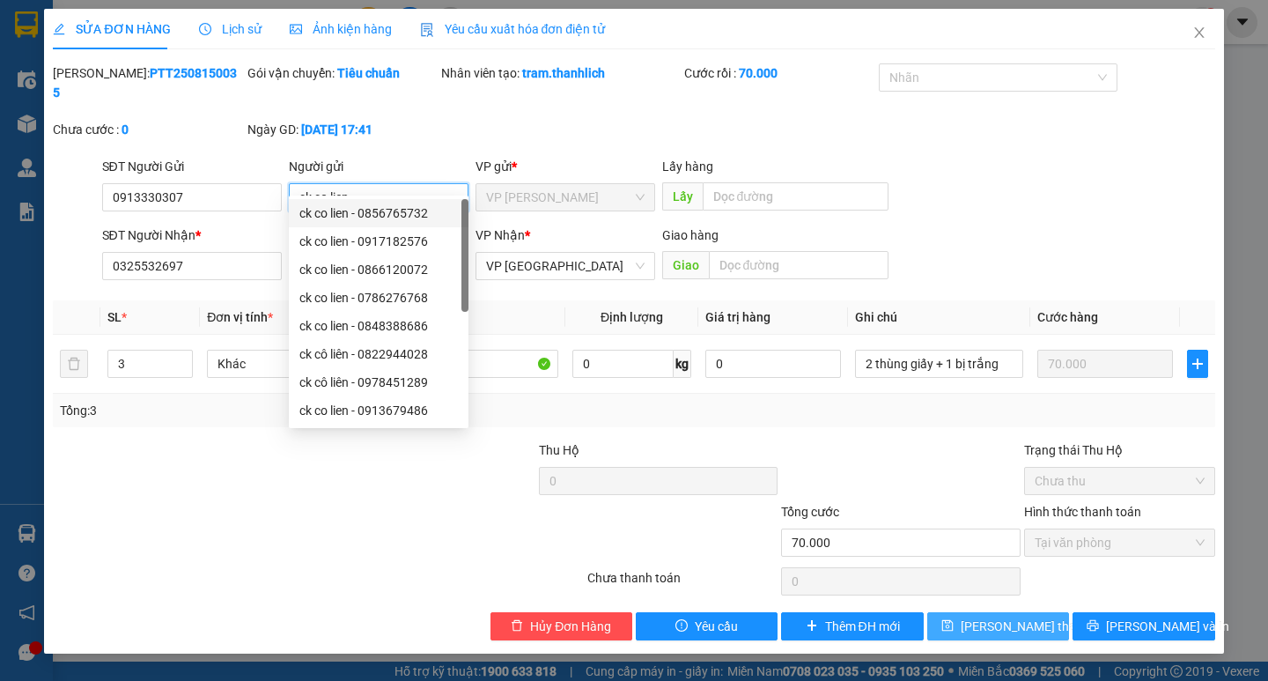
type input "ck co lien"
click at [1027, 616] on span "Lưu thay đổi" at bounding box center [1031, 625] width 141 height 19
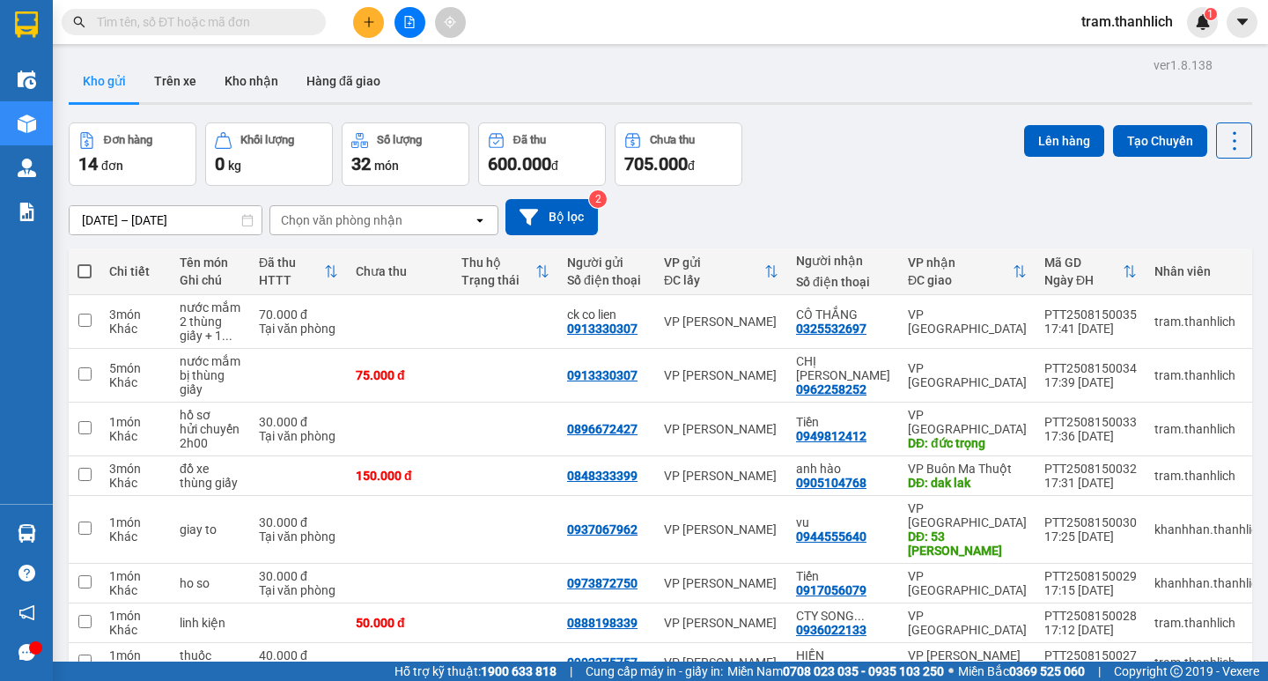
drag, startPoint x: 87, startPoint y: 273, endPoint x: 286, endPoint y: 277, distance: 199.0
click at [87, 272] on span at bounding box center [84, 271] width 14 height 14
click at [85, 262] on input "checkbox" at bounding box center [85, 262] width 0 height 0
checkbox input "true"
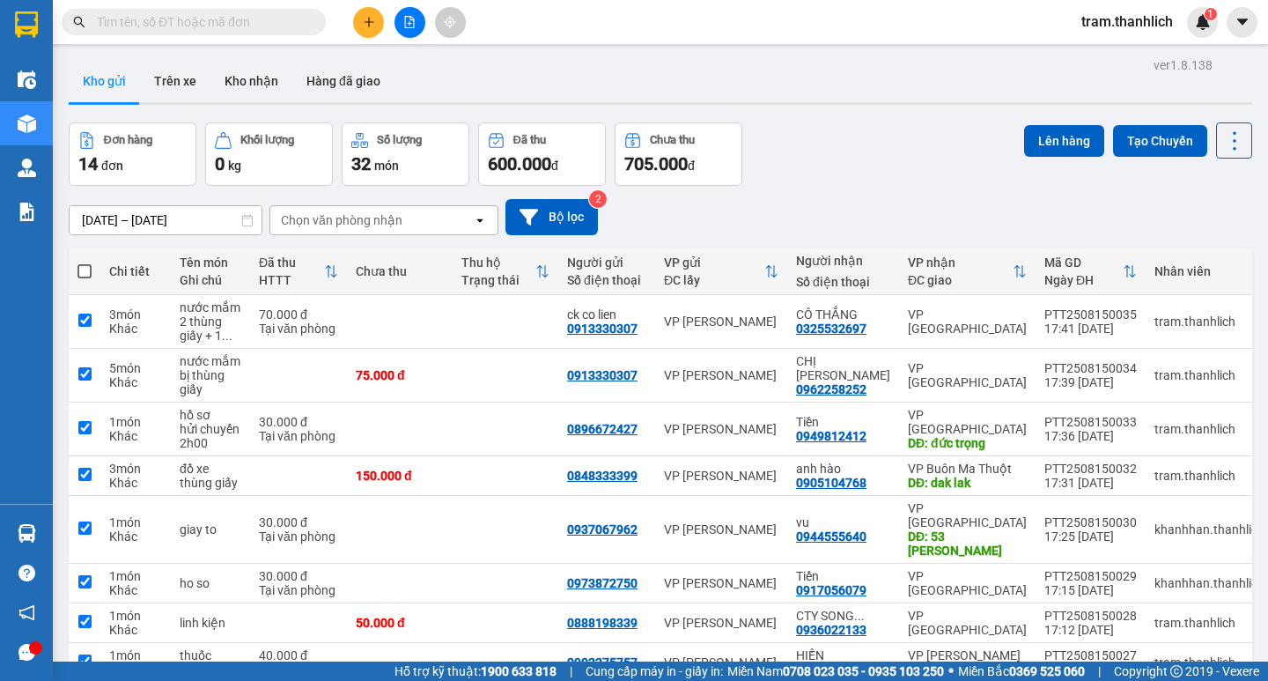
checkbox input "true"
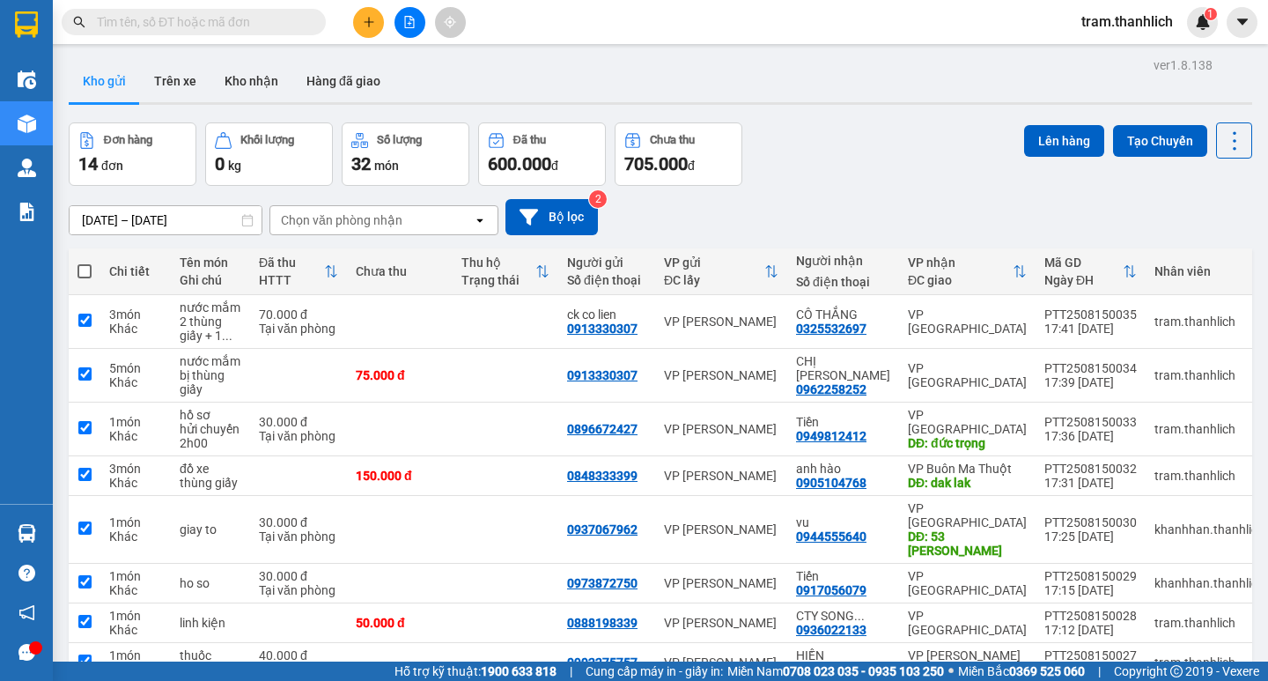
checkbox input "true"
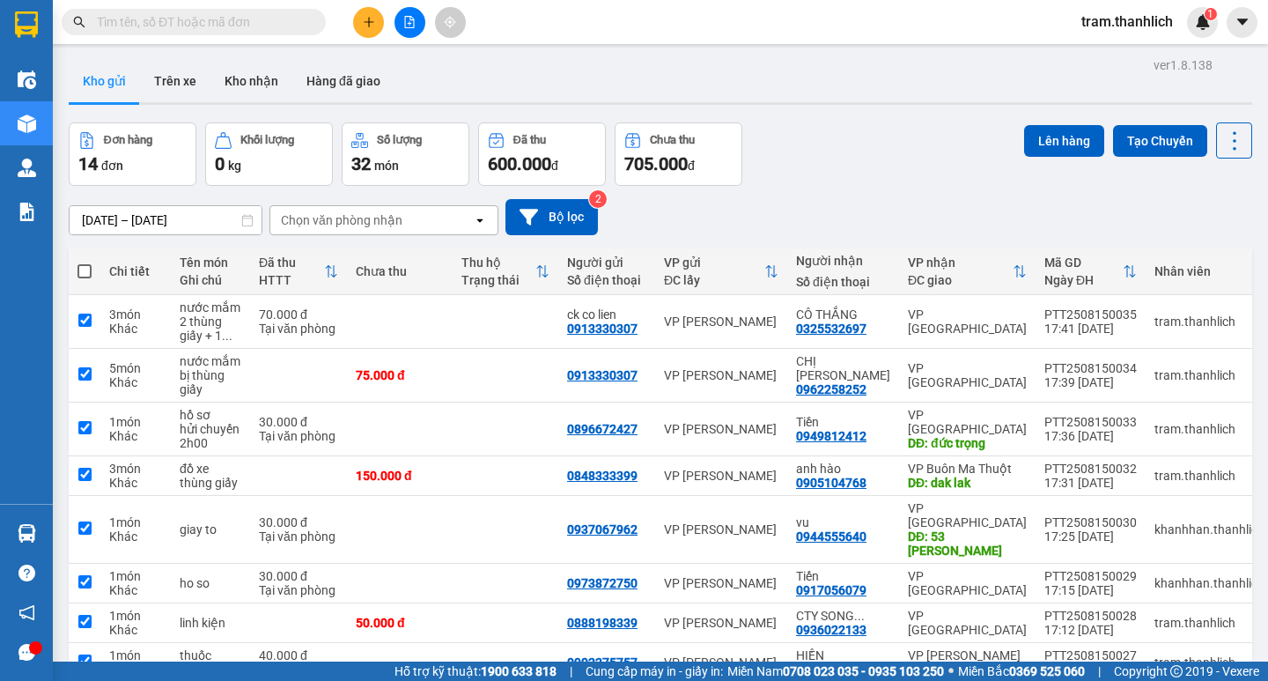
checkbox input "true"
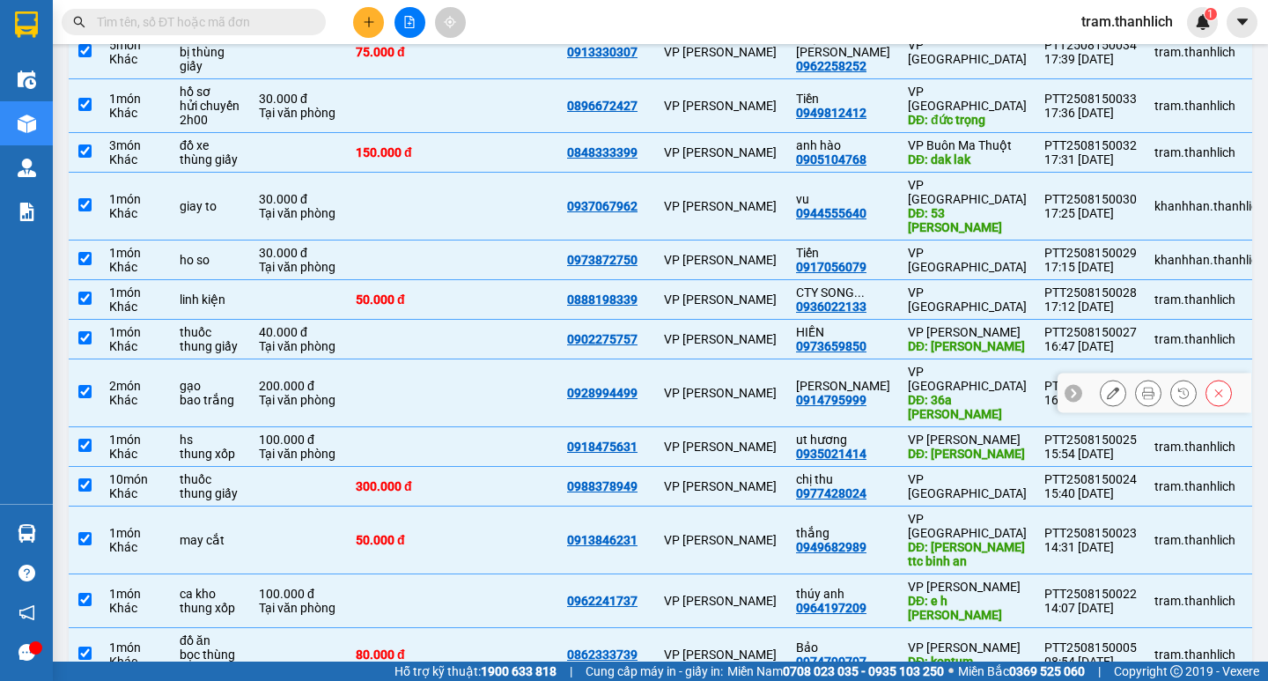
scroll to position [352, 0]
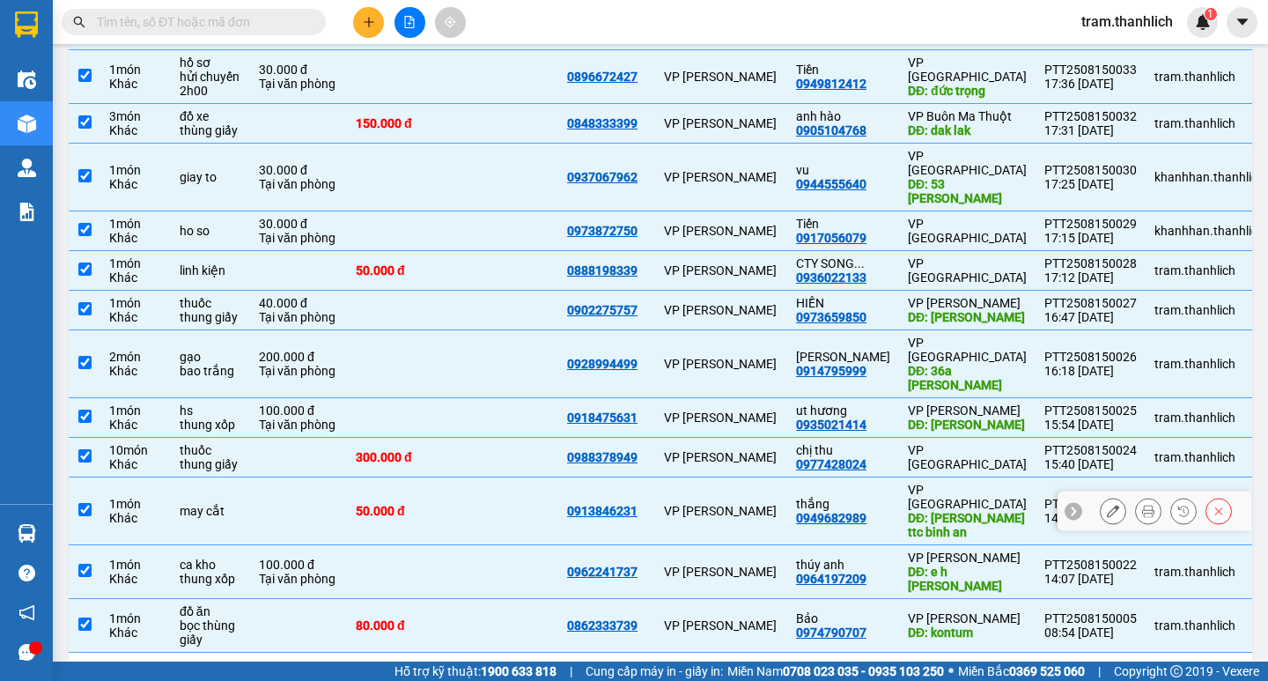
click at [90, 503] on input "checkbox" at bounding box center [84, 509] width 13 height 13
checkbox input "false"
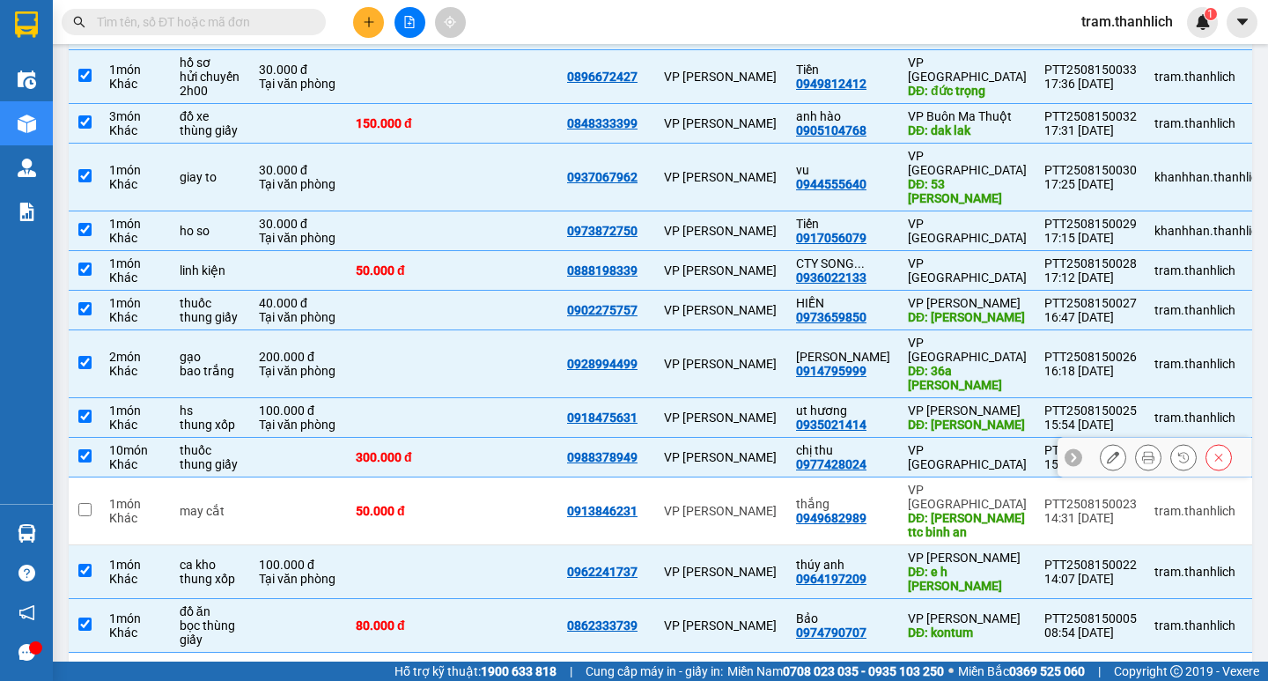
click at [85, 449] on input "checkbox" at bounding box center [84, 455] width 13 height 13
checkbox input "false"
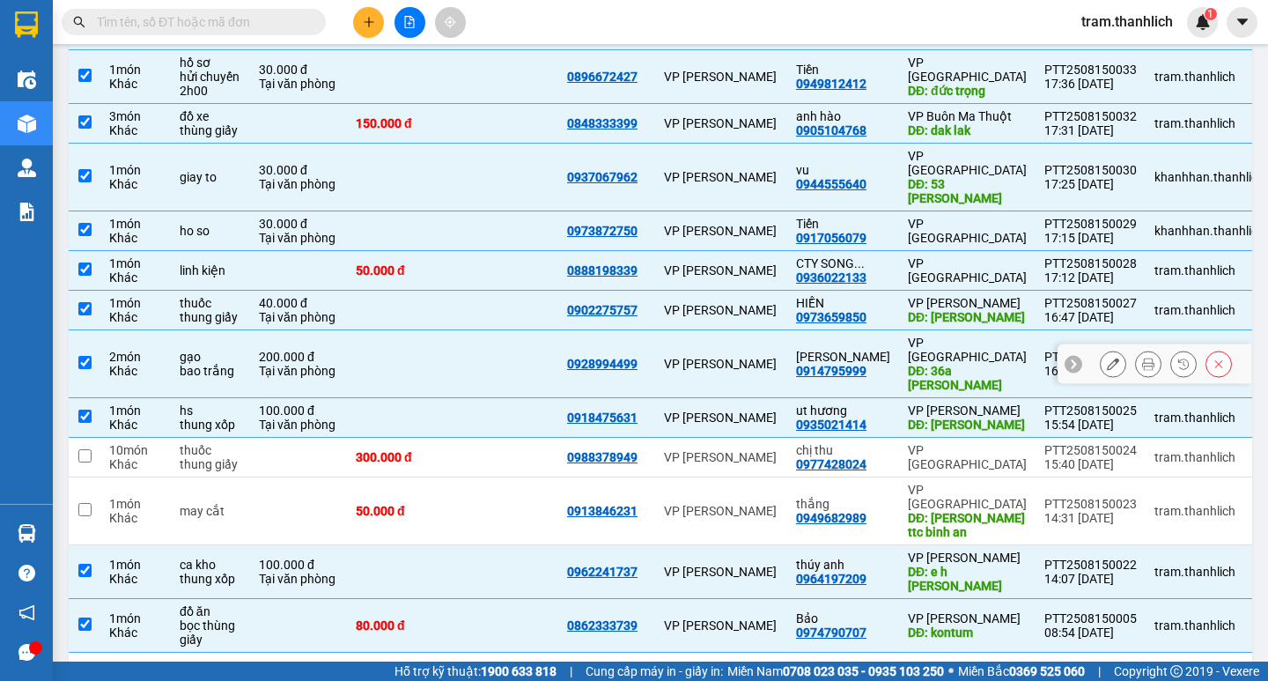
click at [83, 356] on input "checkbox" at bounding box center [84, 362] width 13 height 13
checkbox input "false"
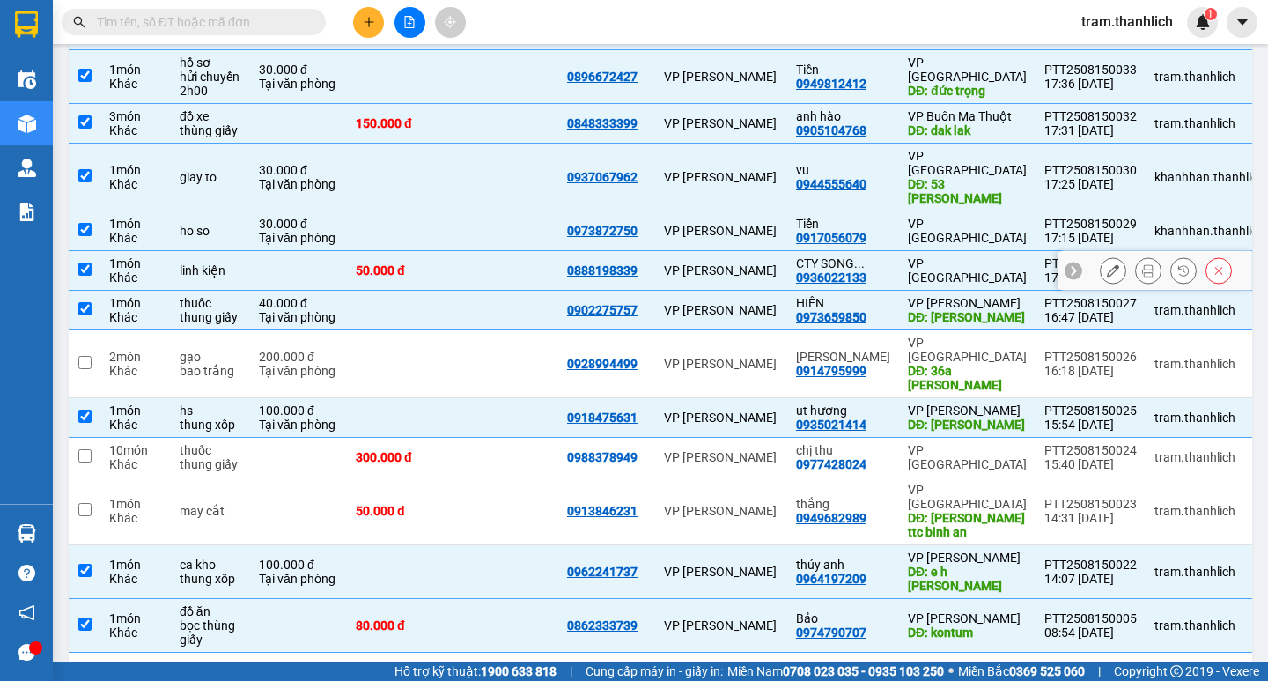
click at [82, 262] on input "checkbox" at bounding box center [84, 268] width 13 height 13
checkbox input "false"
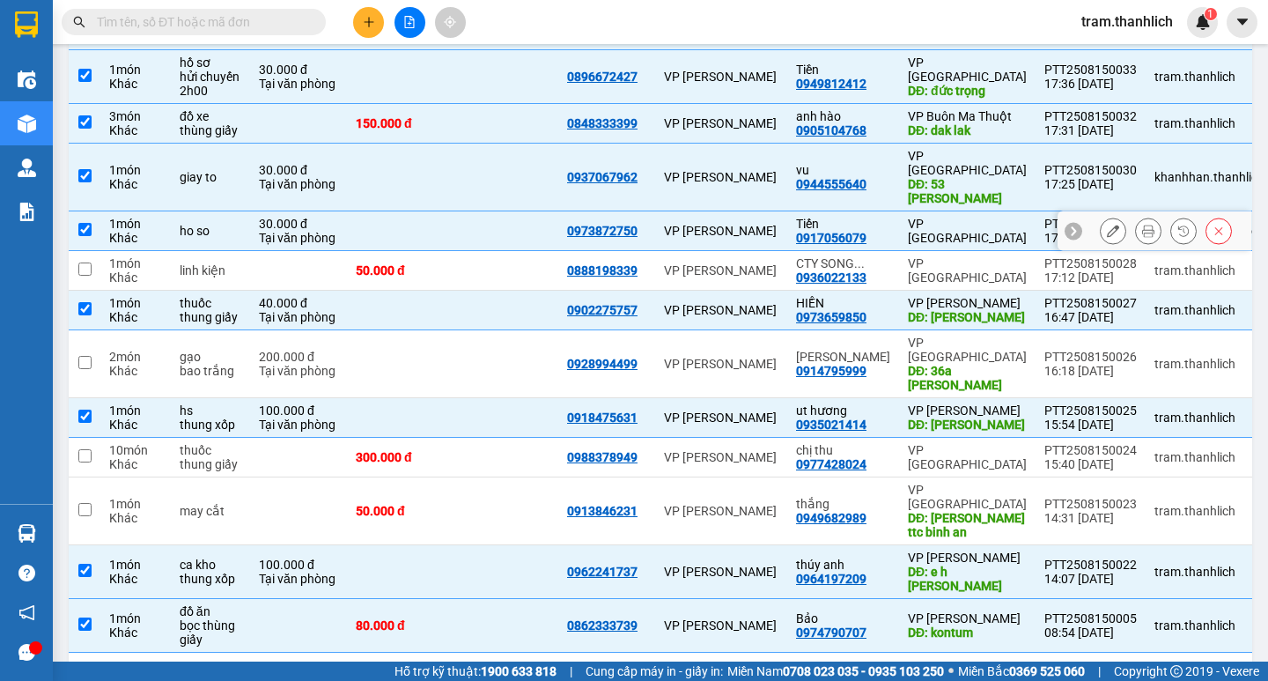
click at [93, 211] on td at bounding box center [85, 231] width 32 height 40
checkbox input "false"
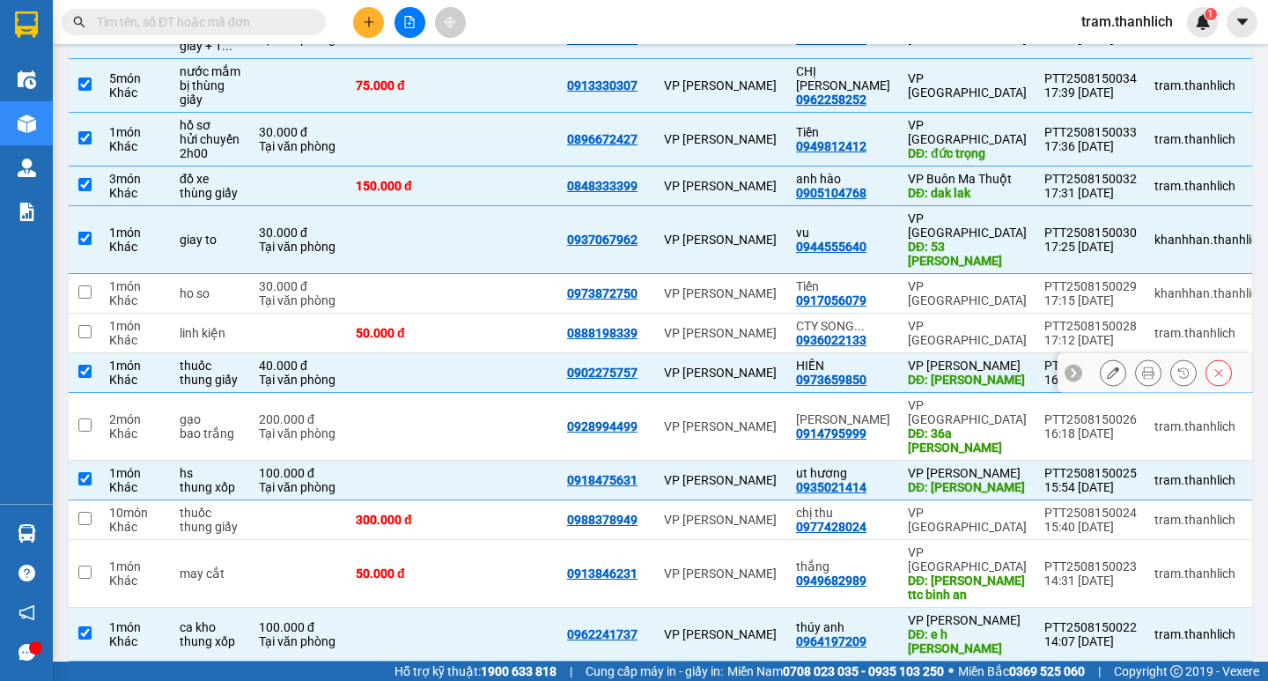
scroll to position [264, 0]
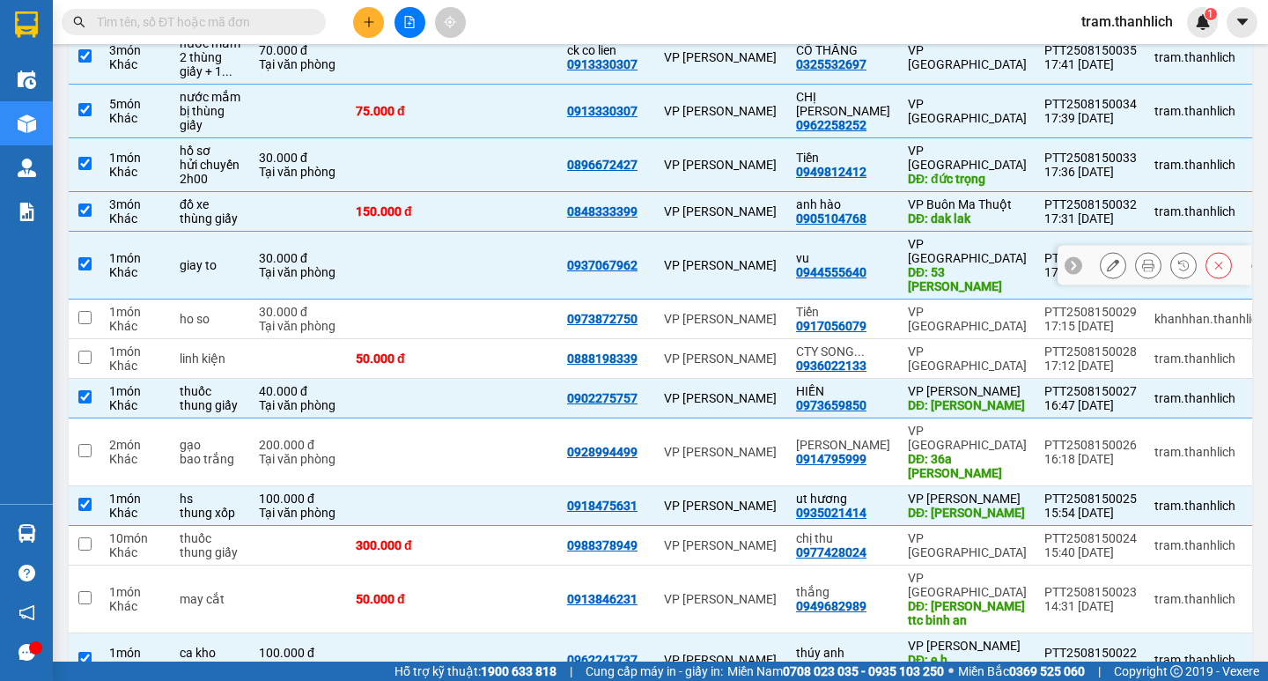
click at [87, 257] on input "checkbox" at bounding box center [84, 263] width 13 height 13
checkbox input "false"
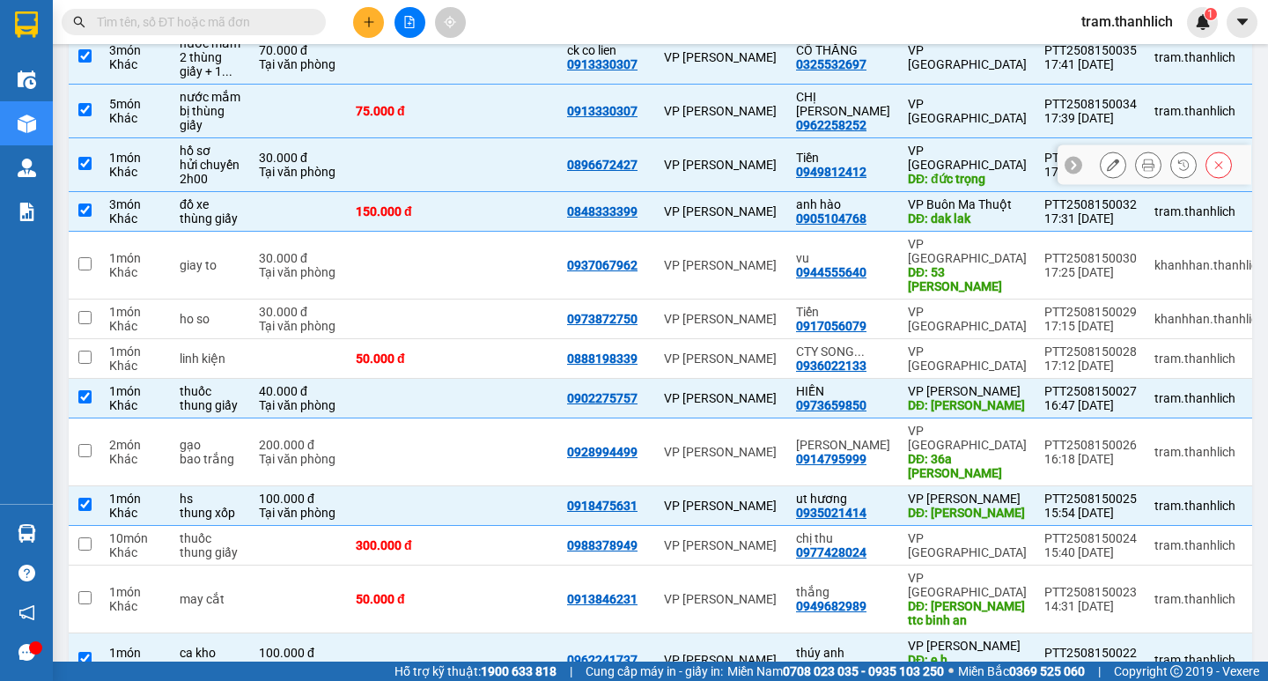
click at [85, 157] on input "checkbox" at bounding box center [84, 163] width 13 height 13
checkbox input "false"
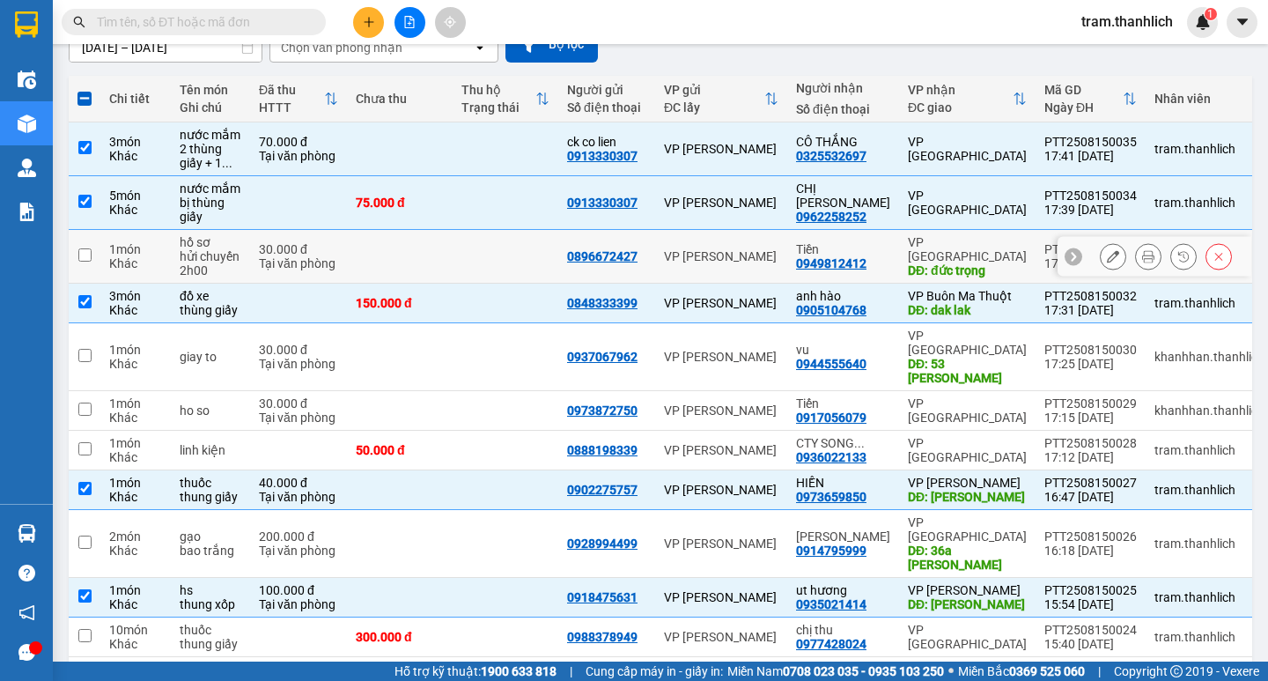
scroll to position [88, 0]
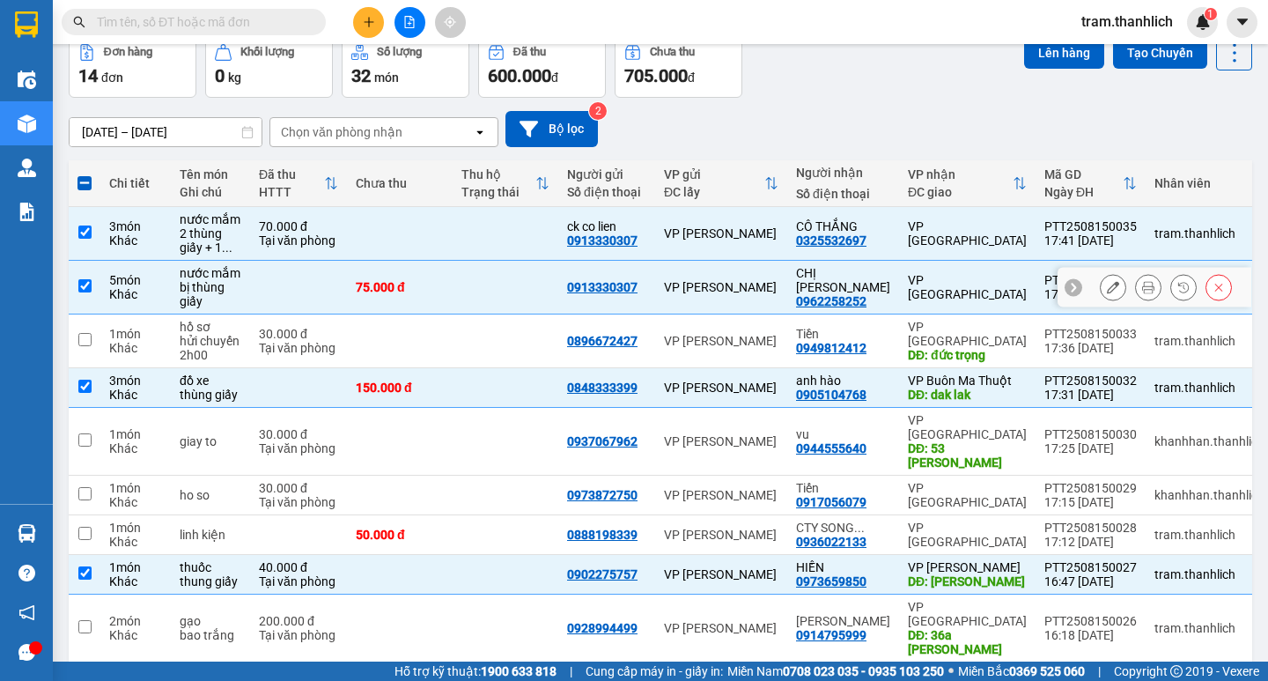
drag, startPoint x: 81, startPoint y: 281, endPoint x: 83, endPoint y: 257, distance: 23.8
click at [81, 277] on td at bounding box center [85, 288] width 32 height 54
checkbox input "false"
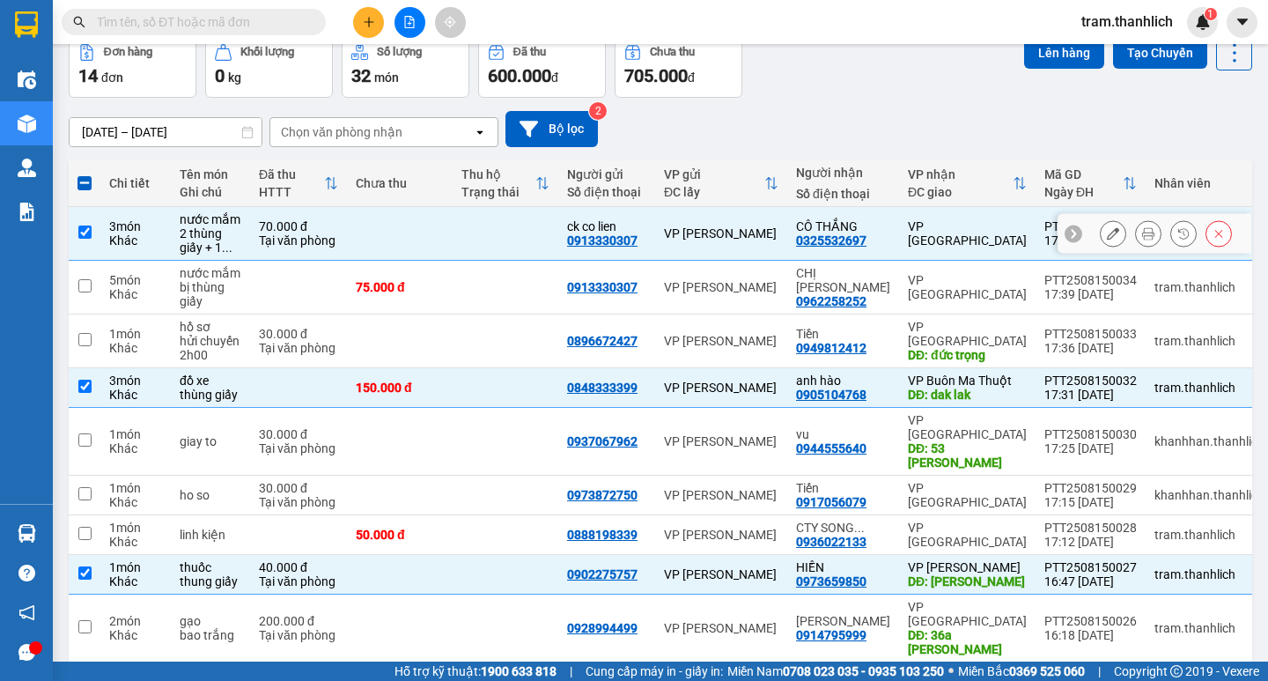
click at [88, 231] on input "checkbox" at bounding box center [84, 231] width 13 height 13
checkbox input "false"
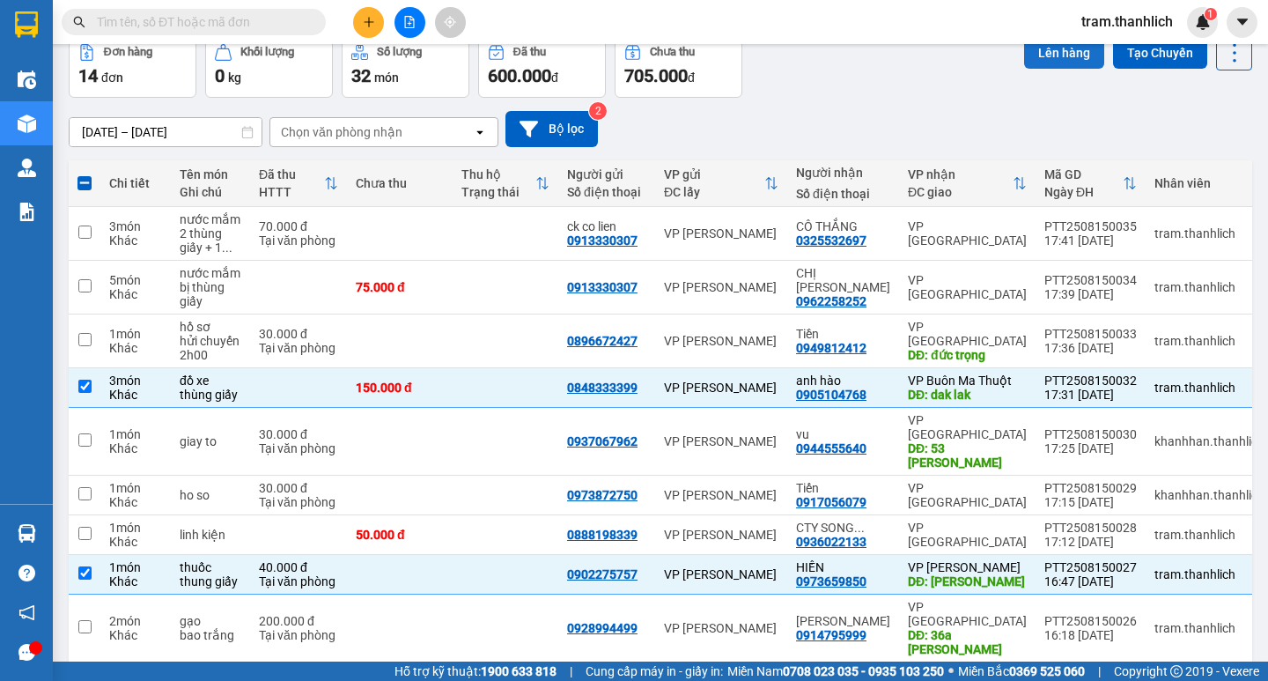
click at [1052, 53] on button "Lên hàng" at bounding box center [1064, 53] width 80 height 32
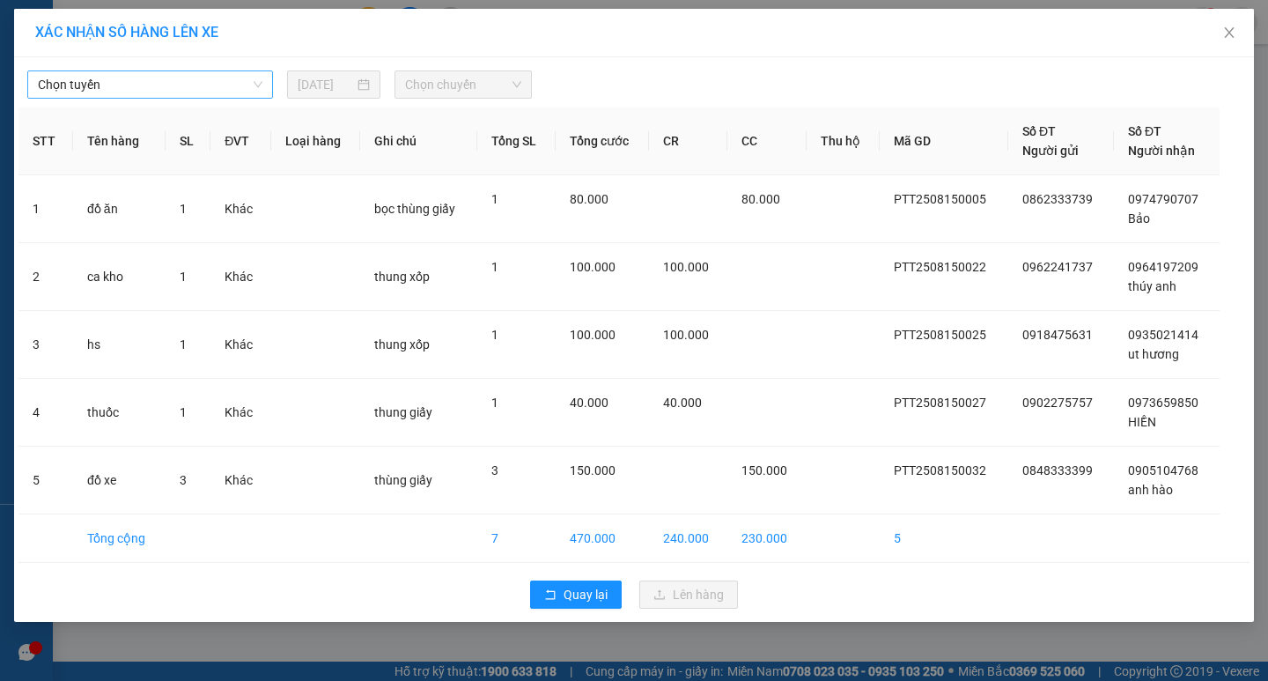
click at [217, 92] on span "Chọn tuyến" at bounding box center [150, 84] width 225 height 26
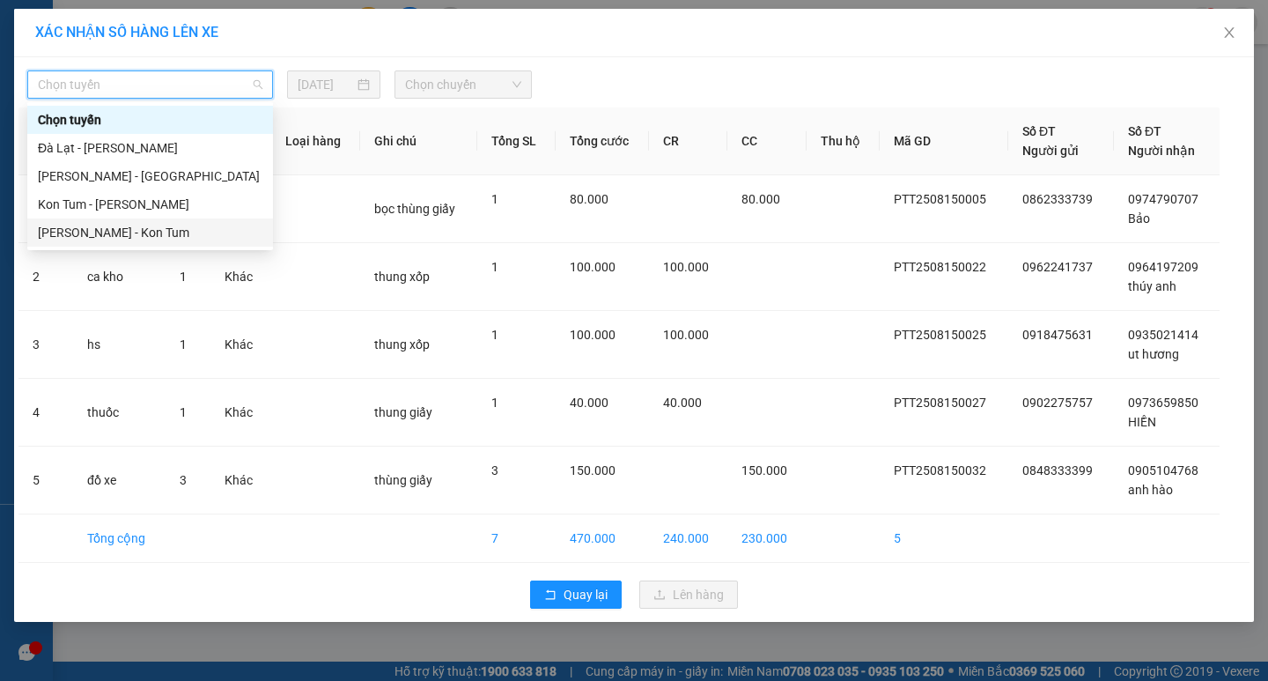
click at [217, 231] on div "Phan Thiết - Kon Tum" at bounding box center [150, 232] width 225 height 19
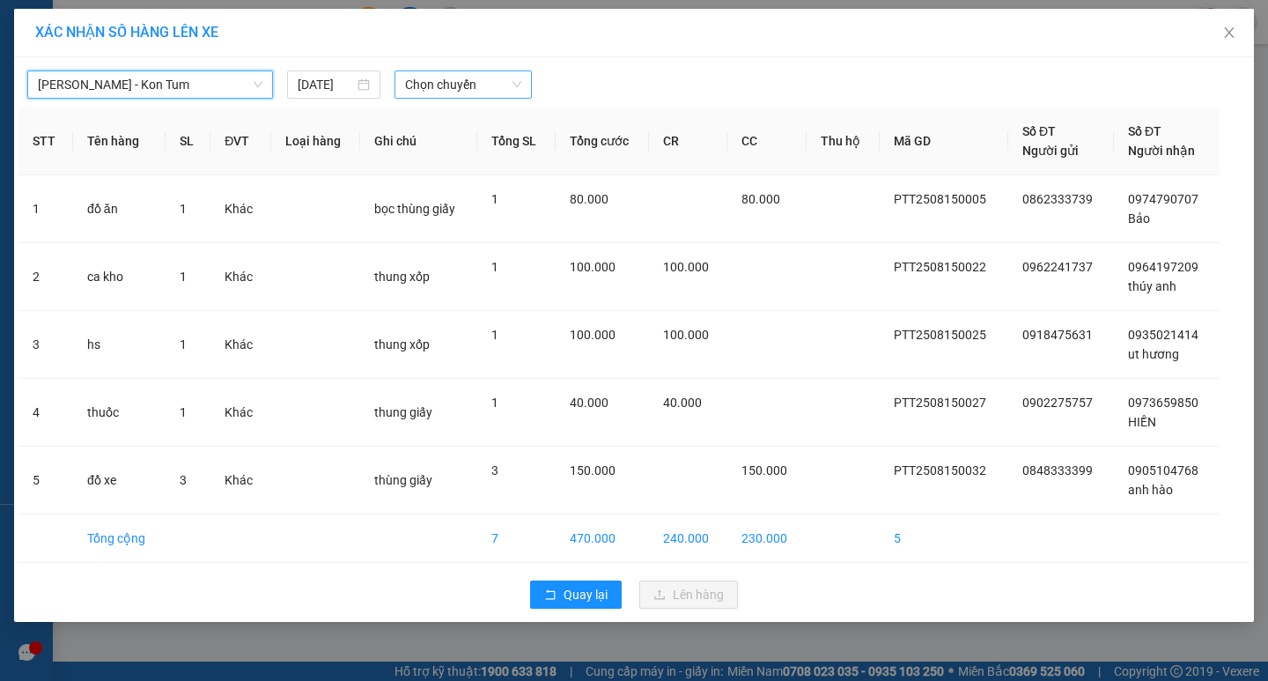
click at [452, 77] on span "Chọn chuyến" at bounding box center [463, 84] width 116 height 26
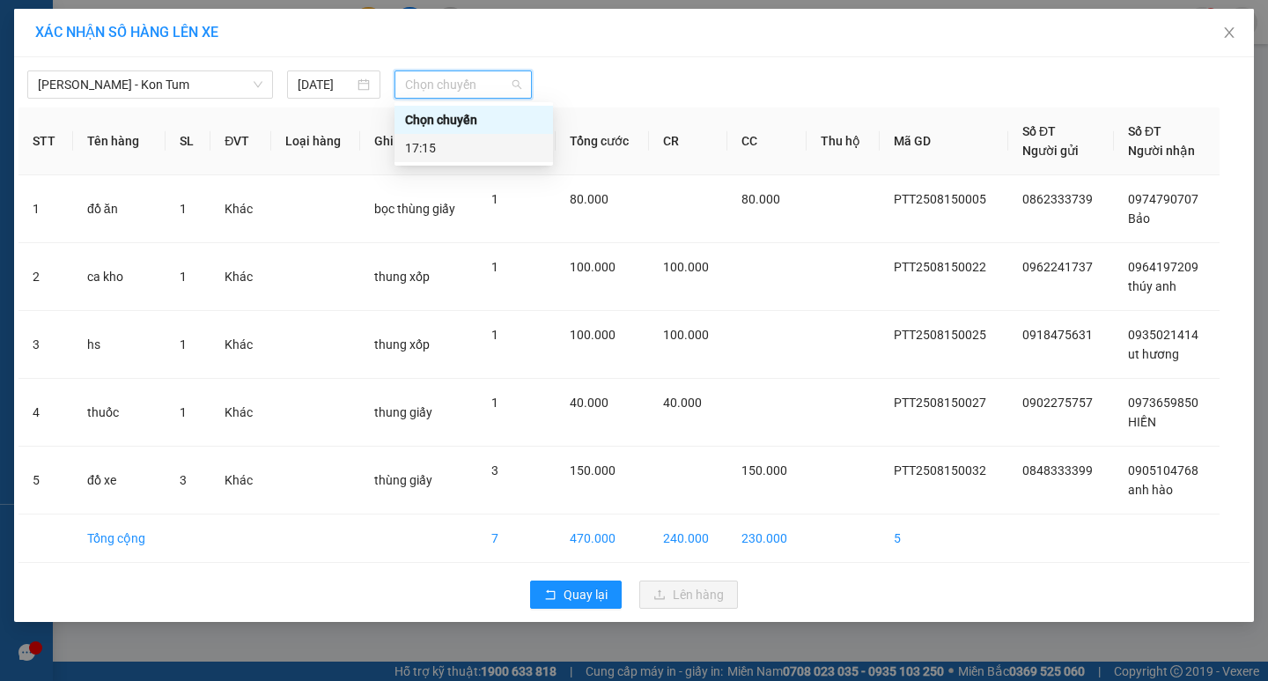
click at [459, 152] on div "17:15" at bounding box center [473, 147] width 137 height 19
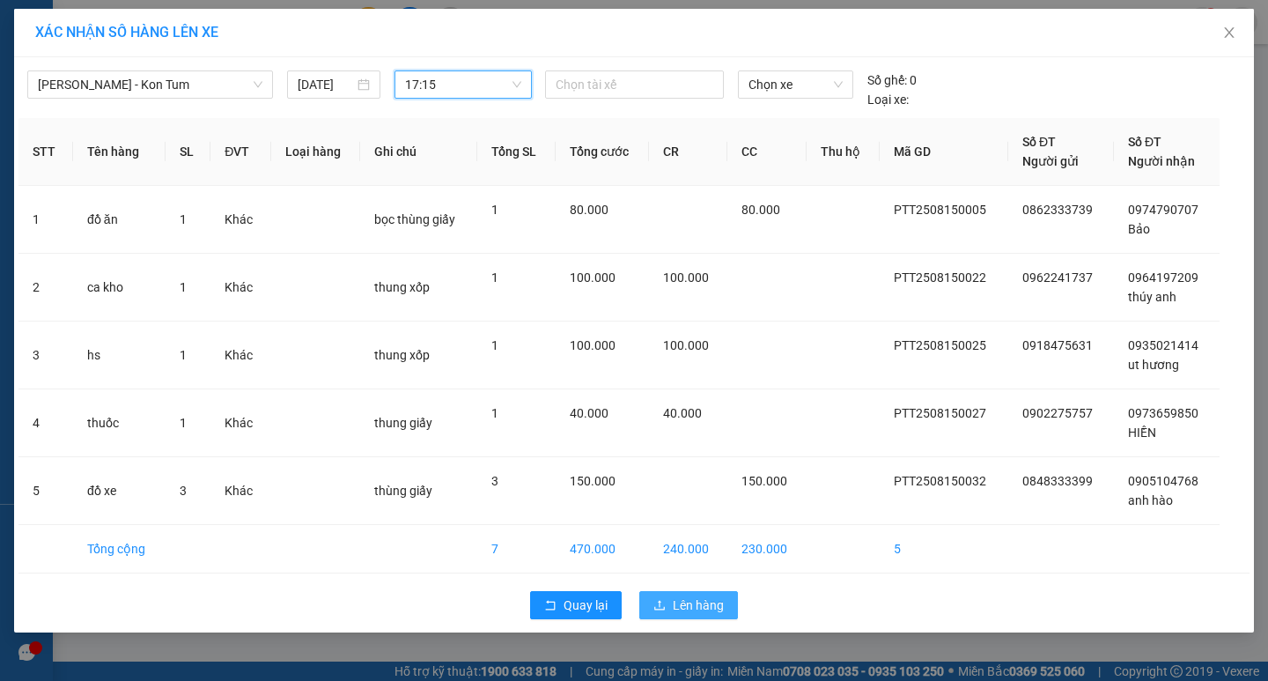
click at [705, 604] on span "Lên hàng" at bounding box center [698, 604] width 51 height 19
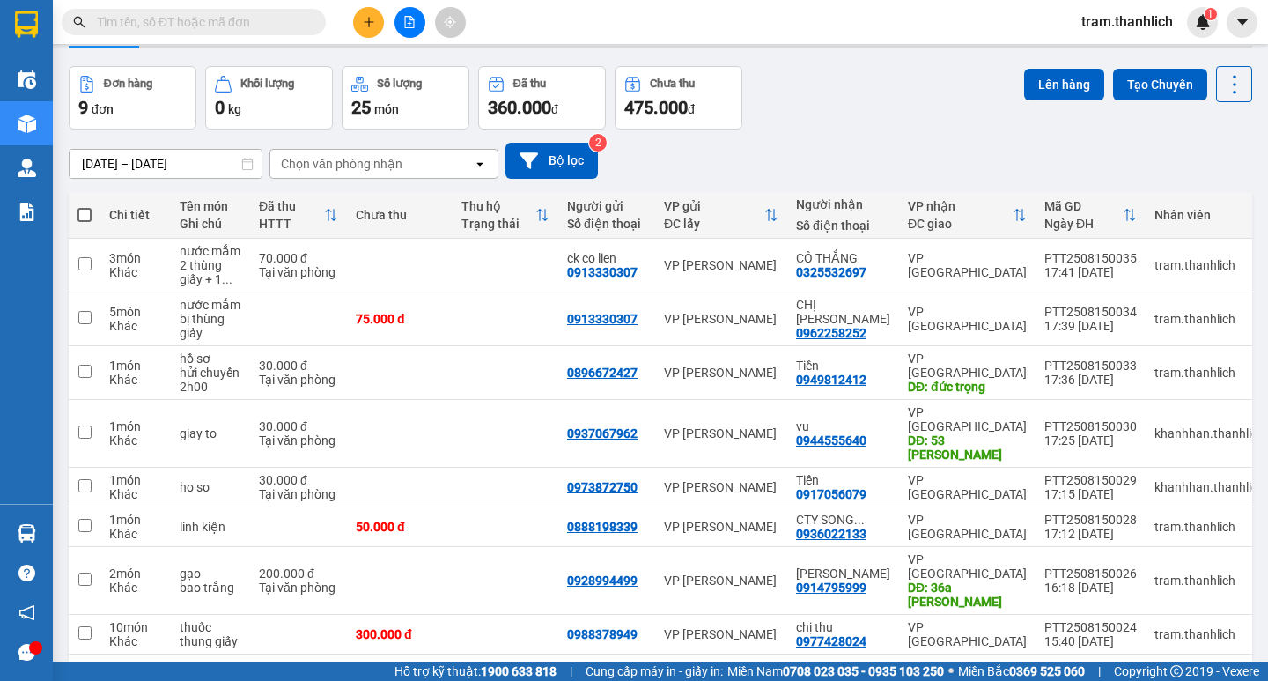
scroll to position [140, 0]
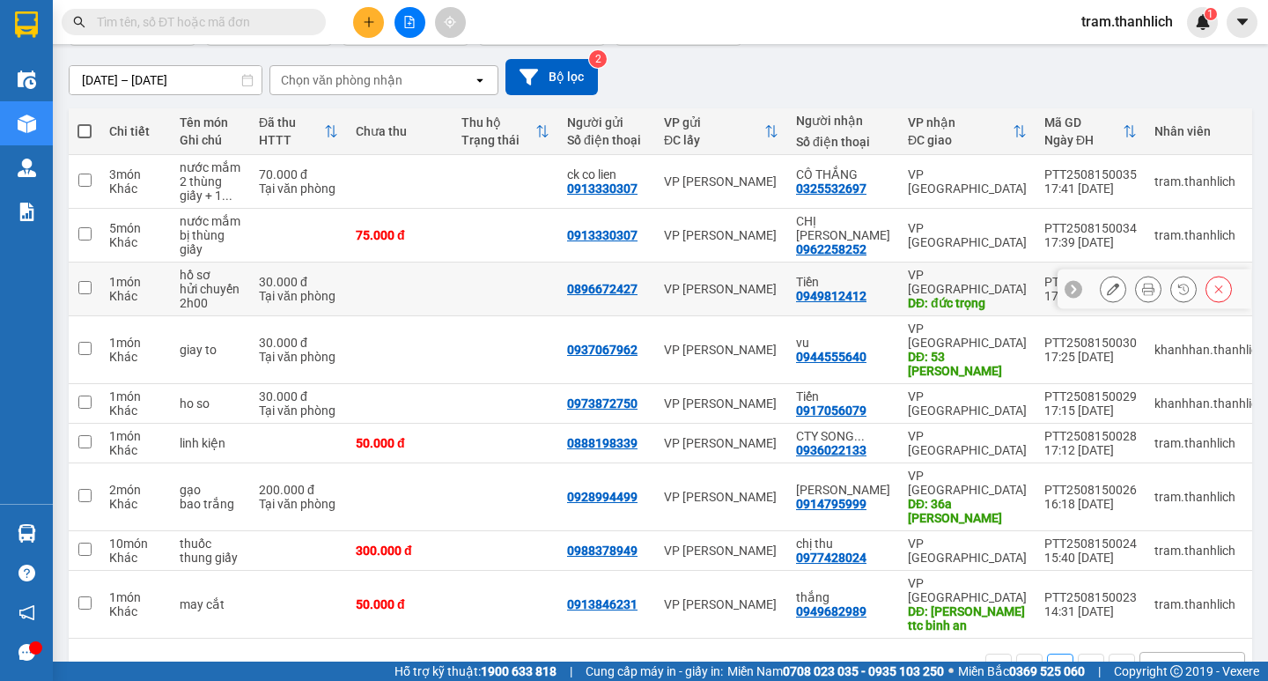
click at [1142, 283] on icon at bounding box center [1148, 289] width 12 height 12
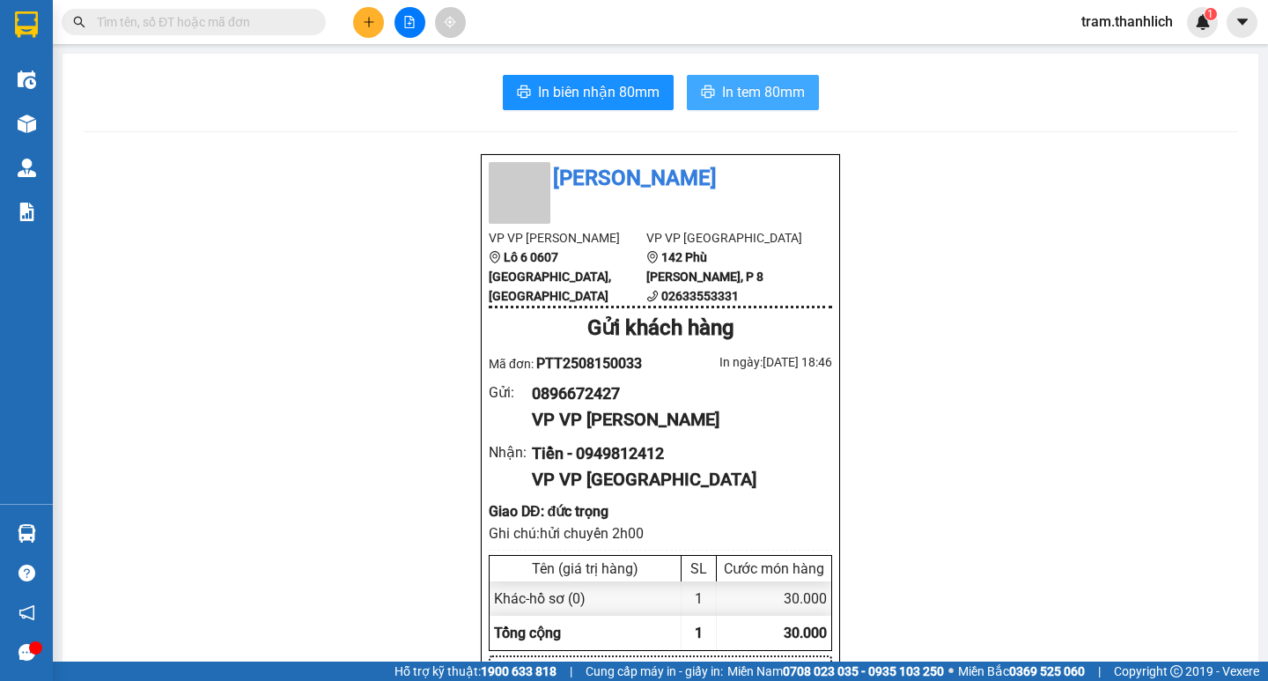
click at [769, 94] on span "In tem 80mm" at bounding box center [763, 92] width 83 height 22
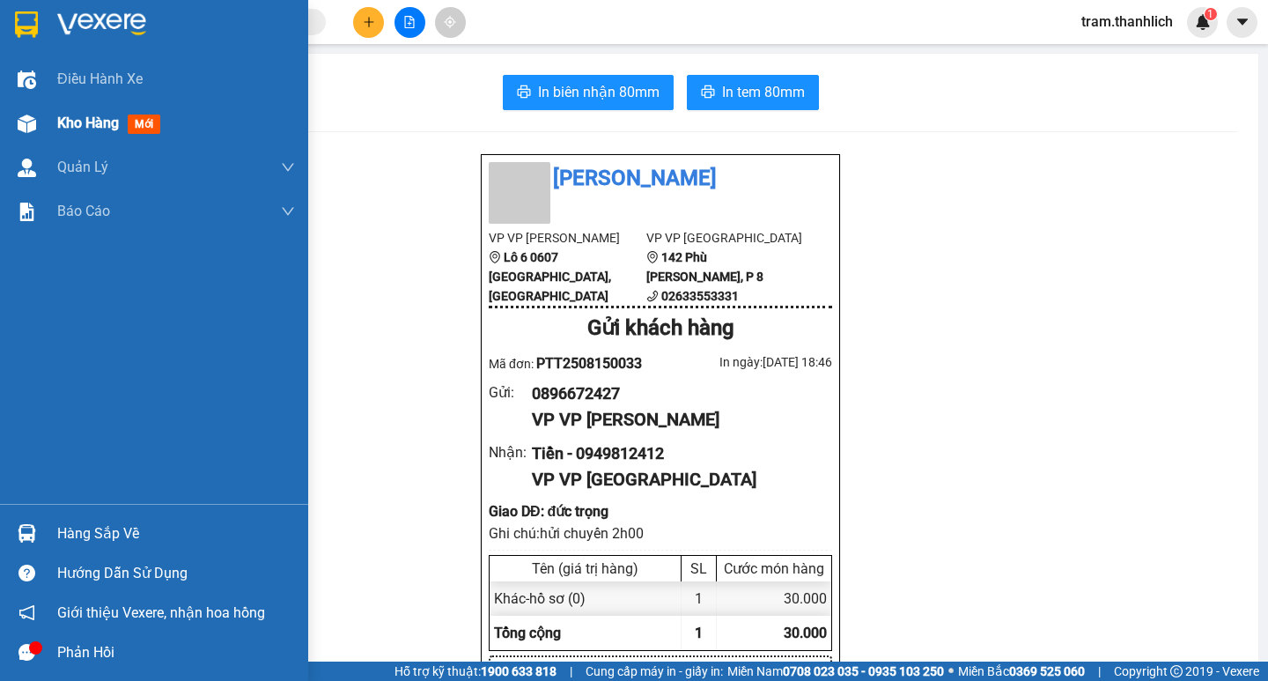
click at [43, 119] on div "Kho hàng mới" at bounding box center [154, 123] width 308 height 44
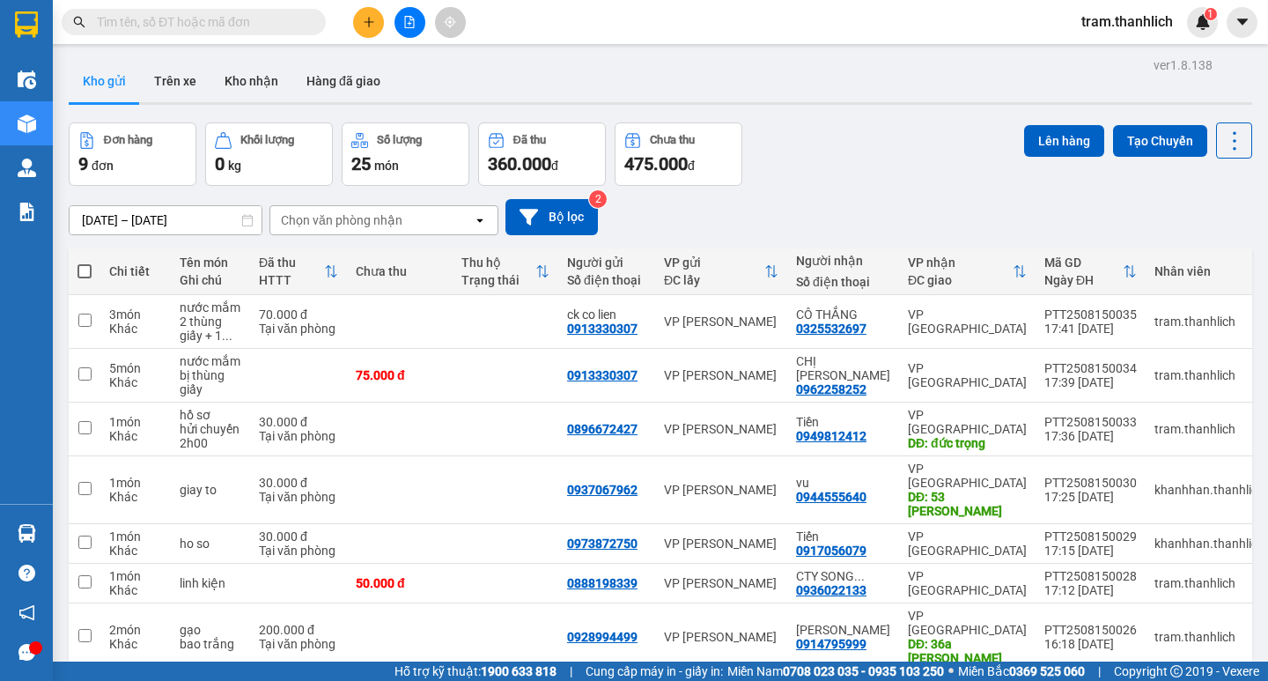
scroll to position [140, 0]
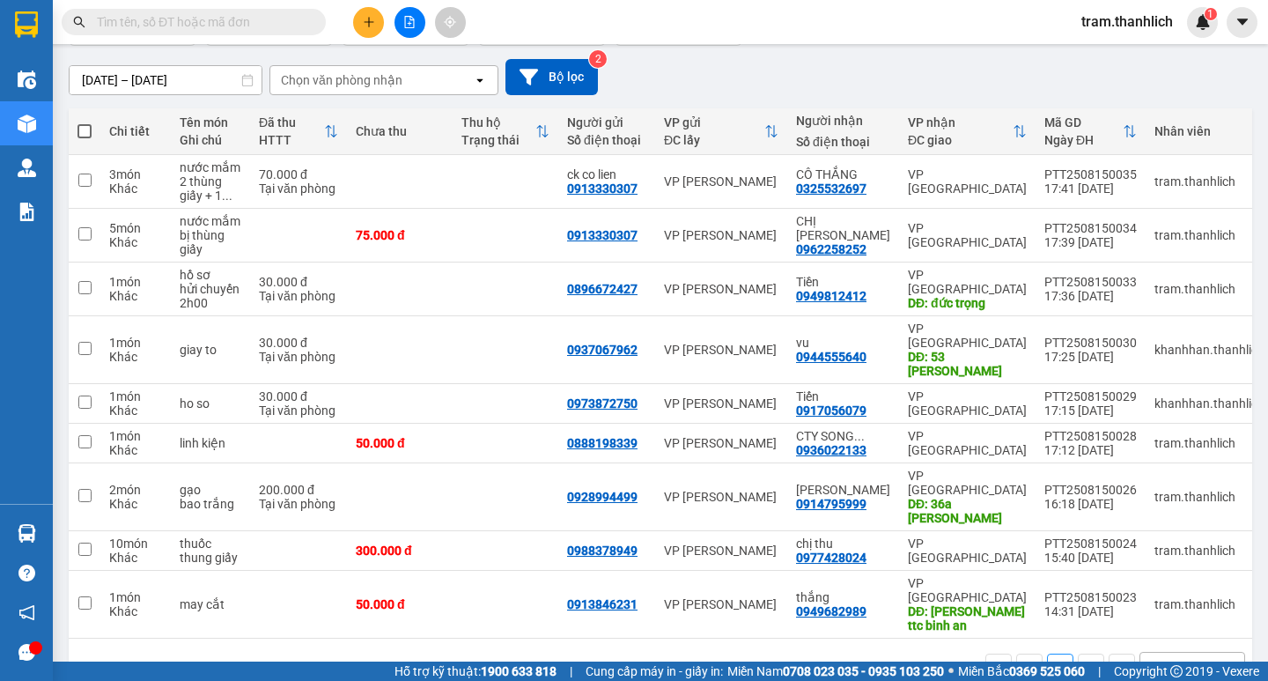
click at [214, 23] on input "text" at bounding box center [201, 21] width 208 height 19
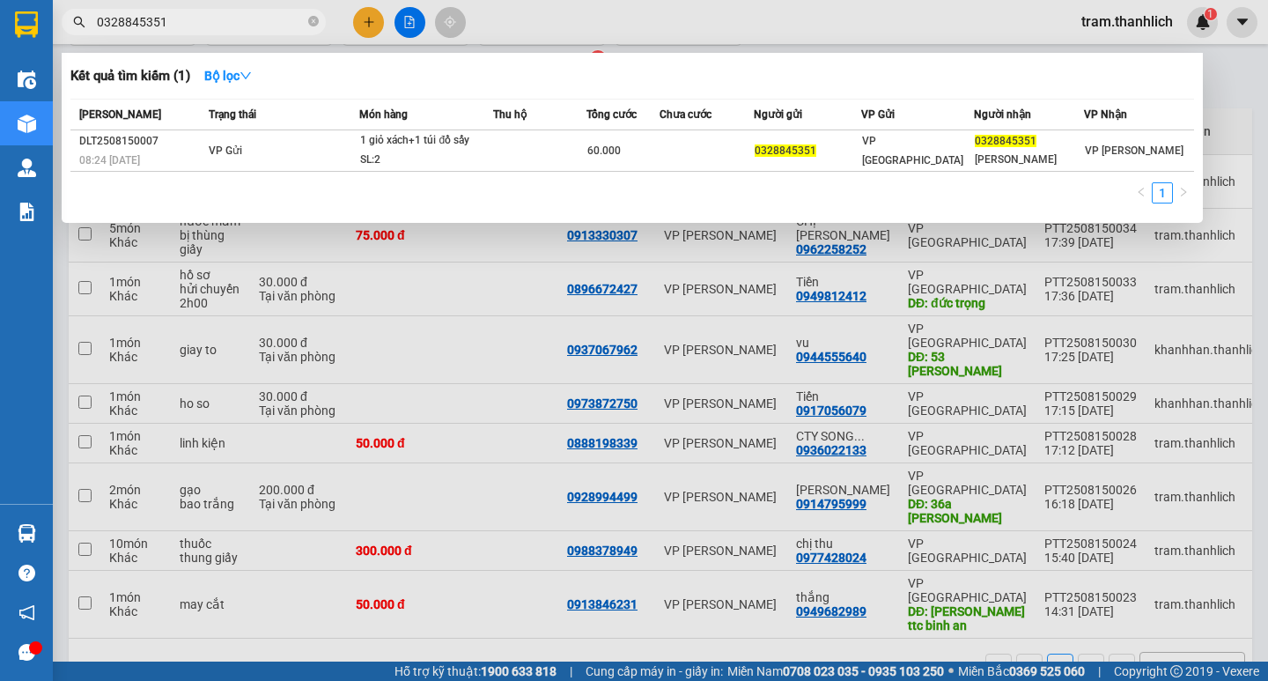
type input "0328845351"
